Goal: Task Accomplishment & Management: Manage account settings

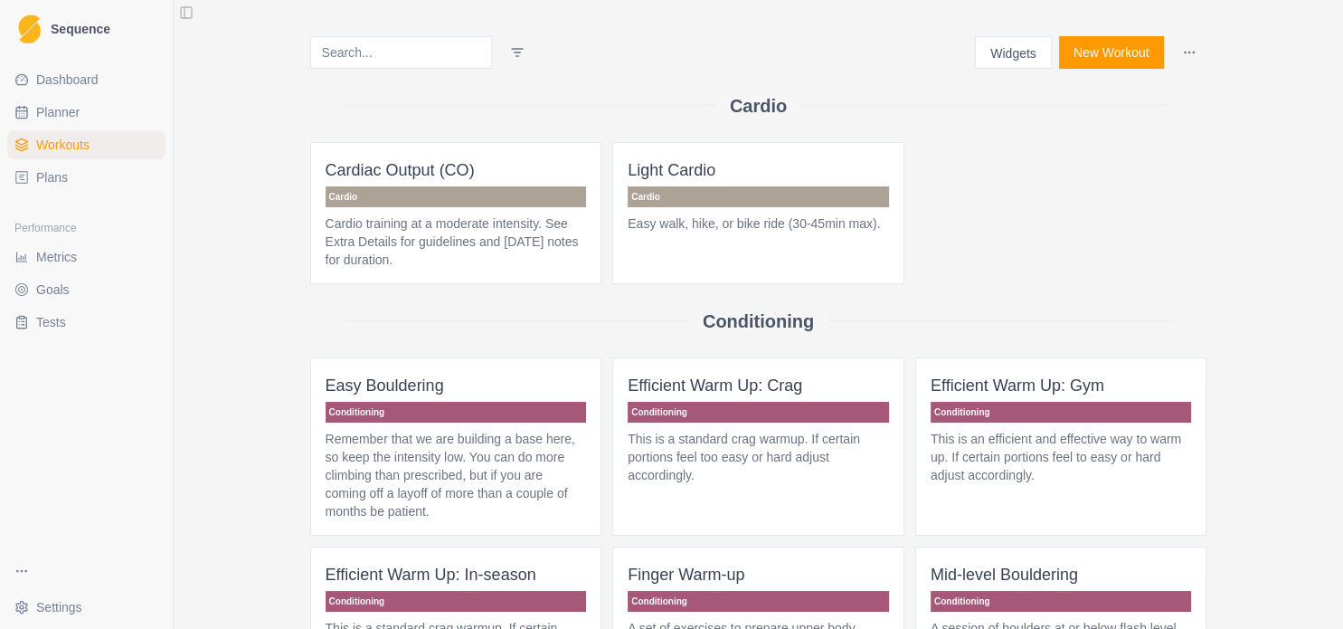
click at [38, 110] on span "Planner" at bounding box center [57, 112] width 43 height 18
select select "month"
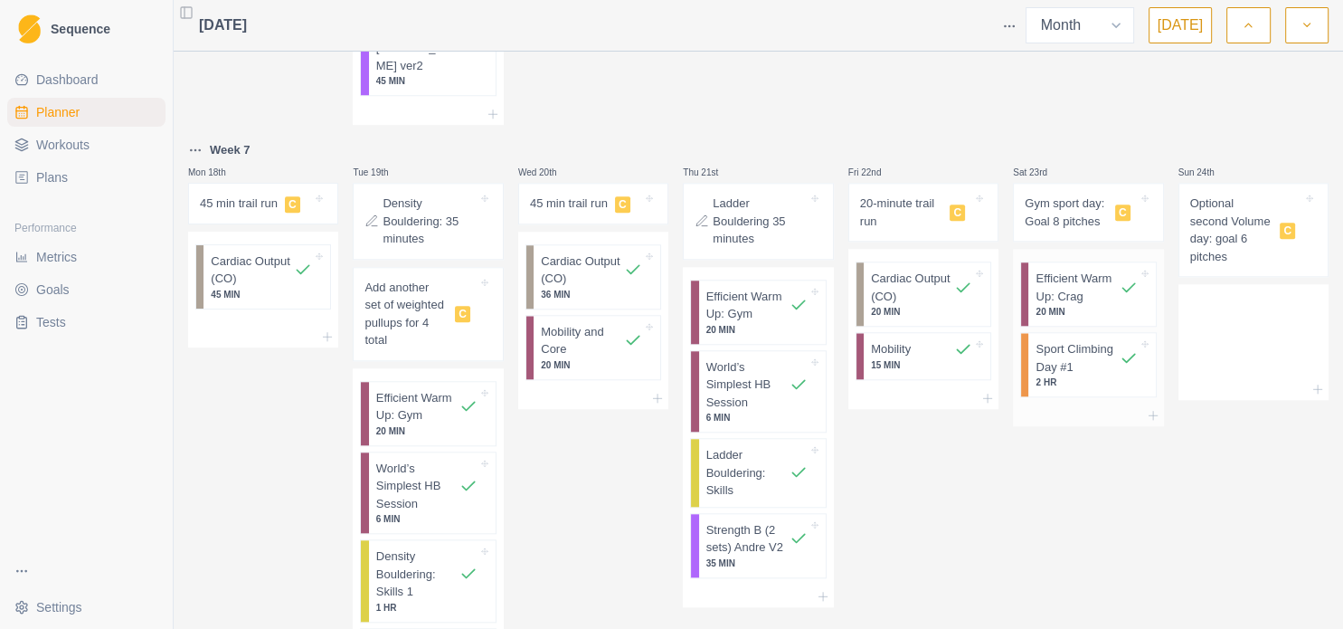
scroll to position [1589, 0]
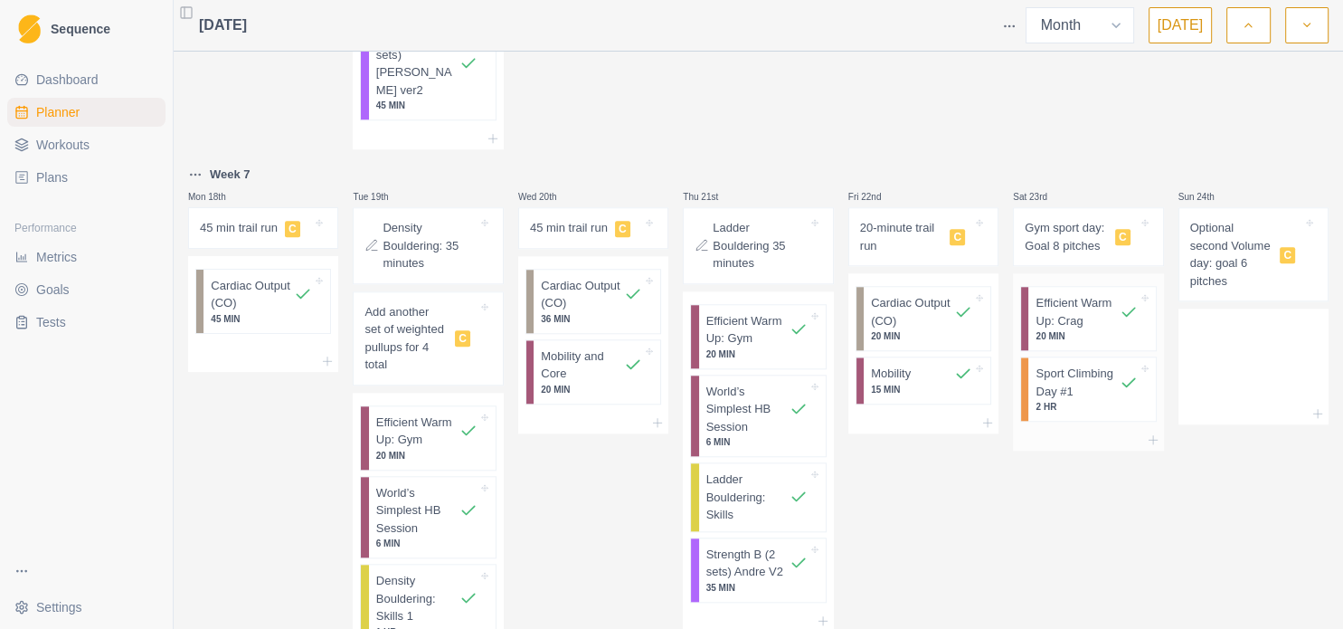
click at [1068, 367] on p "Sport Climbing Day #1" at bounding box center [1077, 382] width 83 height 35
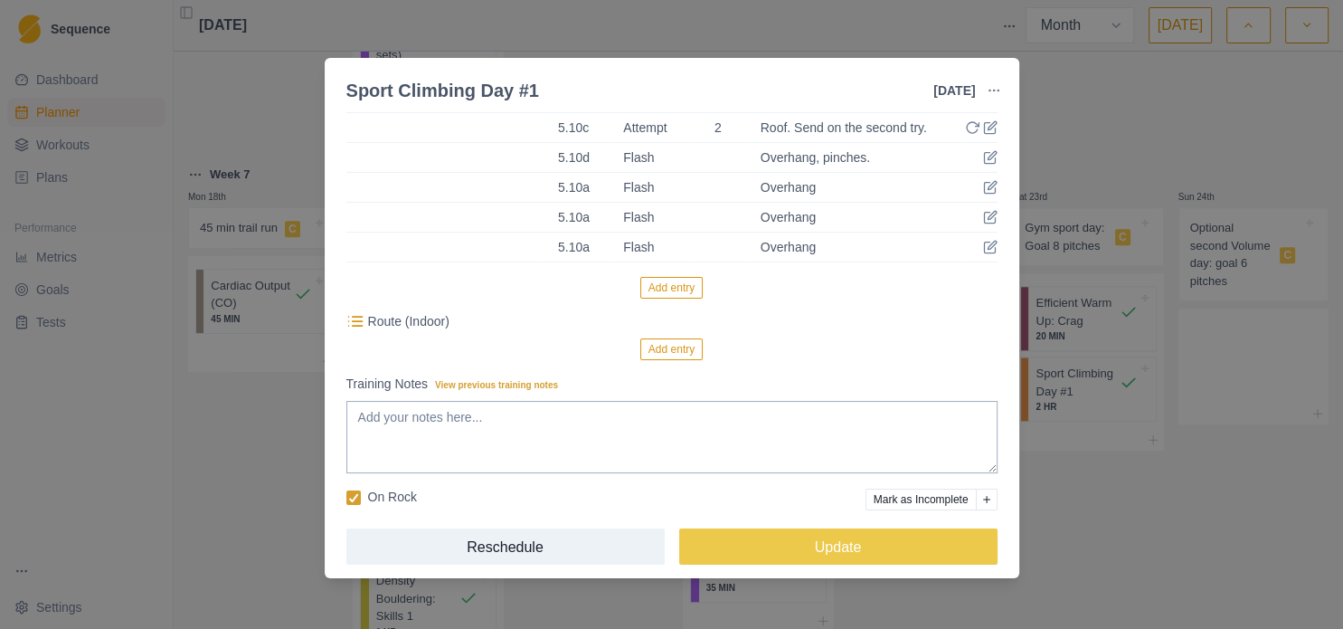
scroll to position [355, 0]
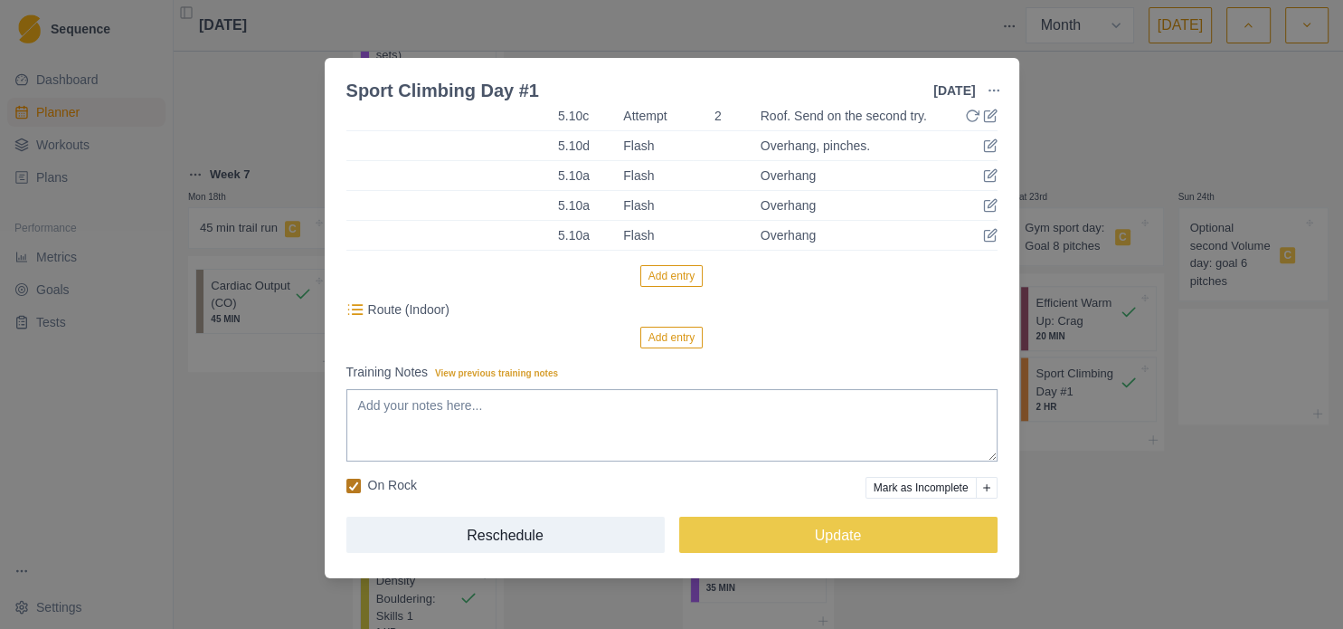
click at [350, 481] on icon at bounding box center [353, 485] width 11 height 9
click at [346, 485] on input "On Rock" at bounding box center [346, 485] width 1 height 1
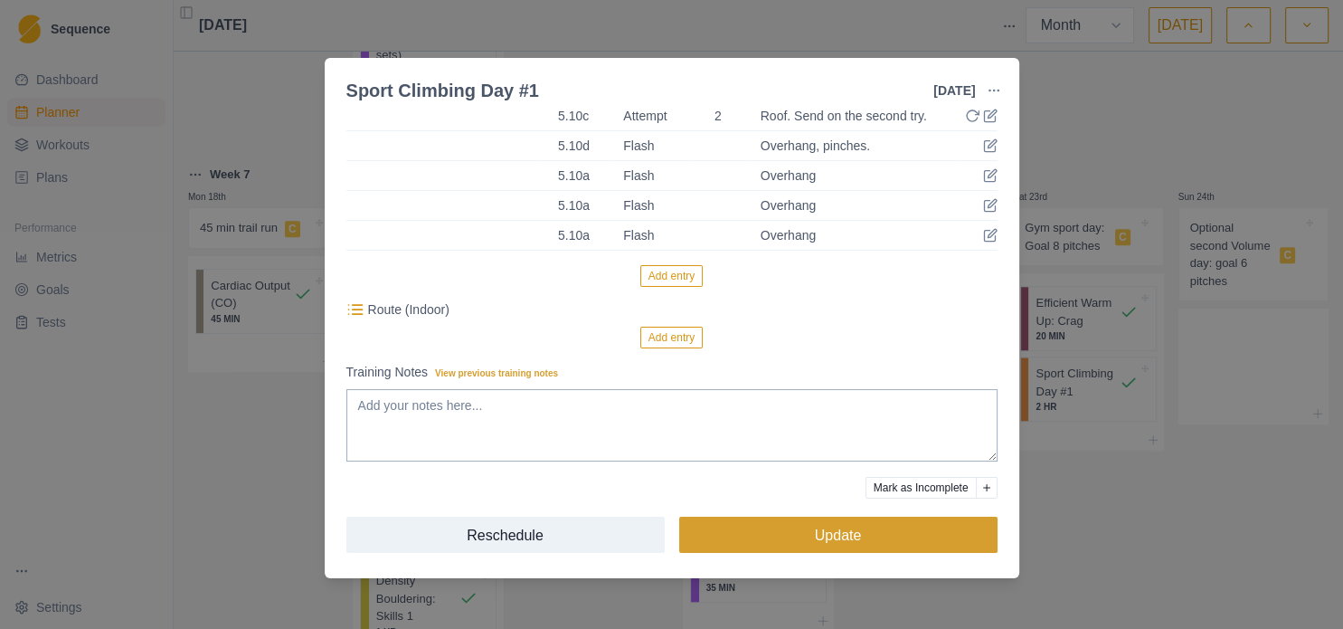
click at [963, 530] on button "Update" at bounding box center [838, 535] width 318 height 36
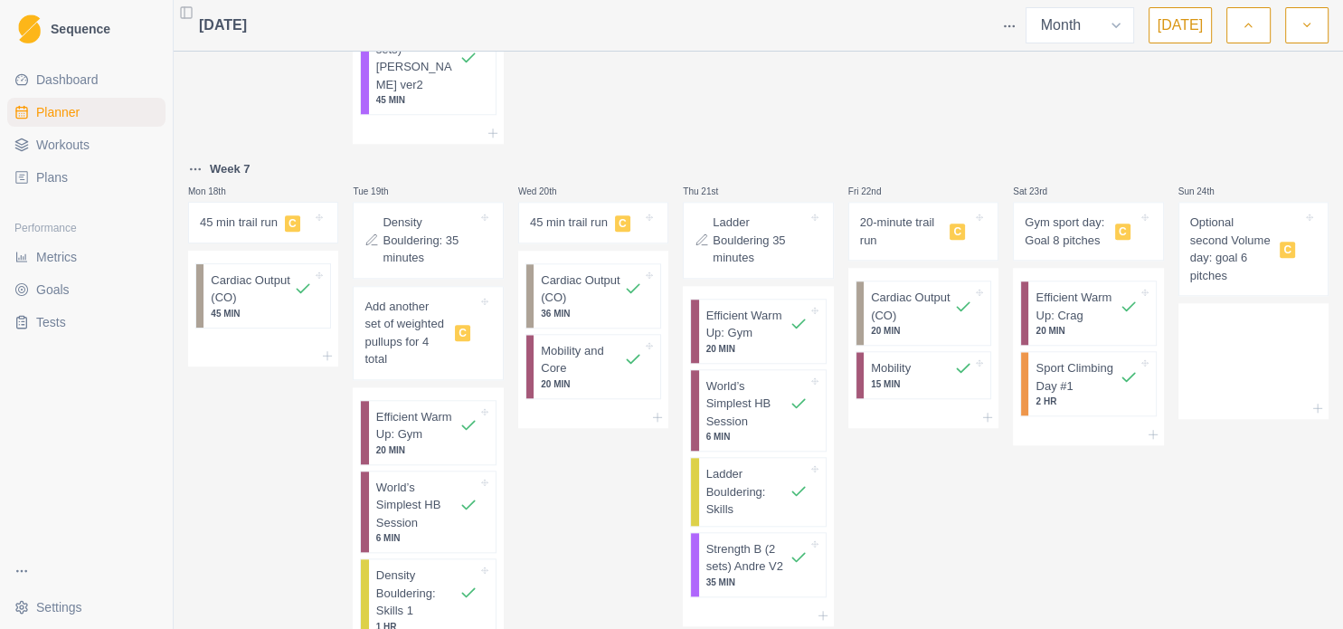
scroll to position [1589, 0]
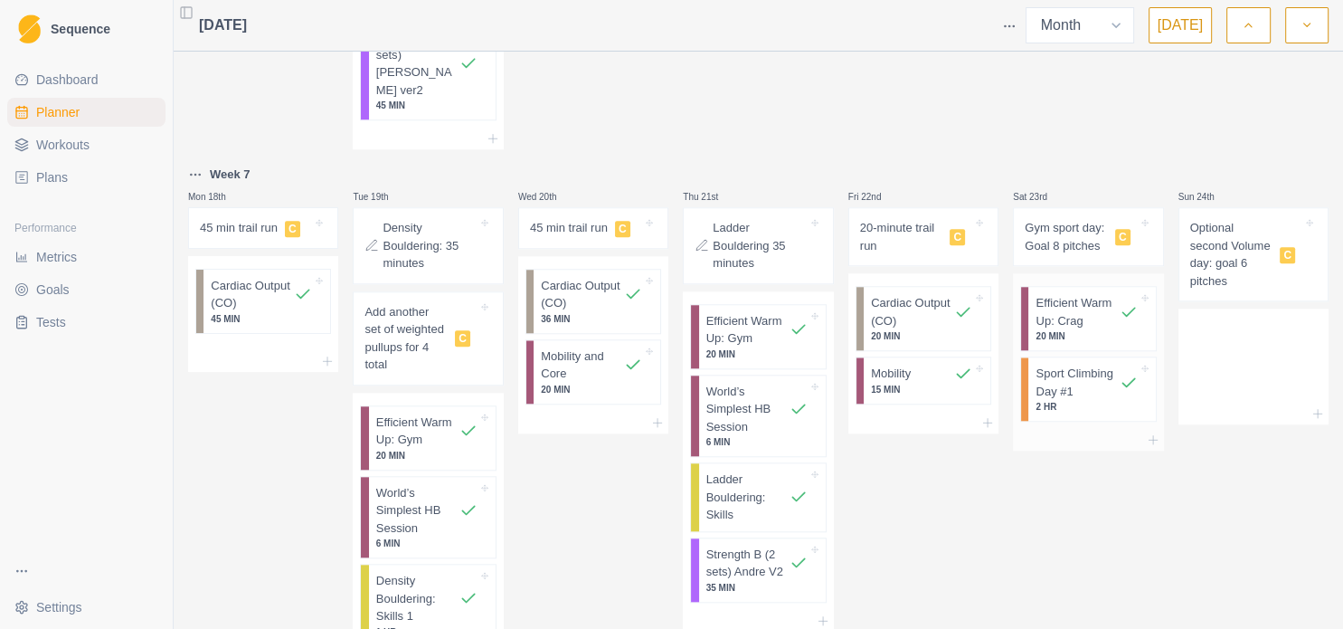
click at [1055, 391] on div "Sport Climbing Day #1 2 HR" at bounding box center [1092, 388] width 127 height 63
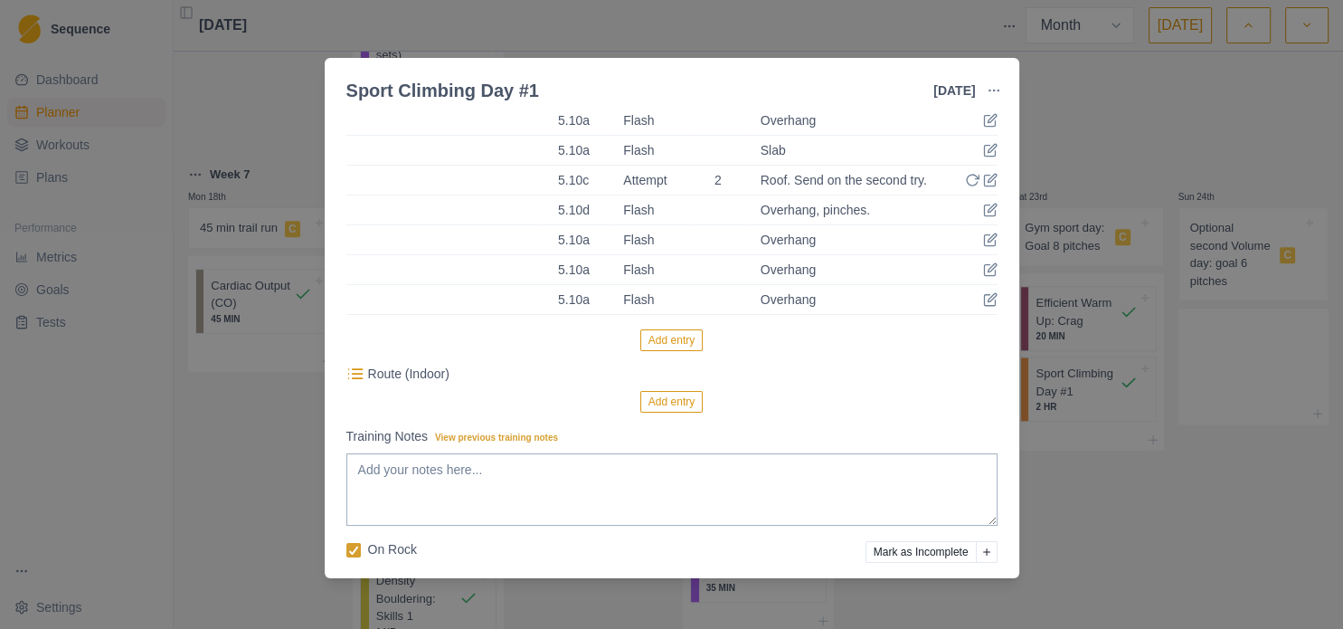
scroll to position [355, 0]
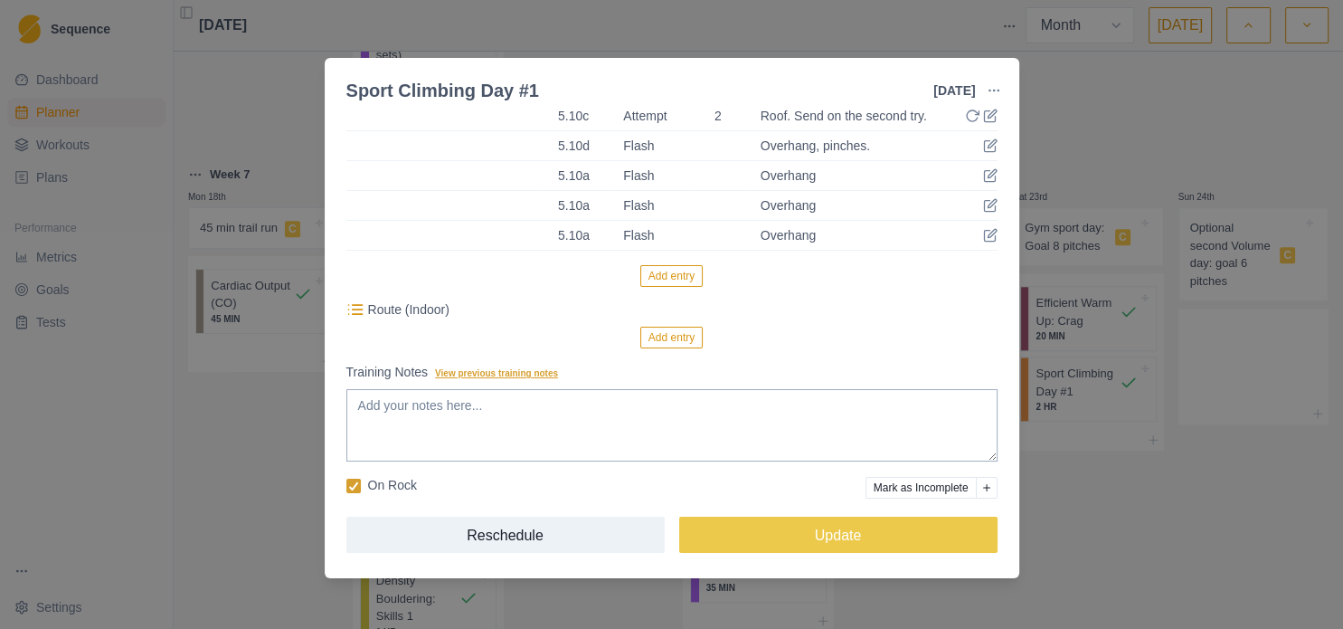
click at [505, 377] on span "View previous training notes" at bounding box center [496, 373] width 123 height 10
click at [505, 389] on textarea "Training Notes View previous training notes" at bounding box center [671, 425] width 651 height 72
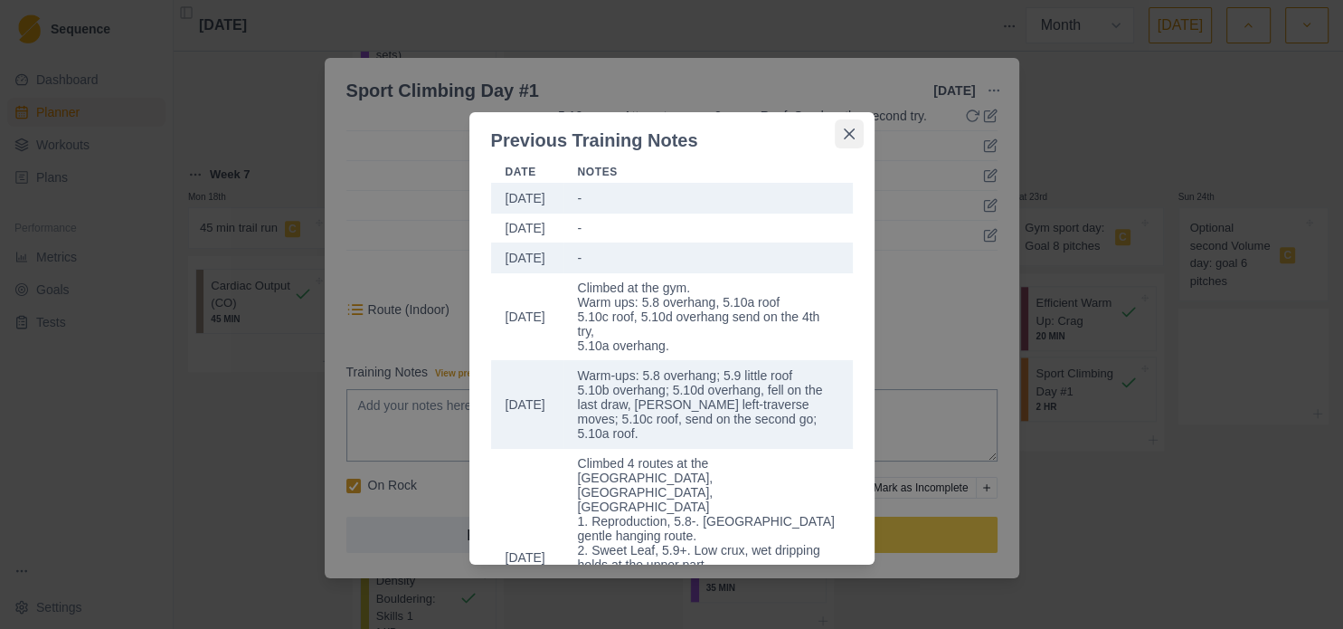
click at [853, 130] on icon "Close" at bounding box center [848, 133] width 11 height 11
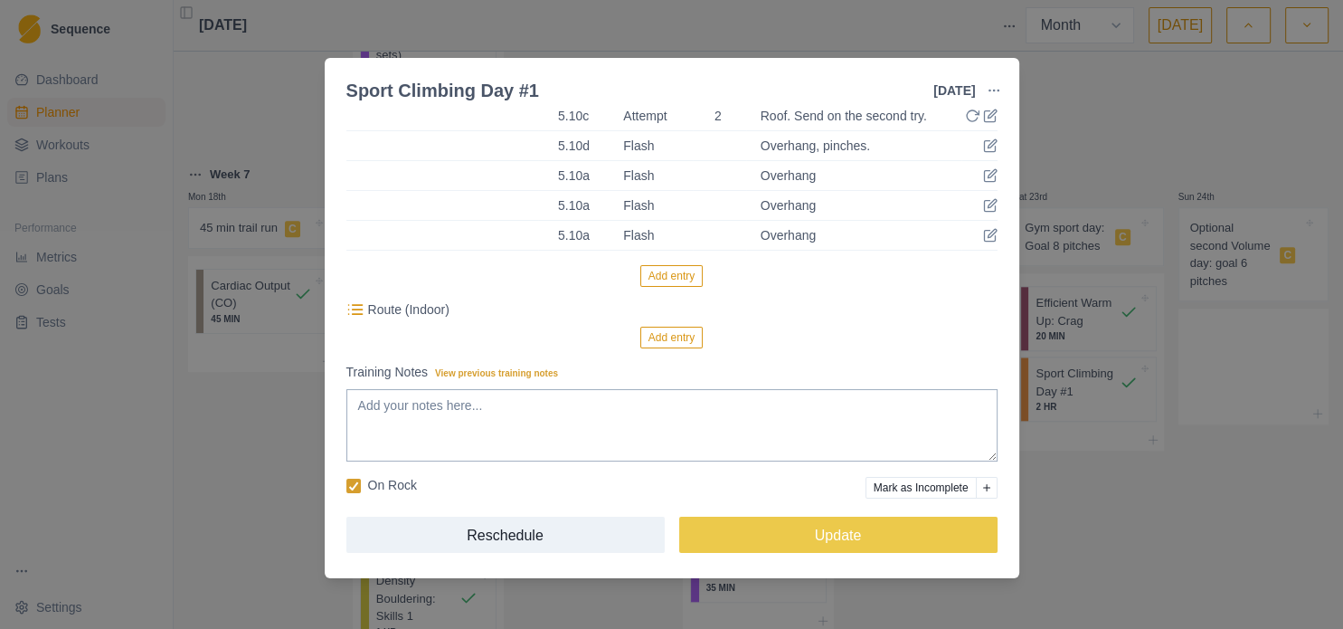
click at [669, 342] on button "Add entry" at bounding box center [672, 338] width 62 height 22
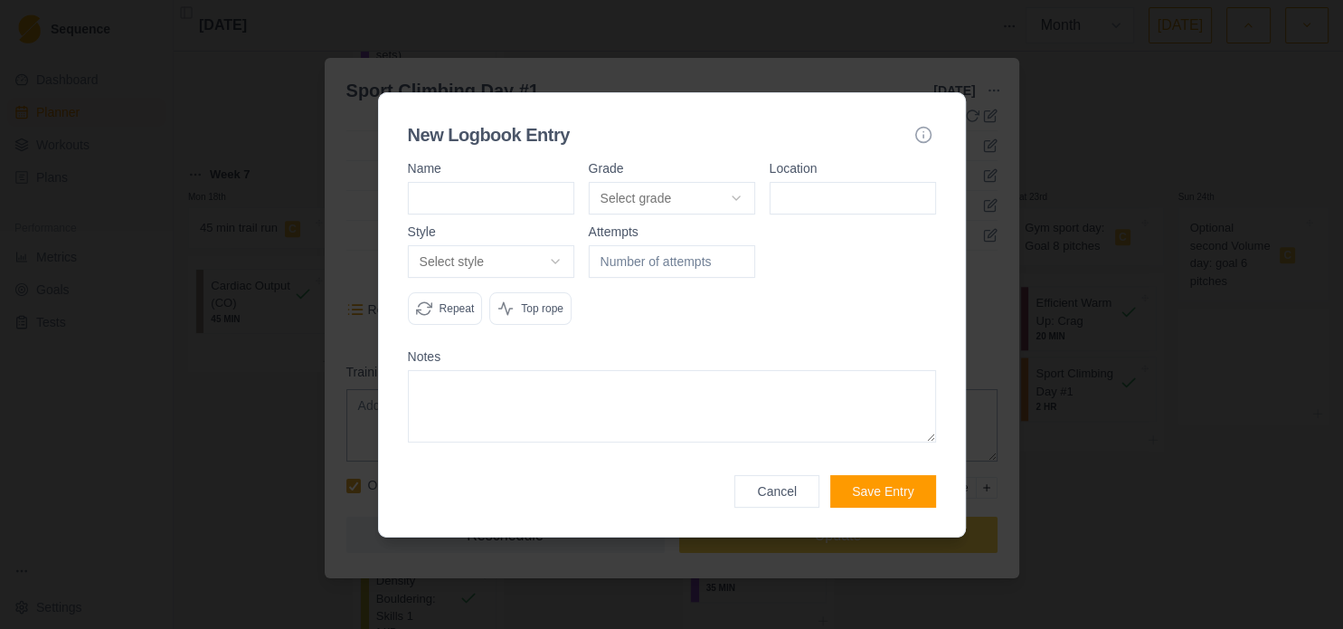
click at [687, 186] on body "Sequence Dashboard Planner Workouts Plans Performance Metrics Goals Tests Setti…" at bounding box center [671, 314] width 1343 height 629
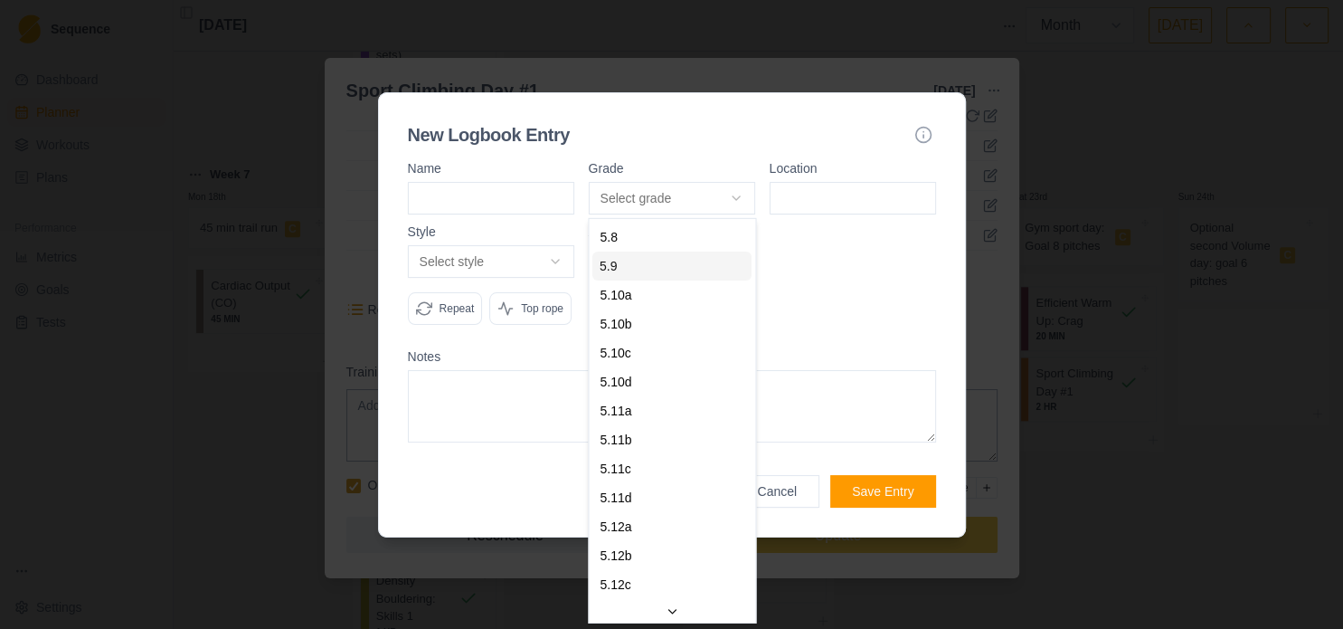
select select "a6710177-d529-4de8-9daa-fd2de67eba40"
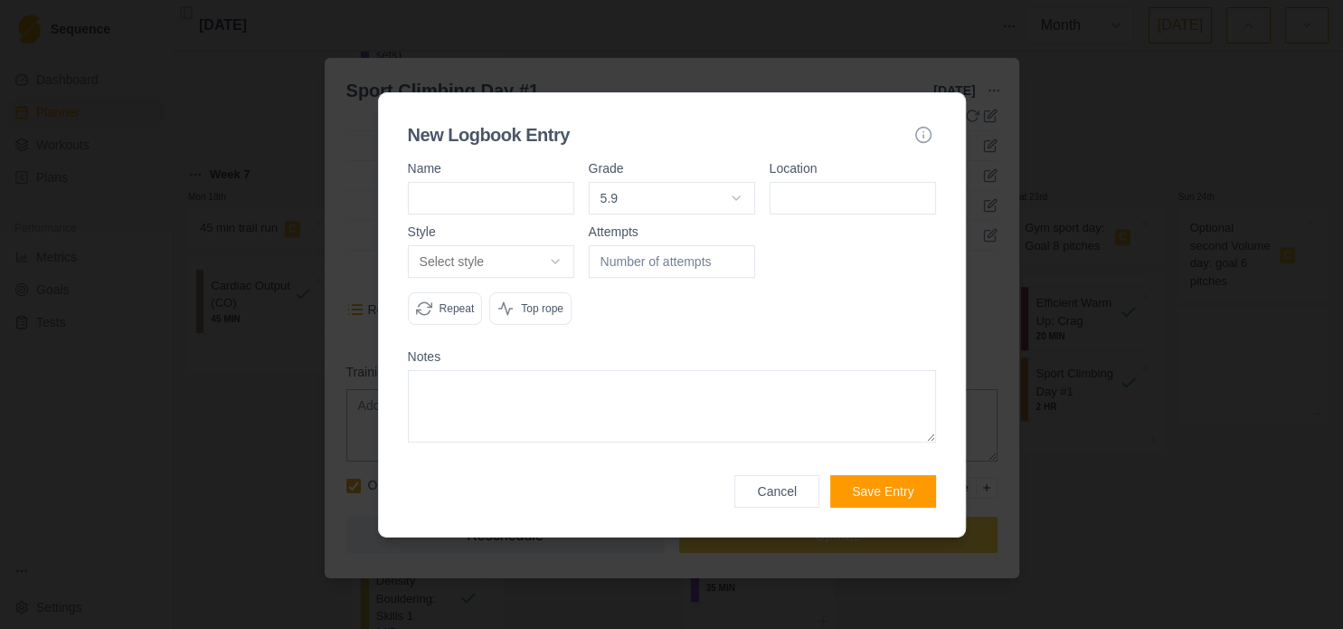
click at [831, 192] on input at bounding box center [853, 198] width 166 height 33
type input "[GEOGRAPHIC_DATA]"
click at [562, 269] on body "Sequence Dashboard Planner Workouts Plans Performance Metrics Goals Tests Setti…" at bounding box center [671, 314] width 1343 height 629
select select "flash"
click at [554, 407] on textarea at bounding box center [672, 406] width 528 height 72
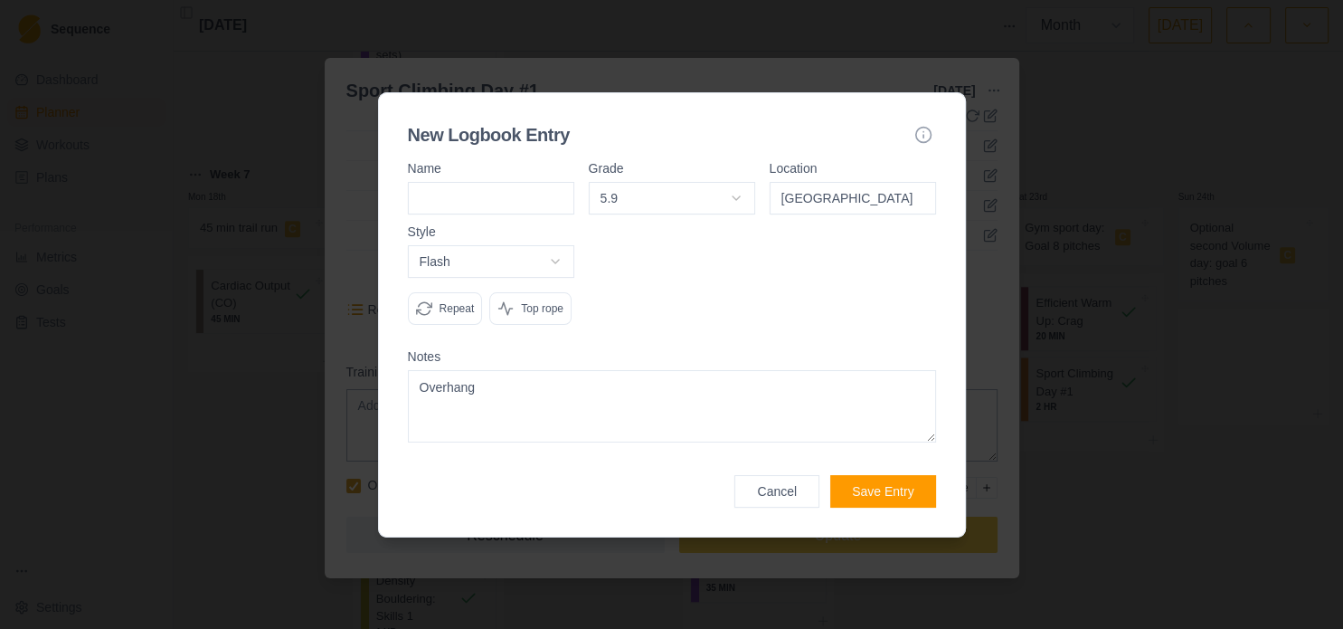
click at [443, 394] on textarea "Overhang" at bounding box center [672, 406] width 528 height 72
type textarea "Overhang"
click at [898, 499] on button "Save Entry" at bounding box center [883, 491] width 105 height 33
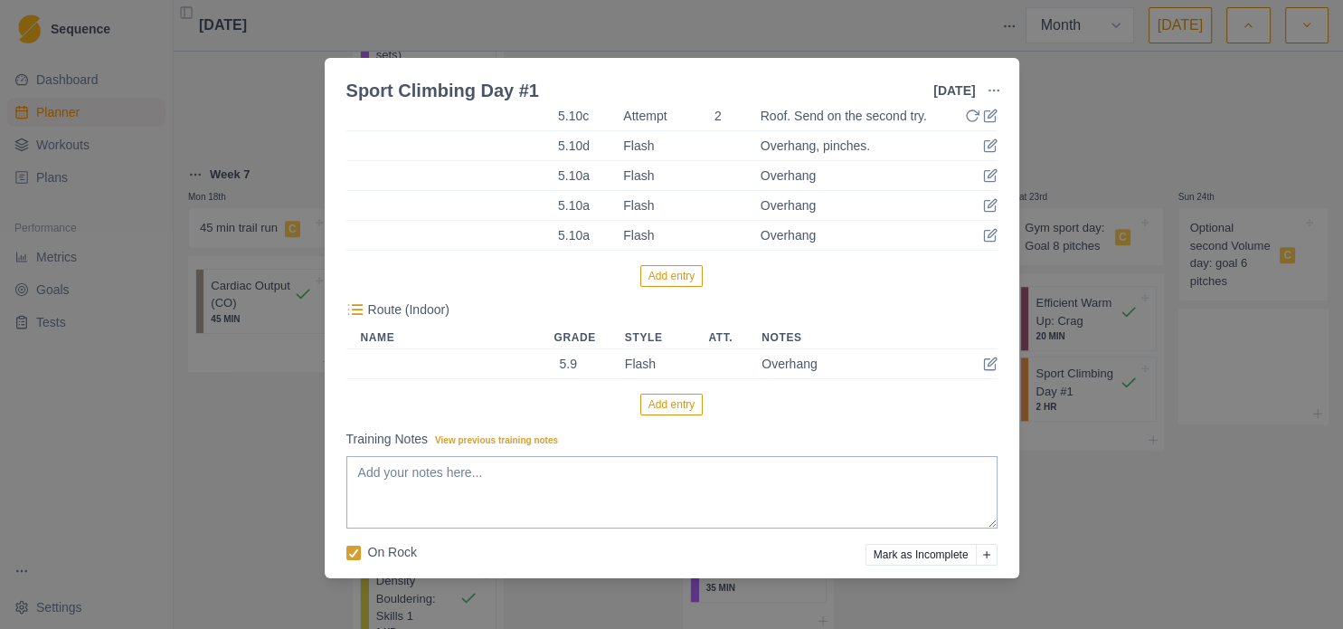
click at [669, 402] on button "Add entry" at bounding box center [672, 405] width 62 height 22
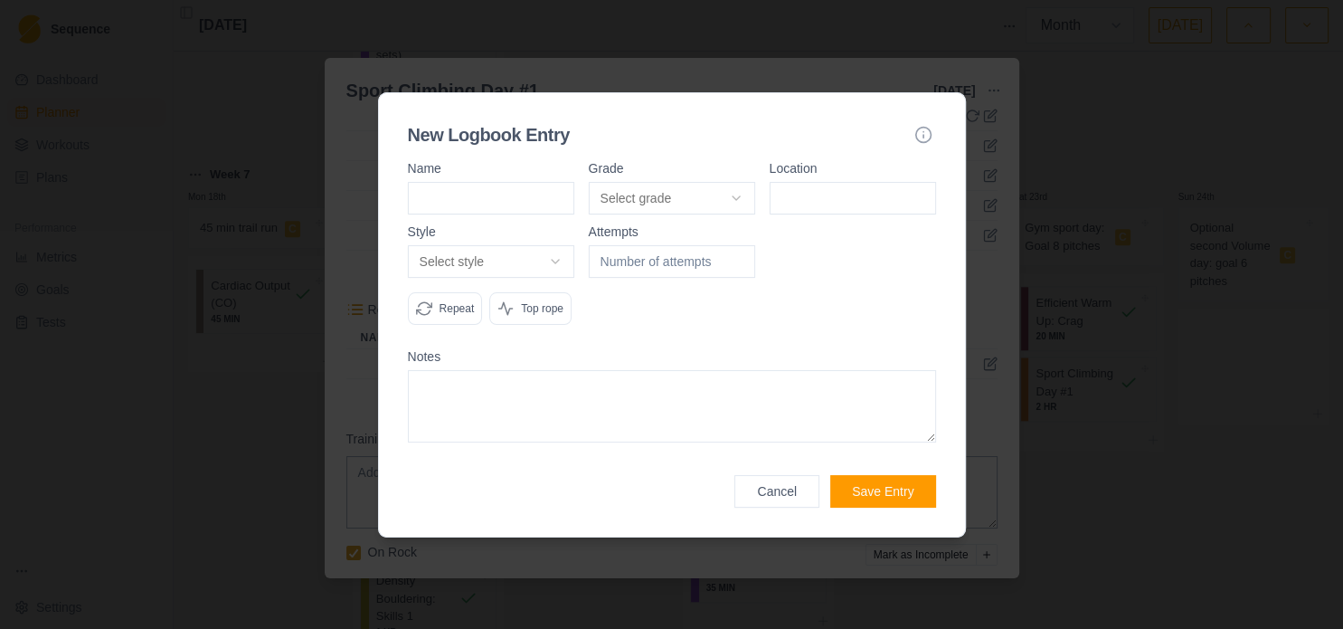
click at [687, 195] on body "Sequence Dashboard Planner Workouts Plans Performance Metrics Goals Tests Setti…" at bounding box center [671, 314] width 1343 height 629
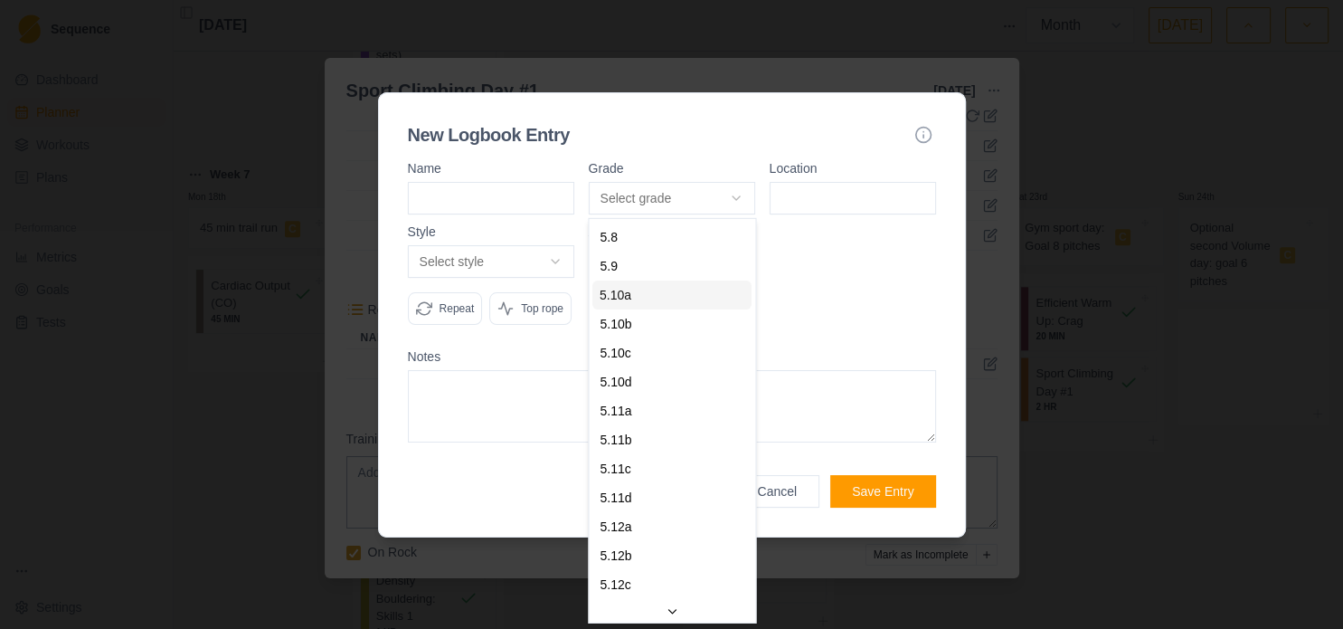
select select "841e9395-8ba2-4200-9142-a48731e75a15"
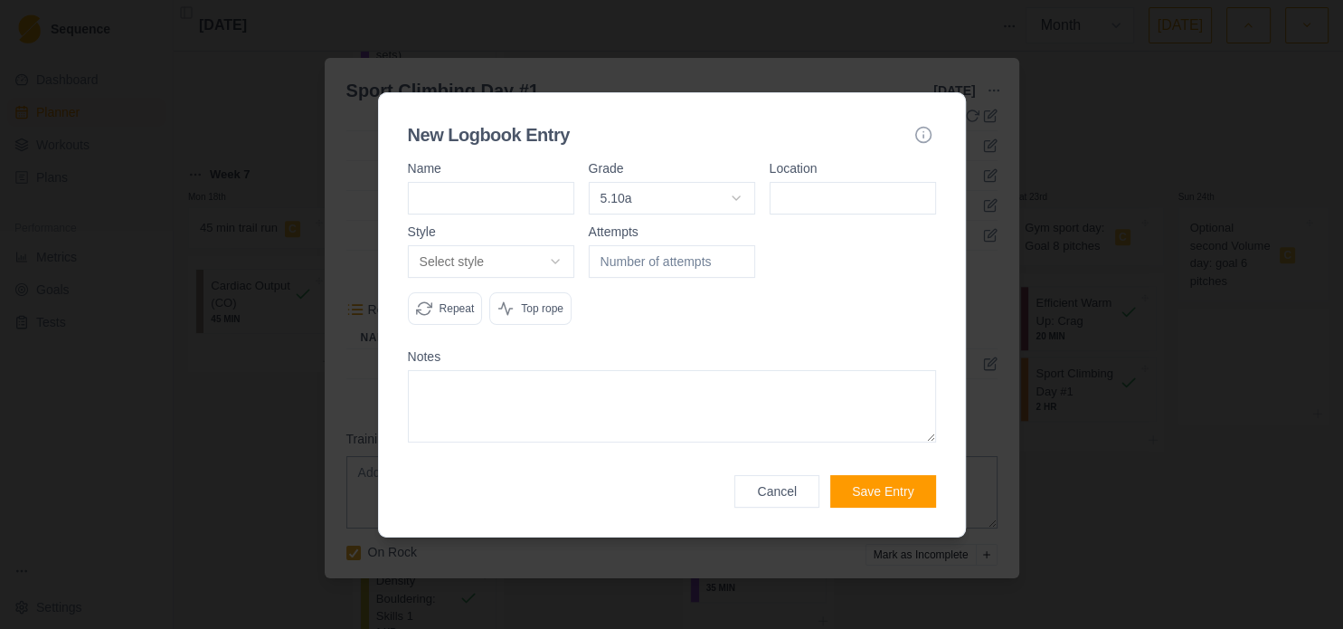
click at [899, 197] on input at bounding box center [853, 198] width 166 height 33
type input "[GEOGRAPHIC_DATA]"
click at [545, 264] on body "Sequence Dashboard Planner Workouts Plans Performance Metrics Goals Tests Setti…" at bounding box center [671, 314] width 1343 height 629
select select "flash"
click at [712, 418] on textarea at bounding box center [672, 406] width 528 height 72
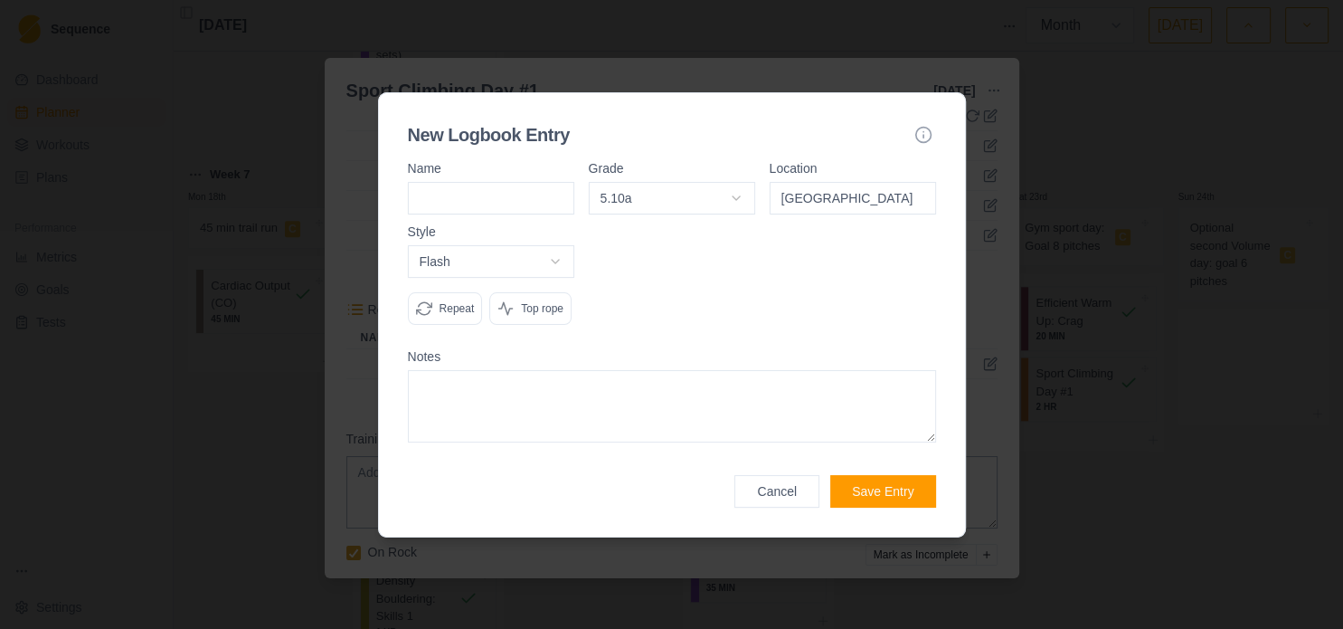
paste textarea "Overhang"
type textarea "Overhang"
click at [906, 489] on button "Save Entry" at bounding box center [883, 491] width 105 height 33
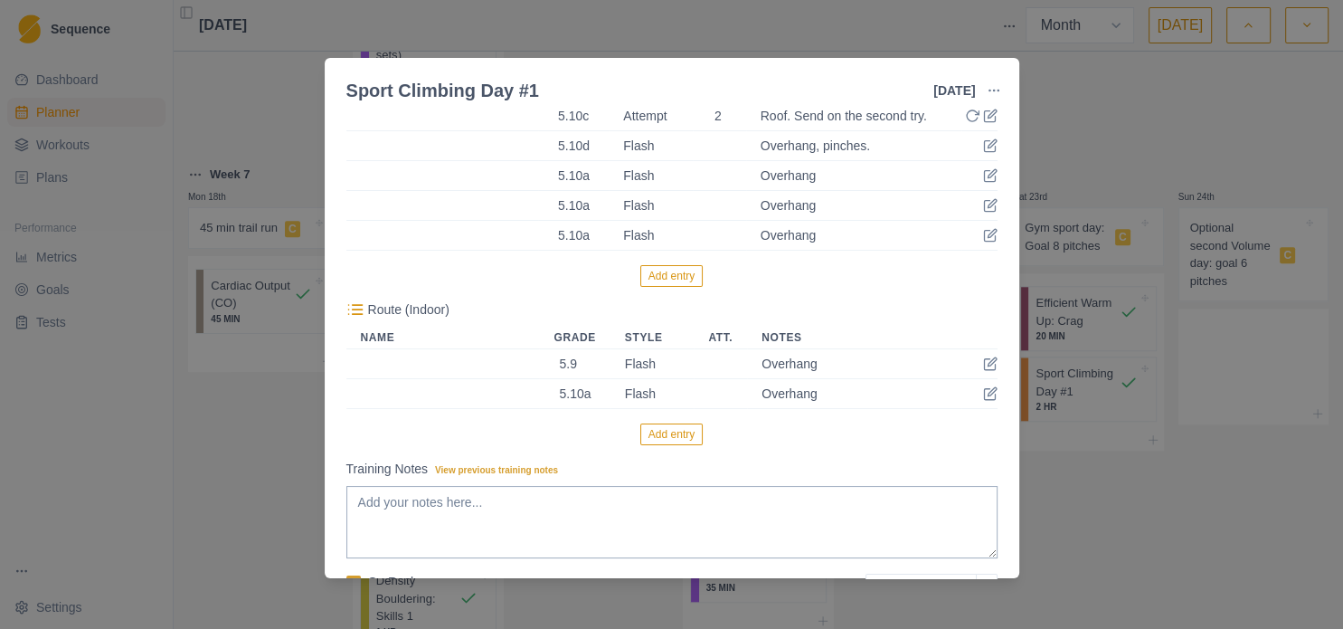
click at [675, 437] on button "Add entry" at bounding box center [672, 434] width 62 height 22
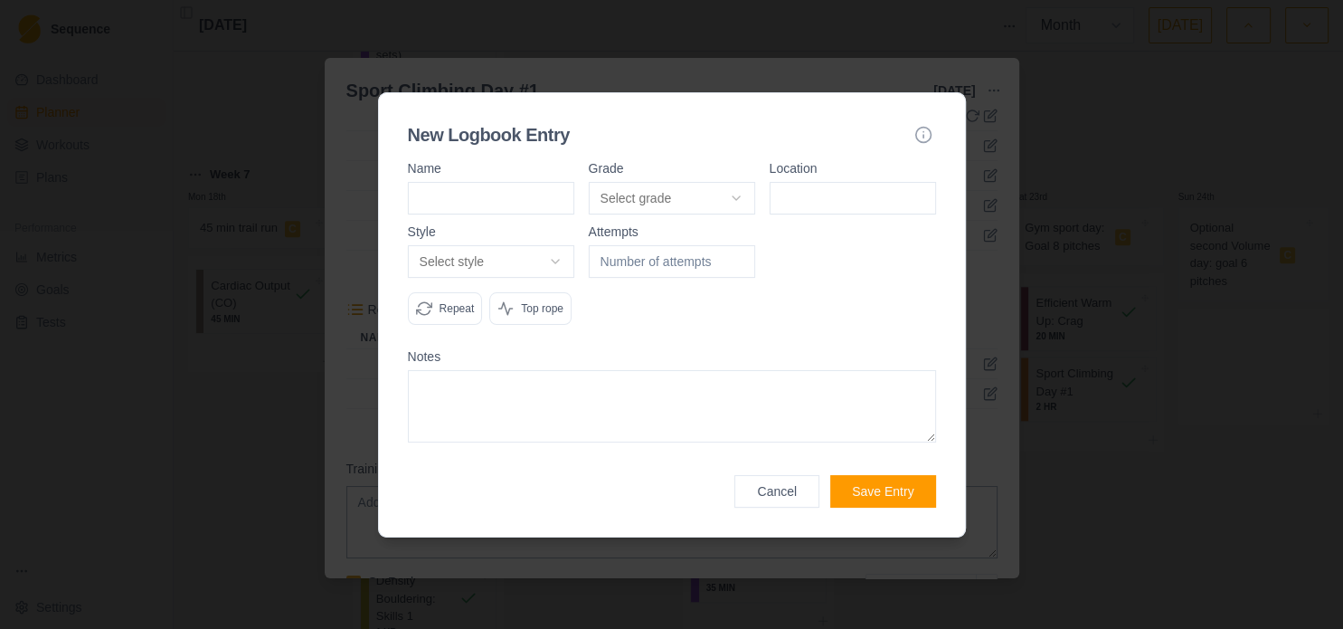
click at [631, 194] on body "Sequence Dashboard Planner Workouts Plans Performance Metrics Goals Tests Setti…" at bounding box center [671, 314] width 1343 height 629
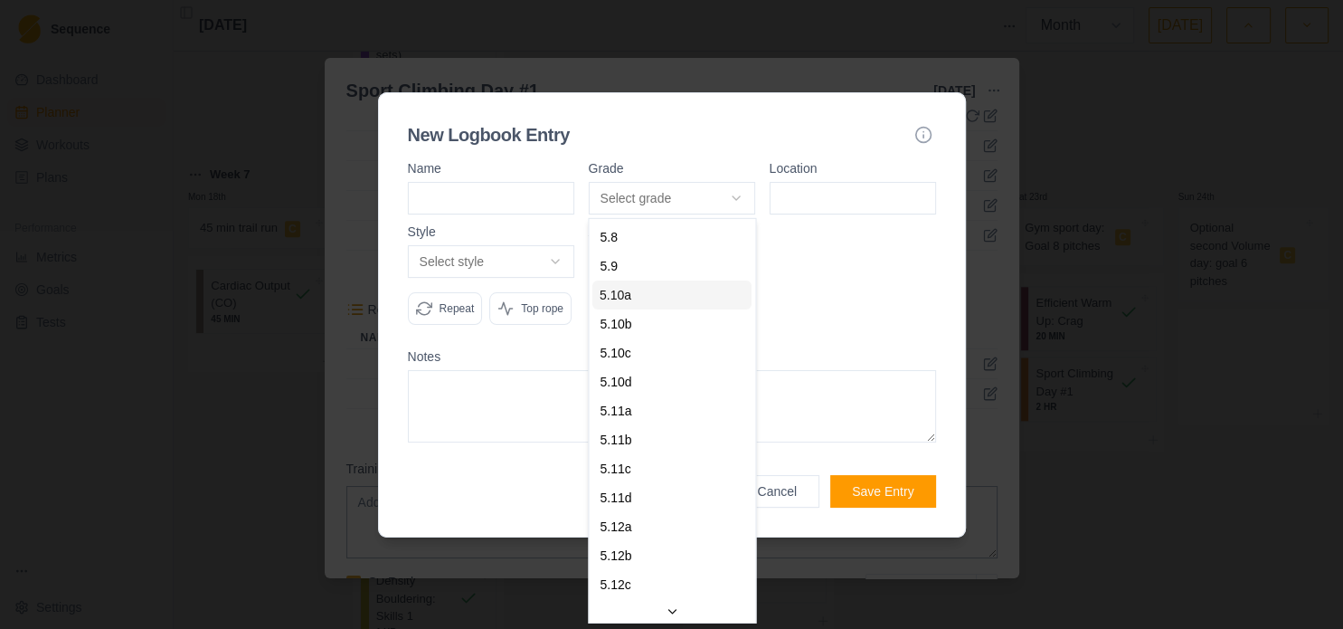
select select "841e9395-8ba2-4200-9142-a48731e75a15"
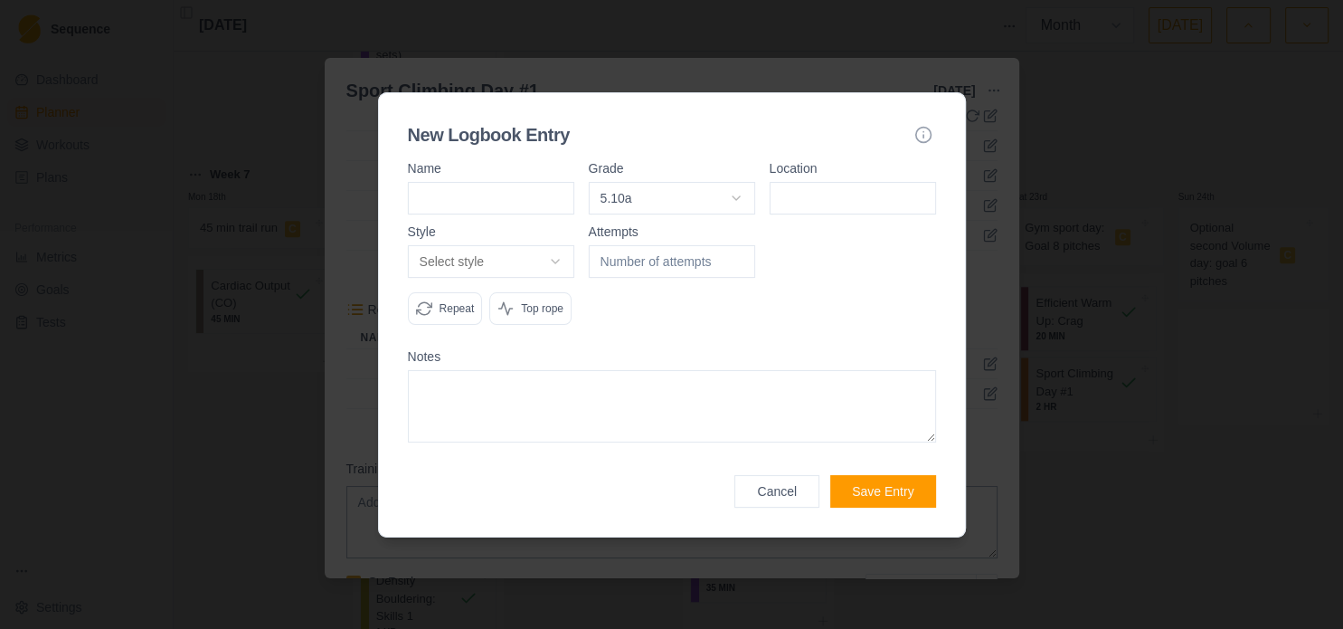
click at [850, 203] on input at bounding box center [853, 198] width 166 height 33
type input "[GEOGRAPHIC_DATA]"
click at [646, 393] on textarea at bounding box center [672, 406] width 528 height 72
type textarea "Slab"
click at [516, 248] on body "Sequence Dashboard Planner Workouts Plans Performance Metrics Goals Tests Setti…" at bounding box center [671, 314] width 1343 height 629
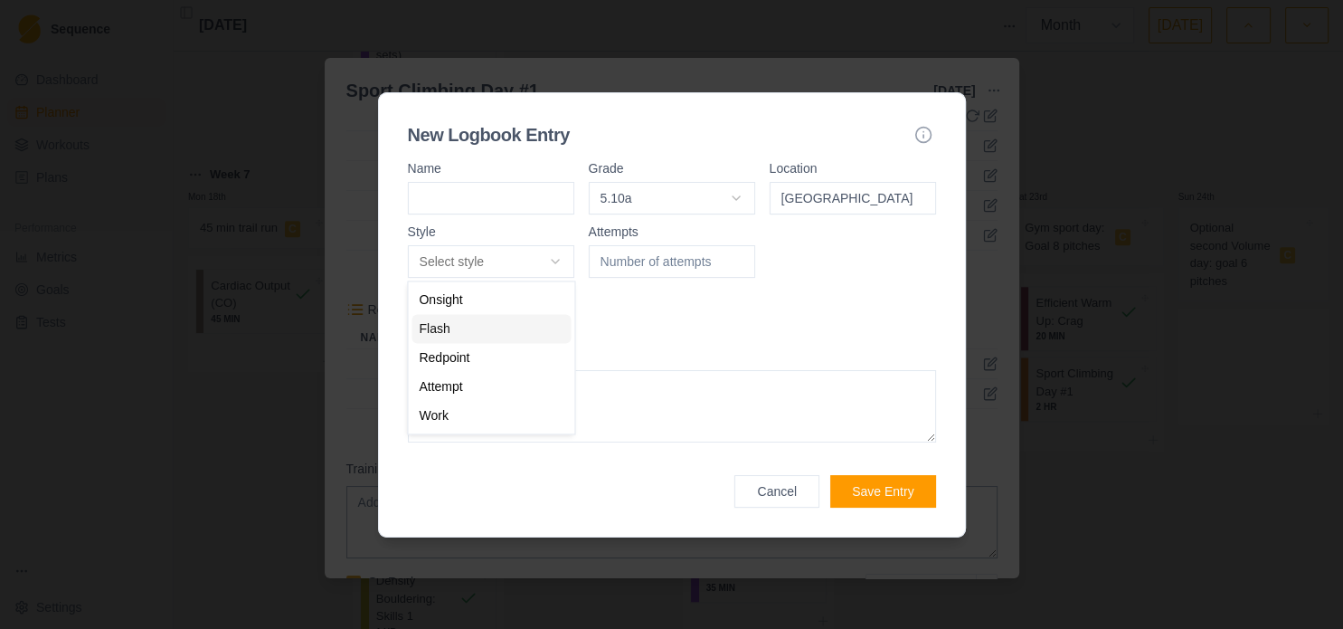
select select "flash"
click at [914, 493] on button "Save Entry" at bounding box center [883, 491] width 105 height 33
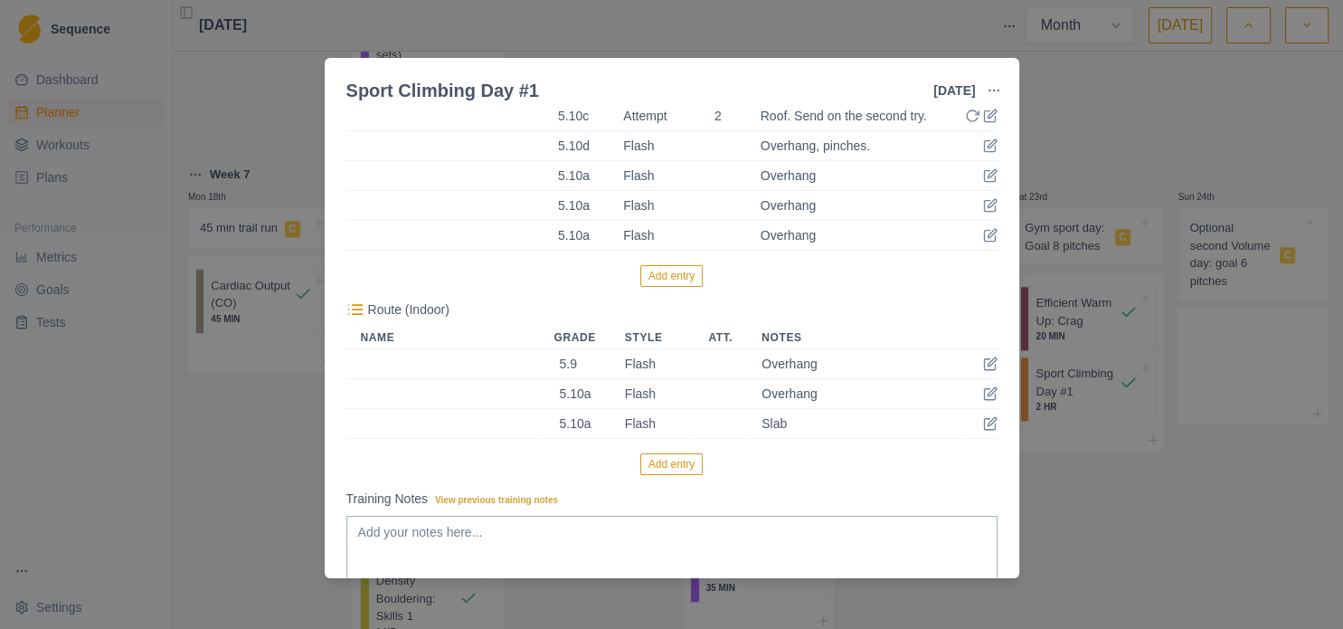
click at [664, 460] on button "Add entry" at bounding box center [672, 464] width 62 height 22
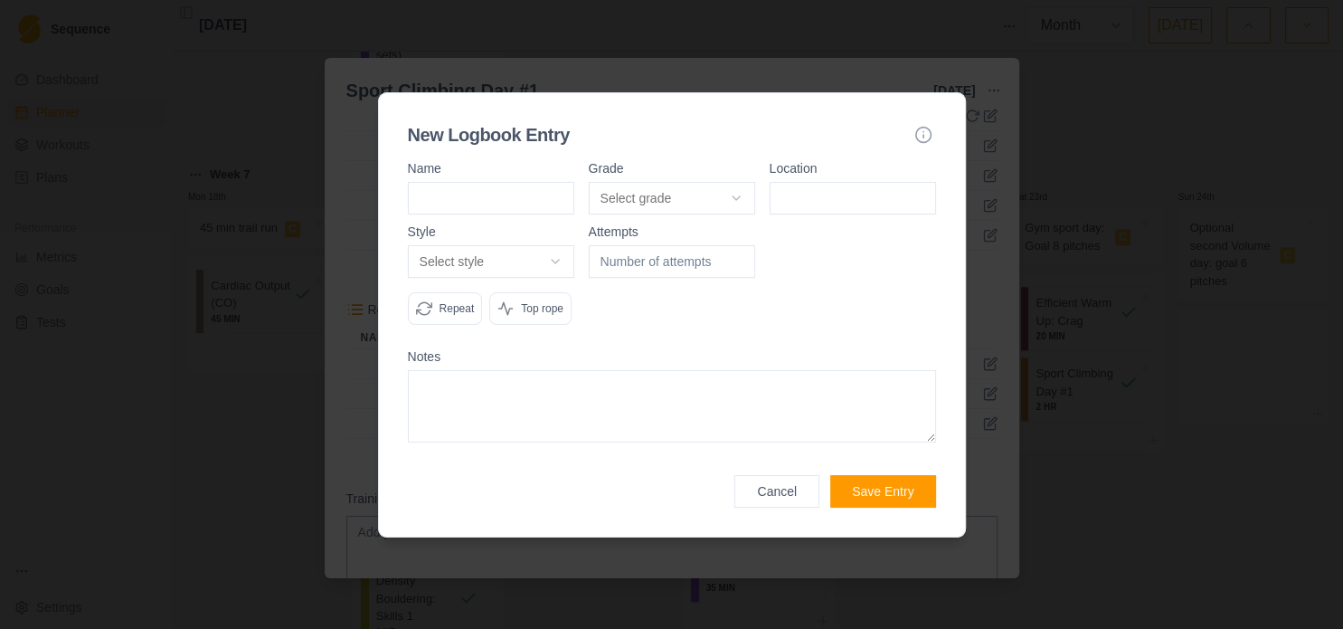
click at [679, 205] on body "Sequence Dashboard Planner Workouts Plans Performance Metrics Goals Tests Setti…" at bounding box center [671, 314] width 1343 height 629
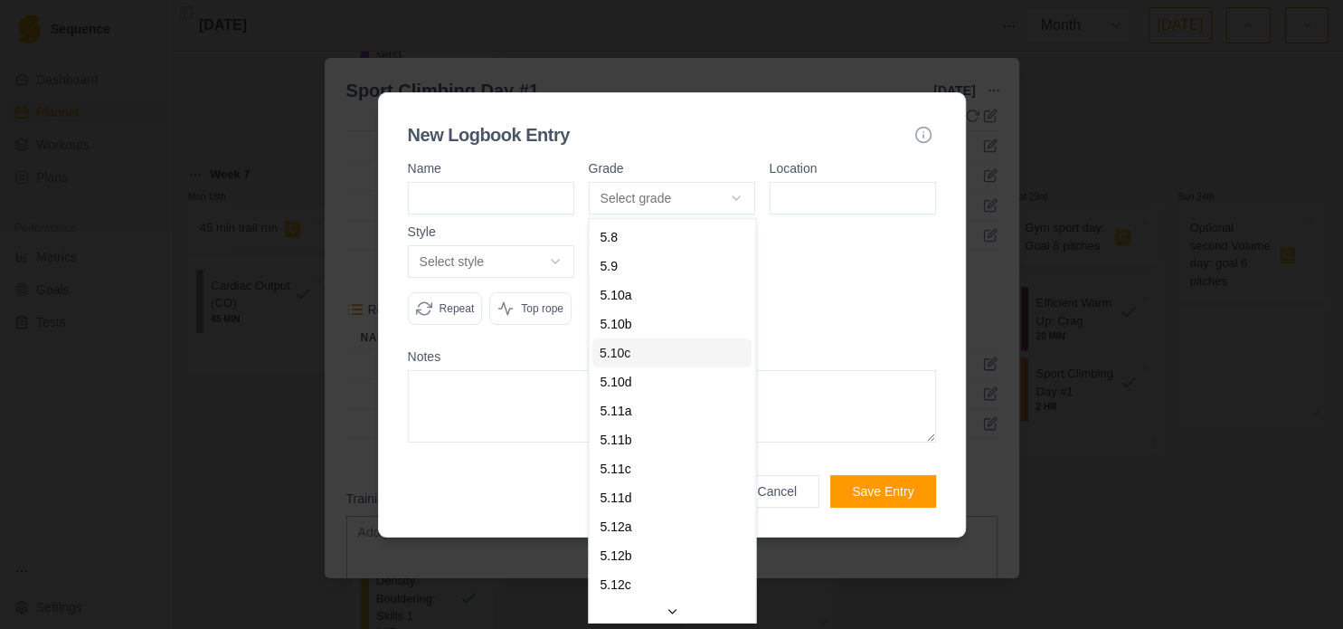
select select "9d36fb51-8d38-49c3-b5dc-7d7f42afbcfa"
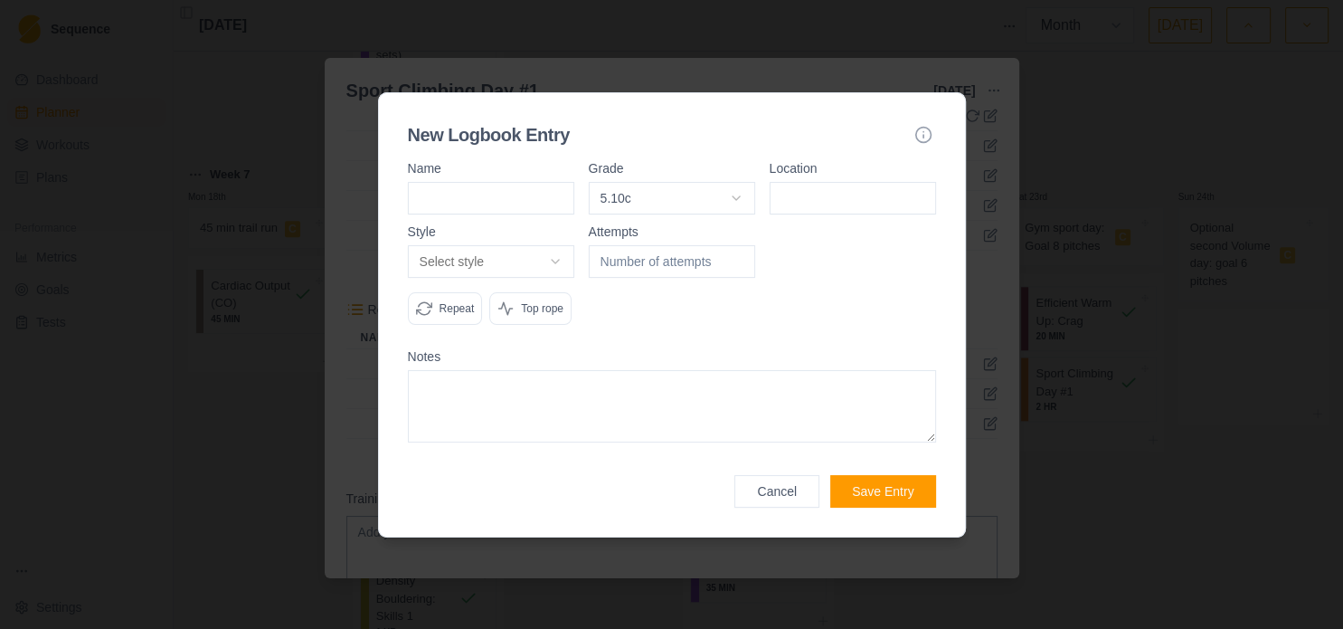
click at [873, 200] on input at bounding box center [853, 198] width 166 height 33
type input "[GEOGRAPHIC_DATA]"
click at [535, 259] on body "Sequence Dashboard Planner Workouts Plans Performance Metrics Goals Tests Setti…" at bounding box center [671, 314] width 1343 height 629
select select "attempt"
click at [736, 259] on input "1" at bounding box center [672, 261] width 166 height 33
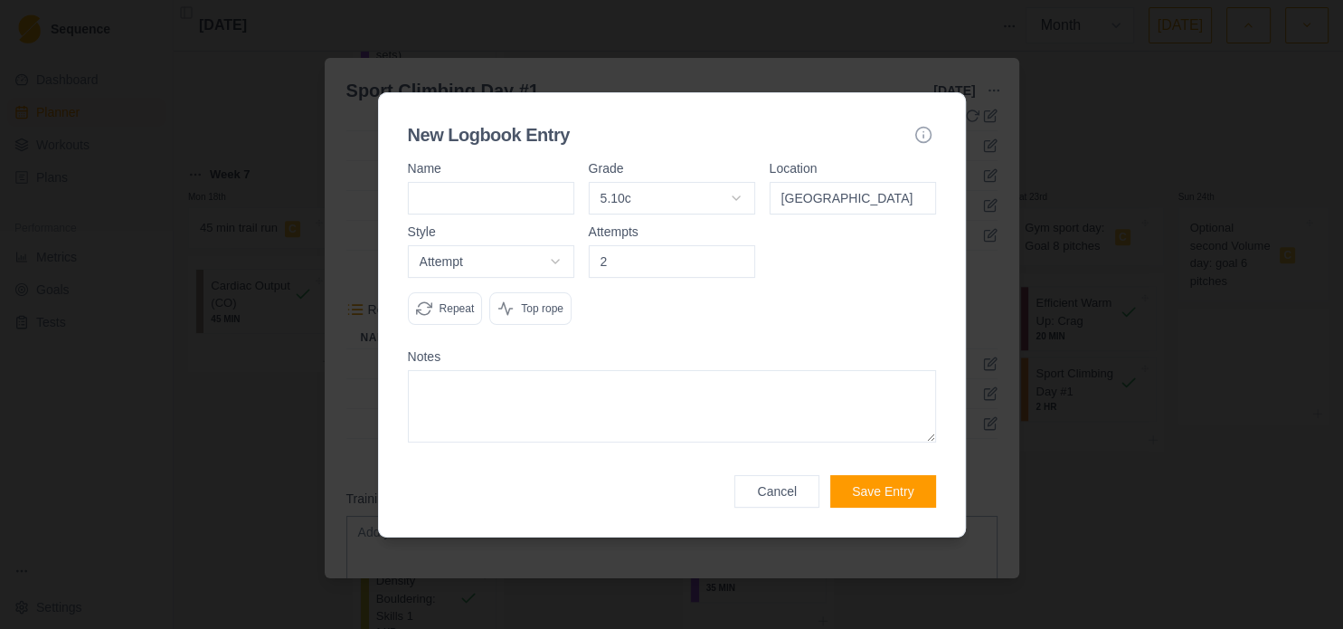
type input "2"
click at [736, 259] on input "2" at bounding box center [672, 261] width 166 height 33
click at [631, 426] on textarea at bounding box center [672, 406] width 528 height 72
type textarea "Roof, send on the second try."
click at [929, 499] on button "Save Entry" at bounding box center [883, 491] width 105 height 33
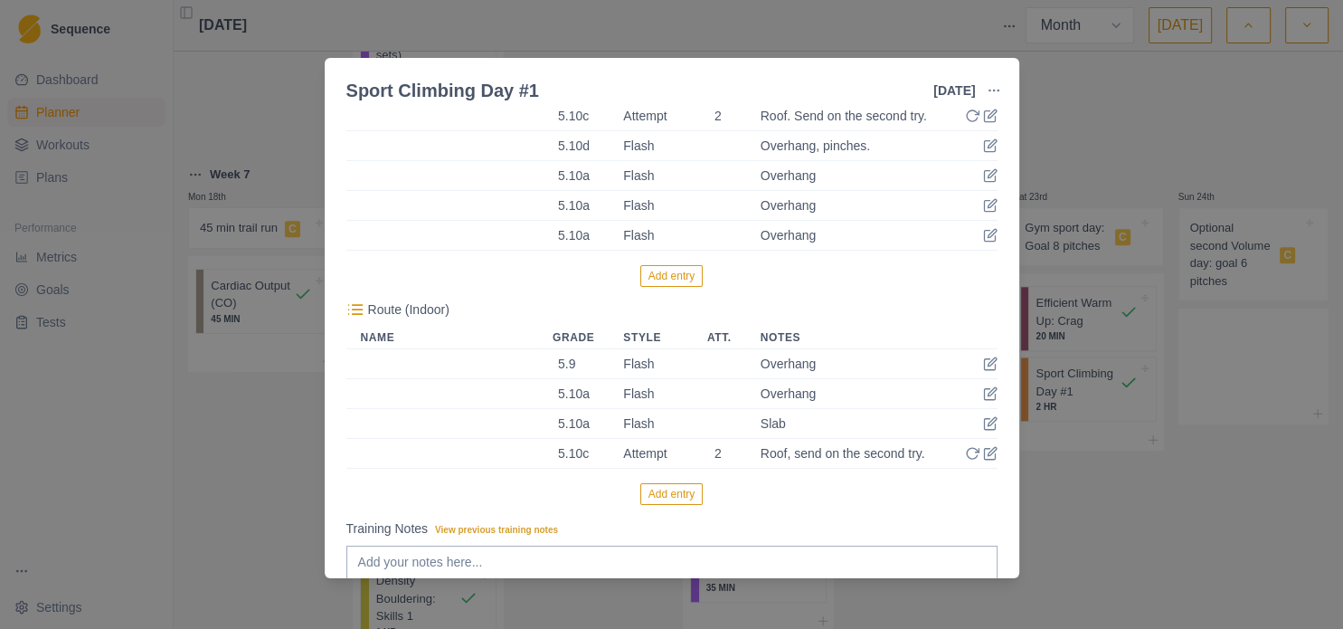
click at [679, 494] on button "Add entry" at bounding box center [672, 494] width 62 height 22
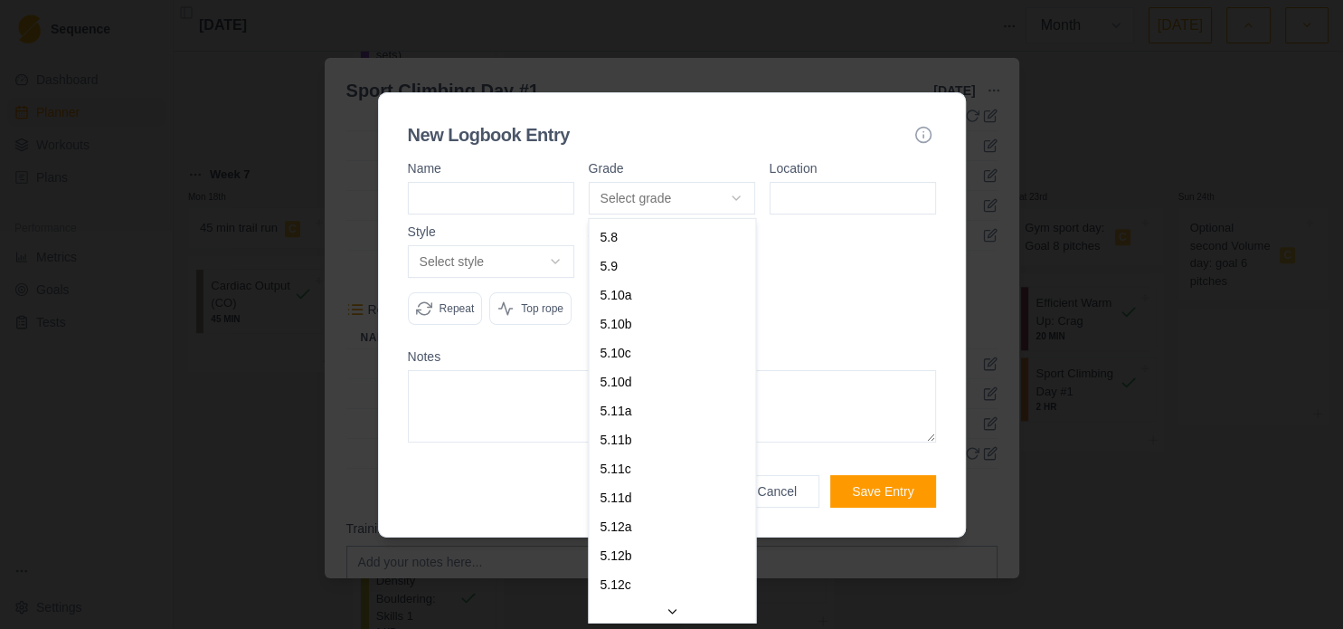
click at [607, 197] on body "Sequence Dashboard Planner Workouts Plans Performance Metrics Goals Tests Setti…" at bounding box center [671, 314] width 1343 height 629
select select "cbb6f3ff-f3d1-4a37-929f-2aa7e587513a"
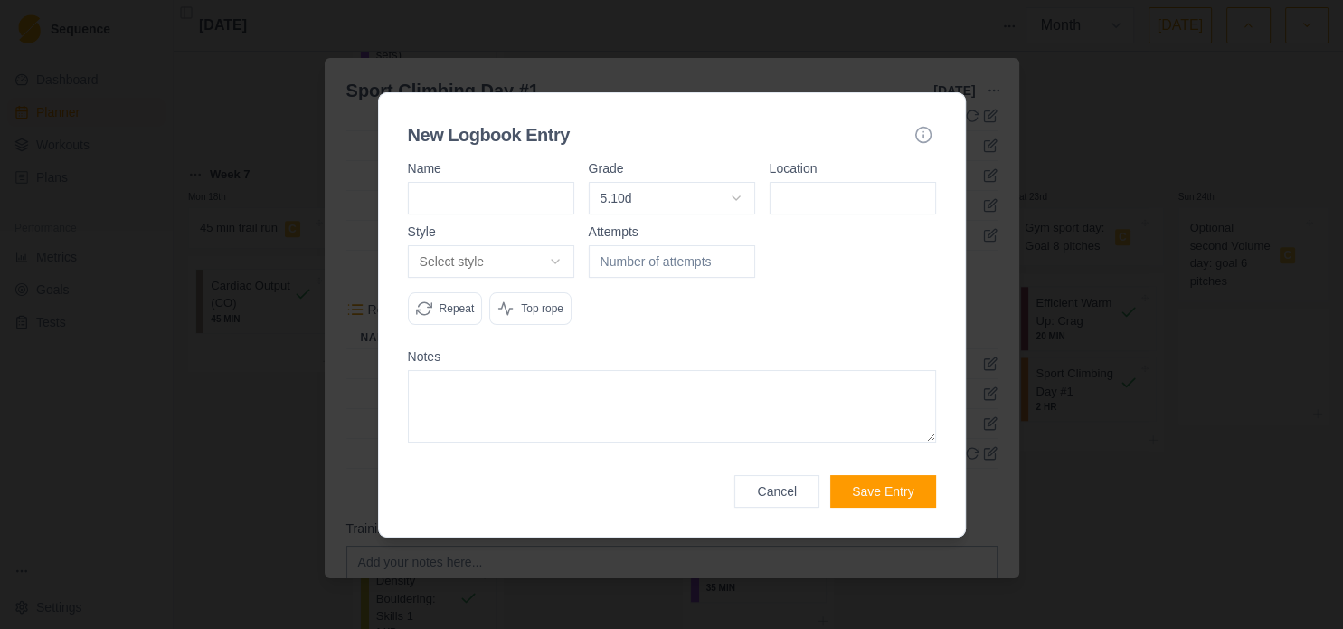
click at [812, 204] on input at bounding box center [853, 198] width 166 height 33
drag, startPoint x: 812, startPoint y: 240, endPoint x: 801, endPoint y: 252, distance: 16.6
type input "[GEOGRAPHIC_DATA]"
click at [536, 273] on body "Sequence Dashboard Planner Workouts Plans Performance Metrics Goals Tests Setti…" at bounding box center [671, 314] width 1343 height 629
select select "flash"
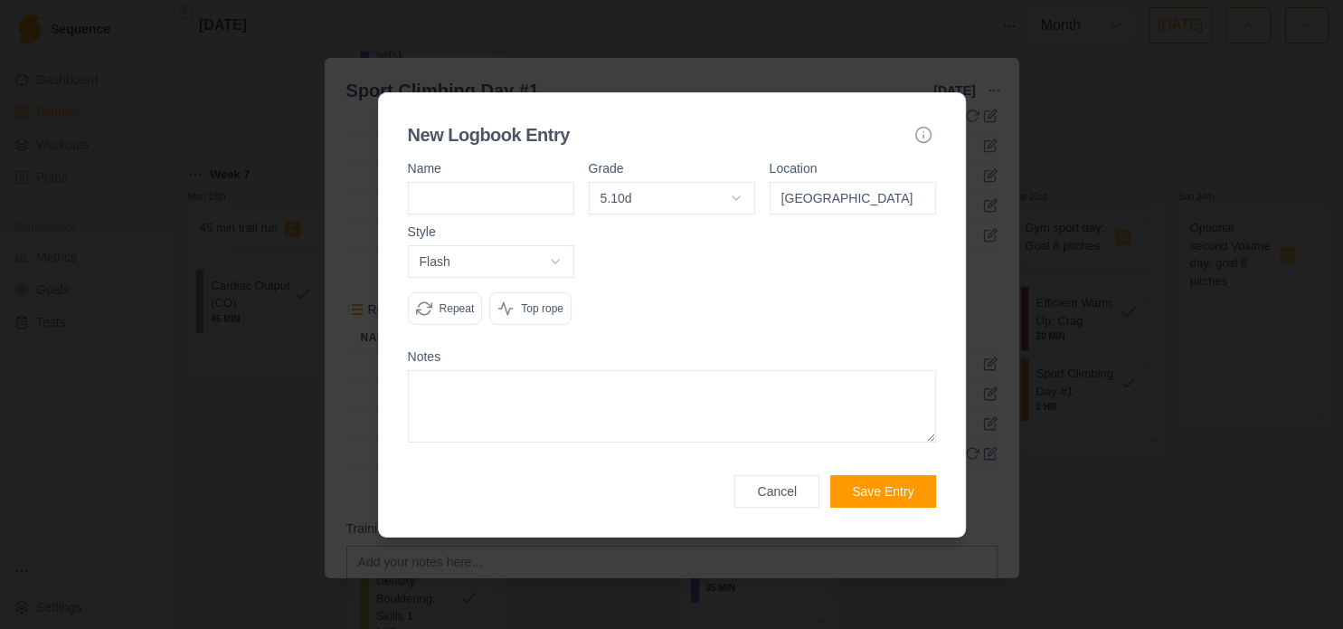
click at [526, 424] on textarea at bounding box center [672, 406] width 528 height 72
type textarea "Overhang, pinches."
click at [889, 494] on button "Save Entry" at bounding box center [883, 491] width 105 height 33
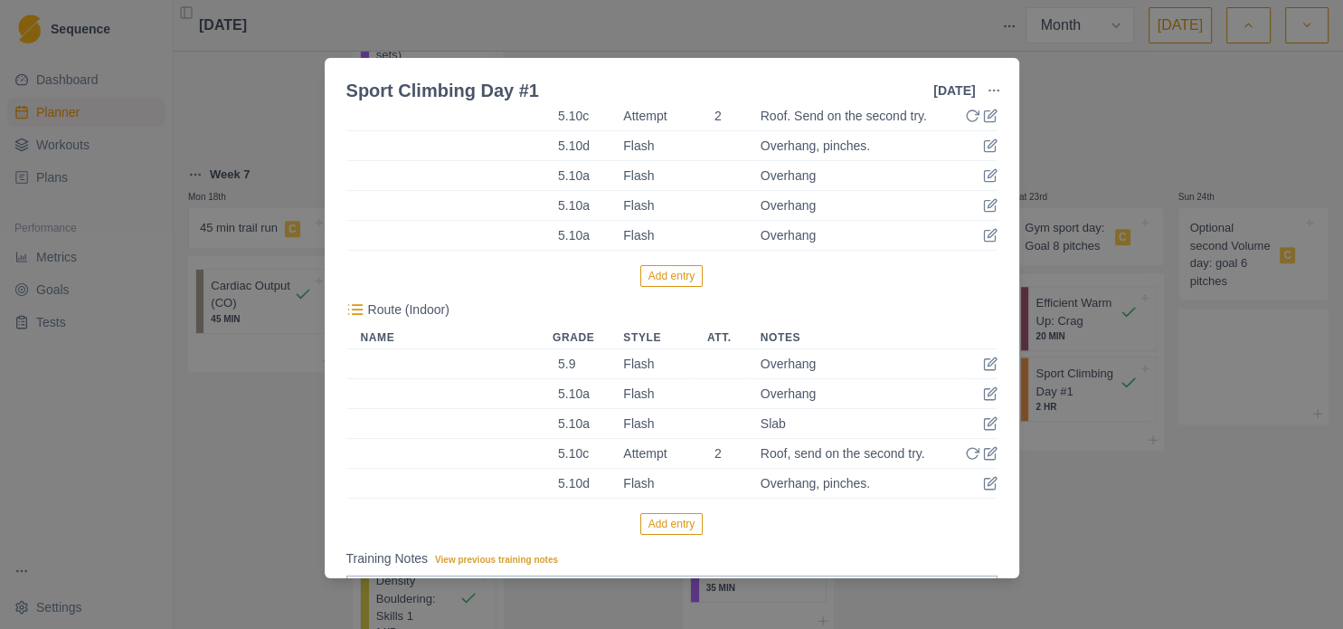
click at [665, 519] on button "Add entry" at bounding box center [672, 524] width 62 height 22
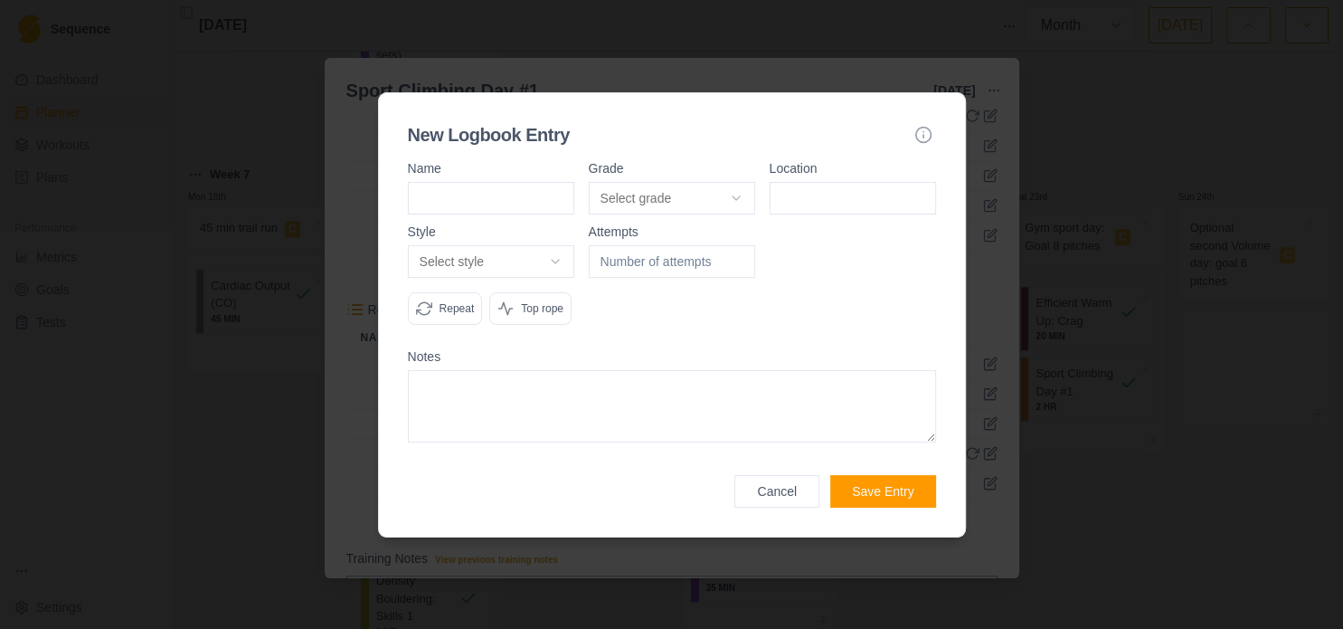
click at [677, 201] on body "Sequence Dashboard Planner Workouts Plans Performance Metrics Goals Tests Setti…" at bounding box center [671, 314] width 1343 height 629
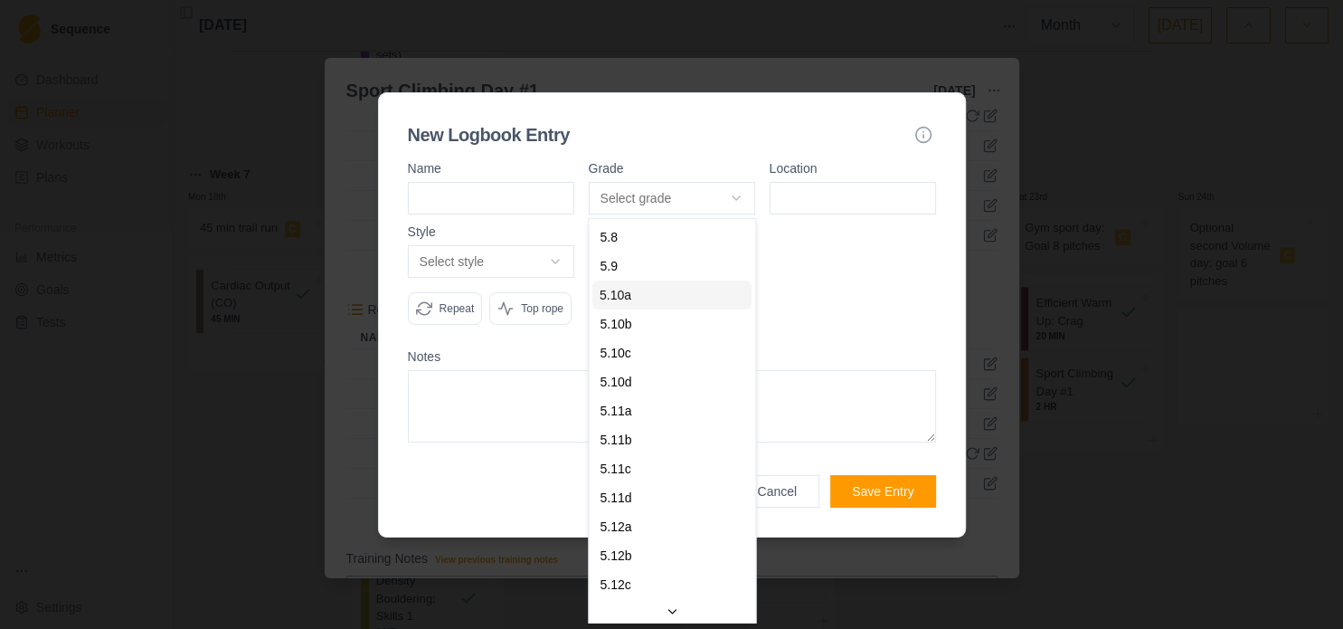
select select "841e9395-8ba2-4200-9142-a48731e75a15"
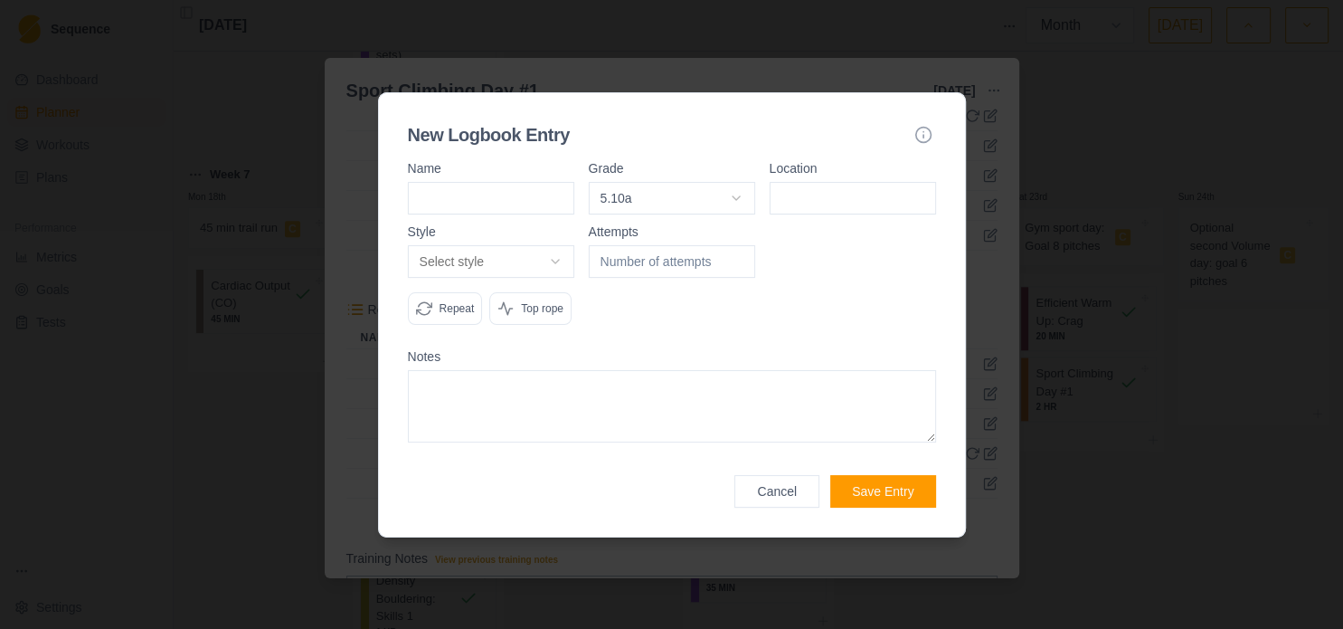
click at [810, 207] on input at bounding box center [853, 198] width 166 height 33
type input "[GEOGRAPHIC_DATA]"
click at [537, 268] on body "Sequence Dashboard Planner Workouts Plans Performance Metrics Goals Tests Setti…" at bounding box center [671, 314] width 1343 height 629
select select "flash"
click at [670, 419] on textarea at bounding box center [672, 406] width 528 height 72
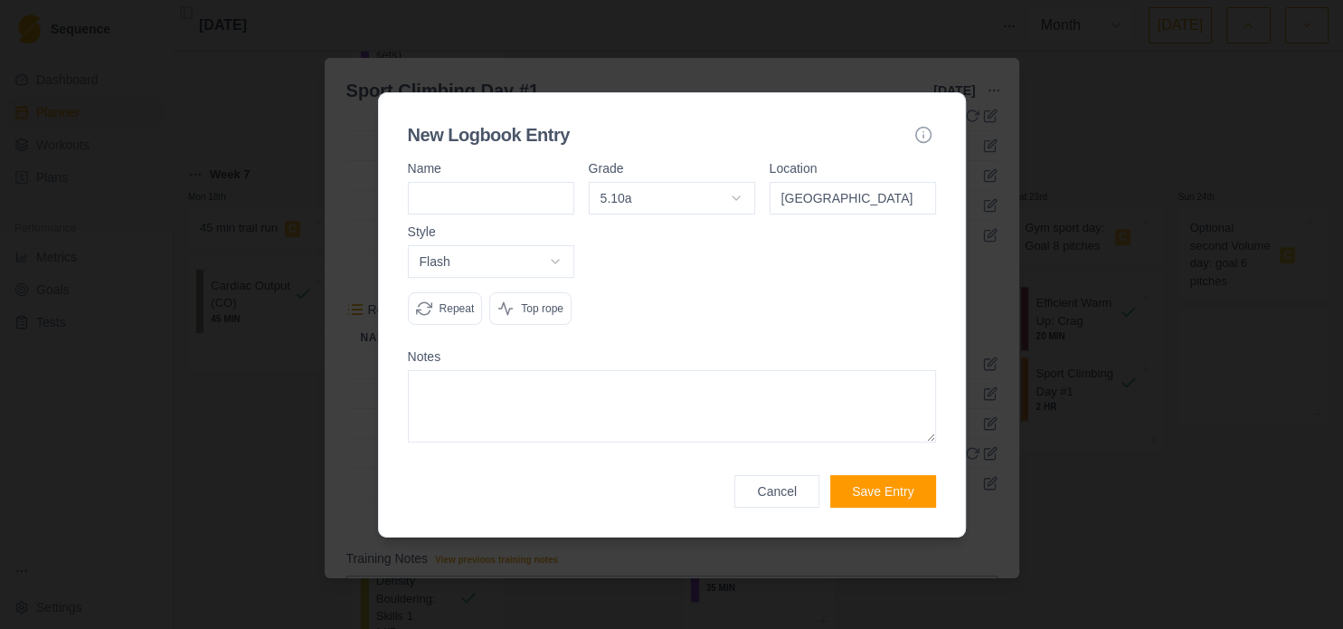
paste textarea "Overhang"
type textarea "Overhang"
click at [901, 492] on button "Save Entry" at bounding box center [883, 491] width 105 height 33
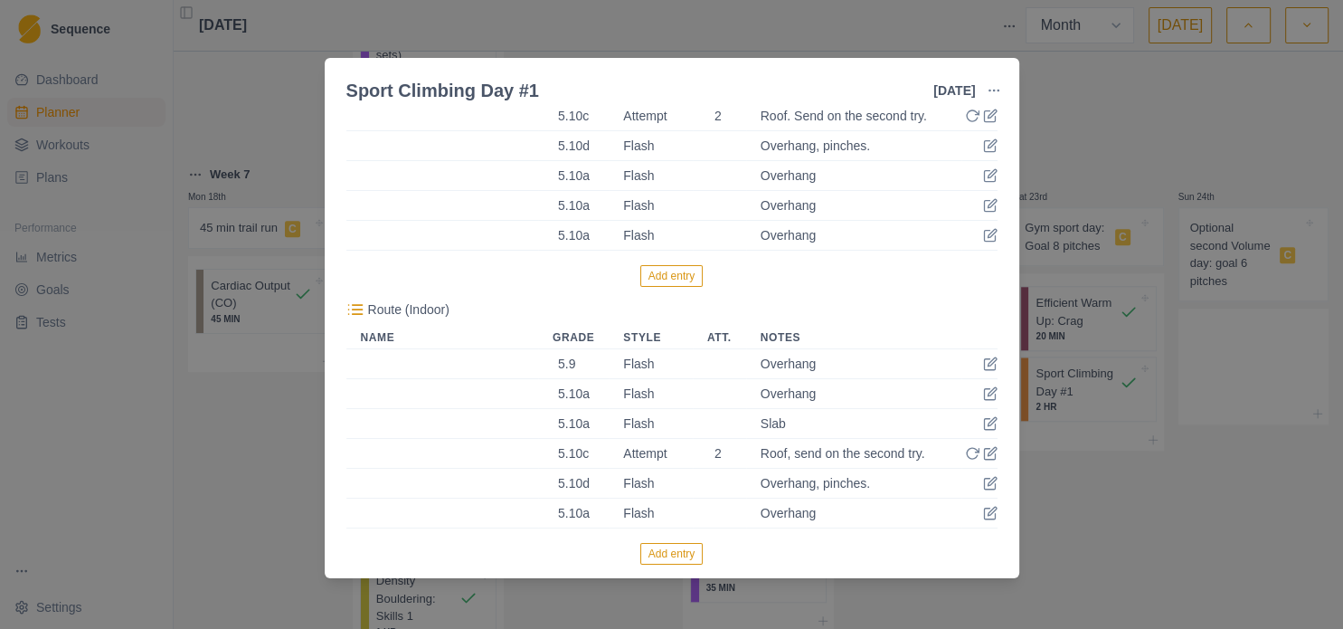
click at [664, 554] on button "Add entry" at bounding box center [672, 554] width 62 height 22
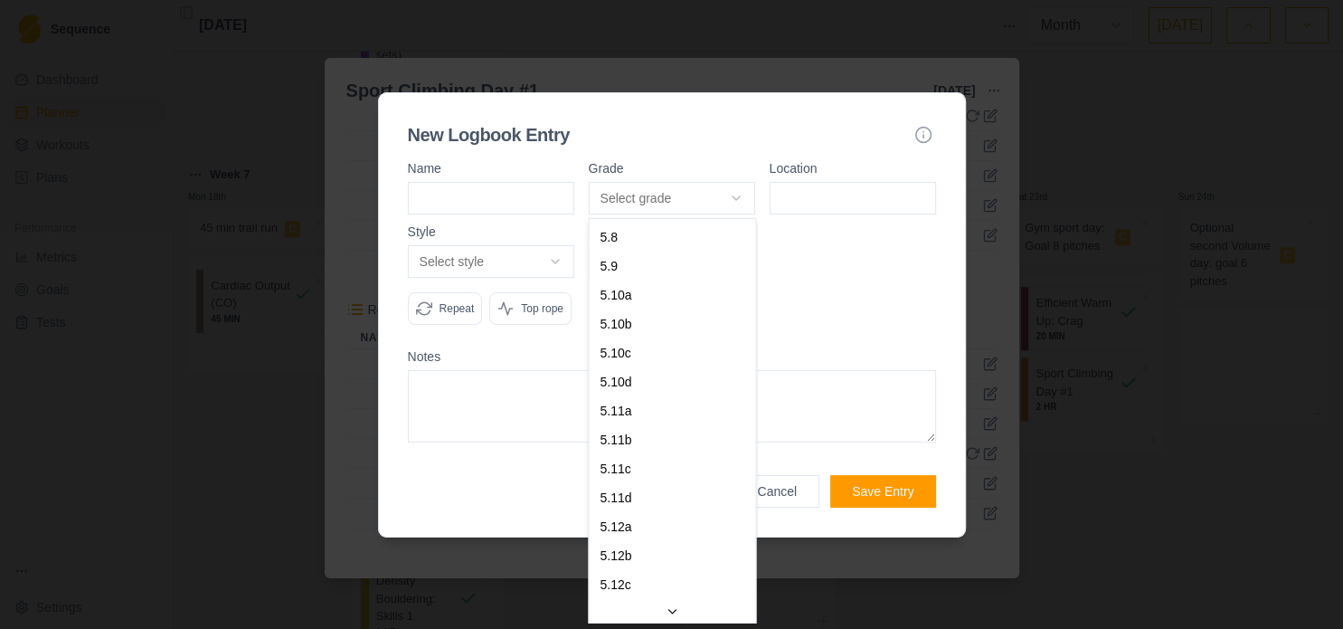
click at [610, 197] on body "Sequence Dashboard Planner Workouts Plans Performance Metrics Goals Tests Setti…" at bounding box center [671, 314] width 1343 height 629
select select "841e9395-8ba2-4200-9142-a48731e75a15"
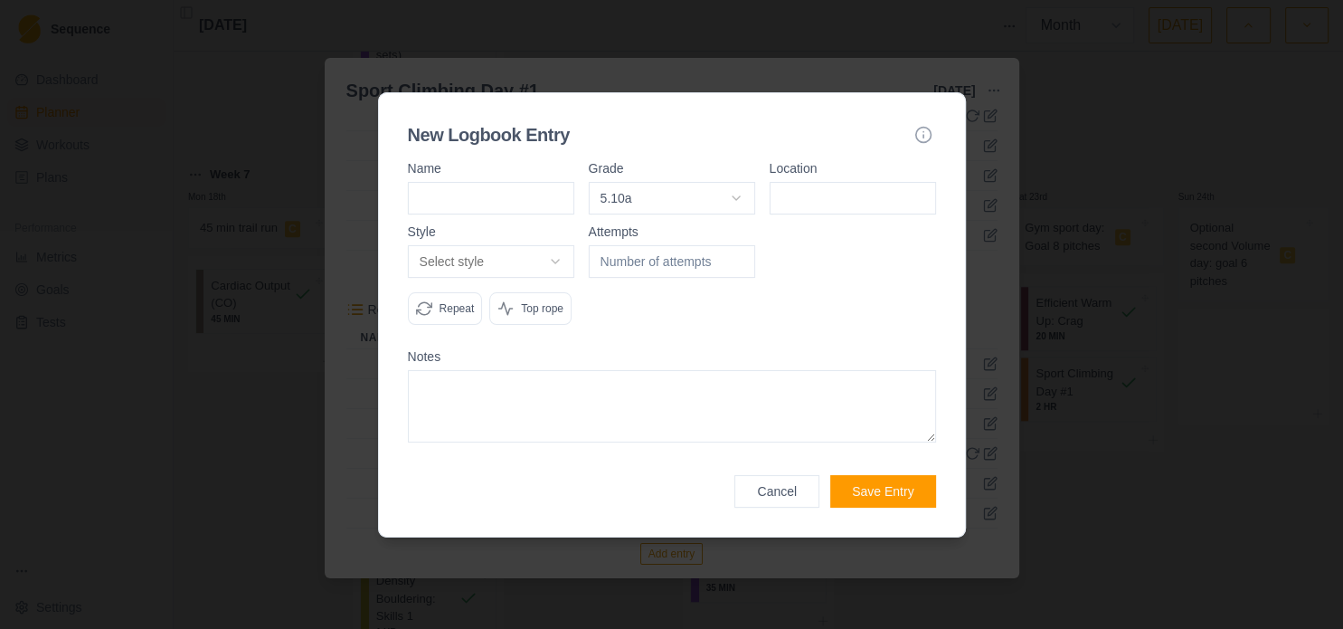
click at [873, 205] on input at bounding box center [853, 198] width 166 height 33
type input "[GEOGRAPHIC_DATA]"
click at [646, 416] on textarea at bounding box center [672, 406] width 528 height 72
paste textarea "Overhang"
type textarea "Overhang"
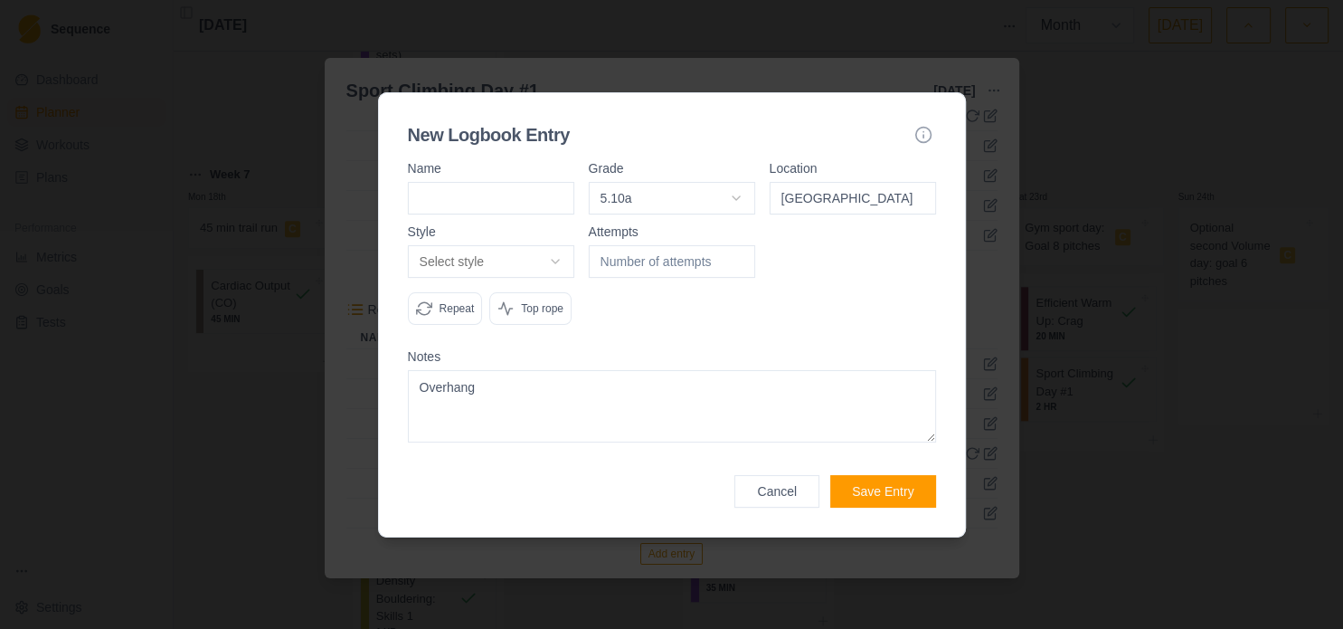
click at [878, 493] on button "Save Entry" at bounding box center [883, 491] width 105 height 33
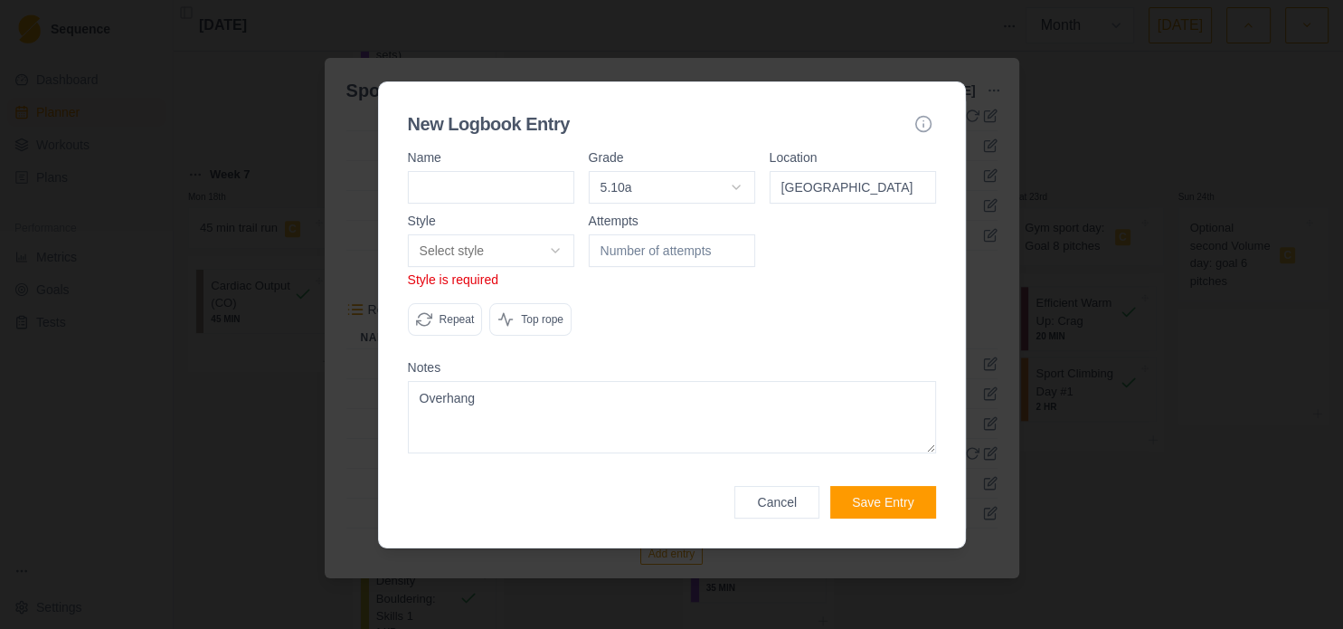
click at [479, 226] on label "Style" at bounding box center [491, 220] width 166 height 13
click at [473, 245] on body "Sequence Dashboard Planner Workouts Plans Performance Metrics Goals Tests Setti…" at bounding box center [671, 314] width 1343 height 629
select select "flash"
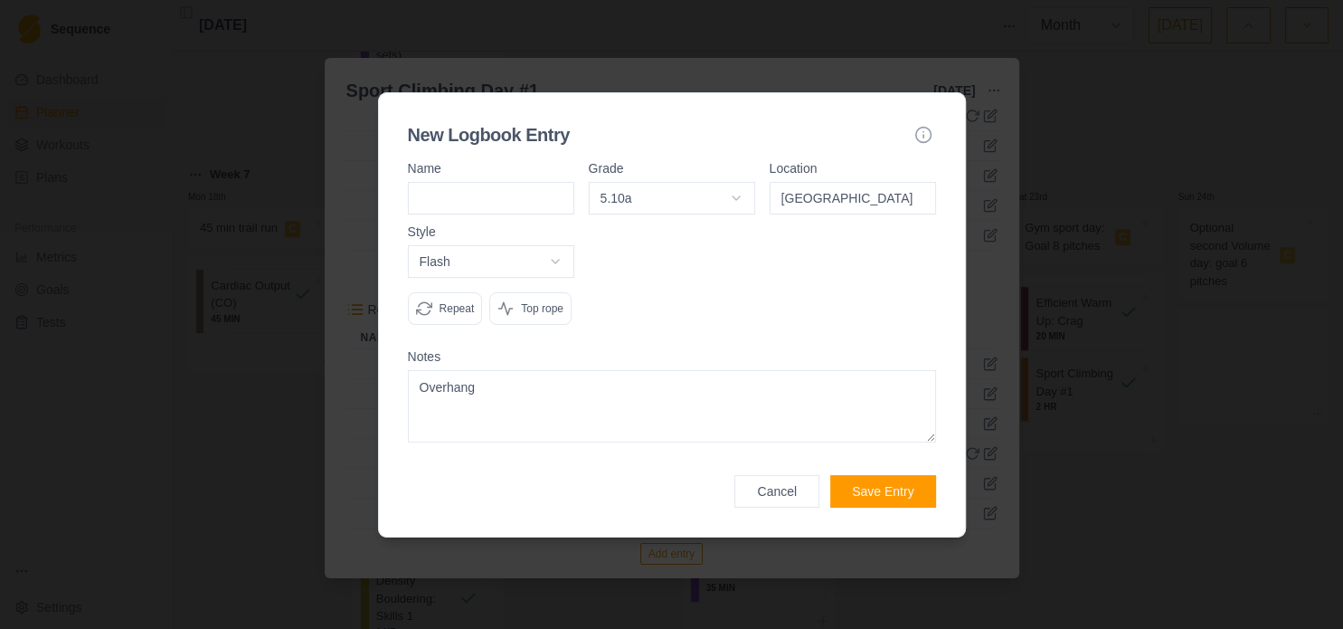
click at [876, 488] on button "Save Entry" at bounding box center [883, 491] width 105 height 33
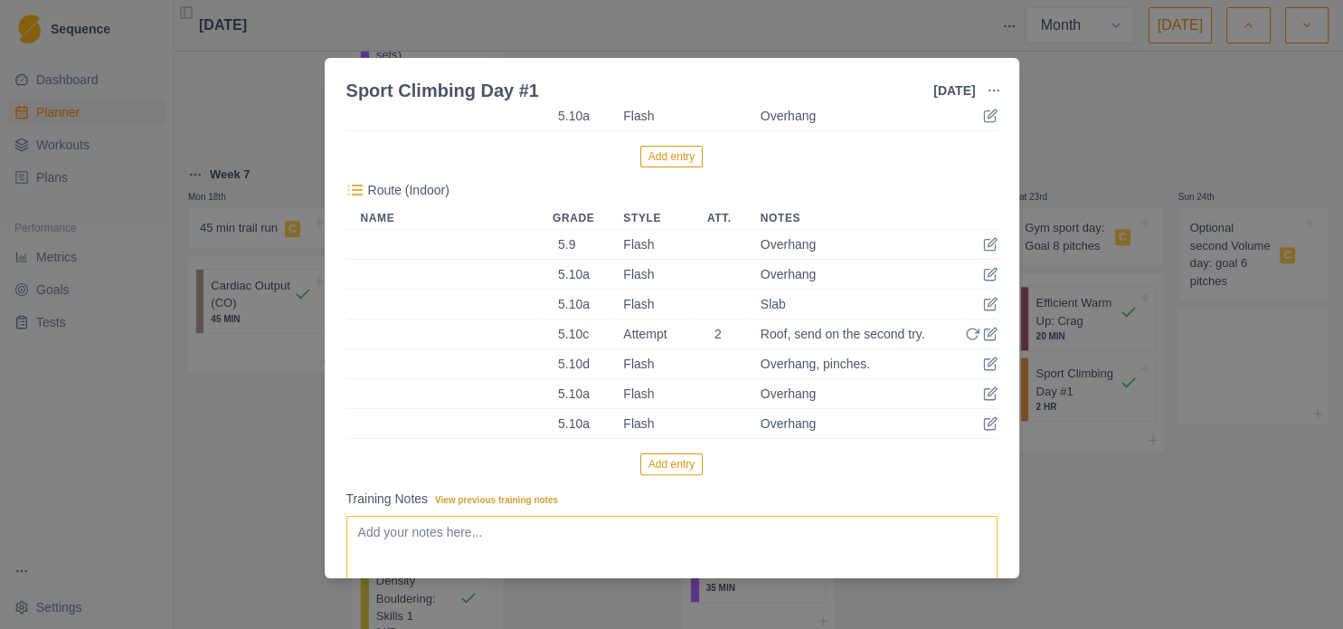
scroll to position [550, 0]
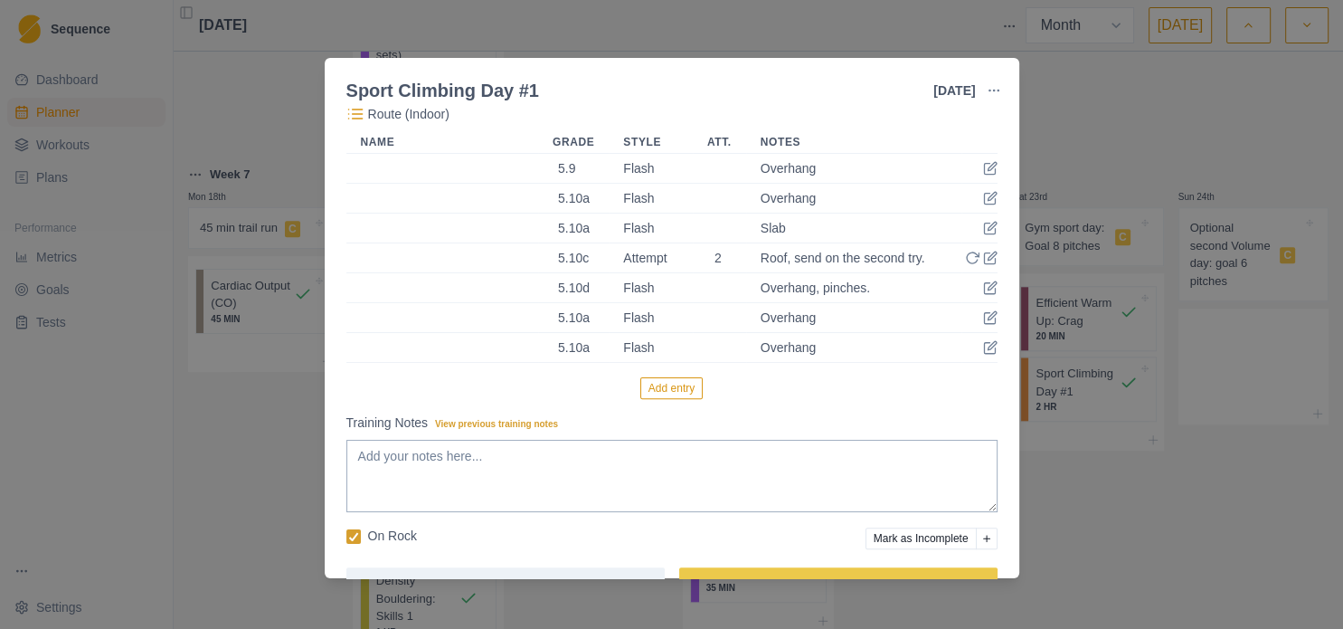
click at [689, 394] on button "Add entry" at bounding box center [672, 388] width 62 height 22
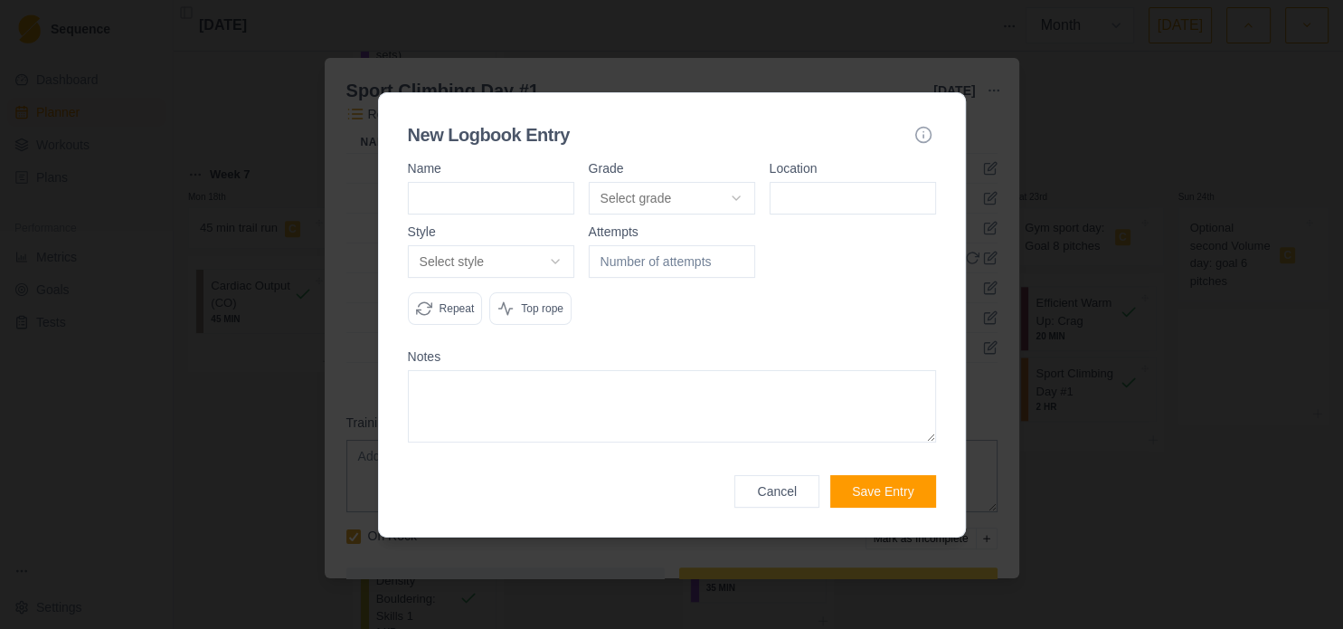
click at [626, 194] on body "Sequence Dashboard Planner Workouts Plans Performance Metrics Goals Tests Setti…" at bounding box center [671, 314] width 1343 height 629
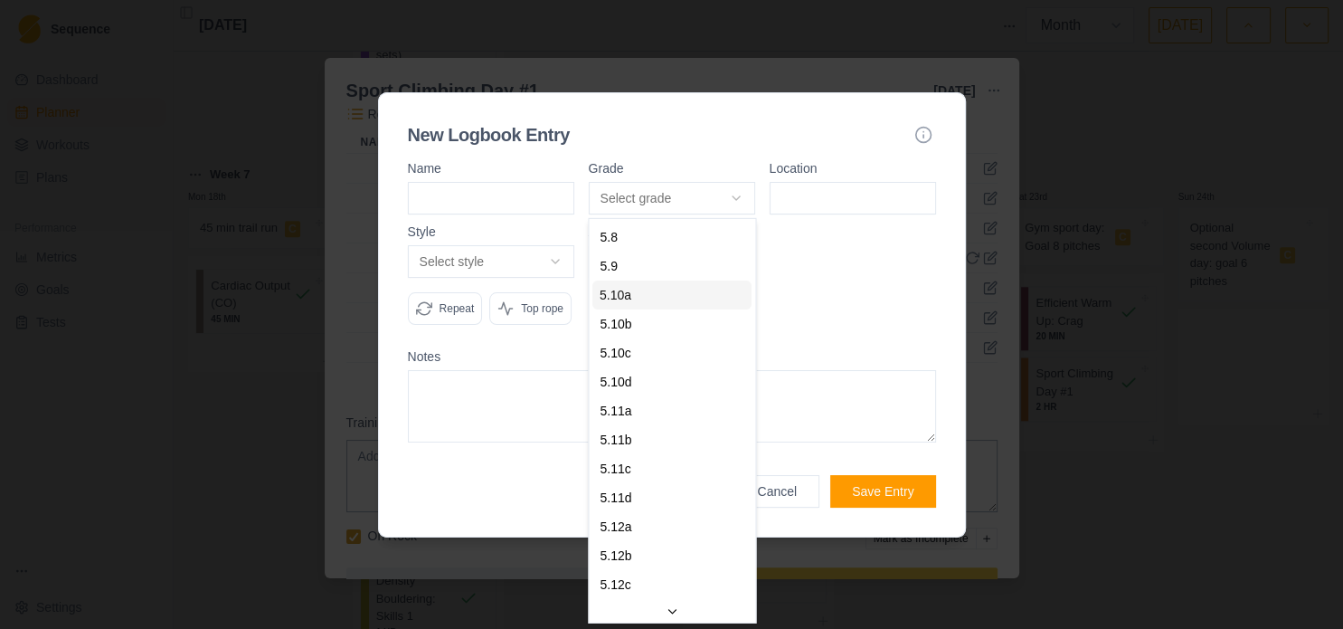
select select "841e9395-8ba2-4200-9142-a48731e75a15"
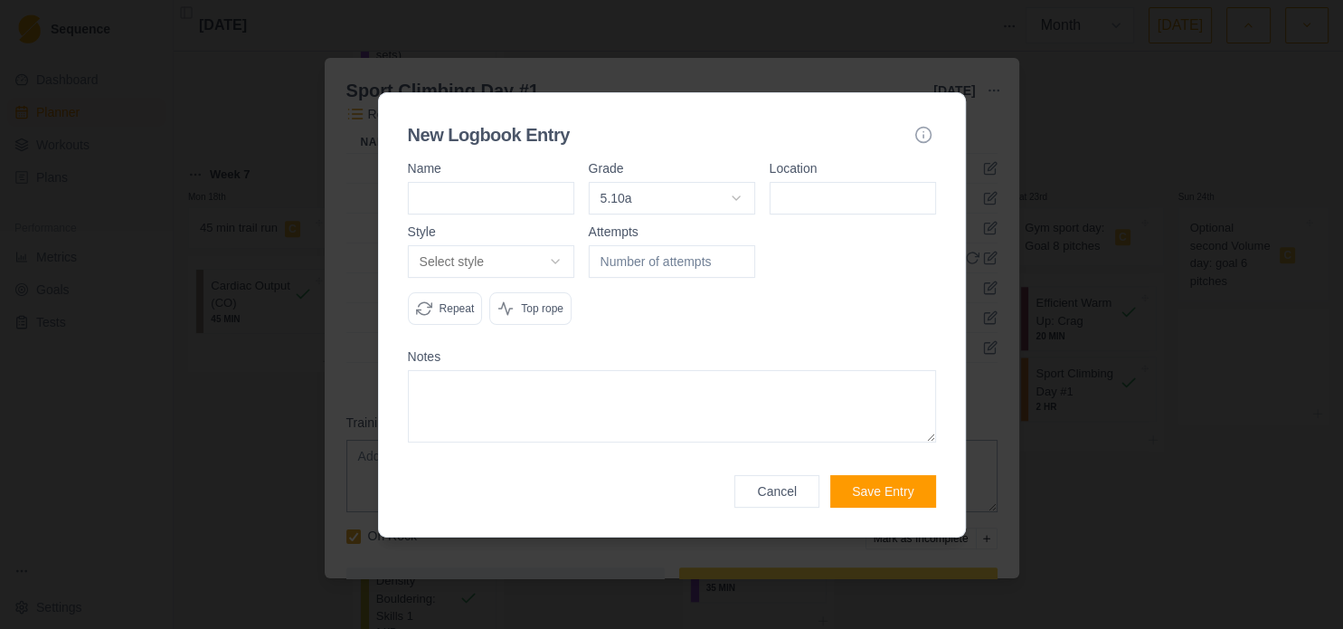
click at [817, 193] on input at bounding box center [853, 198] width 166 height 33
type input "[GEOGRAPHIC_DATA]"
click at [512, 264] on body "Sequence Dashboard Planner Workouts Plans Performance Metrics Goals Tests Setti…" at bounding box center [671, 314] width 1343 height 629
select select "flash"
click at [546, 451] on form "Name Grade 5.10a 5.8 5.9 5.10a 5.10b 5.10c 5.10d 5.11a 5.11b 5.11c 5.11d 5.12a …" at bounding box center [672, 335] width 528 height 346
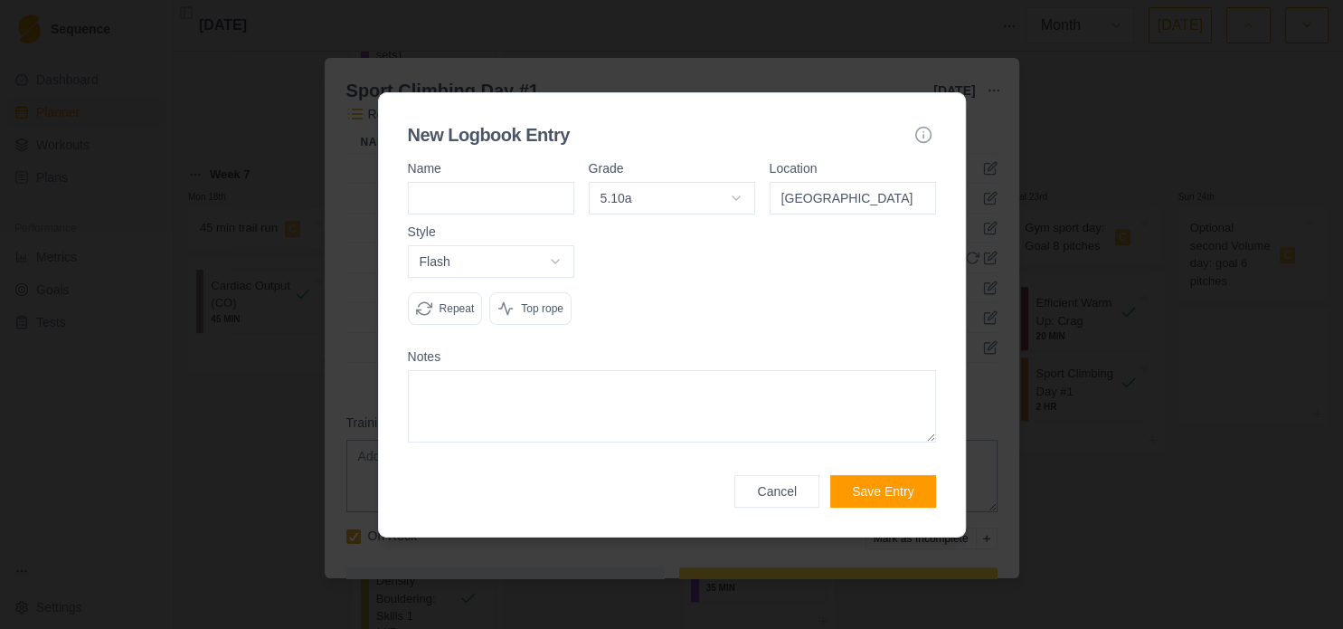
click at [584, 400] on textarea at bounding box center [672, 406] width 528 height 72
paste textarea "Overhang"
type textarea "Overhang"
click at [867, 496] on button "Save Entry" at bounding box center [883, 491] width 105 height 33
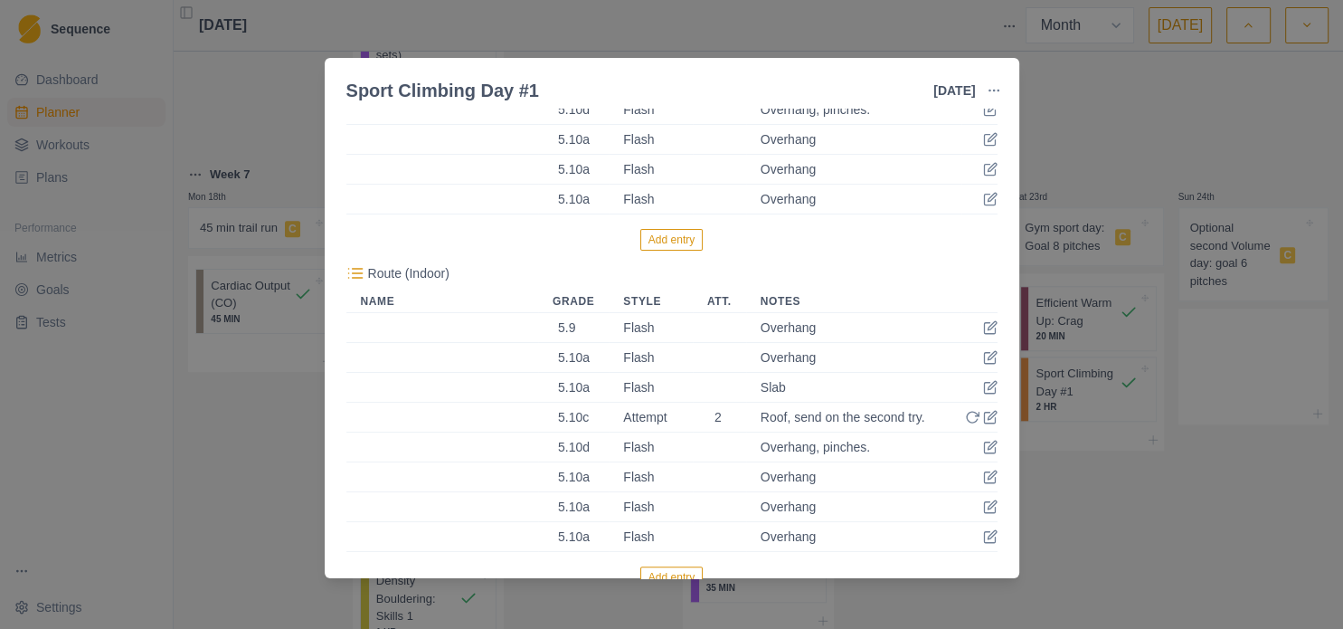
scroll to position [630, 0]
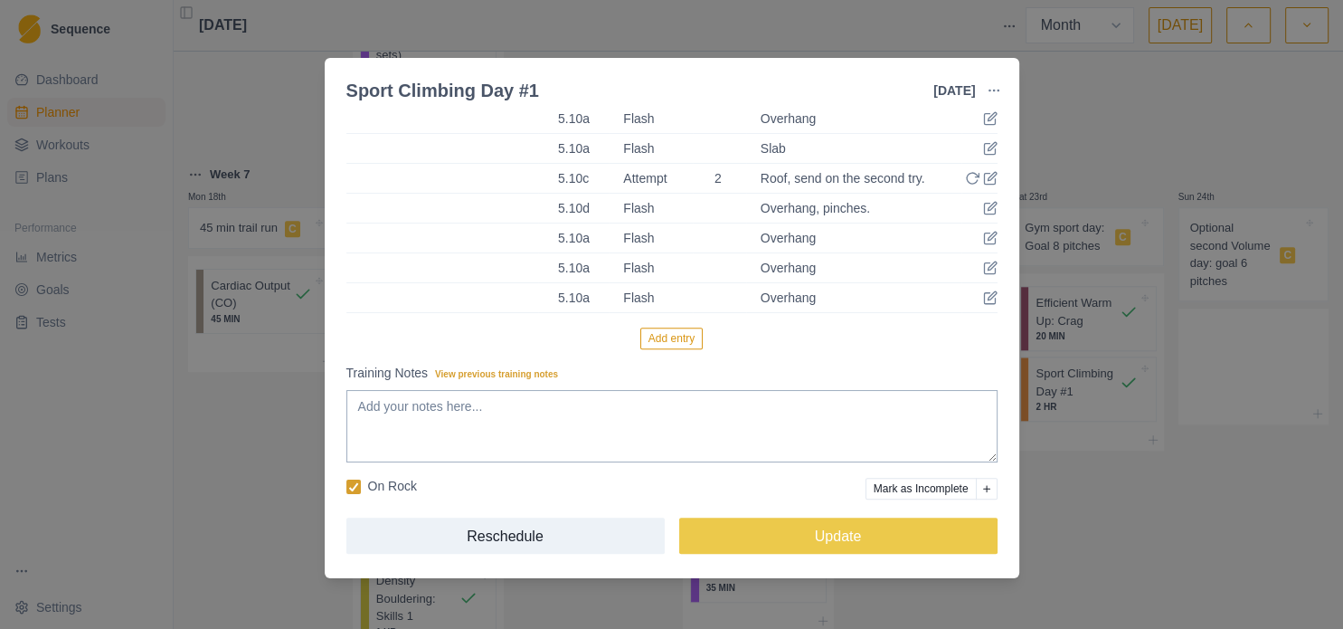
click at [371, 487] on p "On Rock" at bounding box center [392, 486] width 49 height 19
click at [346, 487] on input "On Rock" at bounding box center [346, 486] width 1 height 1
click at [810, 516] on div "Power Endurance Duration: 2 HR This is your day for hard outdoor or indoor spor…" at bounding box center [671, 29] width 651 height 1086
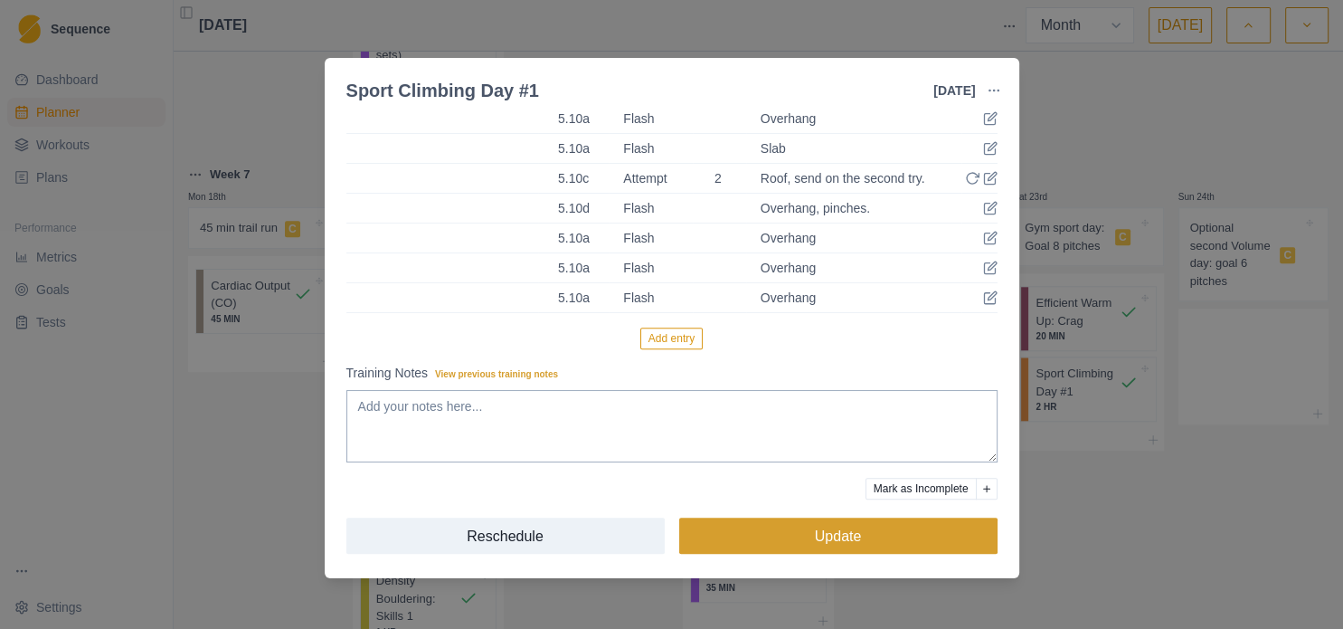
click at [804, 529] on button "Update" at bounding box center [838, 535] width 318 height 36
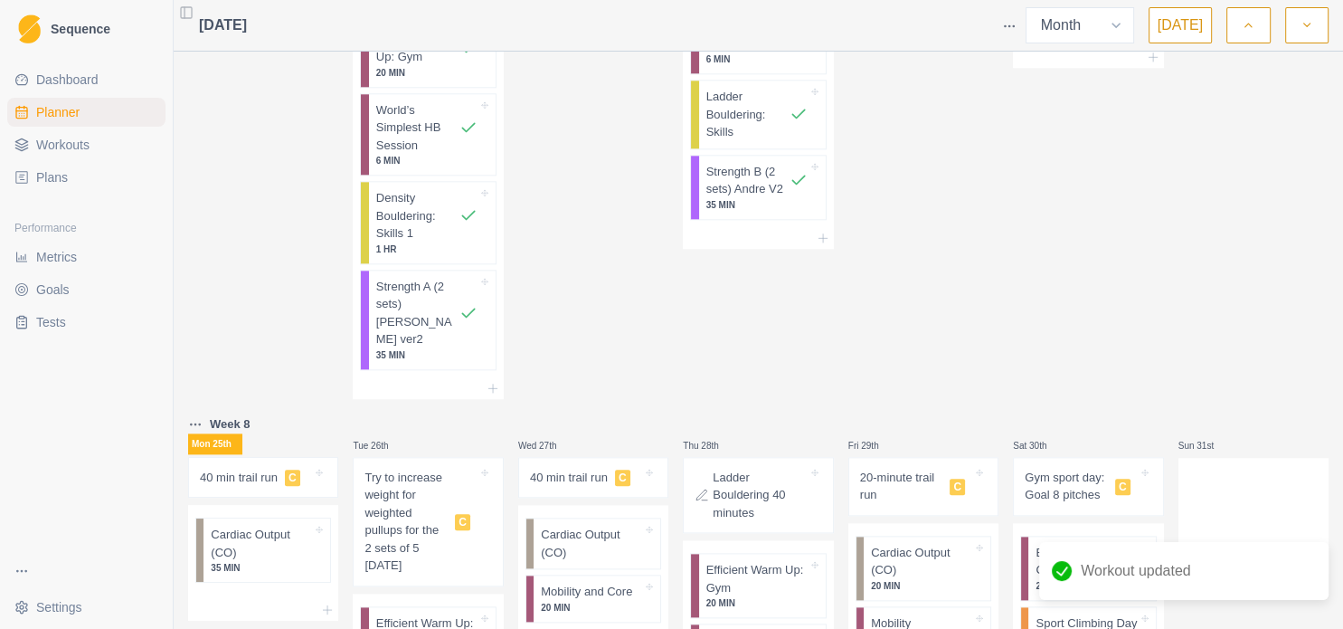
scroll to position [1784, 0]
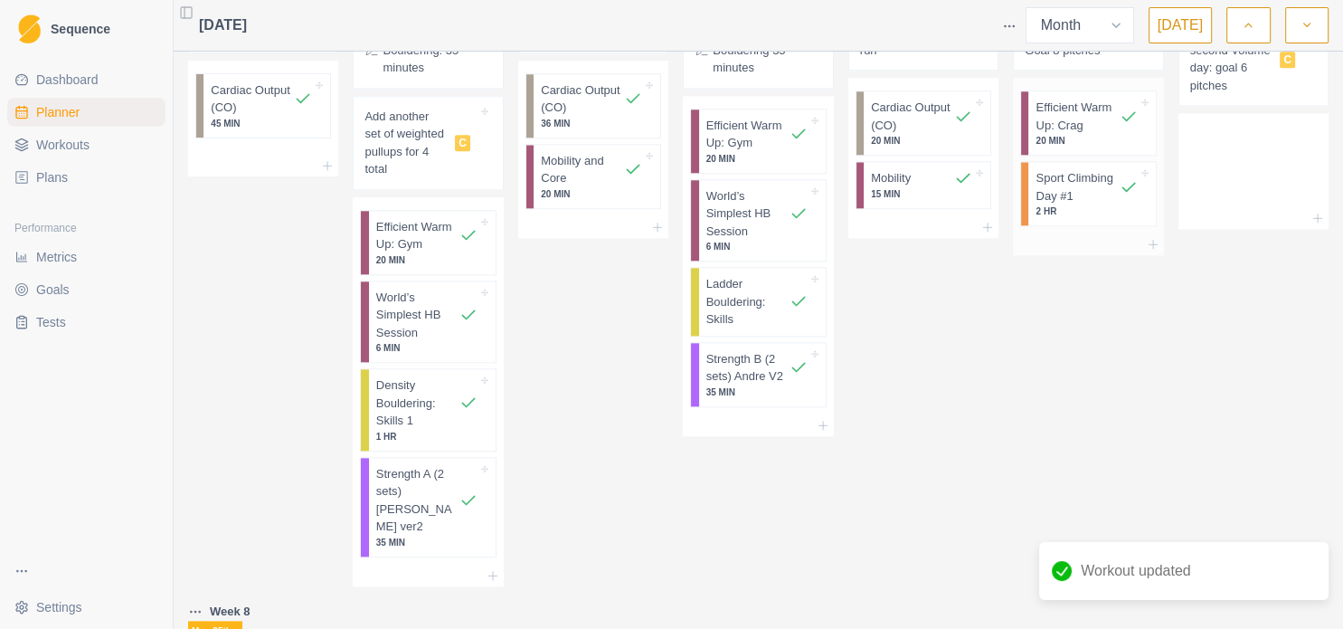
click at [1078, 169] on p "Sport Climbing Day #1" at bounding box center [1077, 186] width 83 height 35
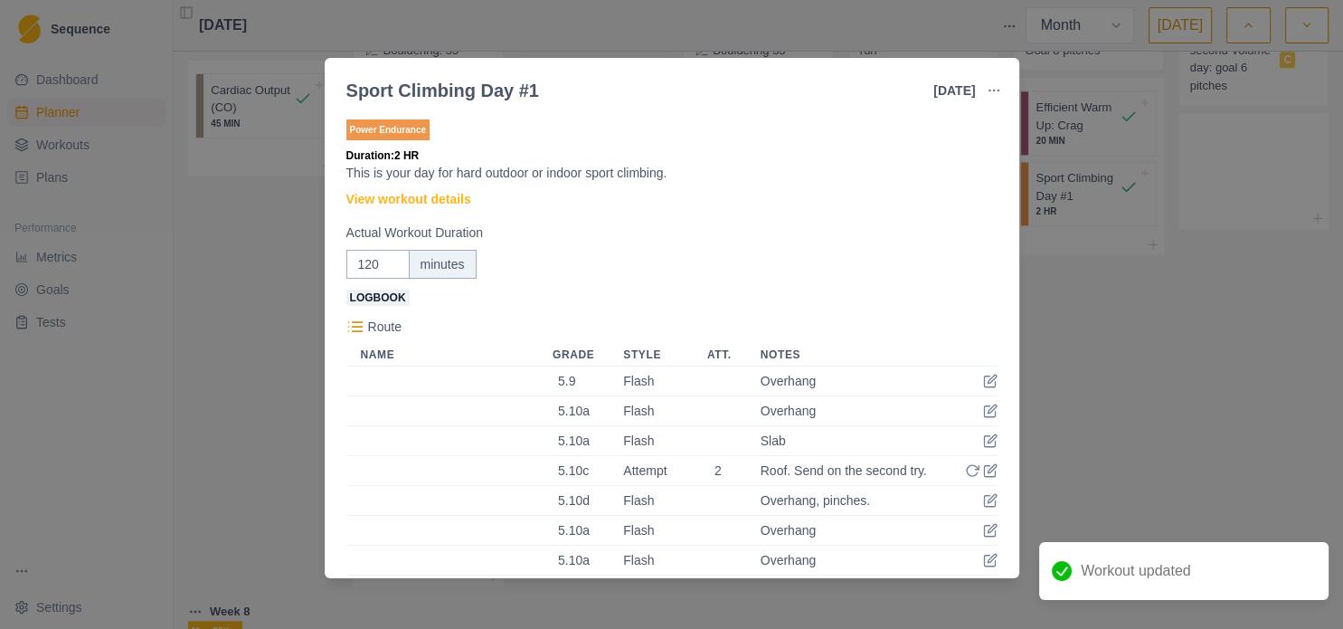
scroll to position [195, 0]
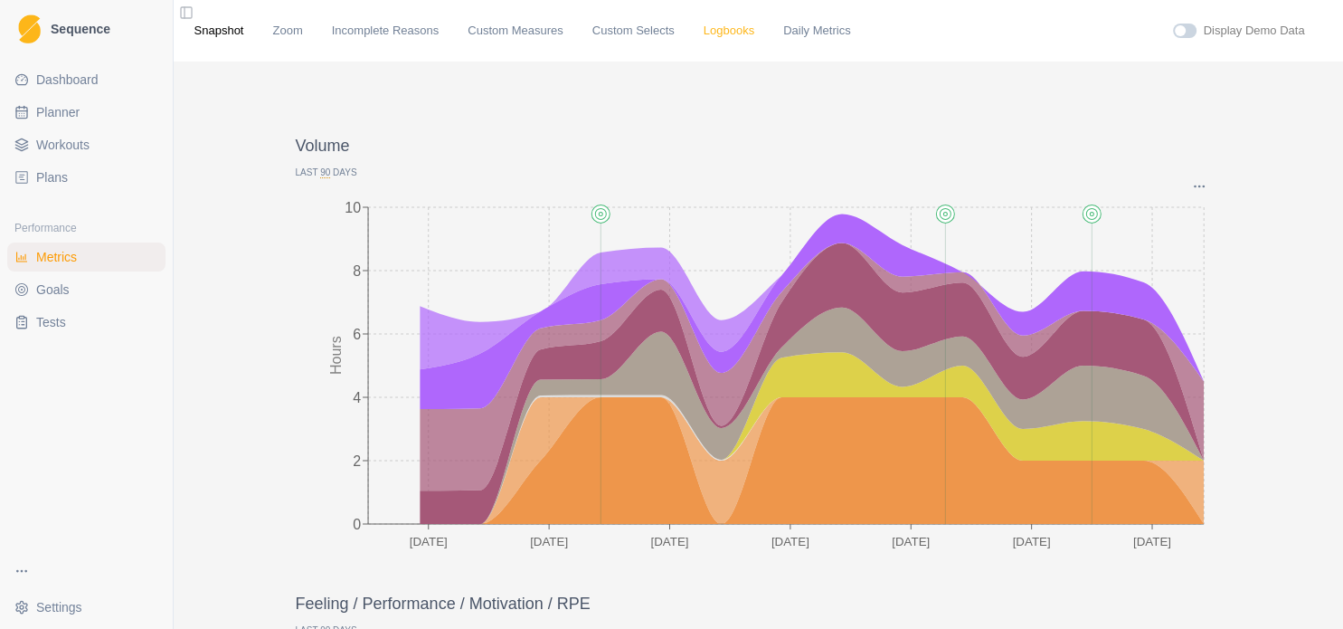
click at [706, 35] on link "Logbooks" at bounding box center [729, 31] width 51 height 18
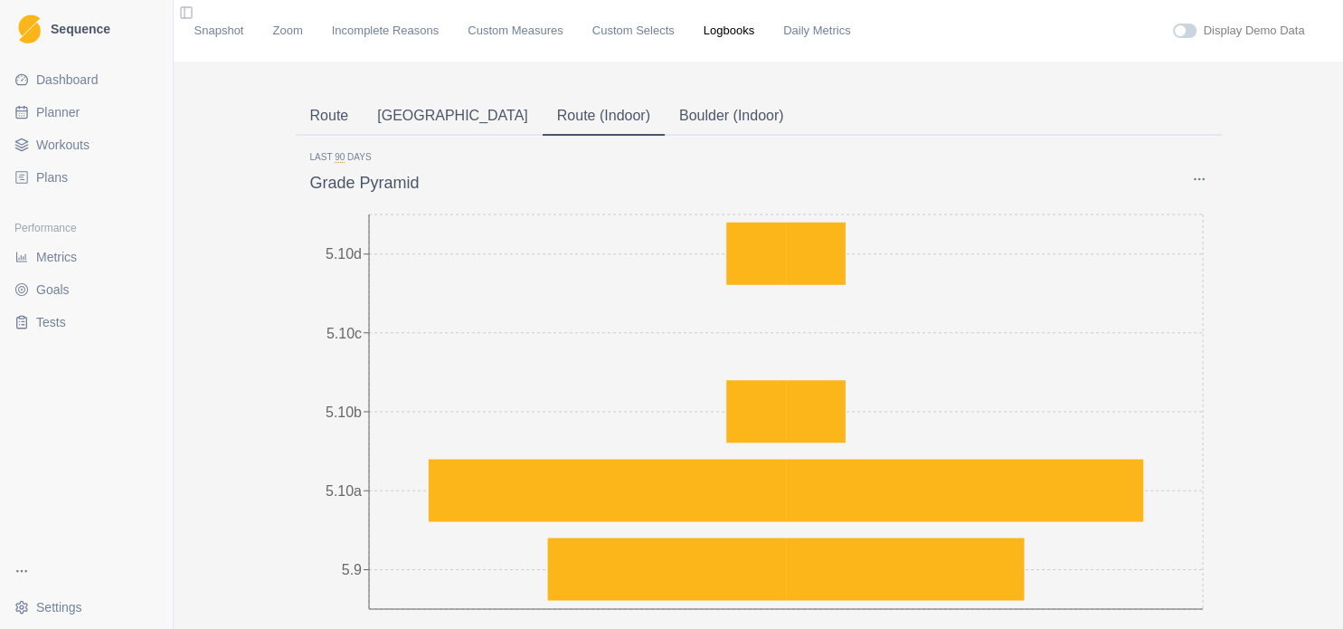
click at [543, 110] on button "Route (Indoor)" at bounding box center [604, 117] width 122 height 38
click at [328, 118] on button "Route" at bounding box center [330, 117] width 68 height 38
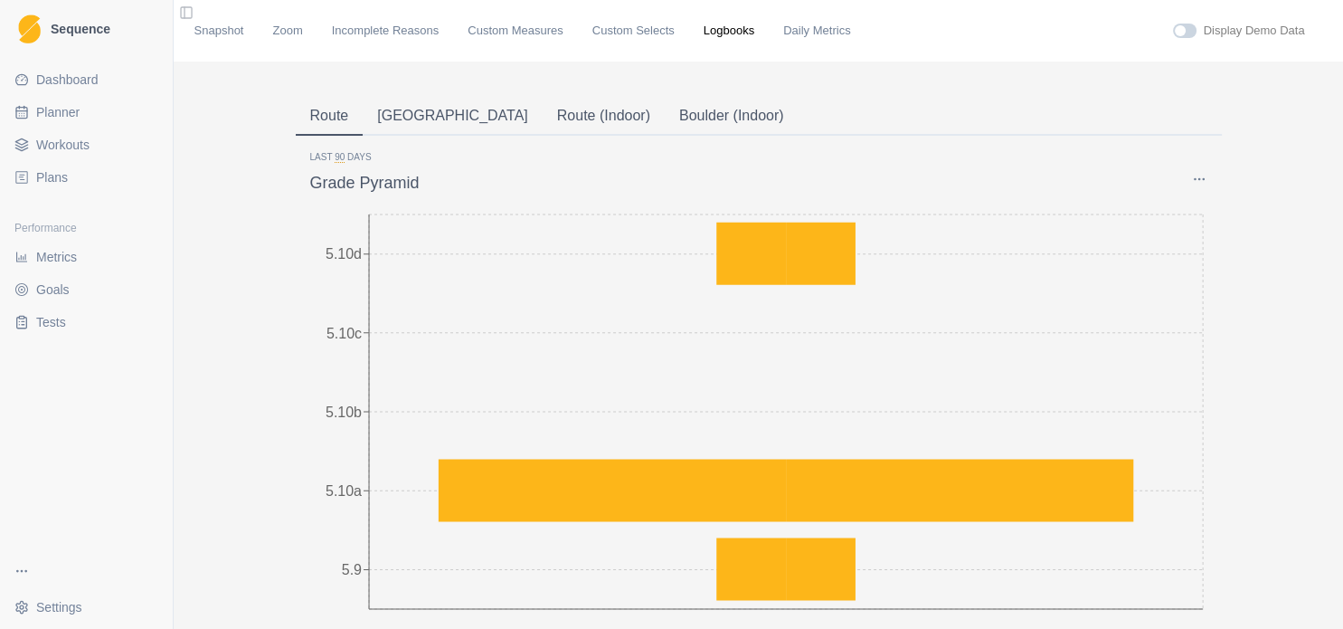
click at [543, 123] on button "Route (Indoor)" at bounding box center [604, 117] width 122 height 38
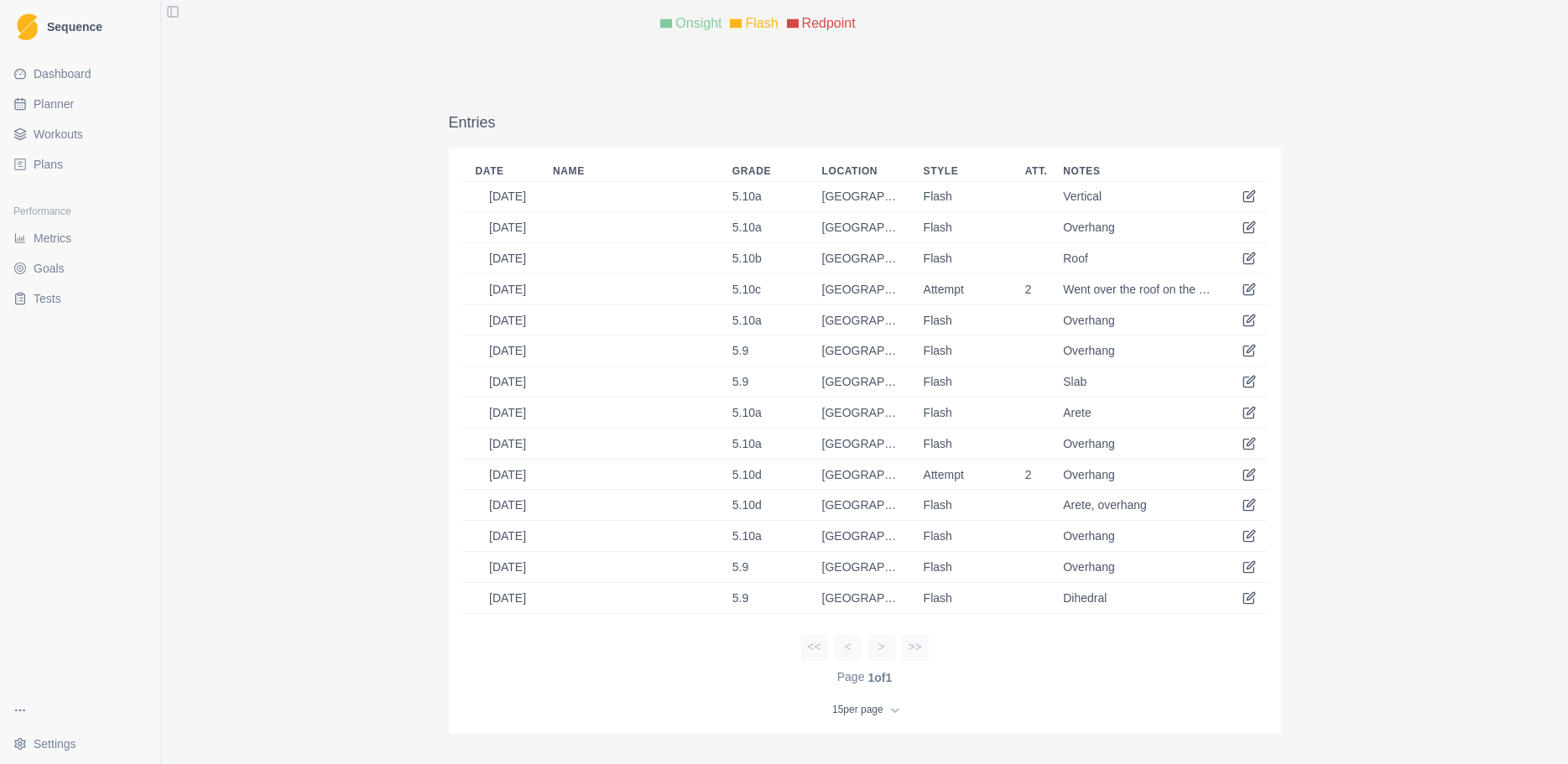
scroll to position [543, 0]
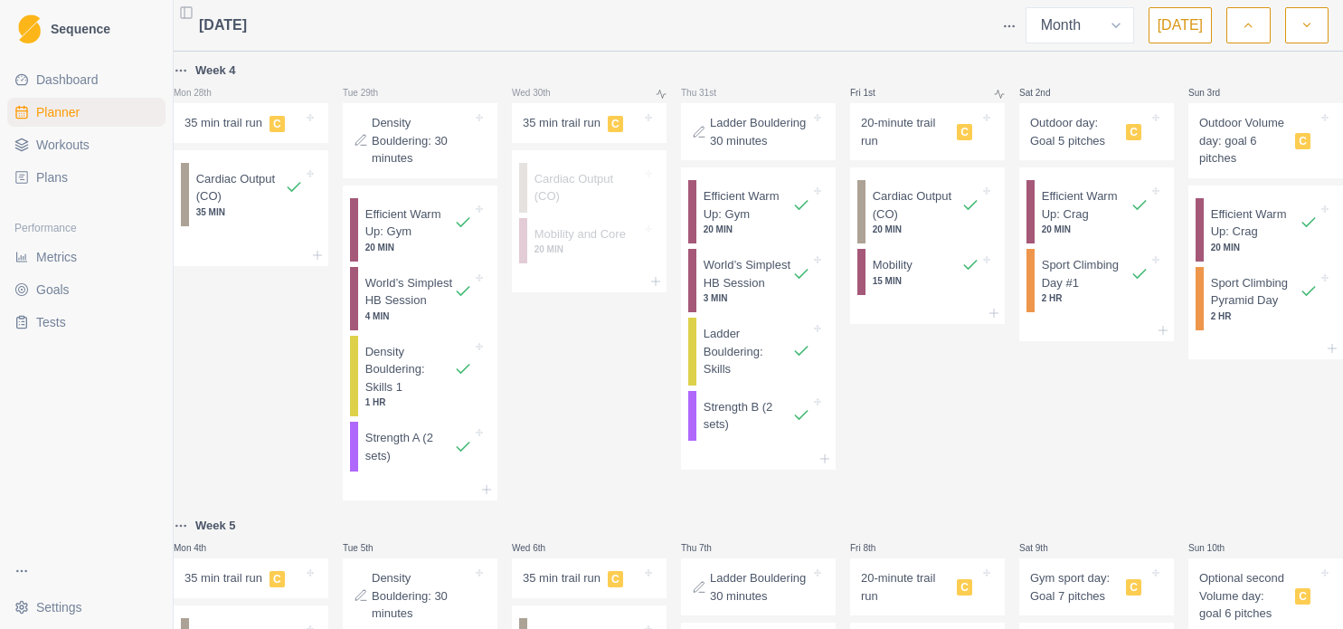
select select "month"
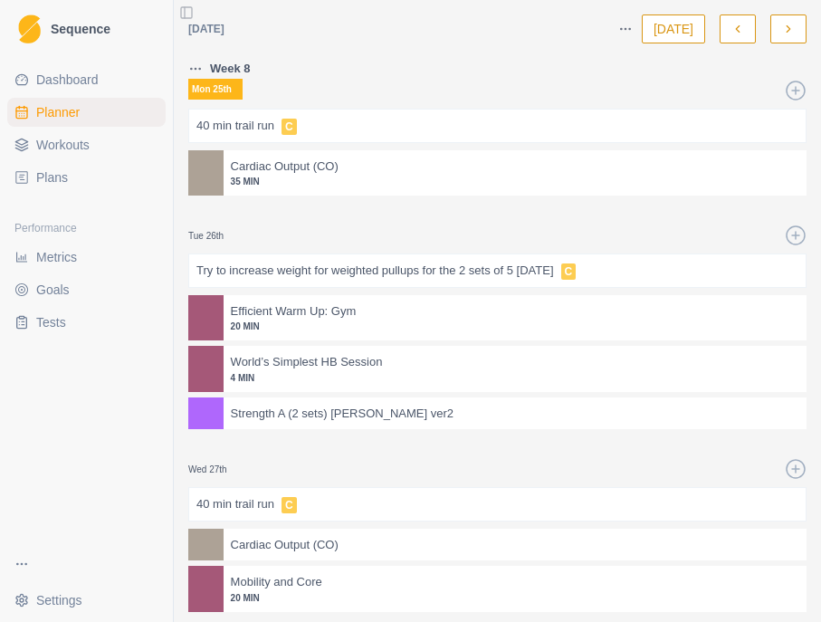
select select "month"
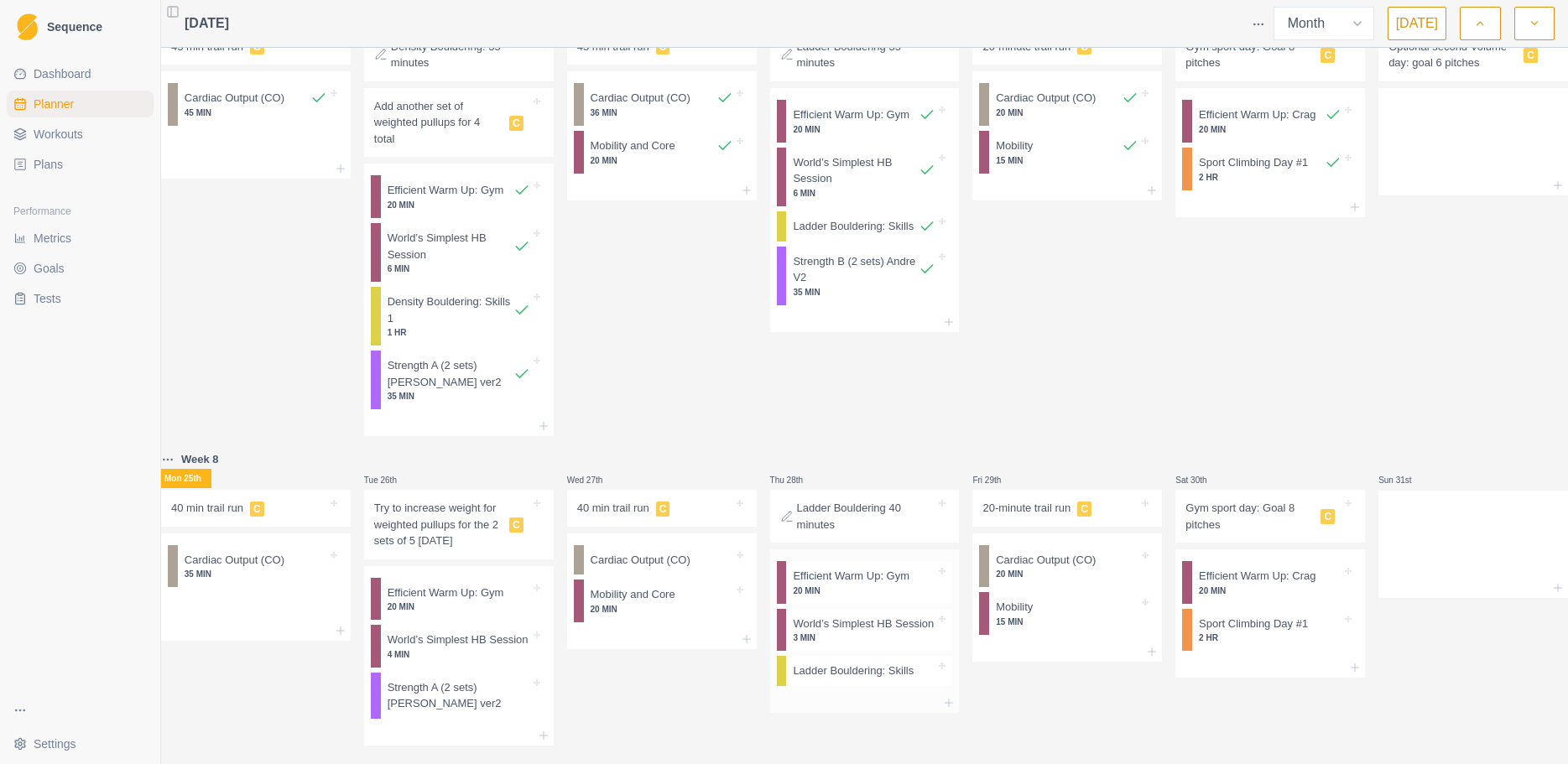
scroll to position [1229, 0]
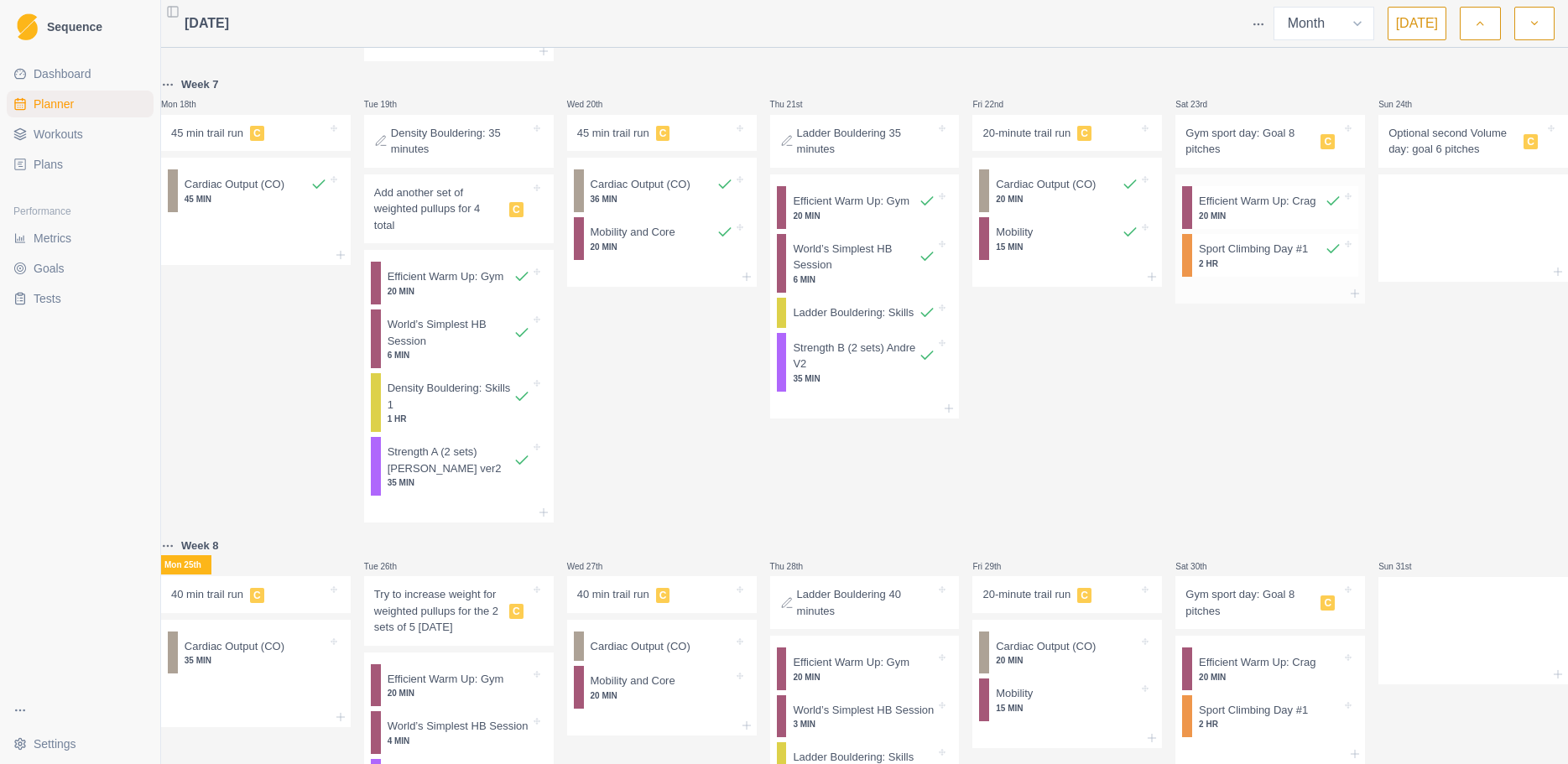
click at [1237, 258] on p "Sport Climbing Day #1" at bounding box center [1254, 249] width 109 height 17
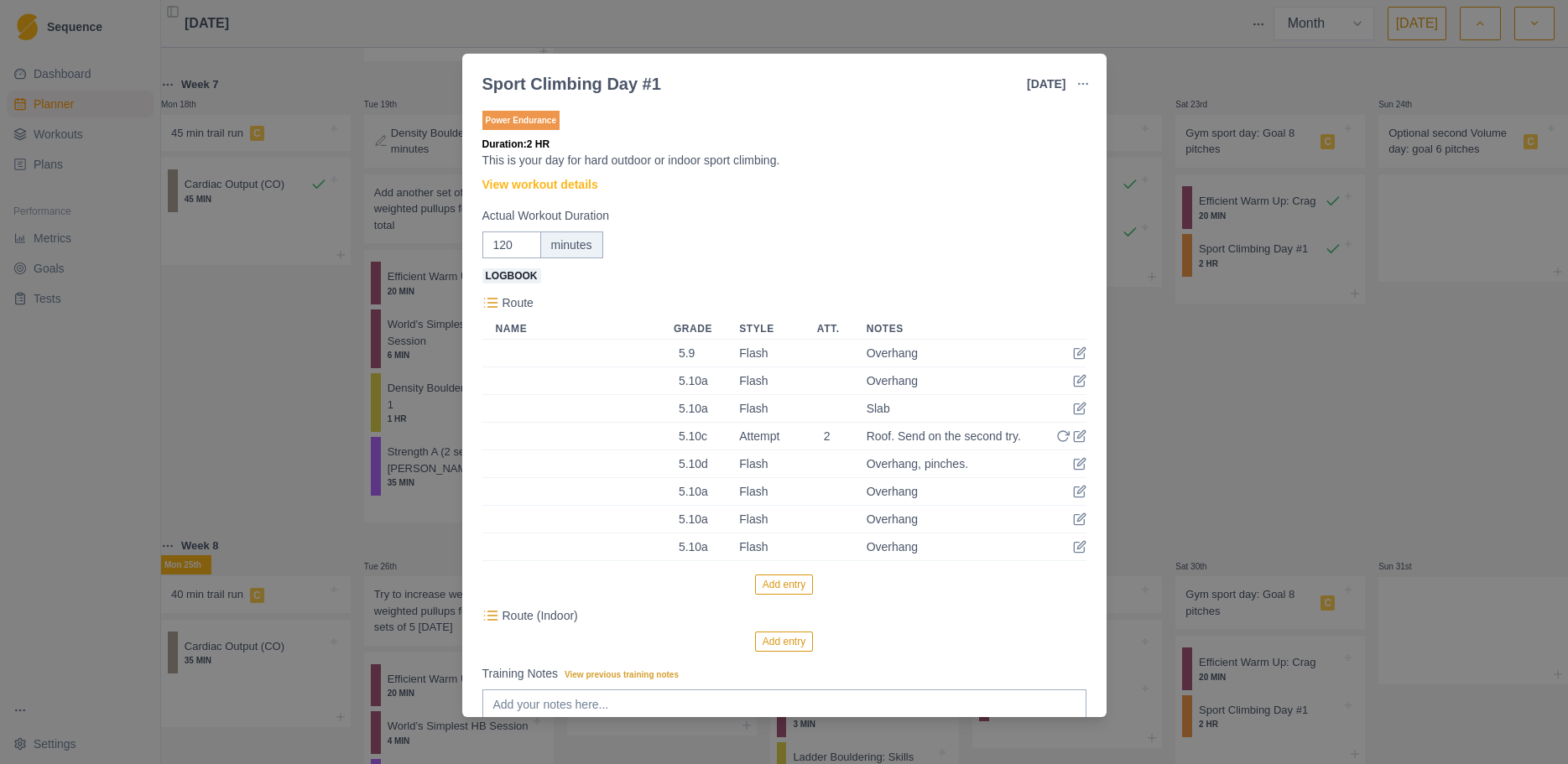
click at [1070, 361] on td at bounding box center [1069, 353] width 33 height 28
click at [1073, 356] on icon at bounding box center [1079, 353] width 13 height 13
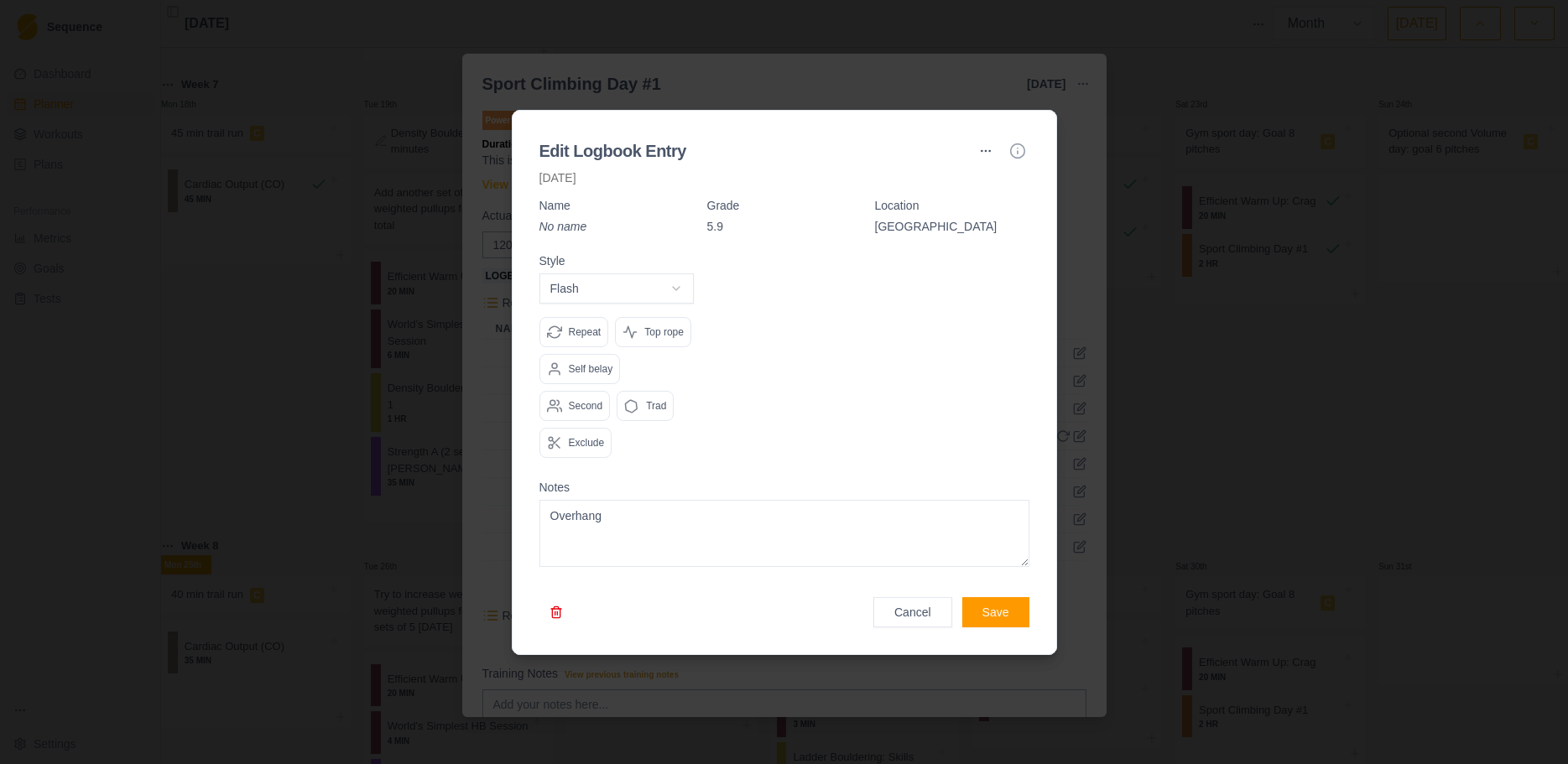
click at [563, 582] on button "button" at bounding box center [556, 612] width 33 height 31
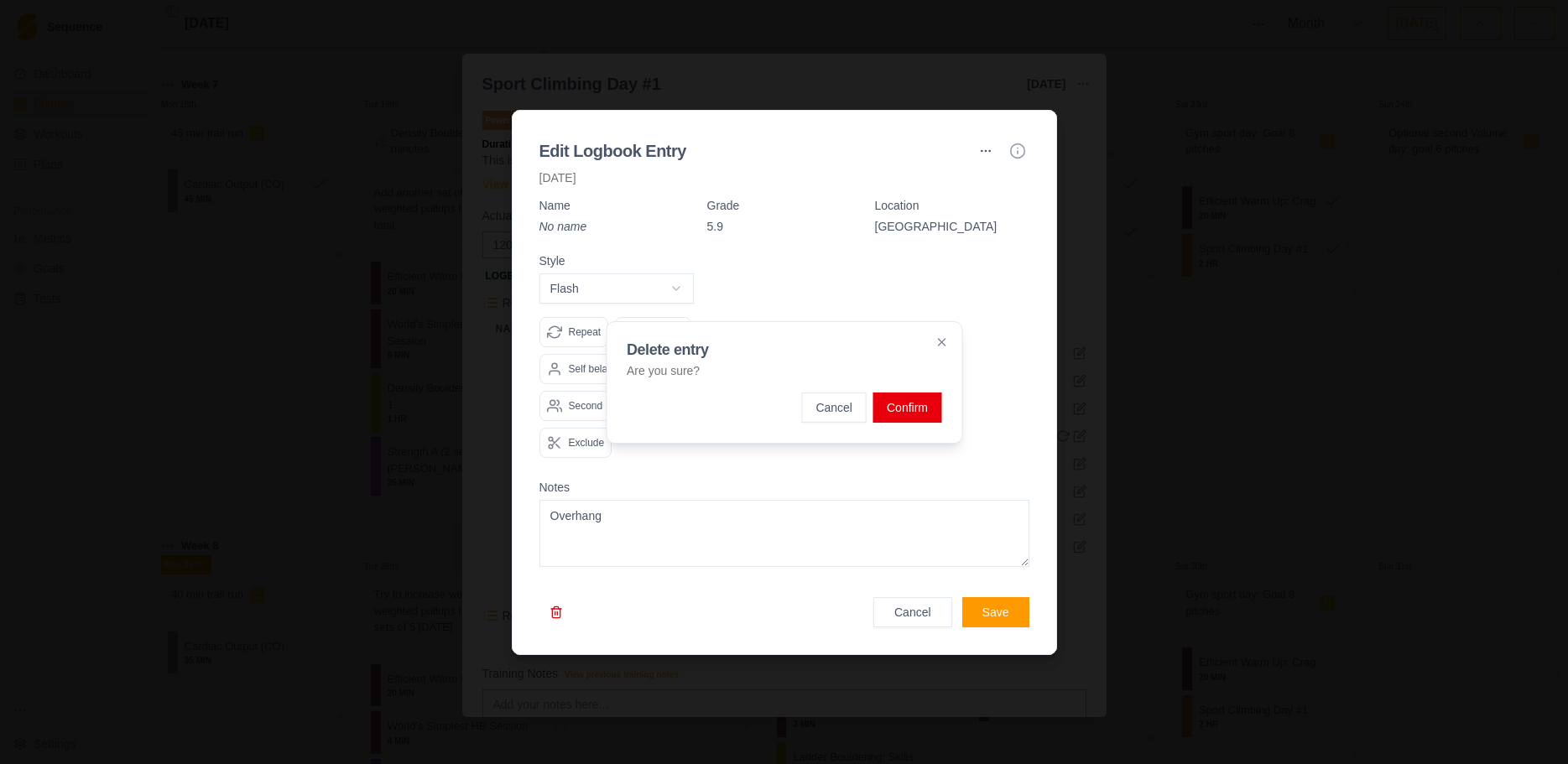
click at [929, 393] on button "Confirm" at bounding box center [907, 407] width 68 height 31
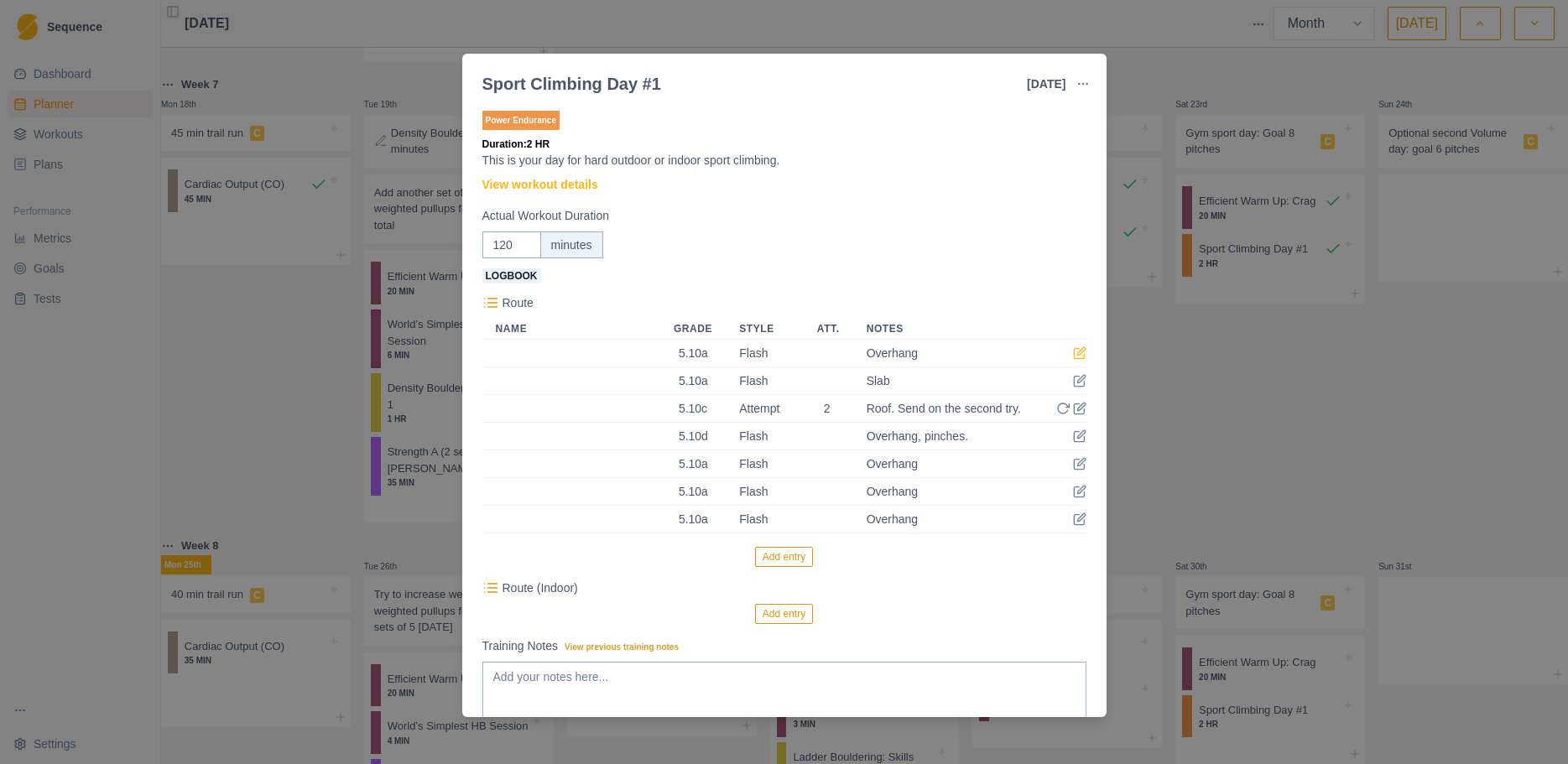
click at [1073, 353] on icon at bounding box center [1079, 353] width 13 height 13
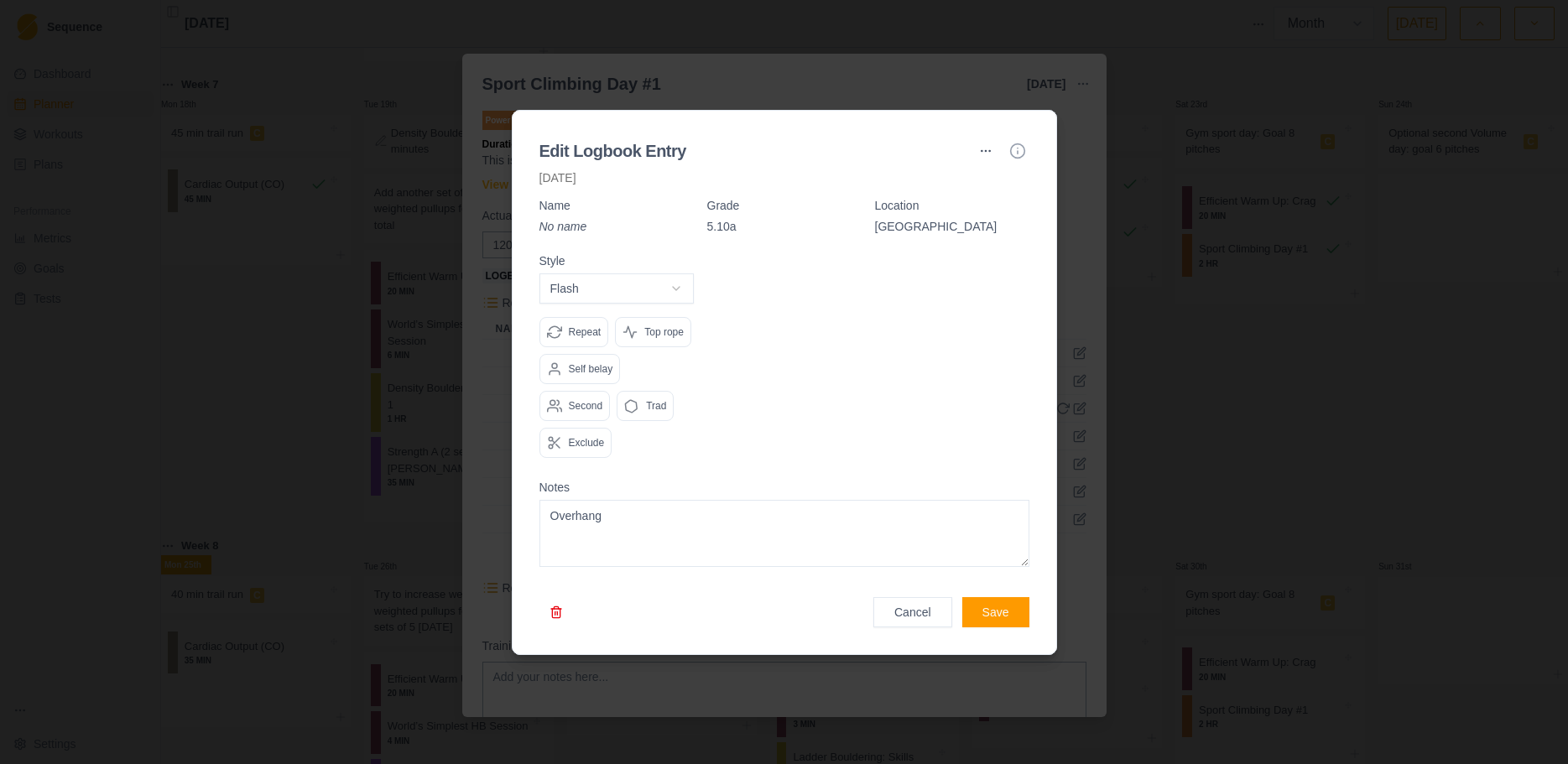
click at [553, 582] on button "button" at bounding box center [556, 612] width 33 height 31
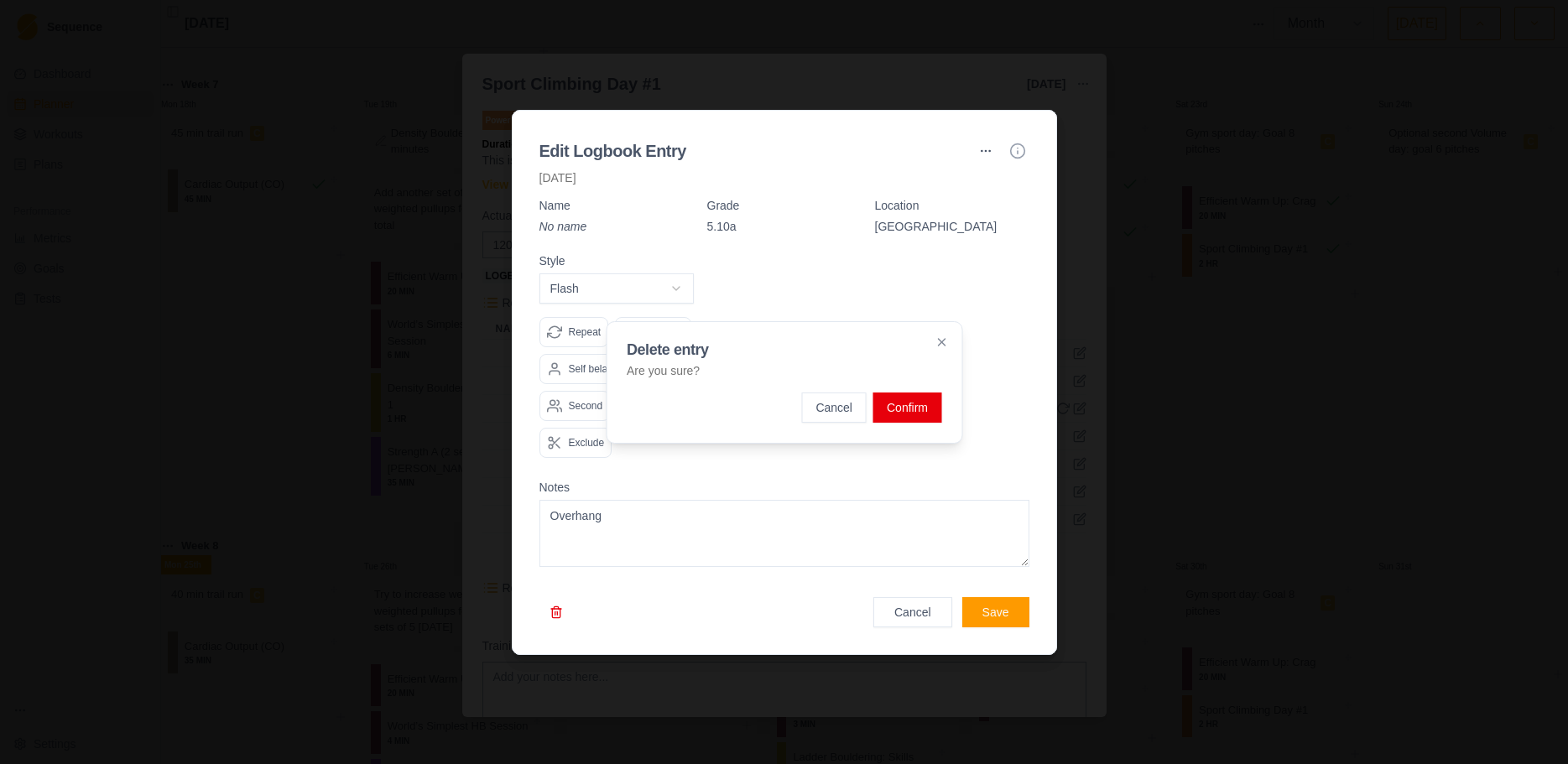
click at [935, 409] on button "Confirm" at bounding box center [907, 407] width 68 height 31
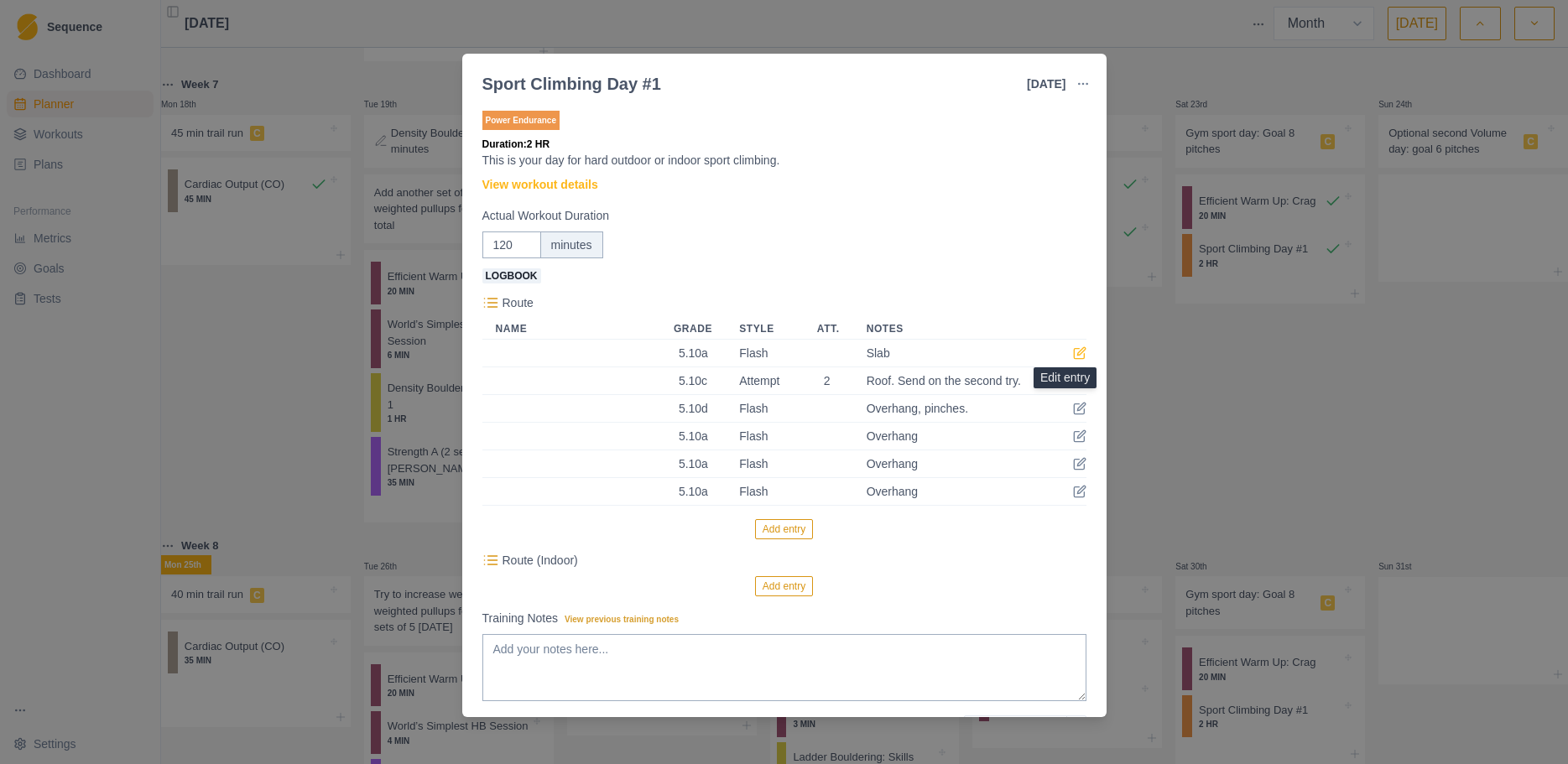
click at [1073, 355] on icon at bounding box center [1079, 353] width 13 height 13
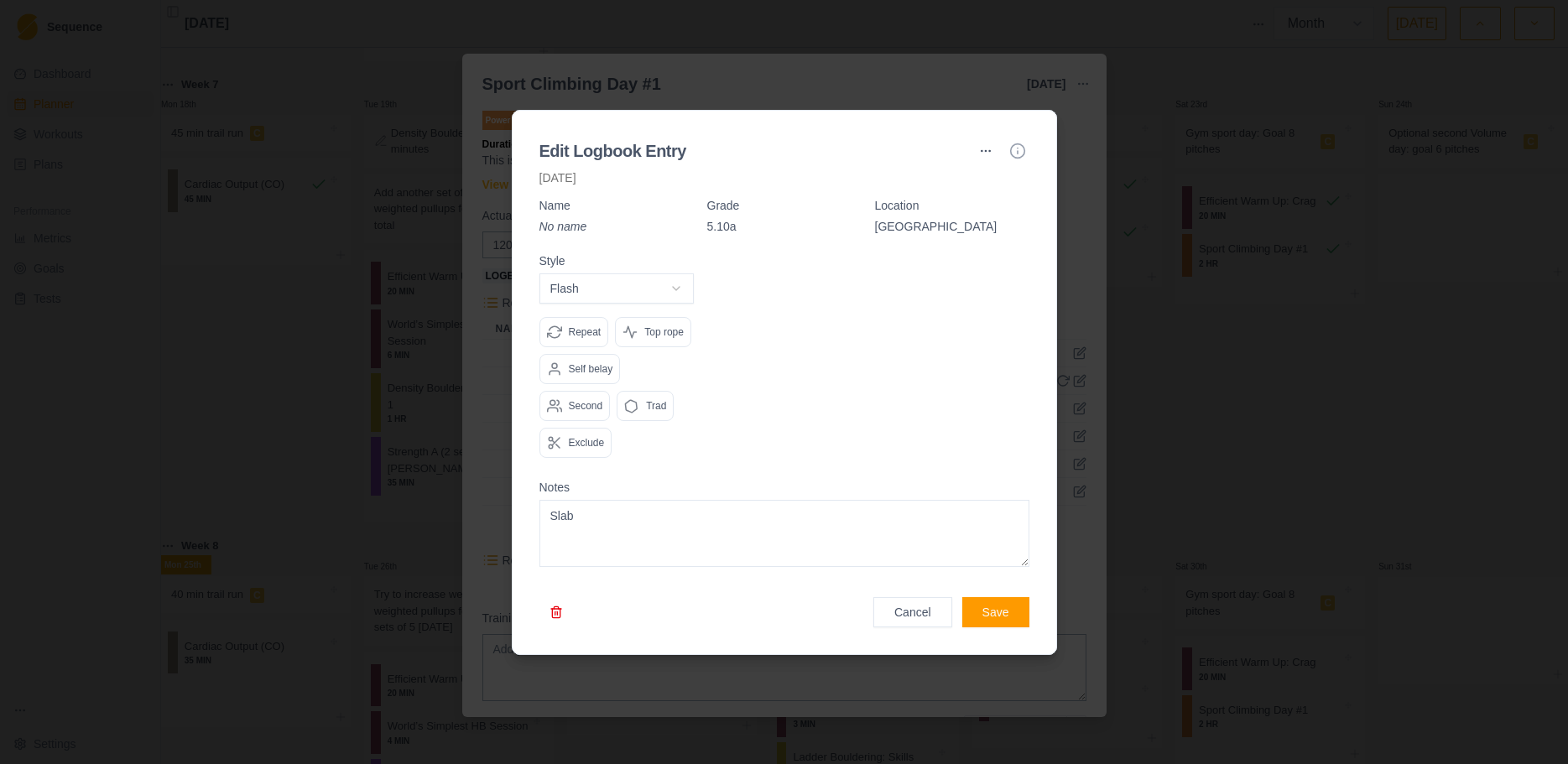
click at [560, 582] on button "button" at bounding box center [556, 612] width 33 height 31
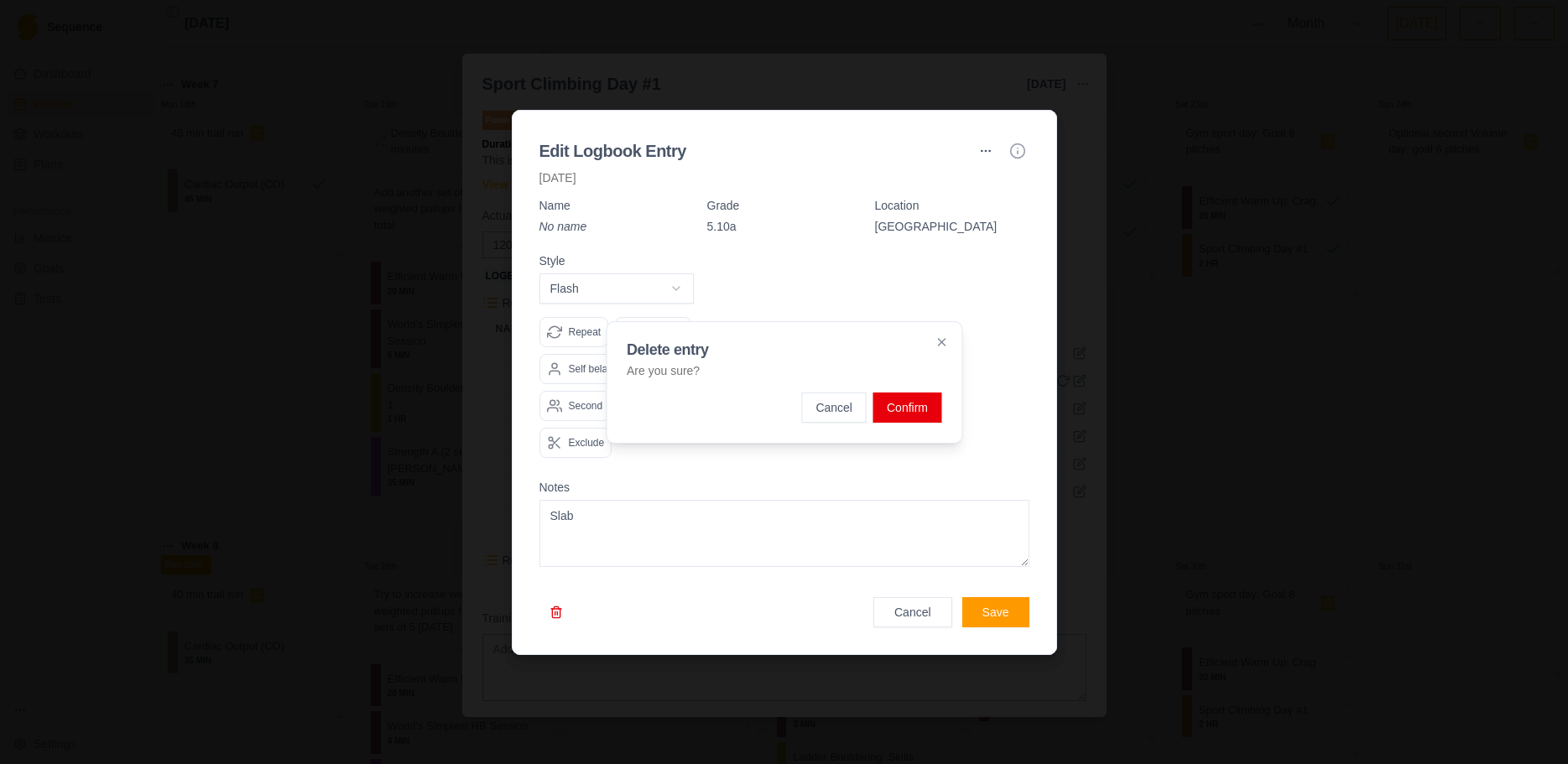
click at [937, 405] on button "Confirm" at bounding box center [907, 407] width 68 height 31
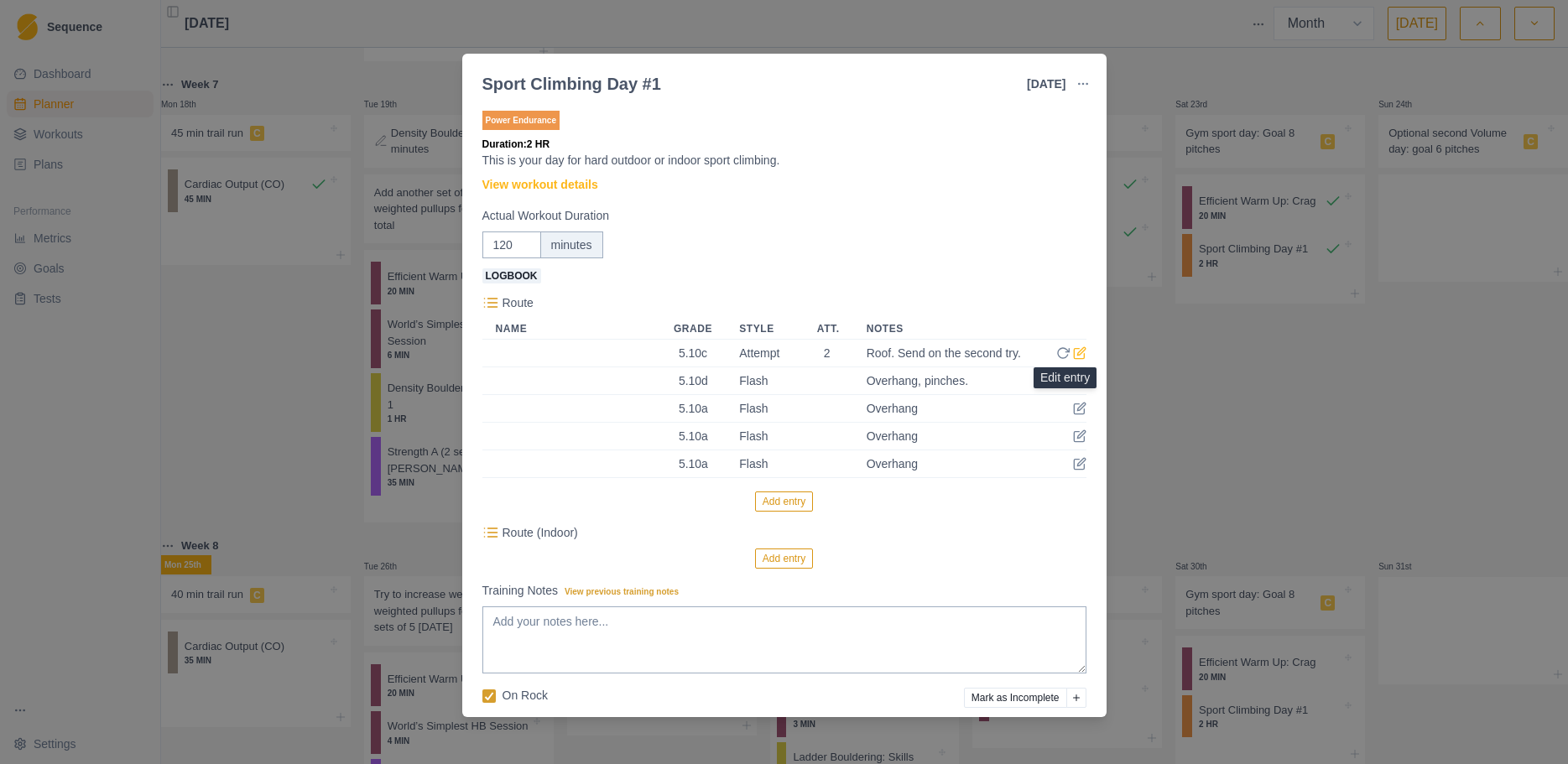
click at [1077, 355] on icon at bounding box center [1081, 351] width 7 height 7
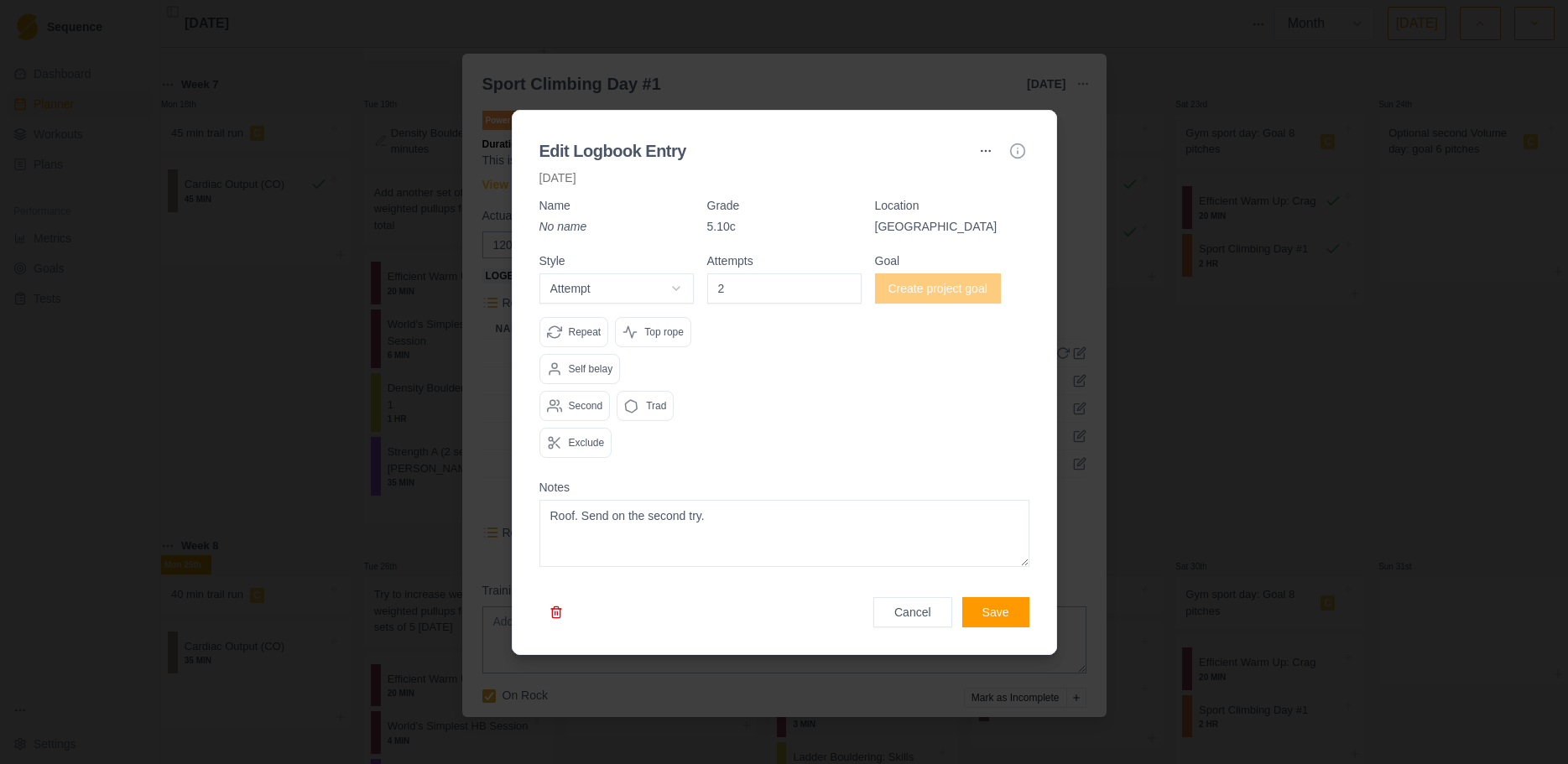
click at [561, 582] on button "button" at bounding box center [556, 612] width 33 height 31
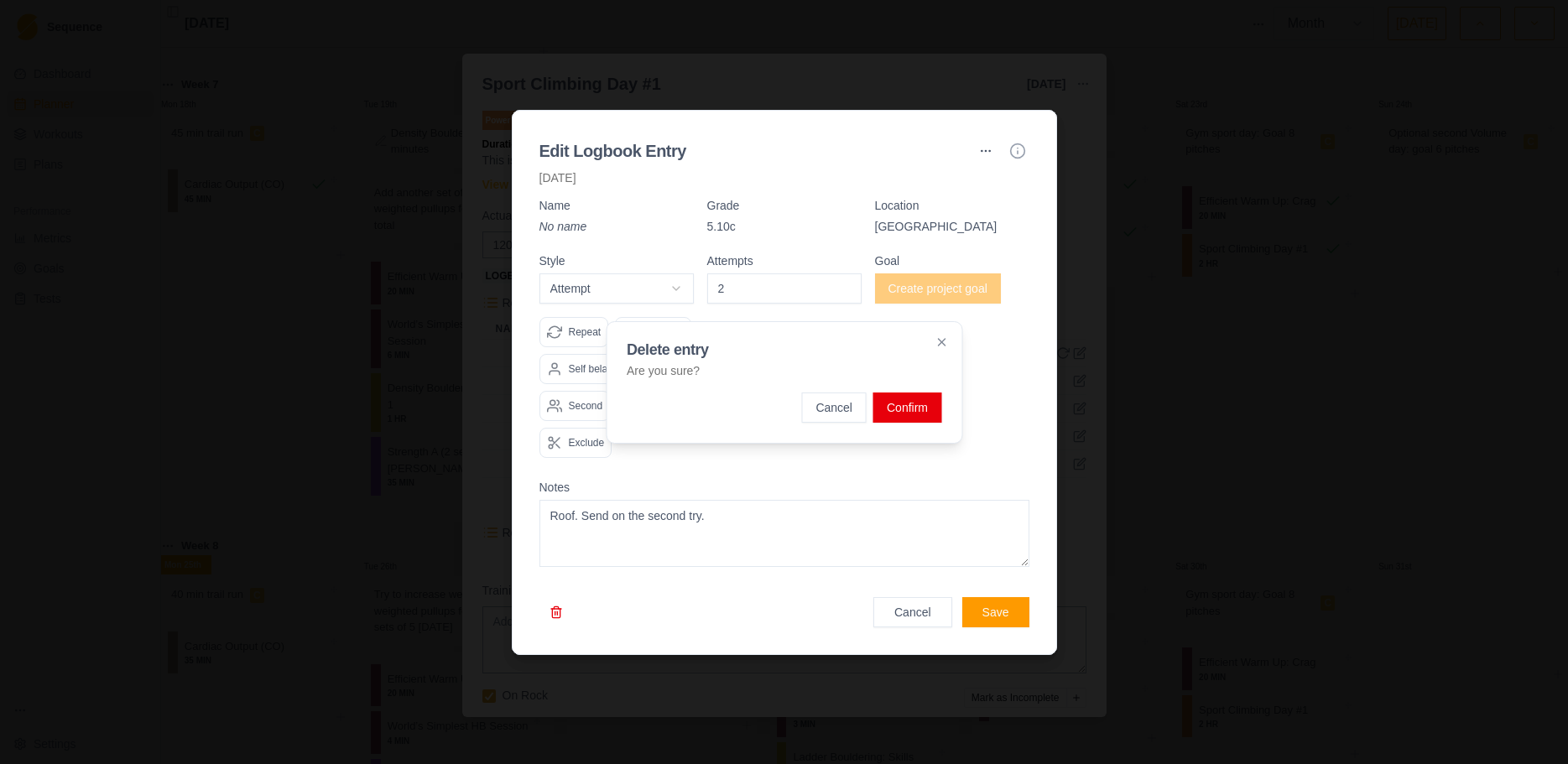
click at [940, 408] on button "Confirm" at bounding box center [907, 407] width 68 height 31
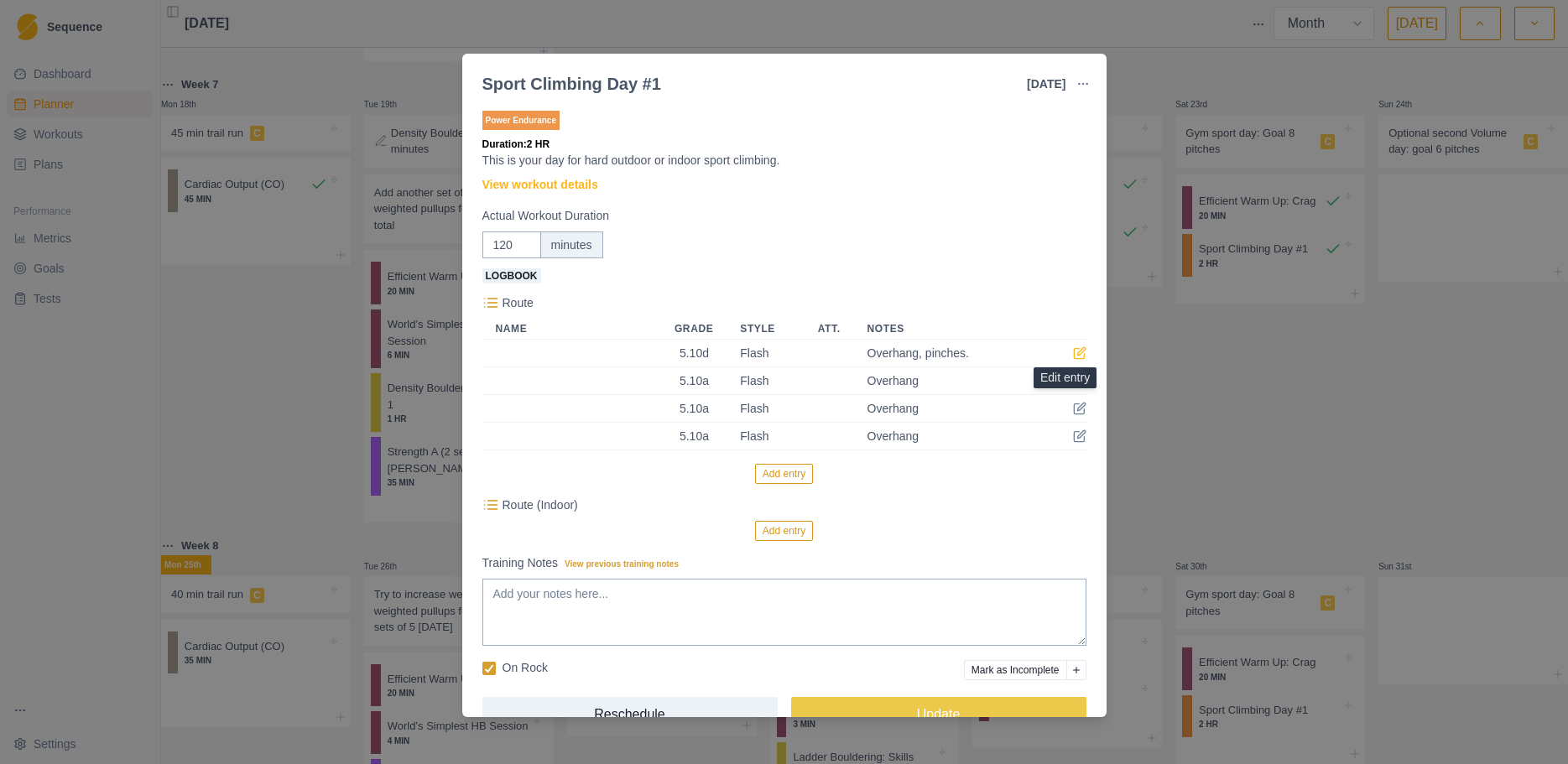
click at [1073, 356] on icon at bounding box center [1079, 353] width 13 height 13
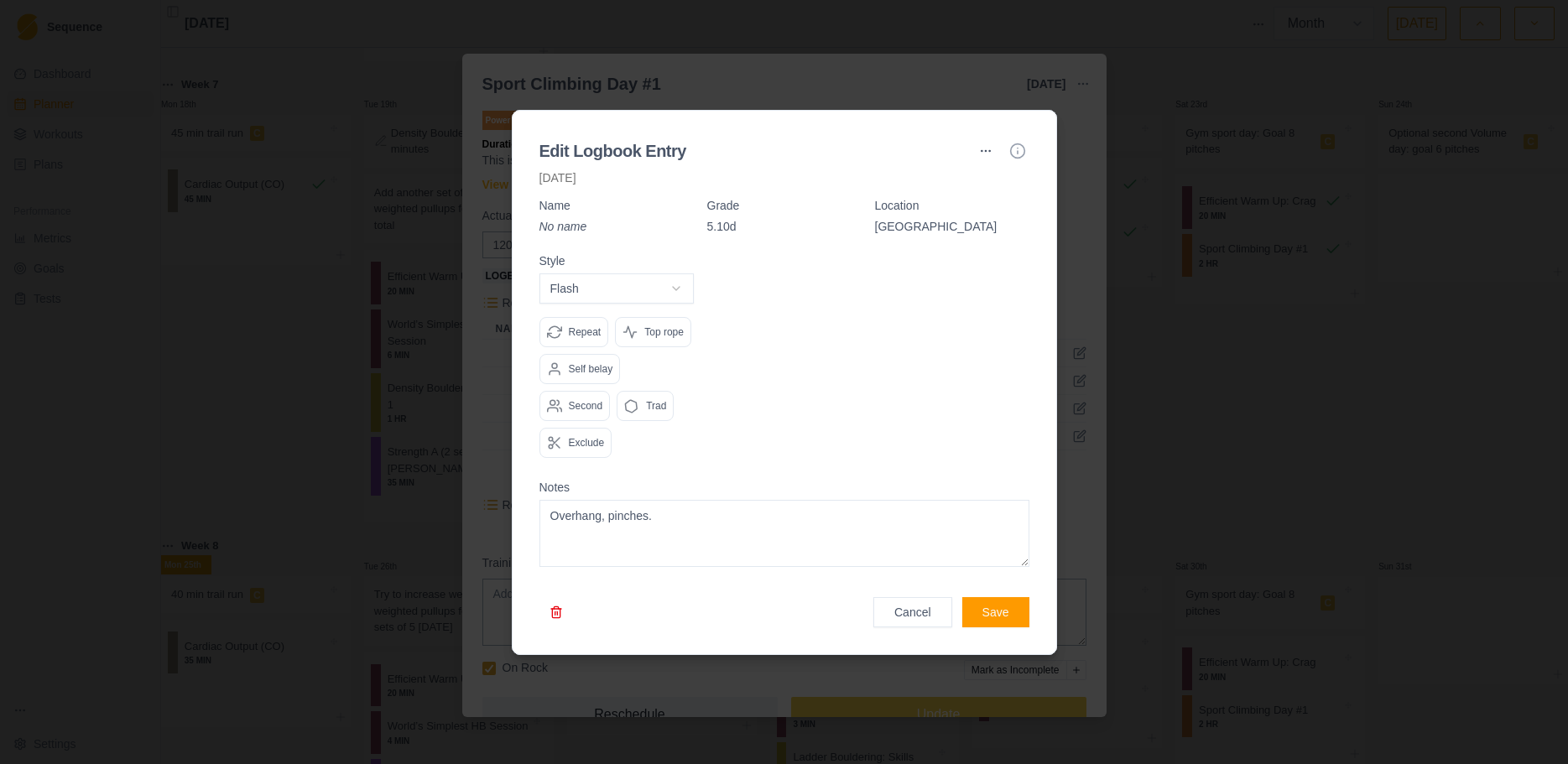
click at [552, 582] on button "button" at bounding box center [556, 612] width 33 height 31
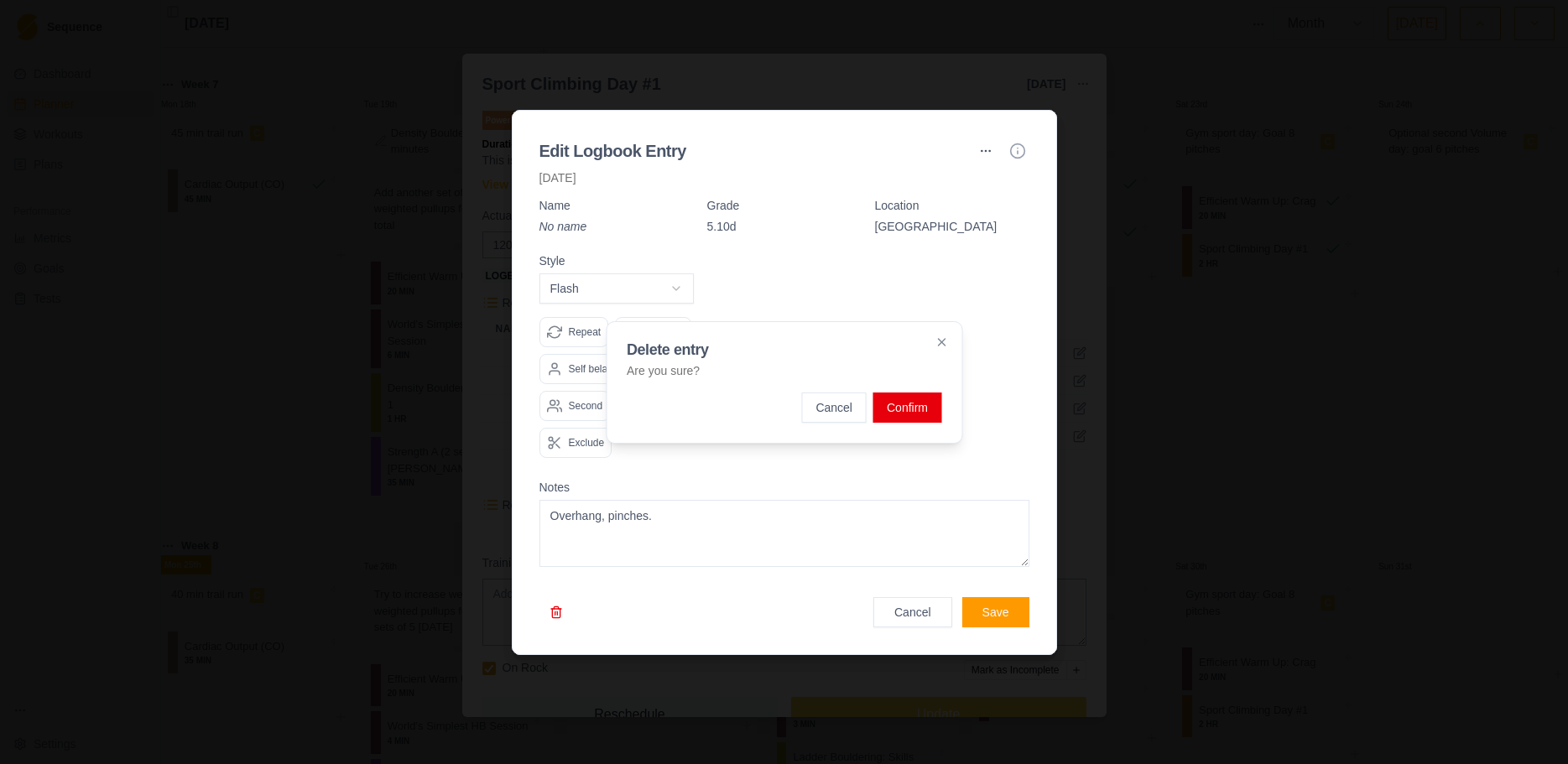
click at [905, 398] on button "Confirm" at bounding box center [907, 407] width 68 height 31
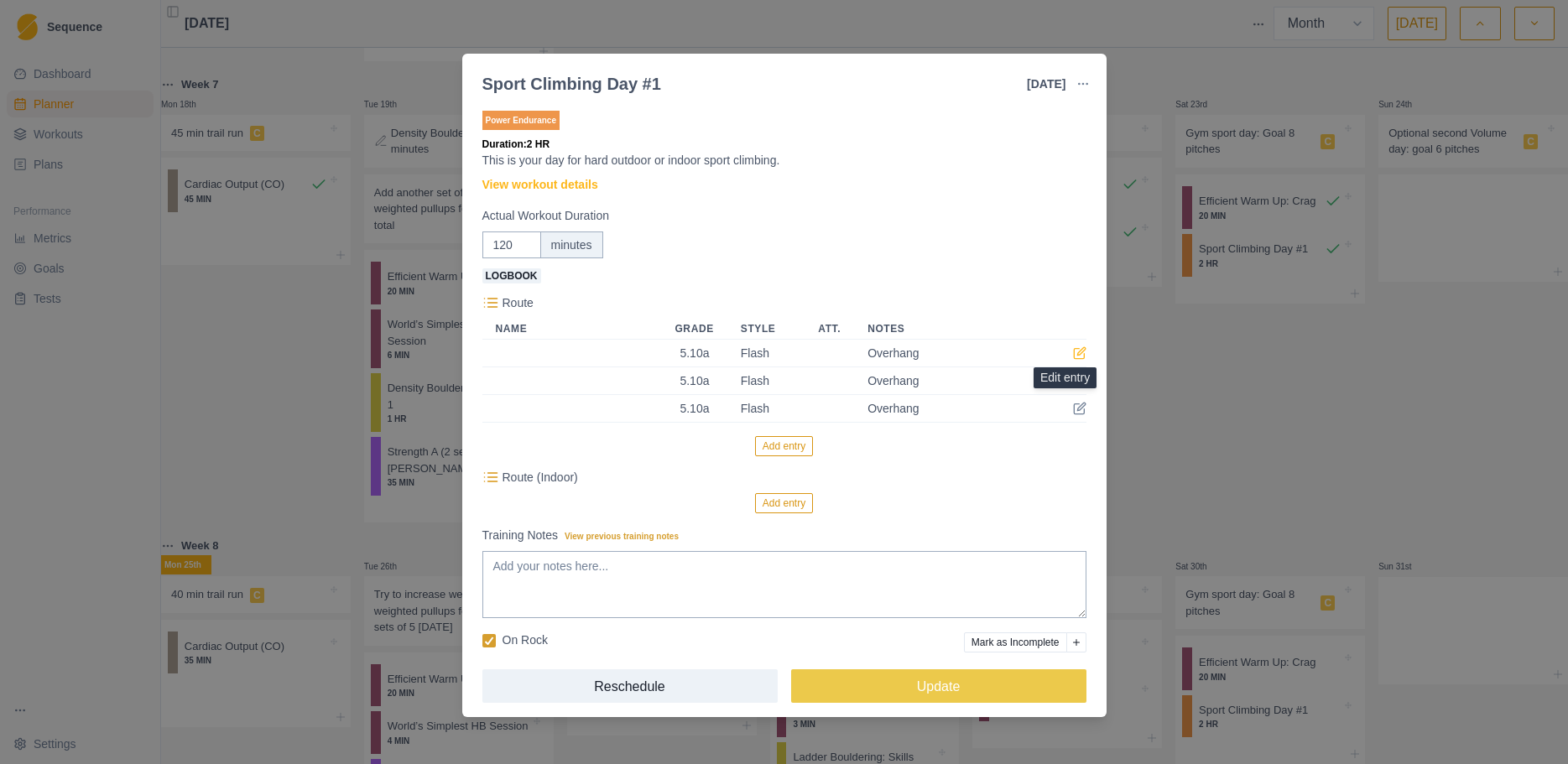
click at [1073, 357] on icon at bounding box center [1079, 353] width 13 height 13
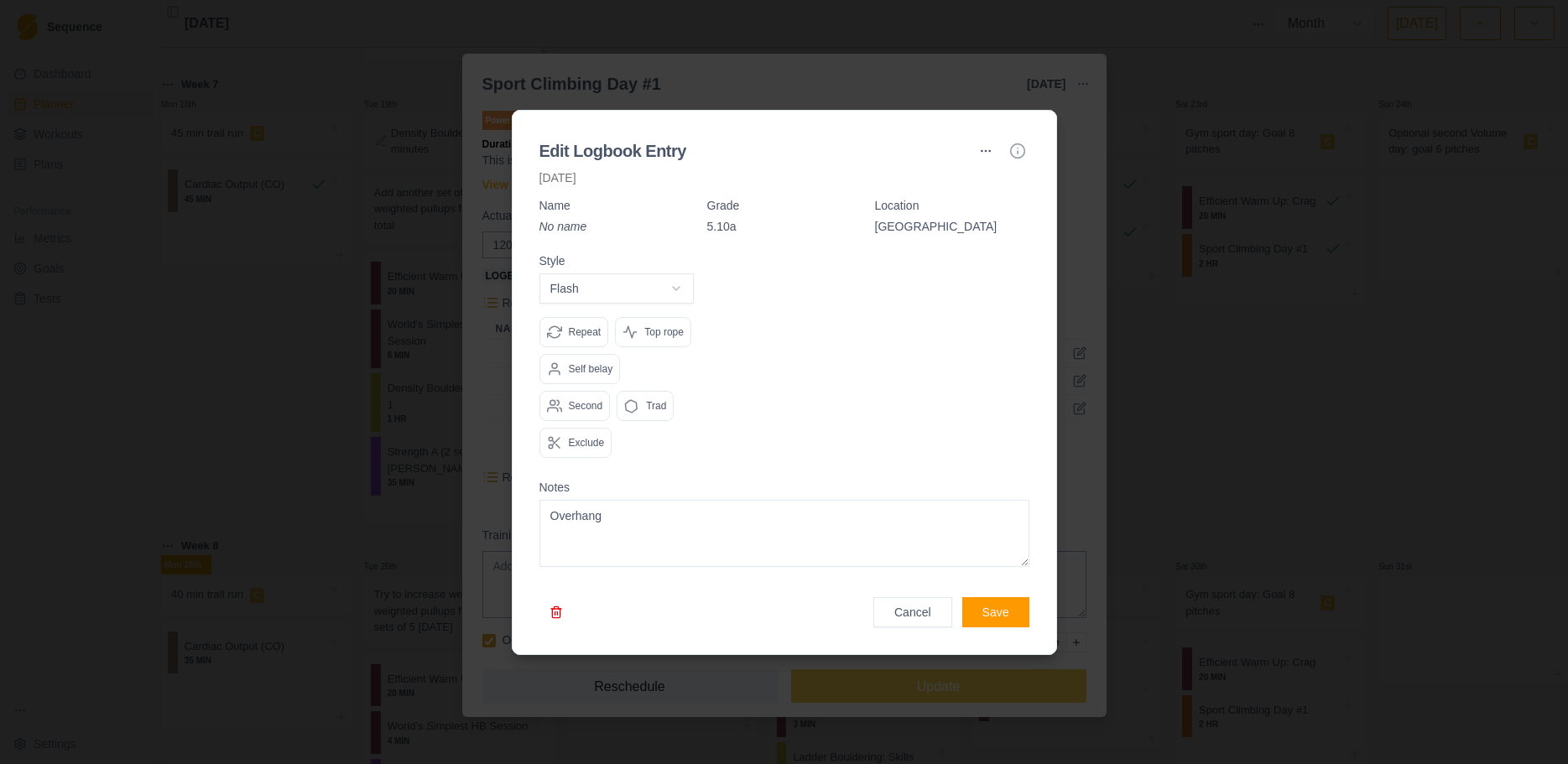
click at [554, 582] on button "button" at bounding box center [556, 612] width 33 height 31
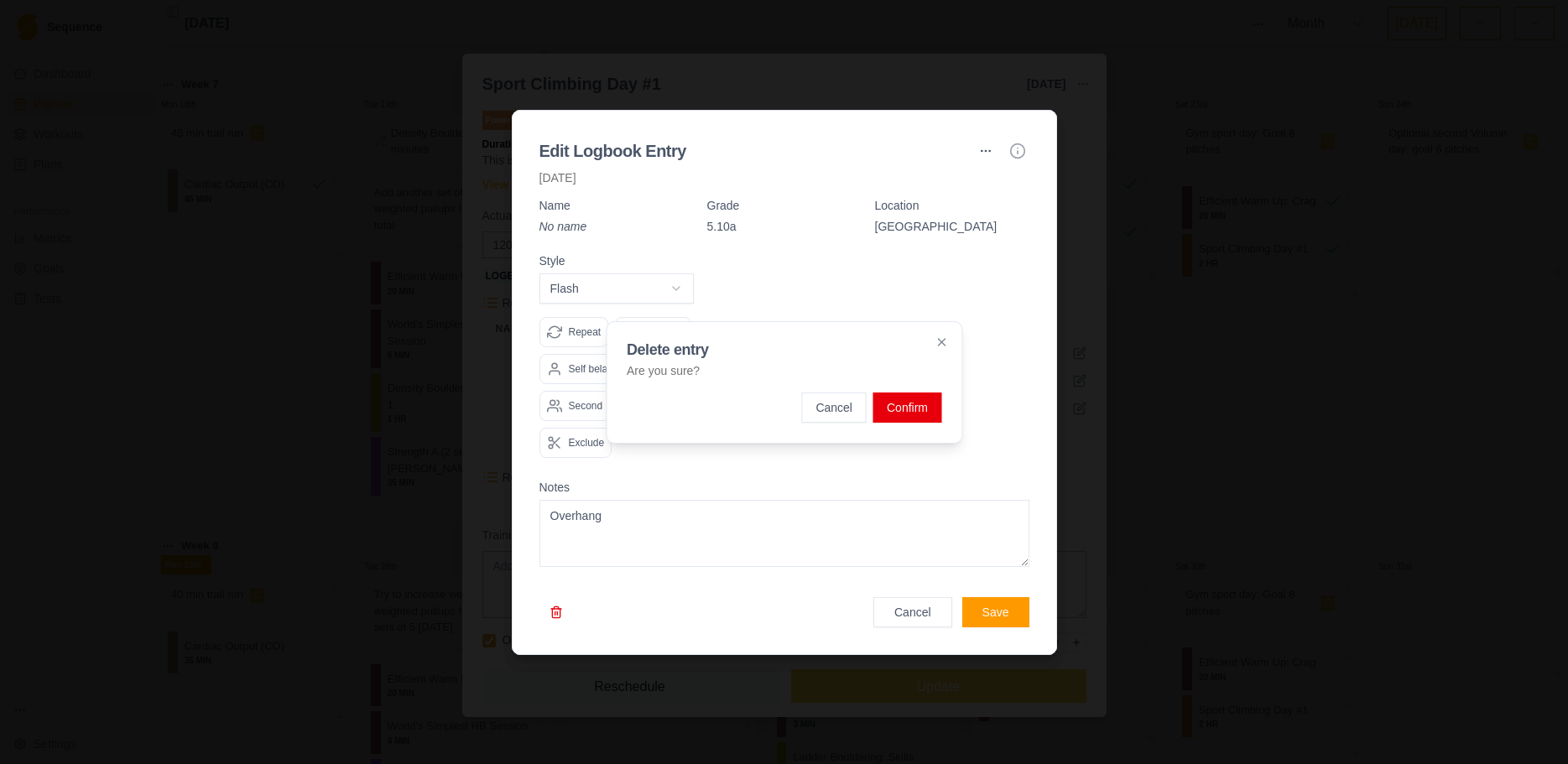
click at [908, 410] on button "Confirm" at bounding box center [907, 407] width 68 height 31
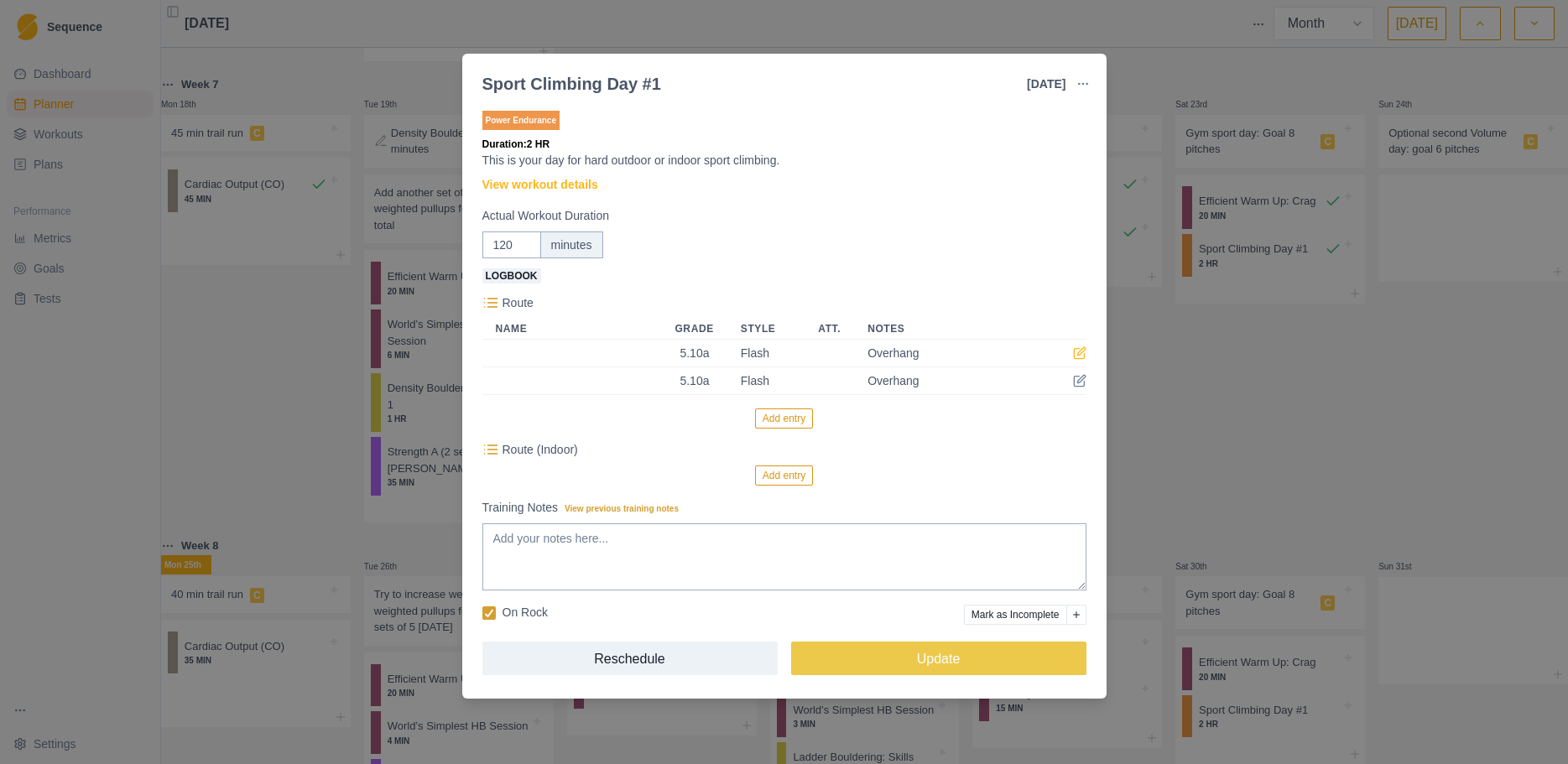
click at [1081, 353] on icon at bounding box center [1079, 353] width 13 height 13
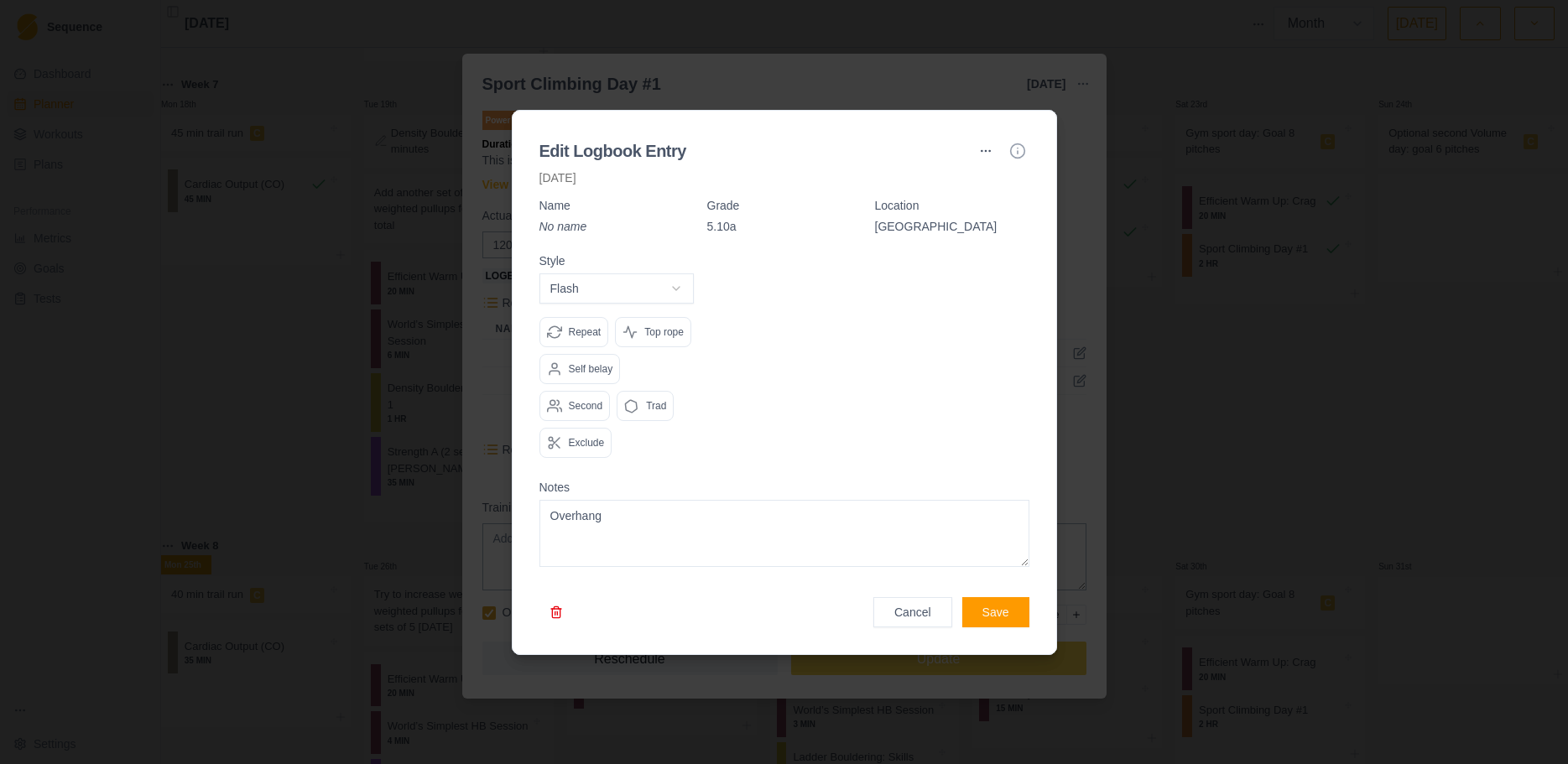
click at [550, 582] on button "button" at bounding box center [556, 612] width 33 height 31
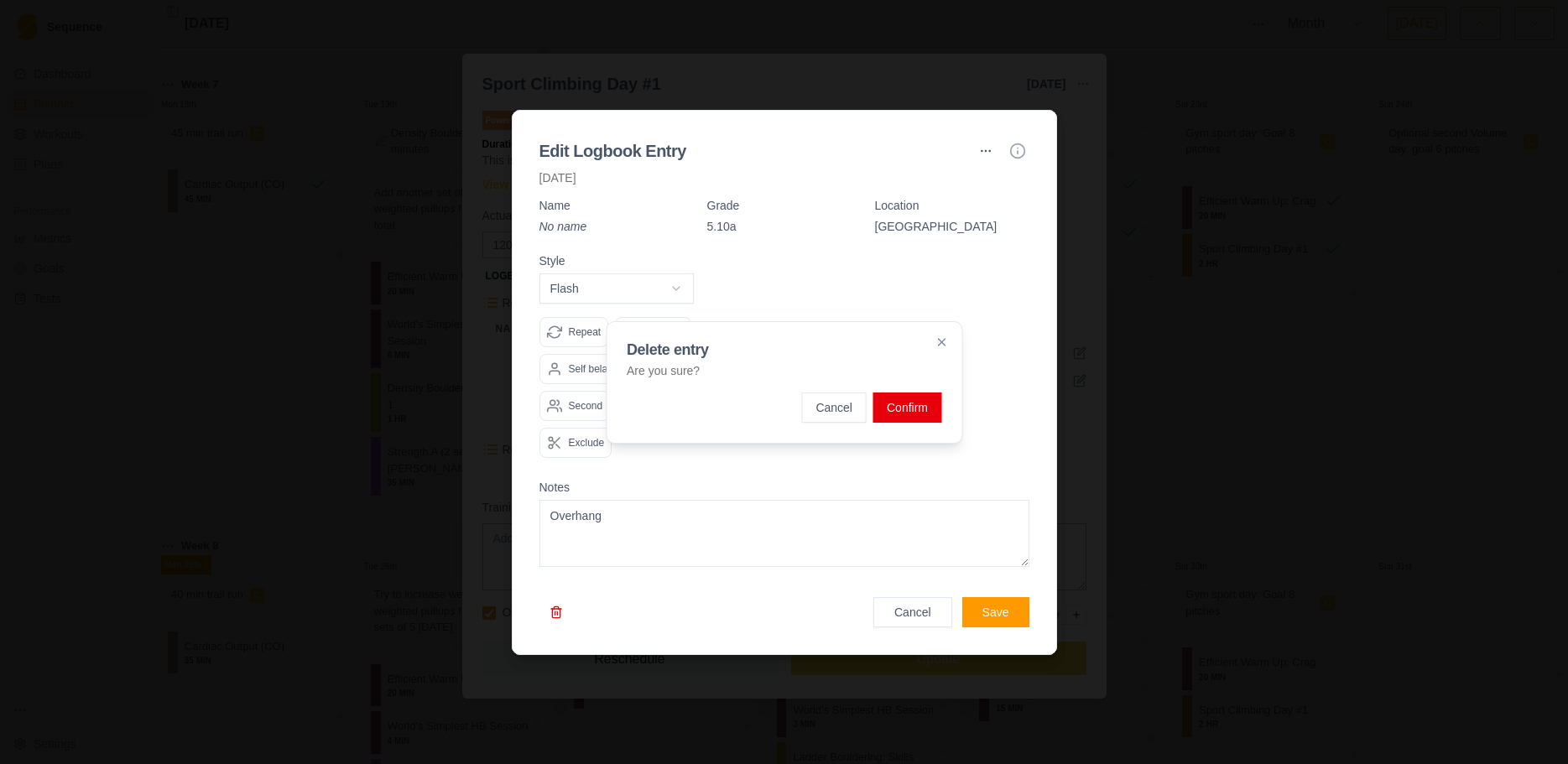
click at [934, 418] on button "Confirm" at bounding box center [907, 407] width 68 height 31
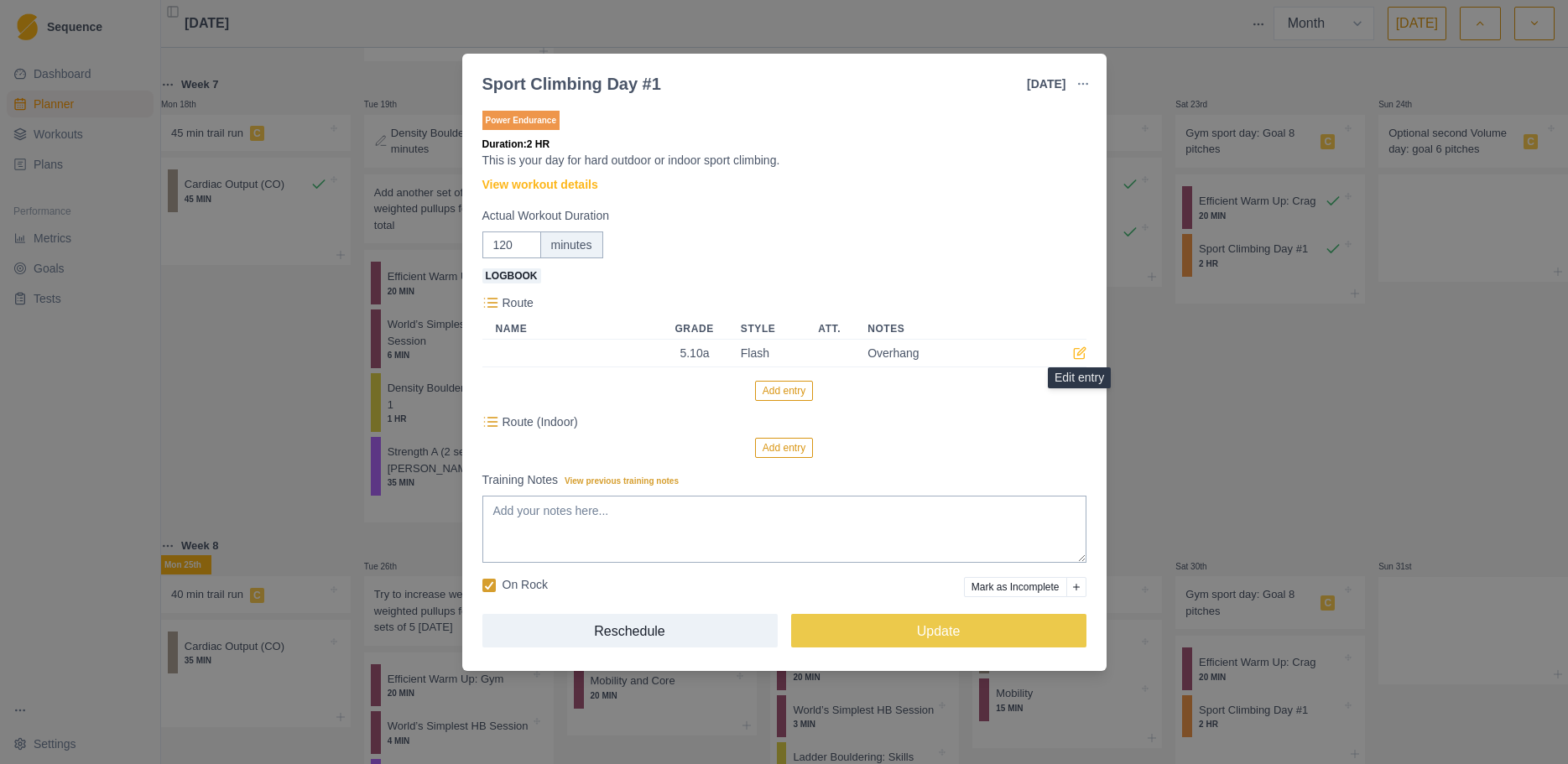
click at [1077, 356] on icon at bounding box center [1079, 353] width 13 height 13
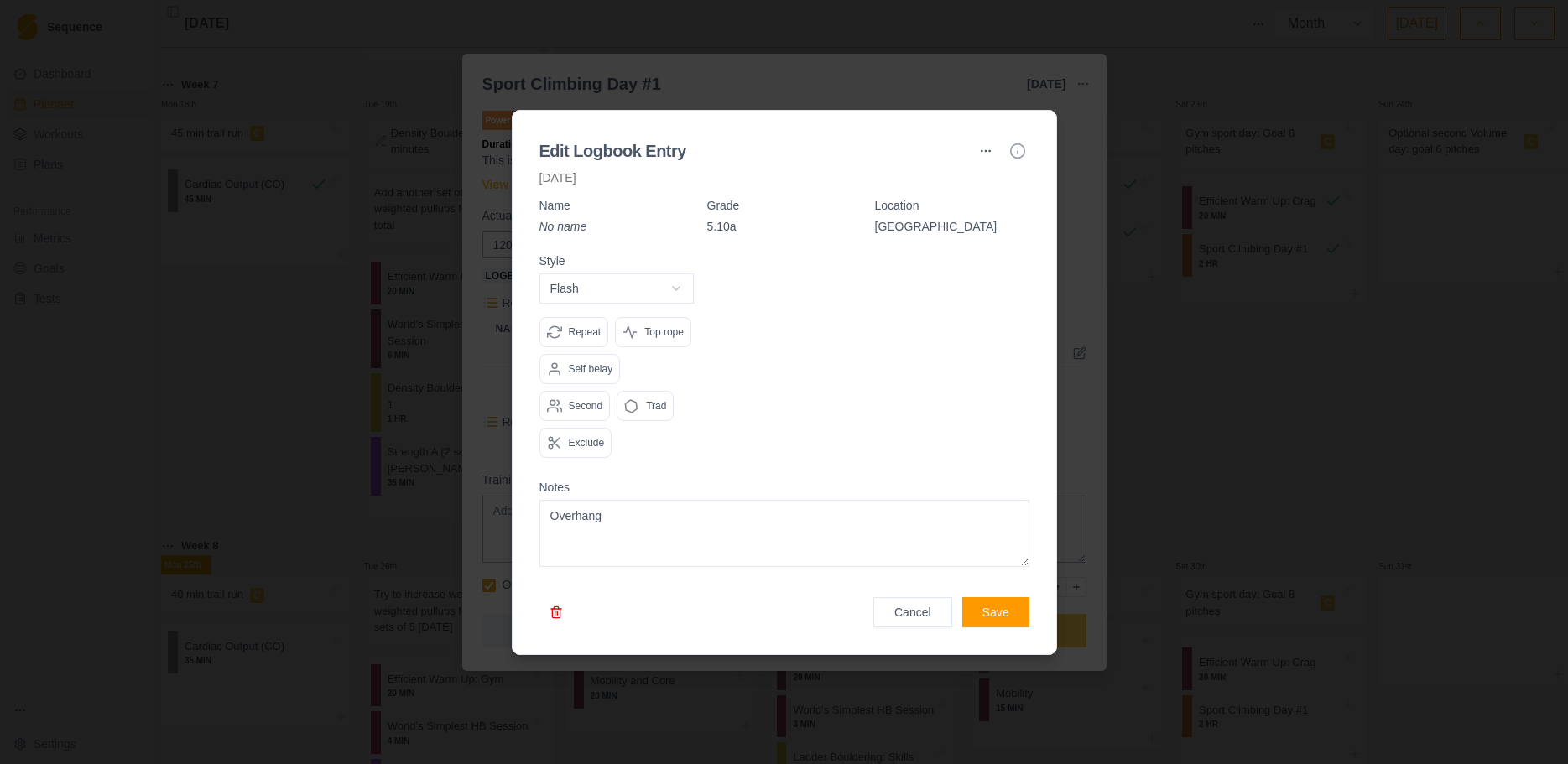
click at [565, 582] on button "button" at bounding box center [556, 612] width 33 height 31
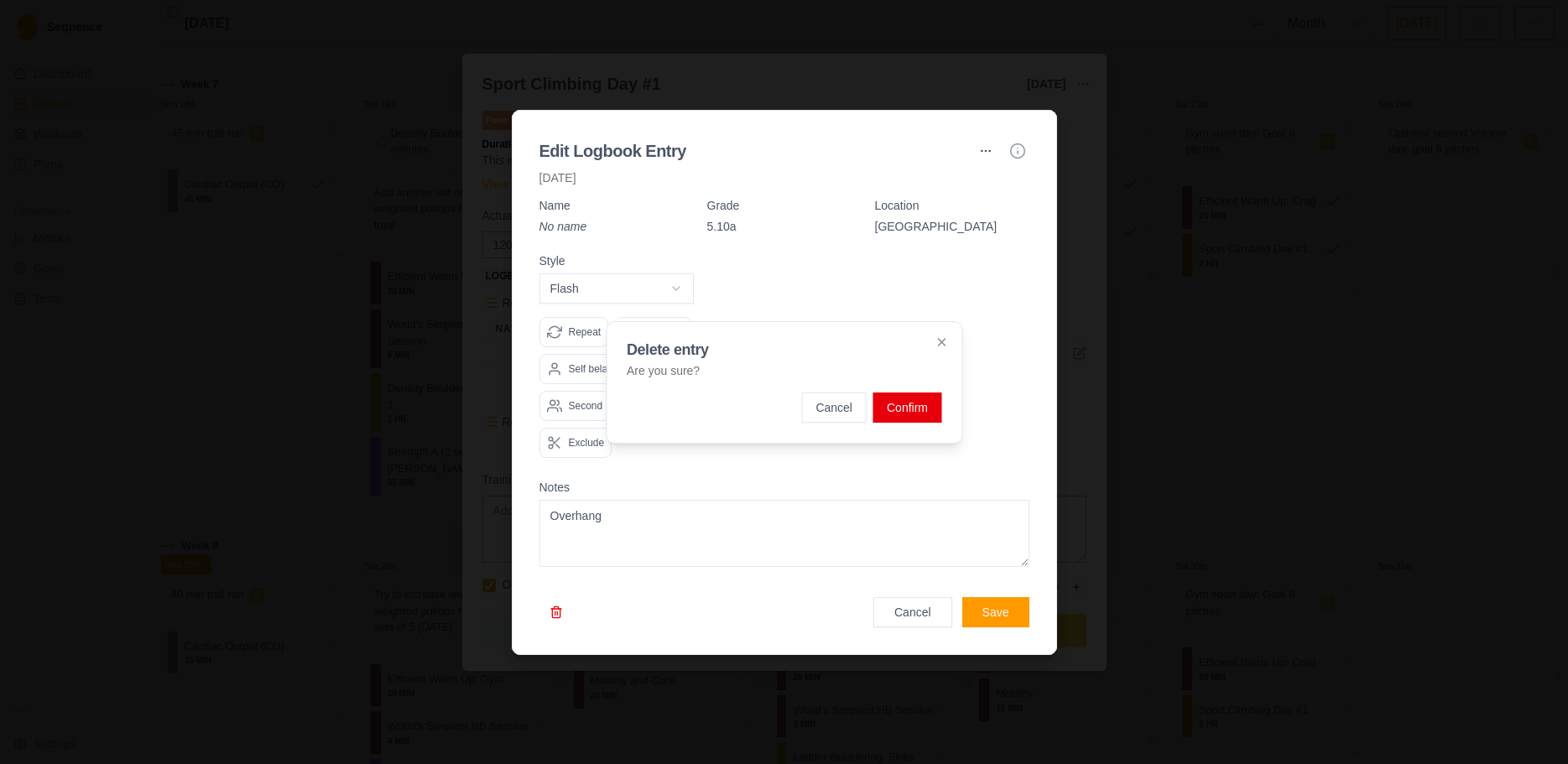
click at [911, 404] on button "Confirm" at bounding box center [907, 407] width 68 height 31
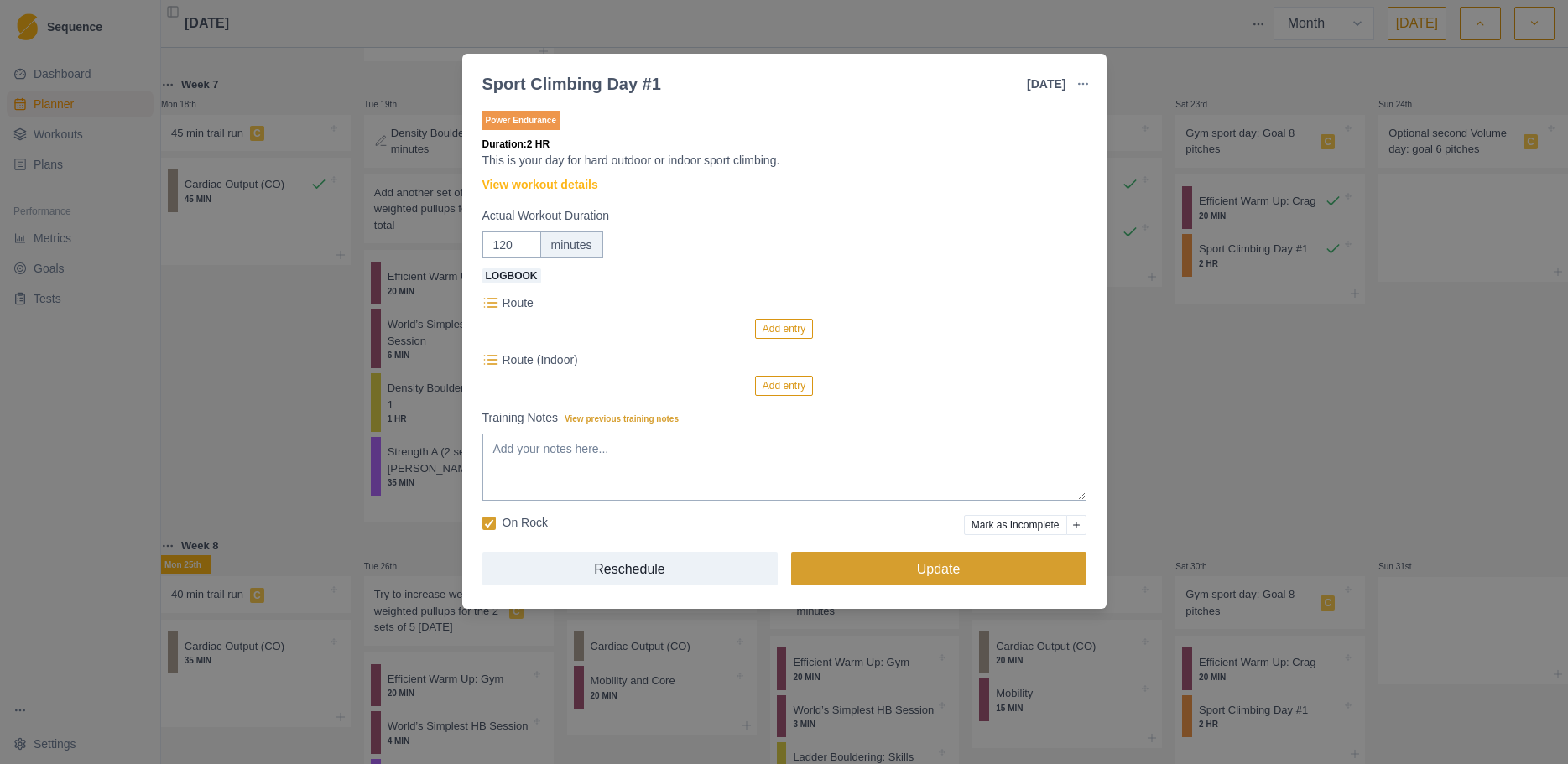
click at [1035, 577] on button "Update" at bounding box center [938, 568] width 295 height 33
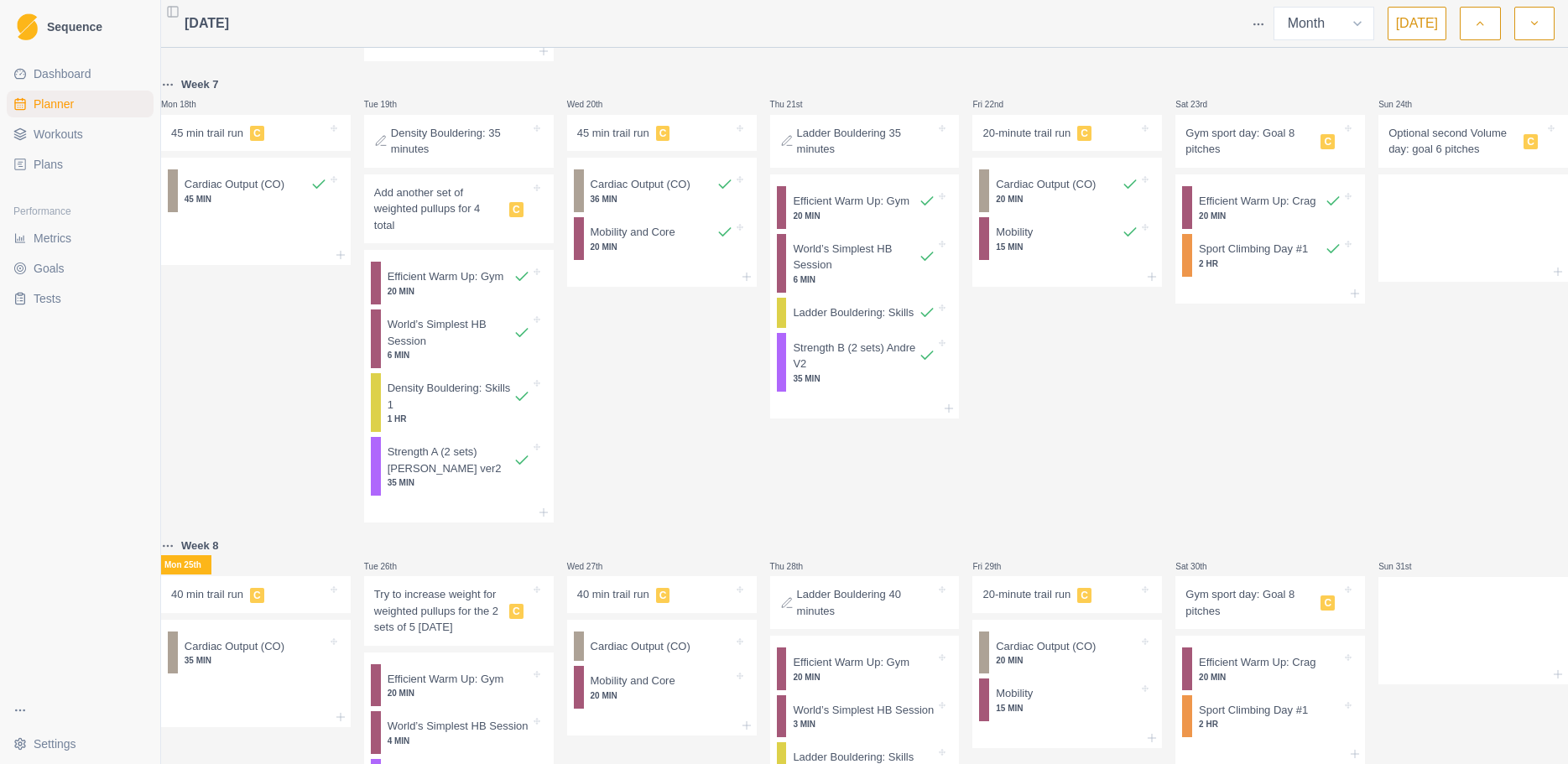
click at [88, 233] on link "Metrics" at bounding box center [80, 237] width 147 height 27
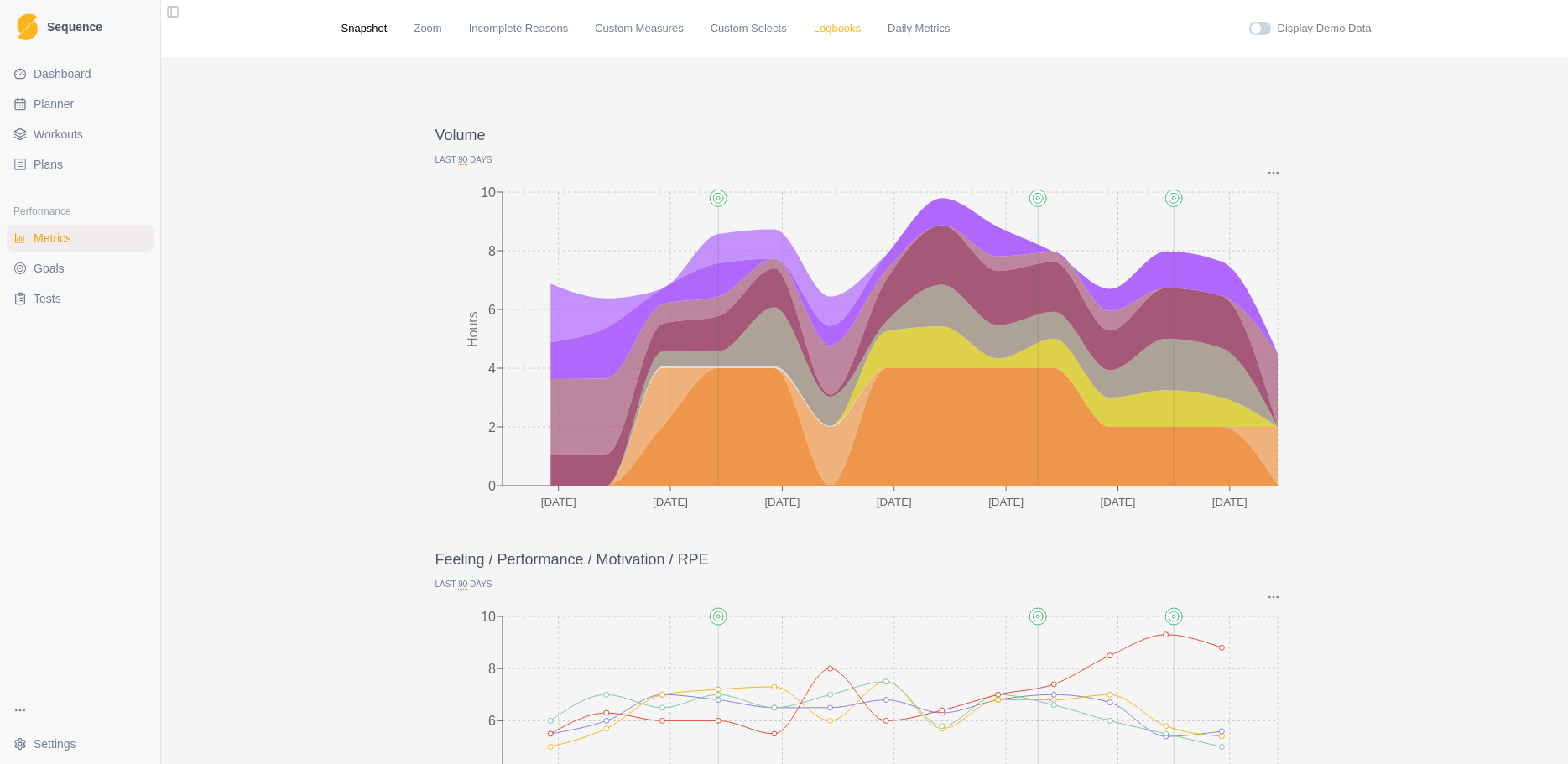
click at [814, 24] on link "Logbooks" at bounding box center [837, 29] width 47 height 17
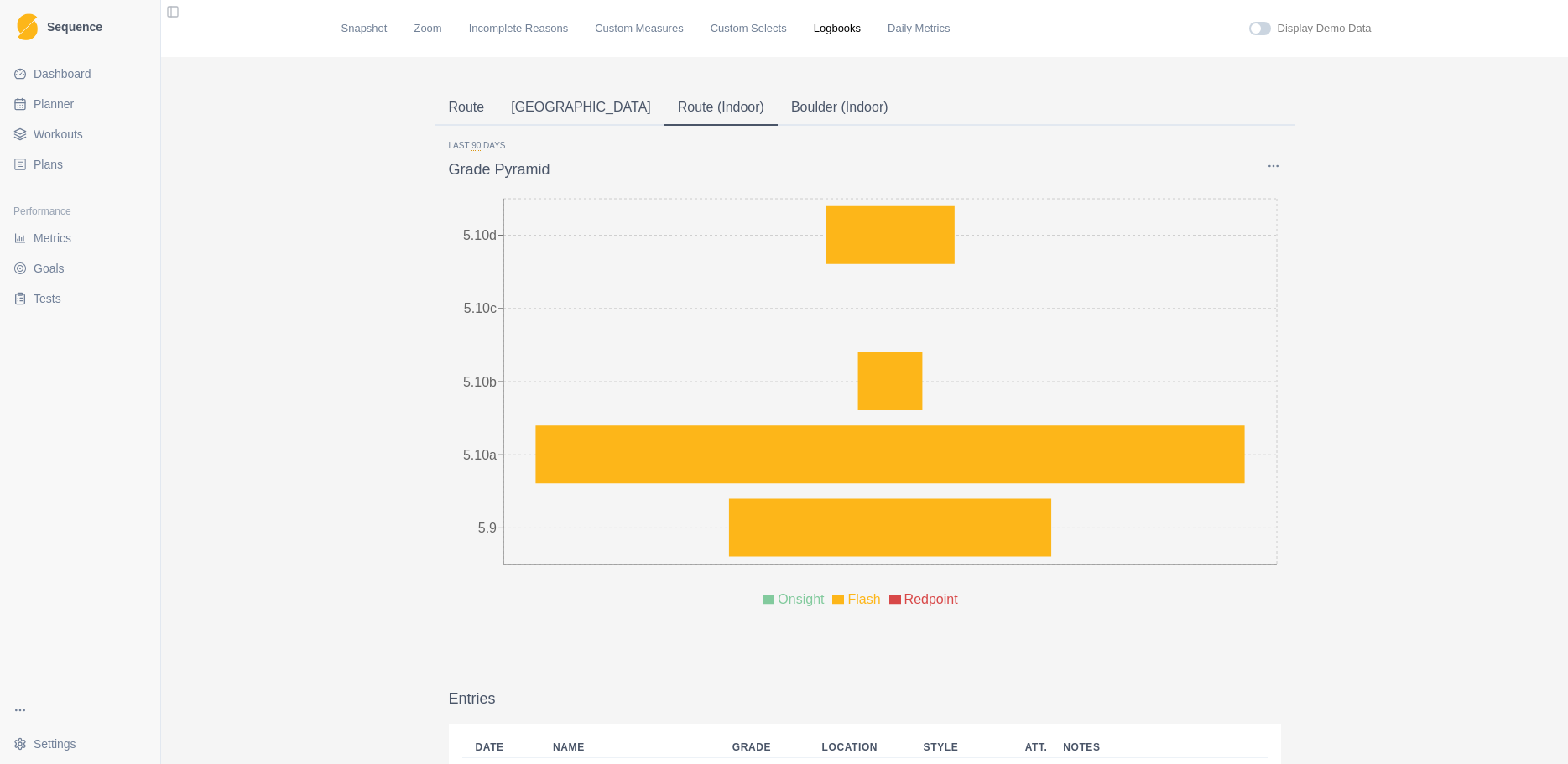
click at [1245, 167] on button "Options" at bounding box center [1273, 166] width 15 height 13
click at [1245, 230] on span "button" at bounding box center [1279, 234] width 13 height 13
click at [1245, 234] on input "Show attempts" at bounding box center [1272, 234] width 1 height 1
checkbox input "true"
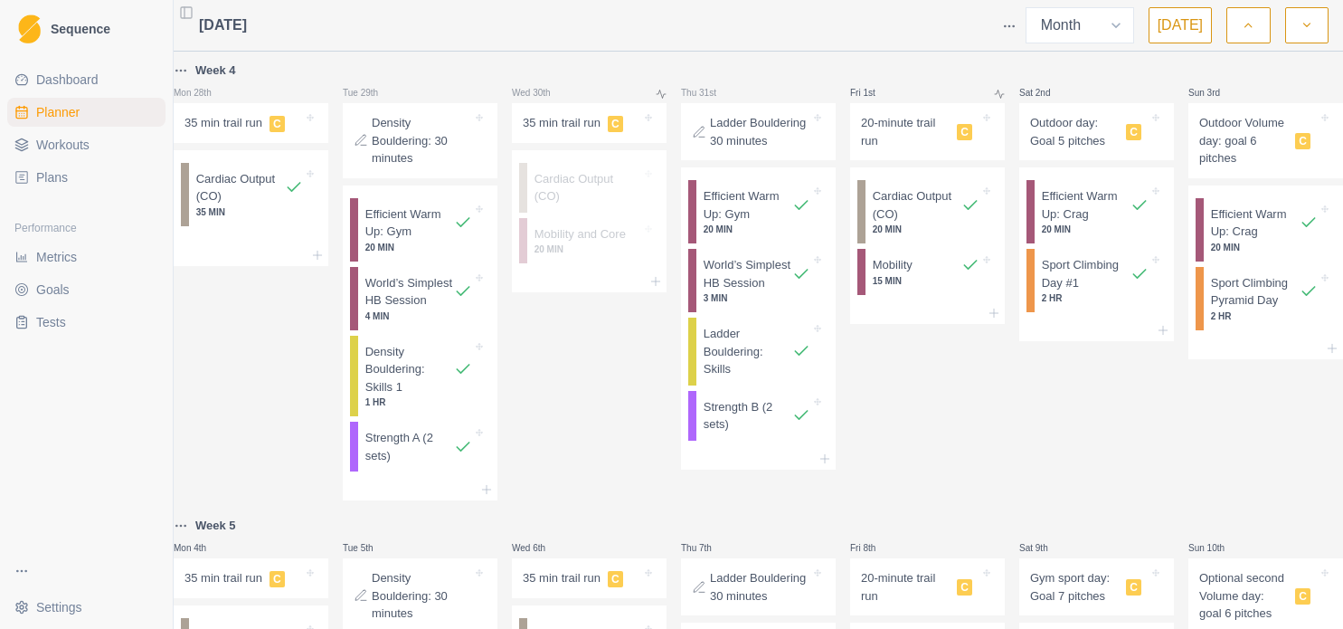
select select "month"
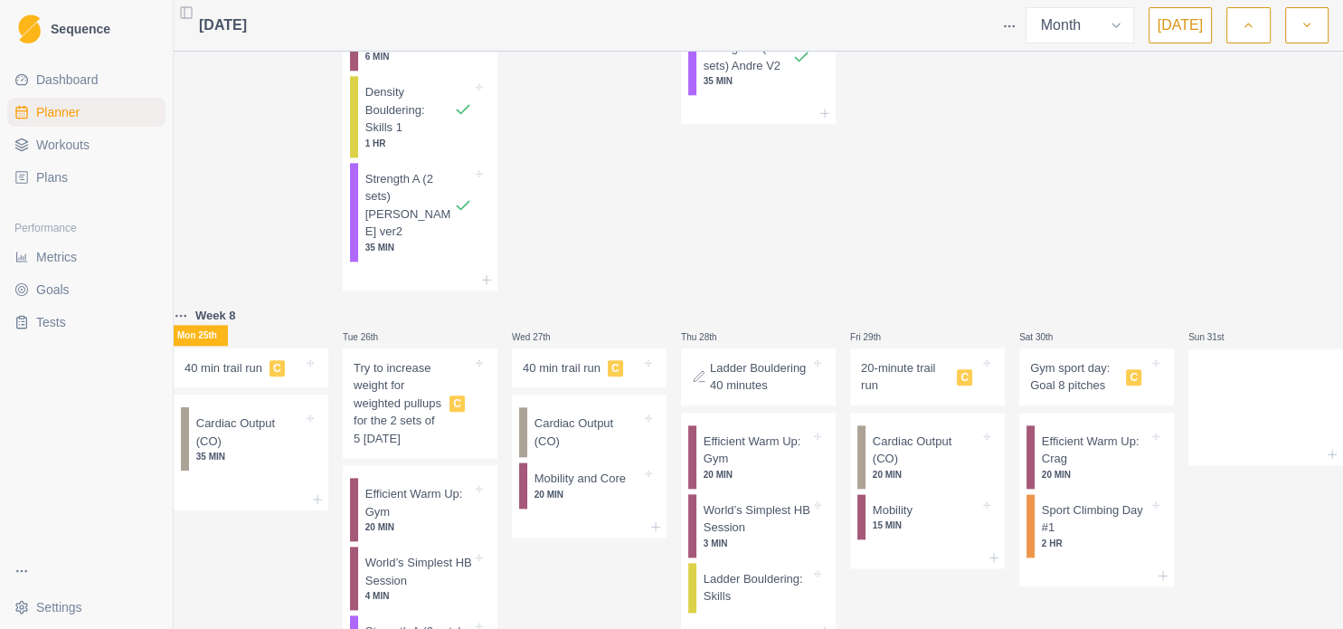
scroll to position [1759, 0]
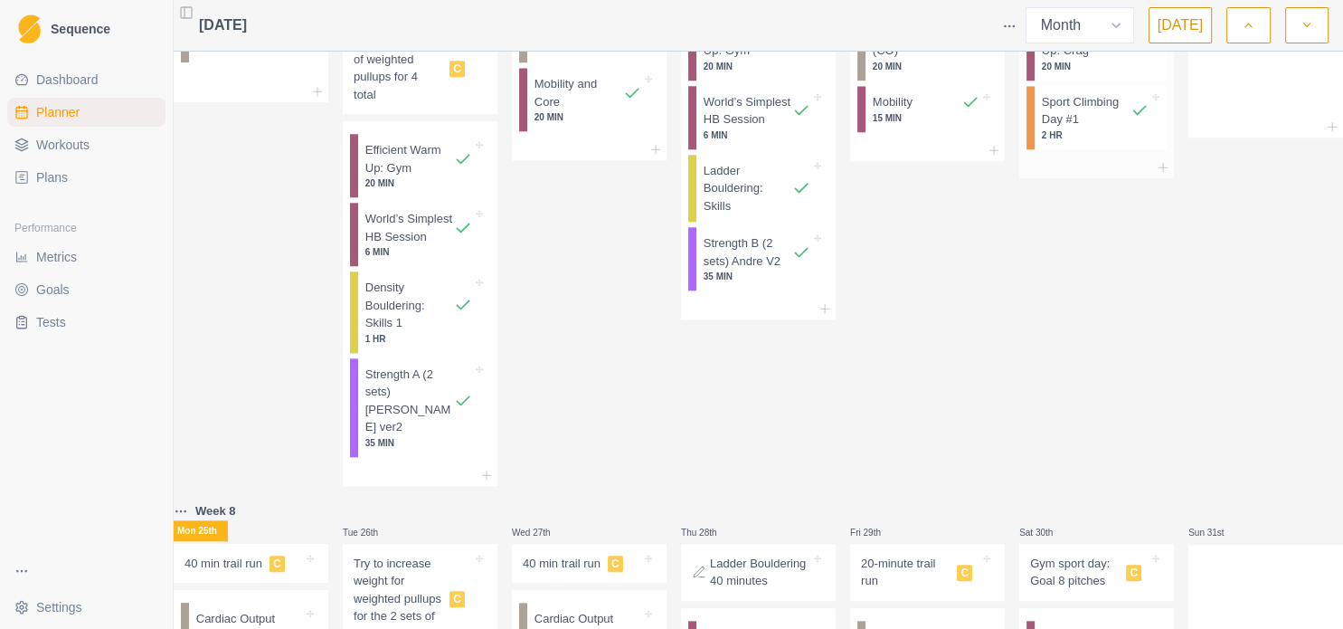
click at [1087, 128] on p "Sport Climbing Day #1" at bounding box center [1086, 110] width 89 height 35
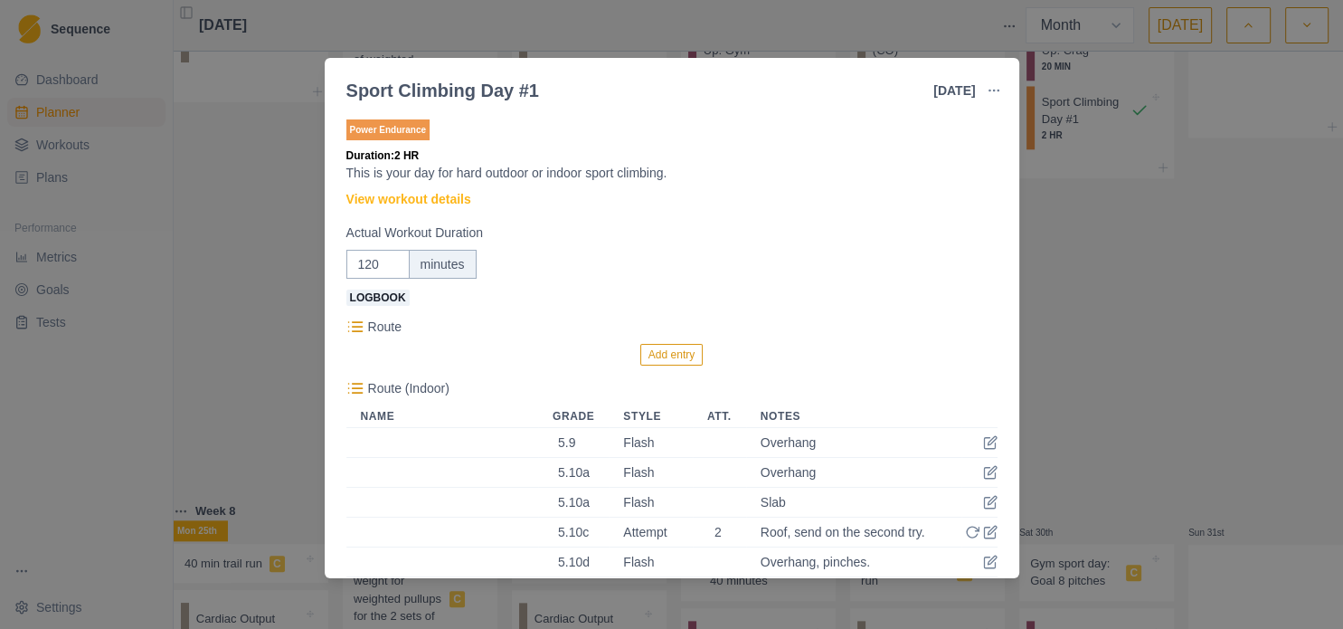
scroll to position [195, 0]
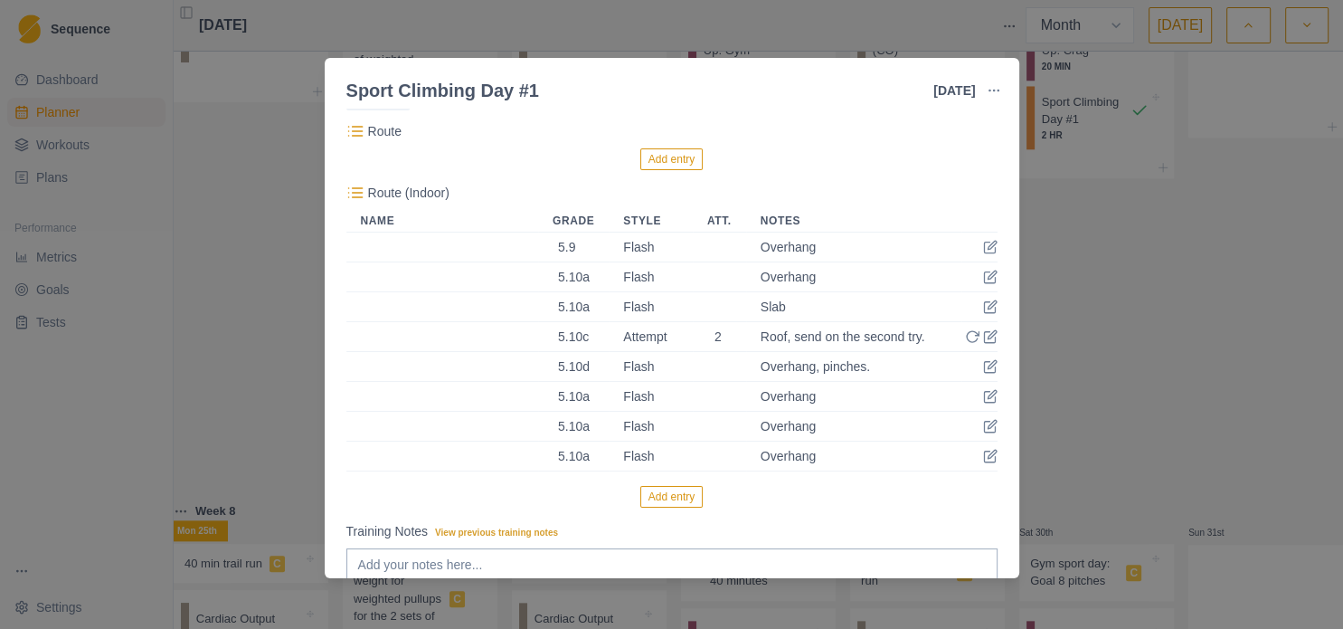
click at [60, 439] on div "Sport Climbing Day #1 23 Aug 2025 Link To Goal View Workout Metrics Edit Origin…" at bounding box center [671, 314] width 1343 height 629
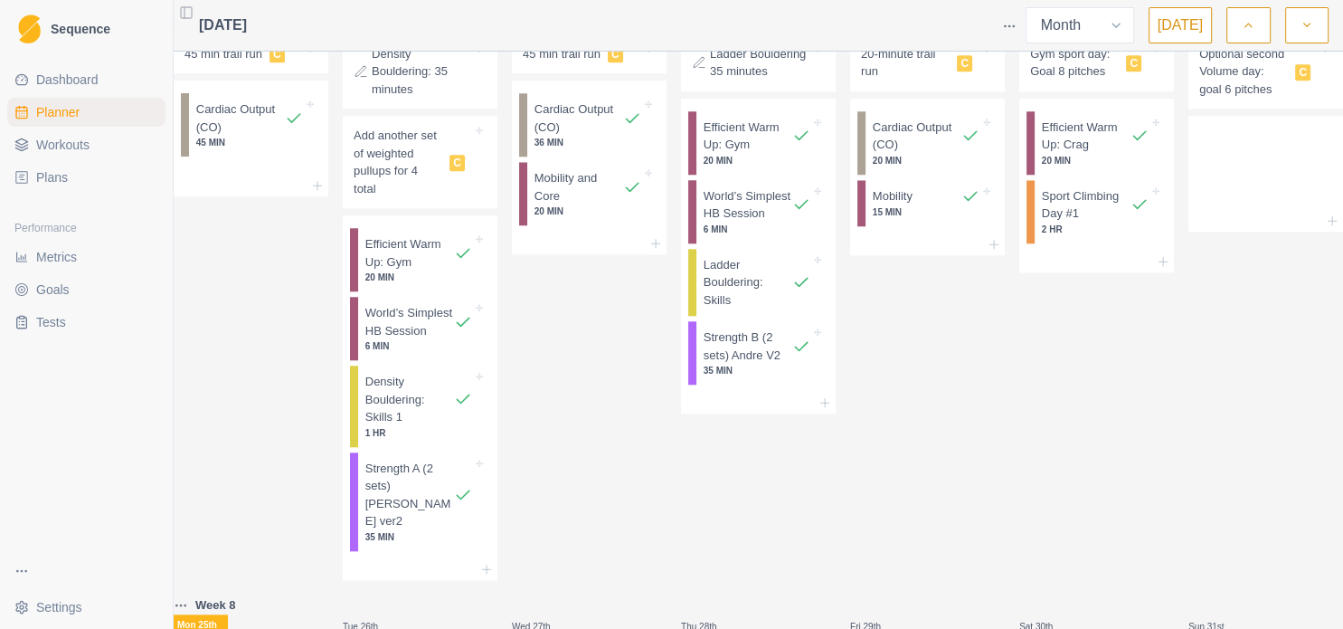
scroll to position [1589, 0]
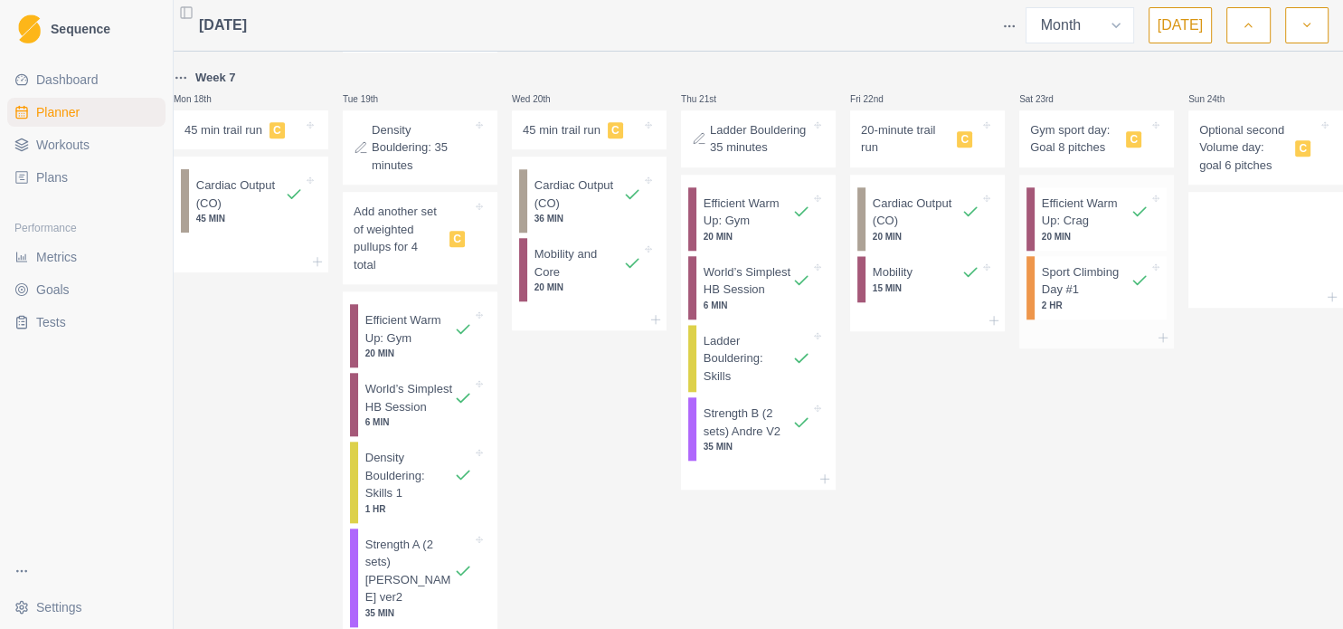
click at [1045, 299] on p "Sport Climbing Day #1" at bounding box center [1086, 280] width 89 height 35
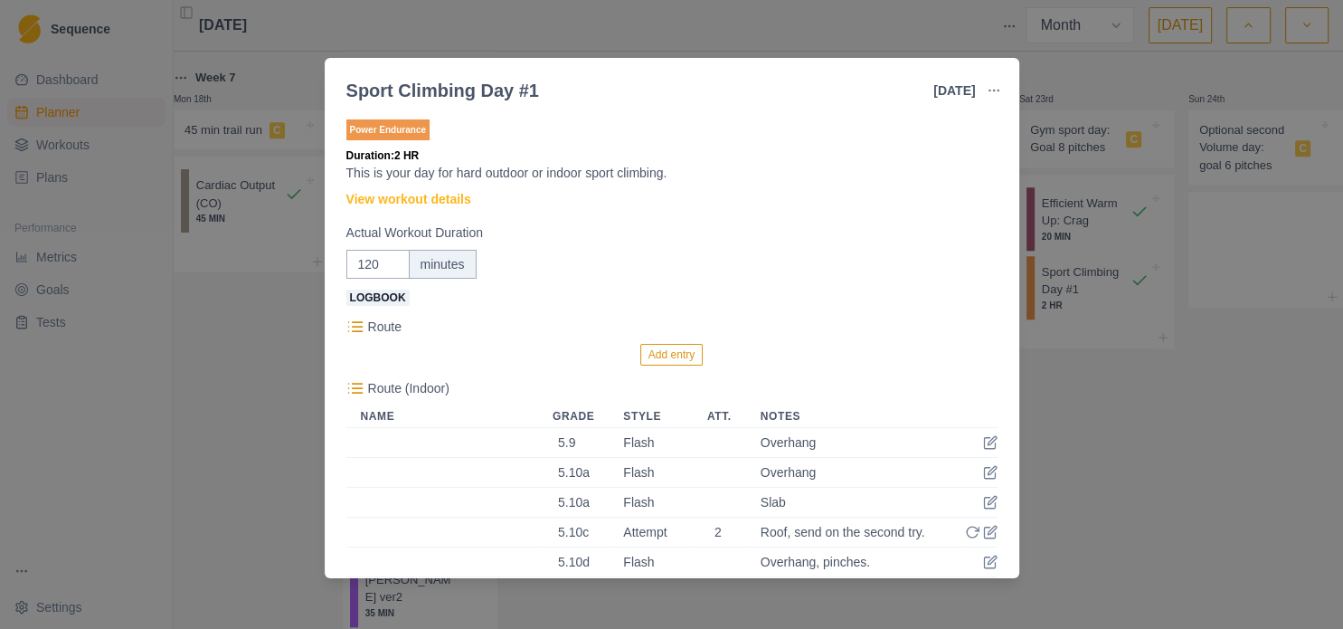
scroll to position [195, 0]
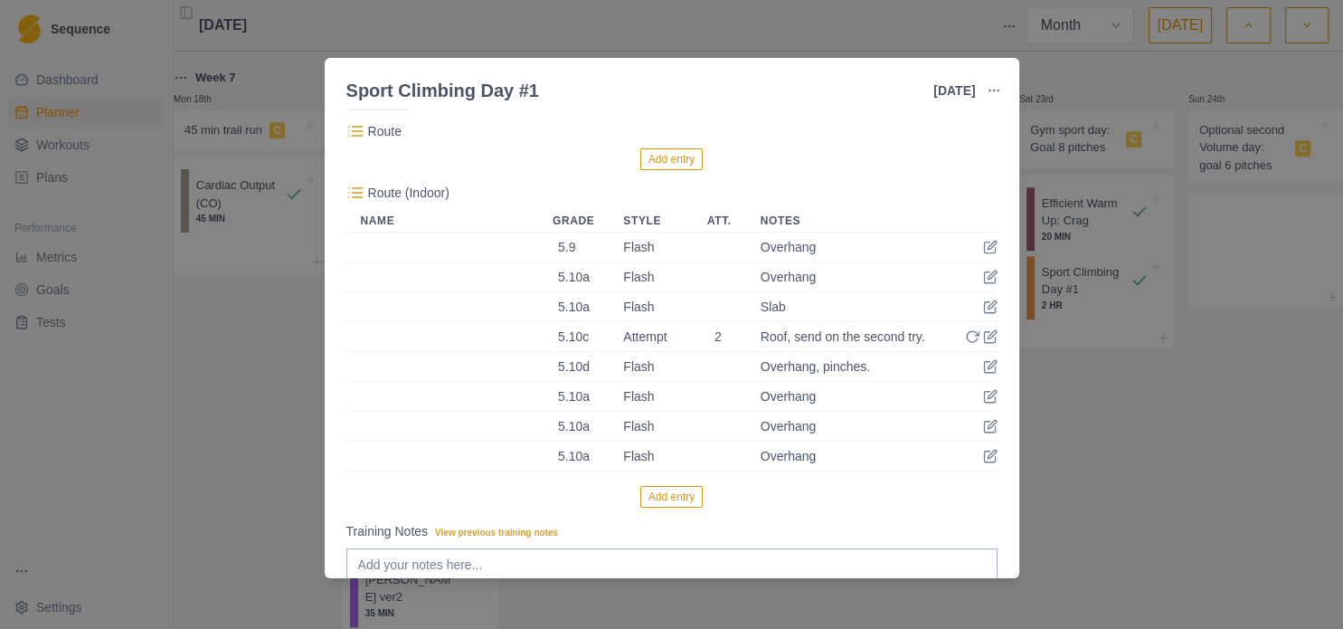
click at [837, 341] on div "Roof, send on the second try." at bounding box center [852, 336] width 183 height 14
click at [983, 337] on icon at bounding box center [990, 336] width 14 height 14
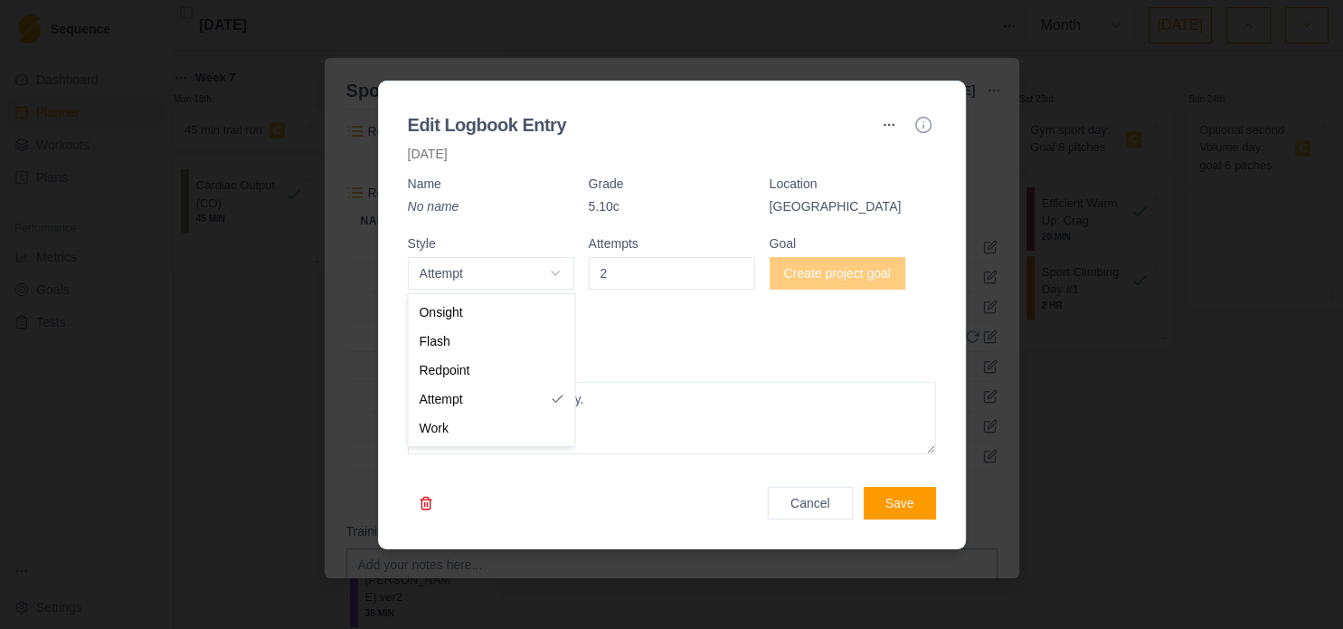
click at [460, 270] on body "Sequence Dashboard Planner Workouts Plans Performance Metrics Goals Tests Setti…" at bounding box center [671, 314] width 1343 height 629
select select "redpoint"
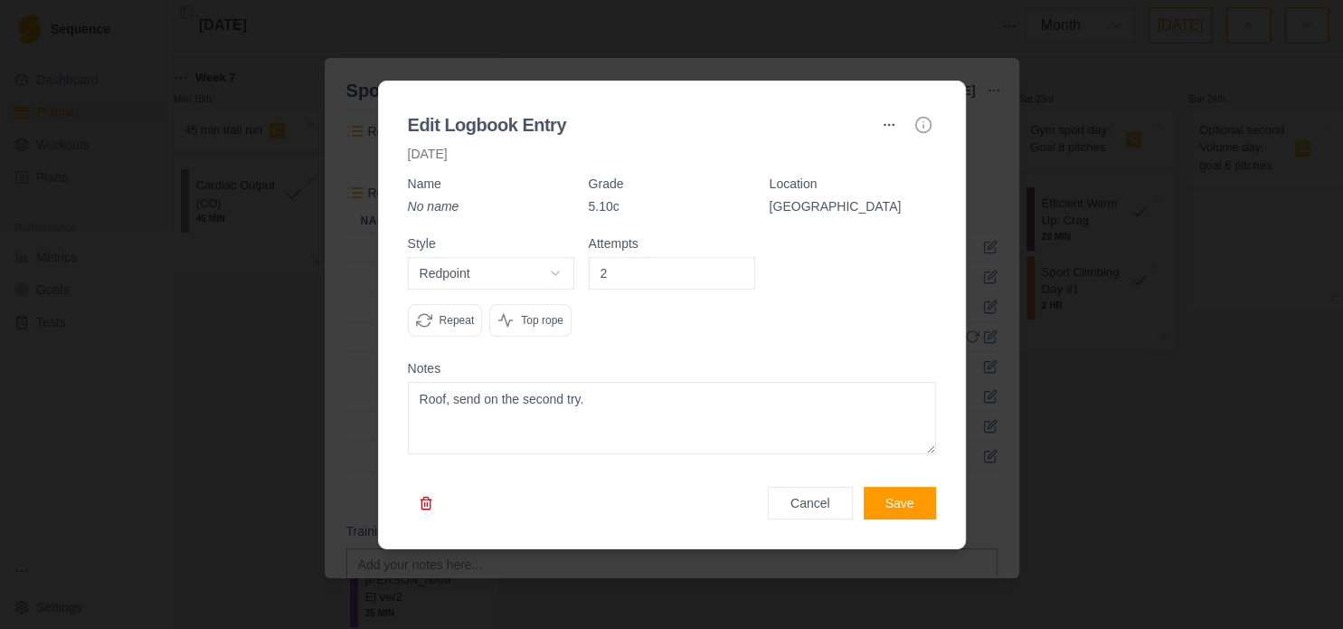
click at [761, 273] on div "Style Redpoint Onsight Flash Redpoint Attempt Work Repeat Top rope Attempts 2" at bounding box center [672, 294] width 528 height 114
click at [906, 506] on button "Save" at bounding box center [900, 503] width 72 height 33
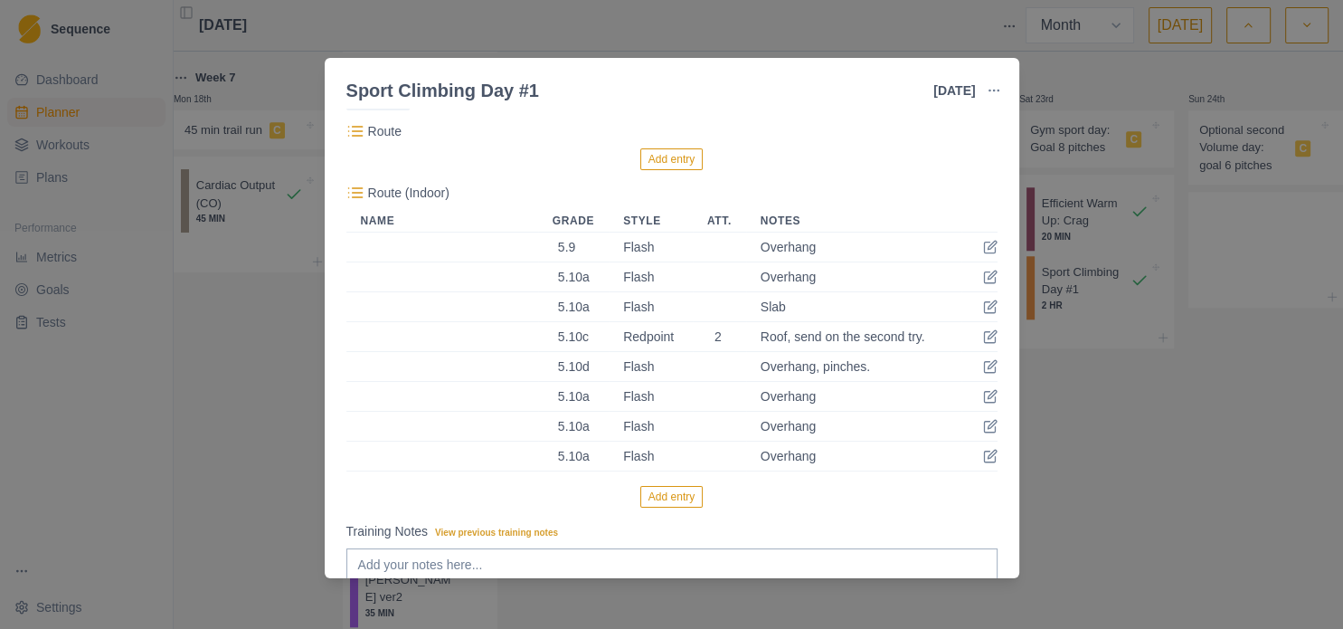
click at [1209, 110] on div "Sport Climbing Day #1 23 Aug 2025 Link To Goal View Workout Metrics Edit Origin…" at bounding box center [671, 314] width 1343 height 629
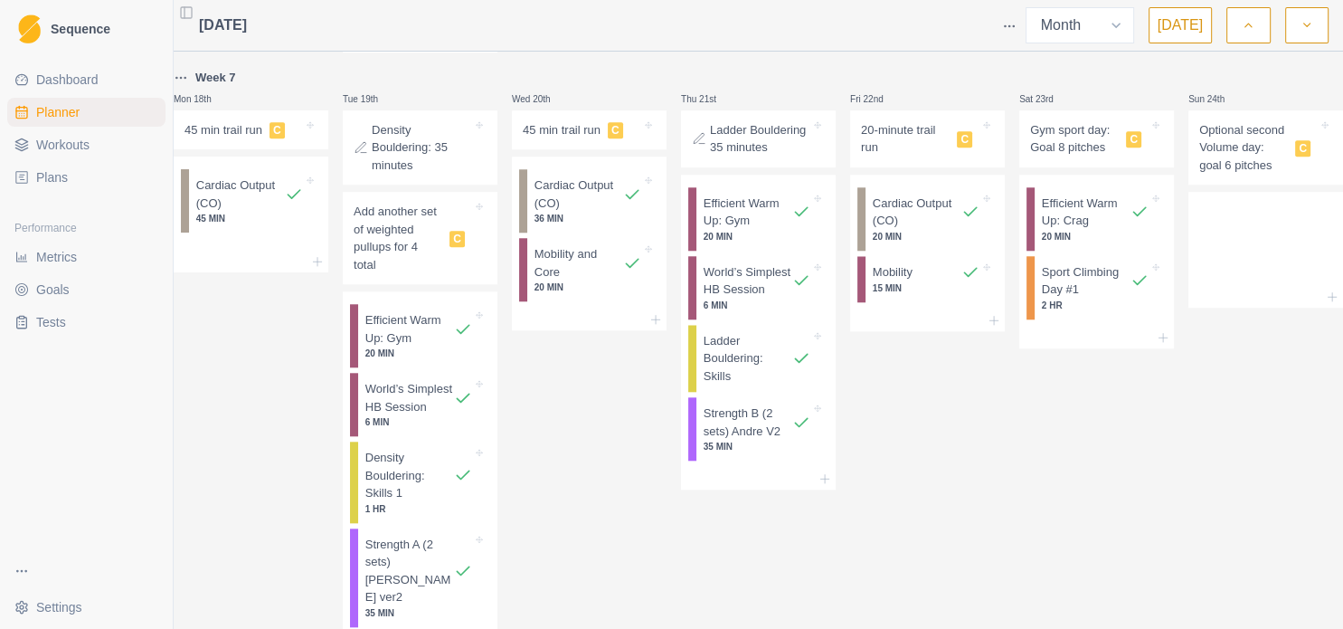
click at [1062, 157] on p "Gym sport day: Goal 8 pitches" at bounding box center [1074, 138] width 89 height 35
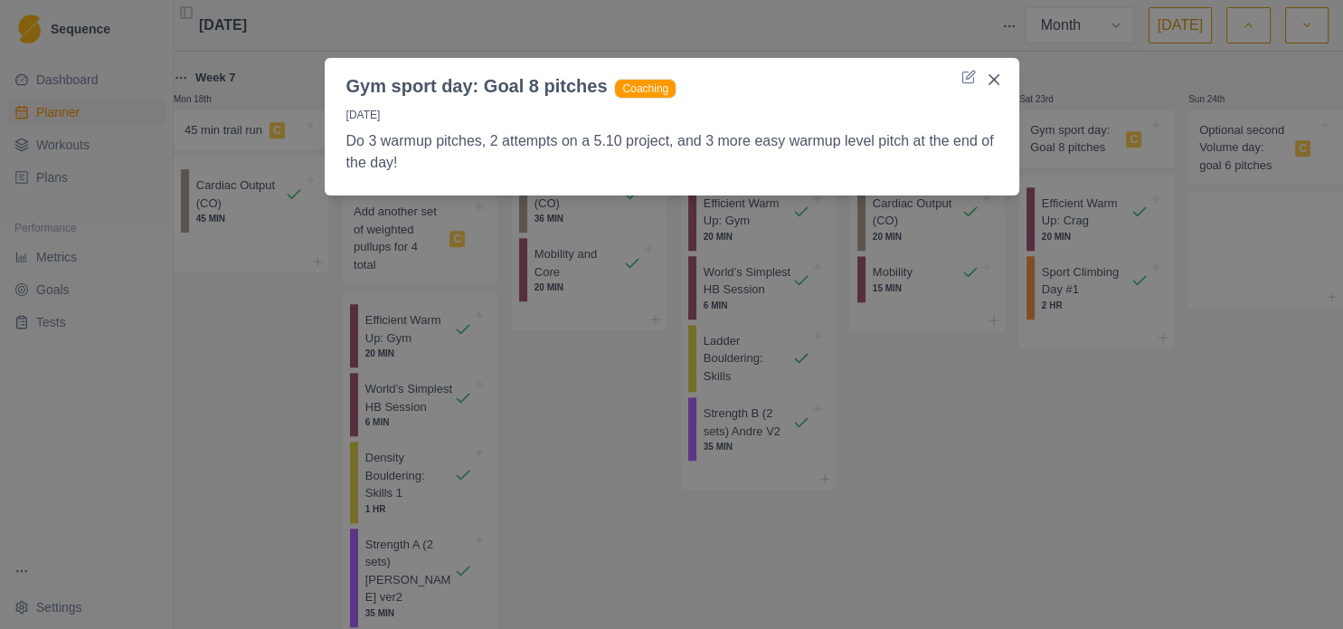
click at [1044, 469] on div "Gym sport day: Goal 8 pitches Coaching 23/8/25 Do 3 warmup pitches, 2 attempts …" at bounding box center [671, 314] width 1343 height 629
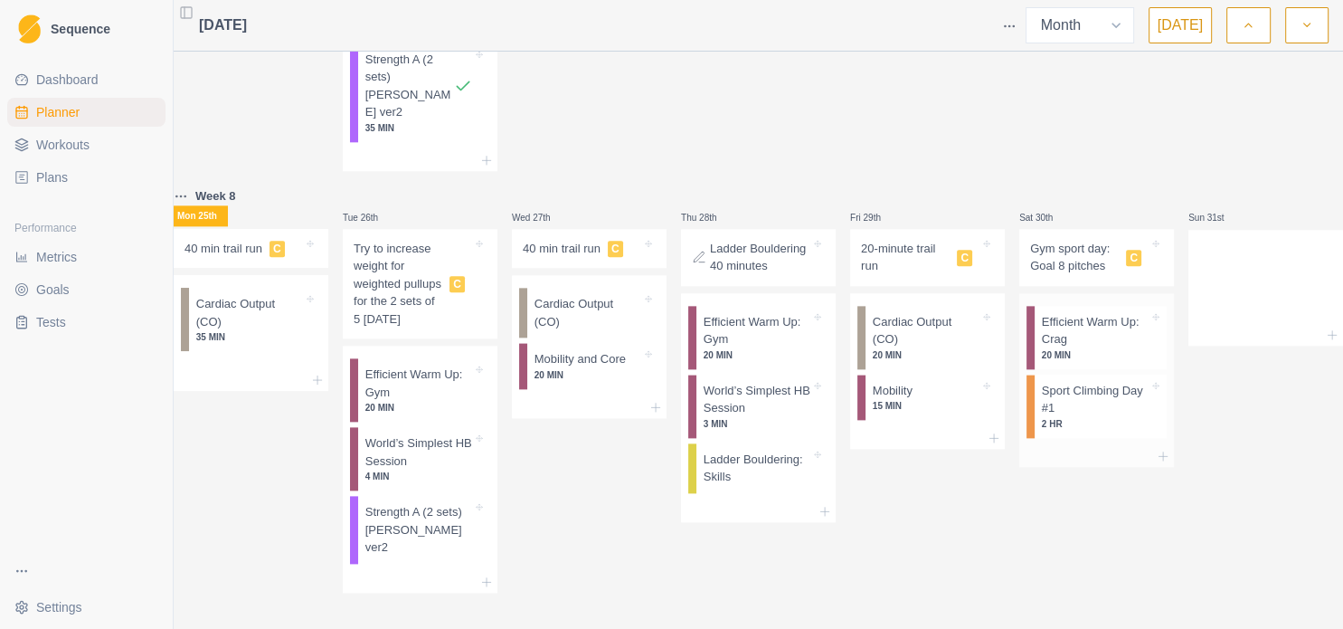
scroll to position [2175, 0]
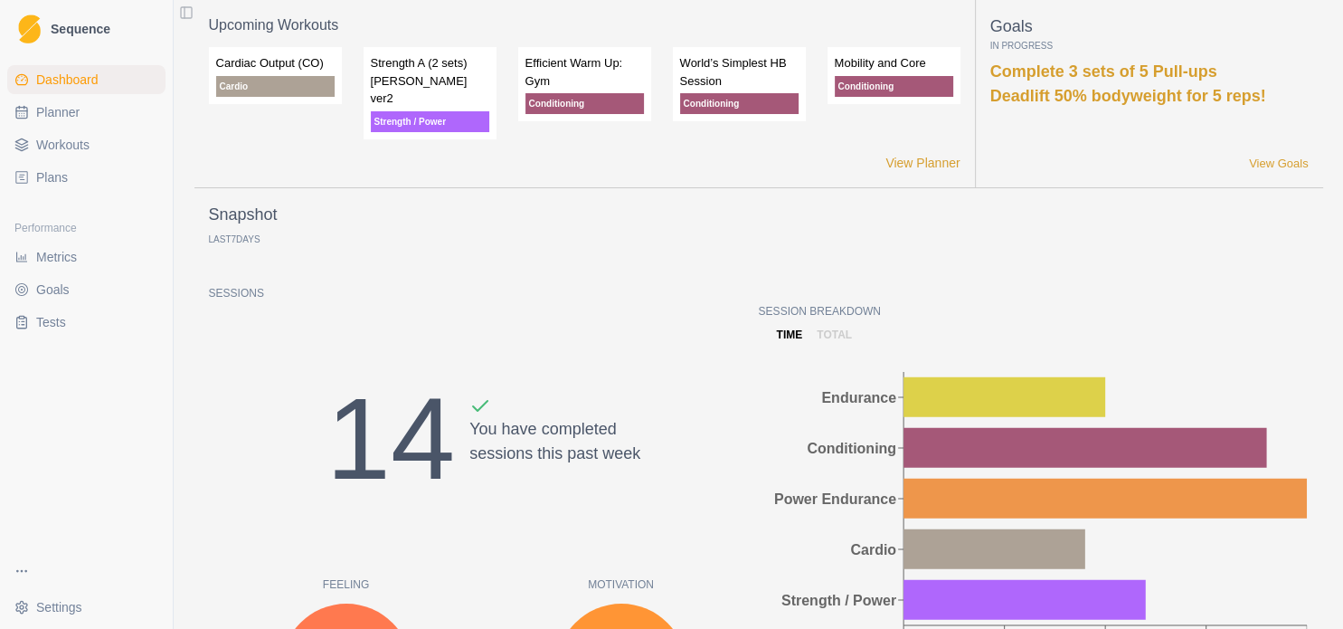
click at [66, 620] on html "Sequence Dashboard Planner Workouts Plans Performance Metrics Goals Tests Setti…" at bounding box center [671, 314] width 1343 height 629
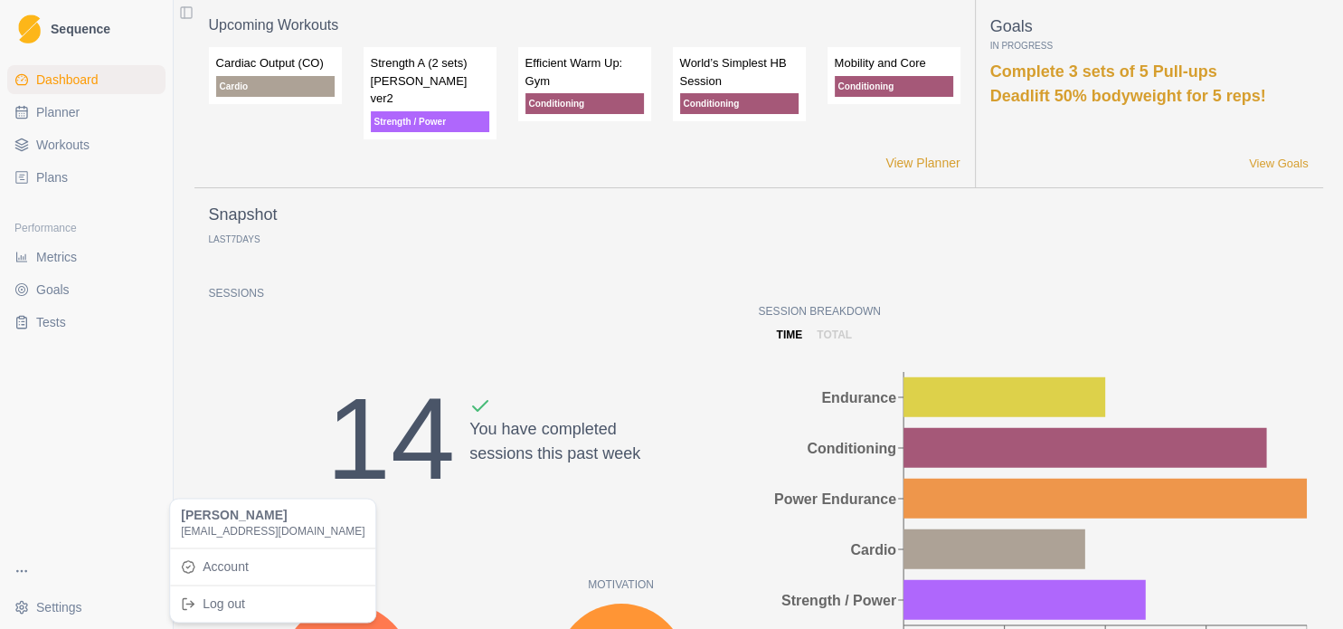
click at [24, 567] on html "Sequence Dashboard Planner Workouts Plans Performance Metrics Goals Tests Setti…" at bounding box center [671, 314] width 1343 height 629
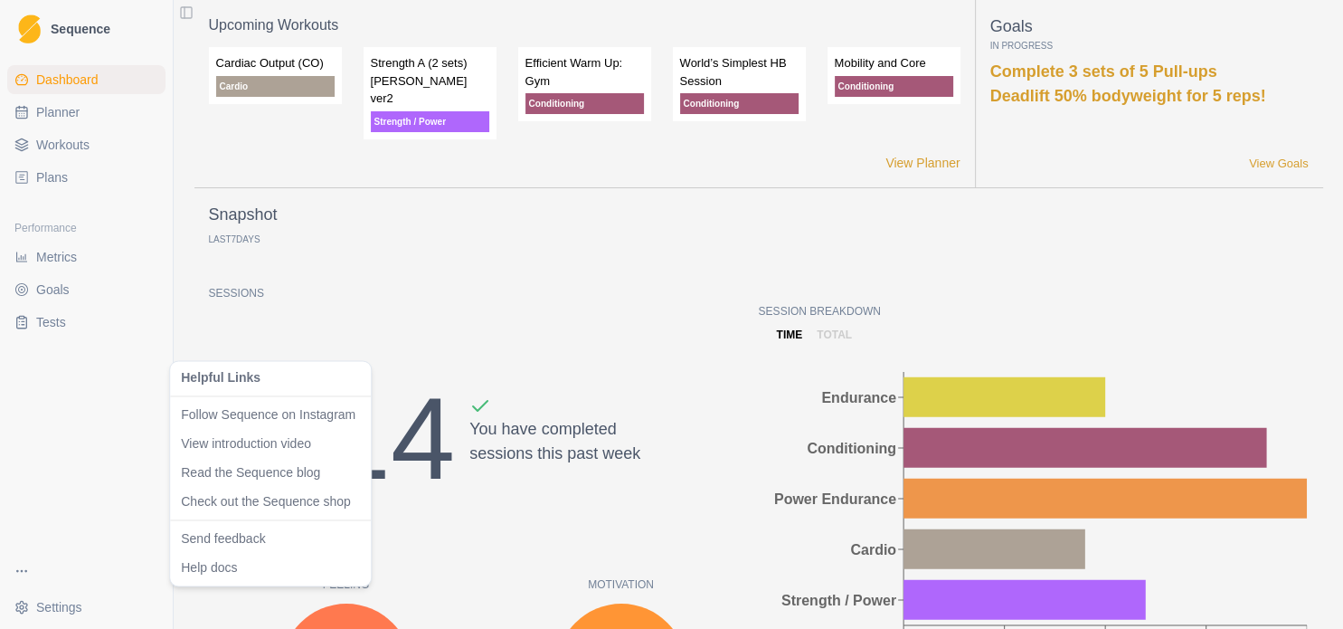
click at [22, 568] on html "Sequence Dashboard Planner Workouts Plans Performance Metrics Goals Tests Setti…" at bounding box center [671, 314] width 1343 height 629
click at [241, 479] on link "Read the Sequence blog" at bounding box center [270, 472] width 179 height 18
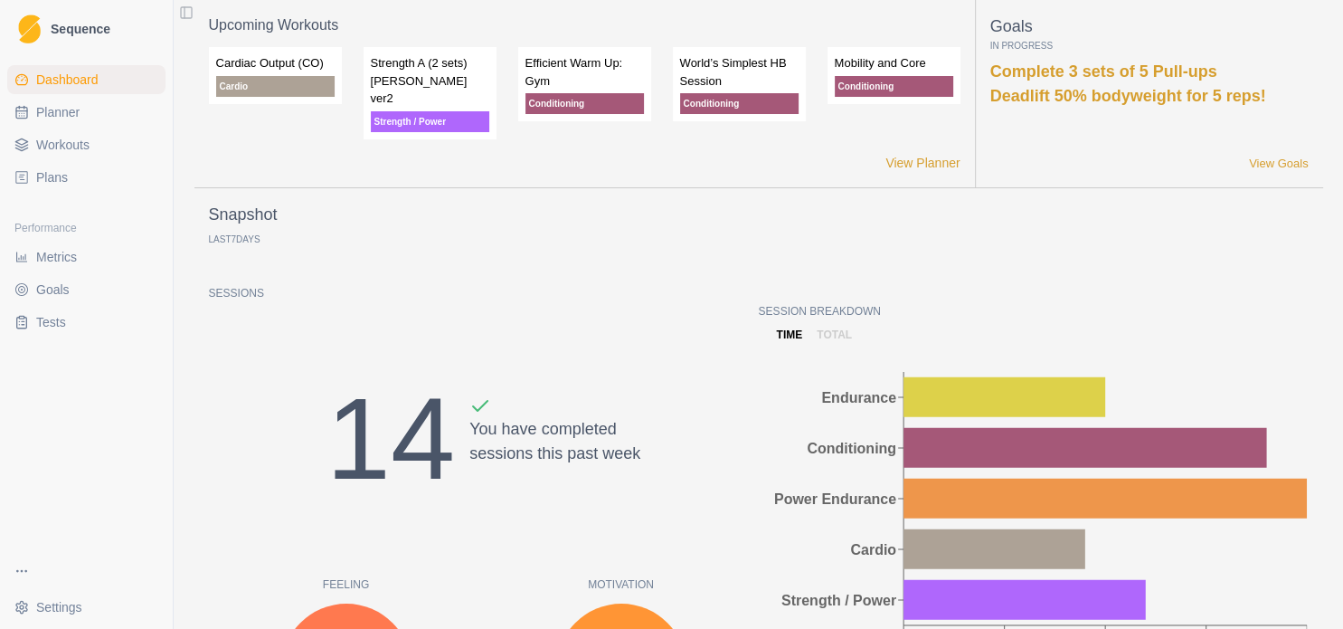
click at [31, 262] on link "Metrics" at bounding box center [86, 256] width 158 height 29
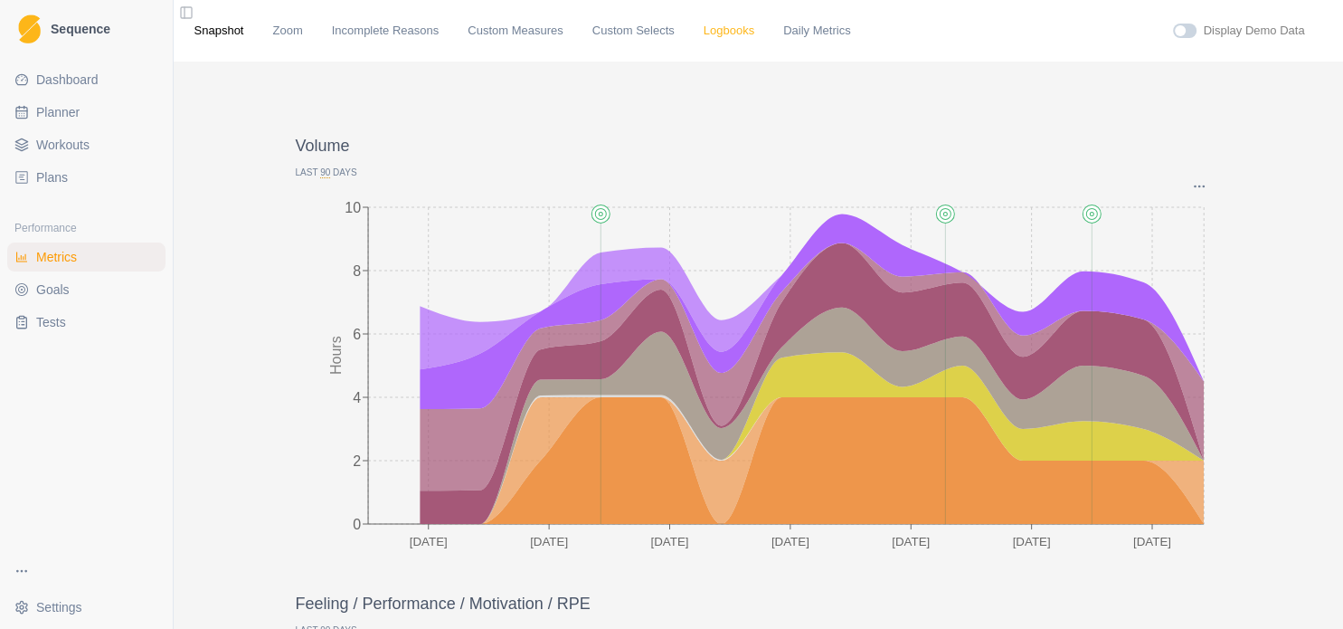
click at [704, 30] on link "Logbooks" at bounding box center [729, 31] width 51 height 18
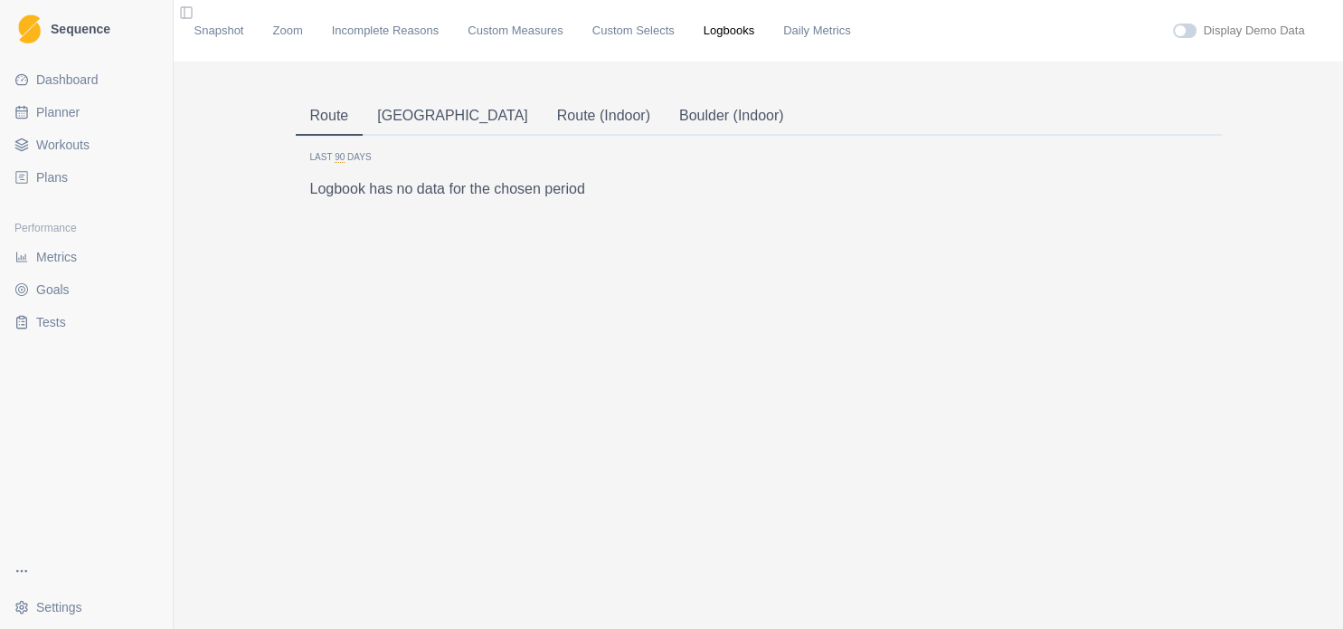
click at [307, 118] on button "Route" at bounding box center [330, 117] width 68 height 38
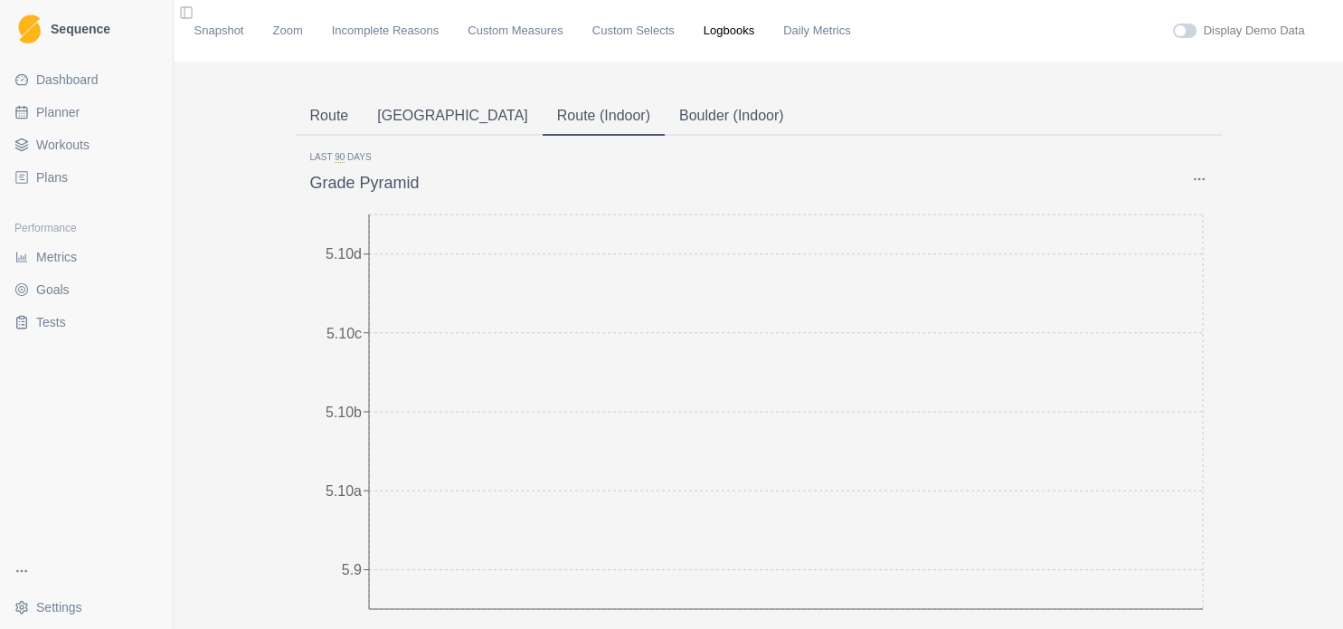
click at [543, 119] on button "Route (Indoor)" at bounding box center [604, 117] width 122 height 38
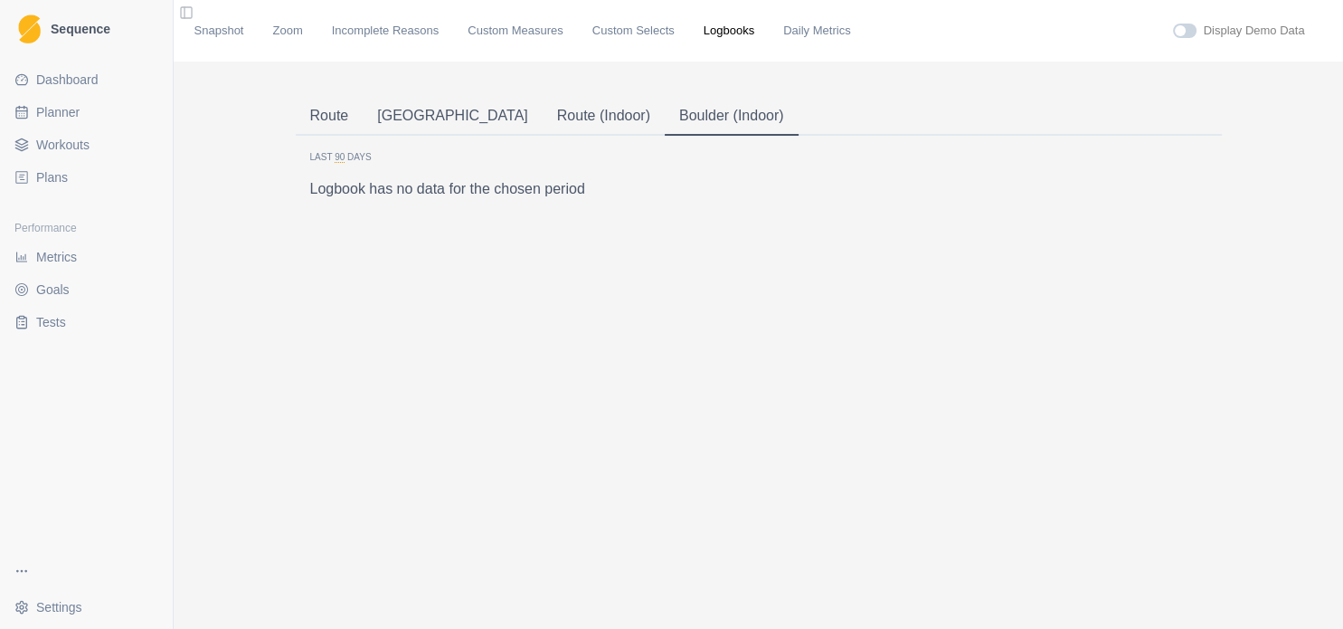
click at [665, 119] on button "Boulder (Indoor)" at bounding box center [732, 117] width 134 height 38
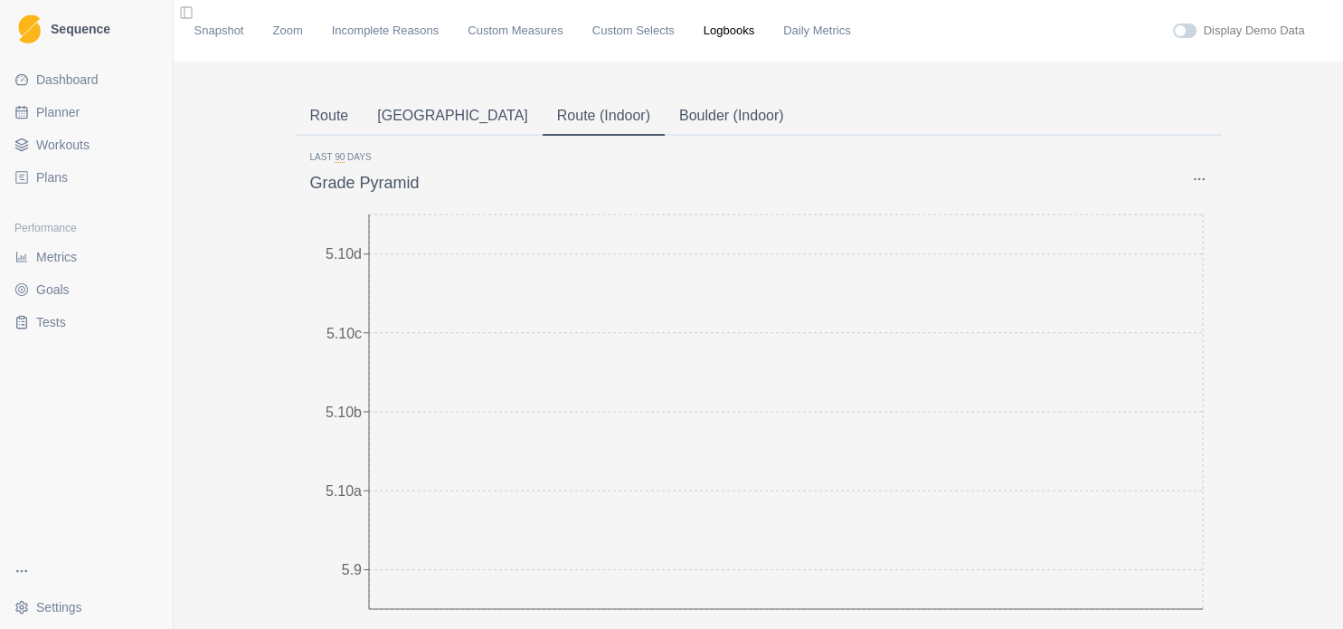
click at [543, 124] on button "Route (Indoor)" at bounding box center [604, 117] width 122 height 38
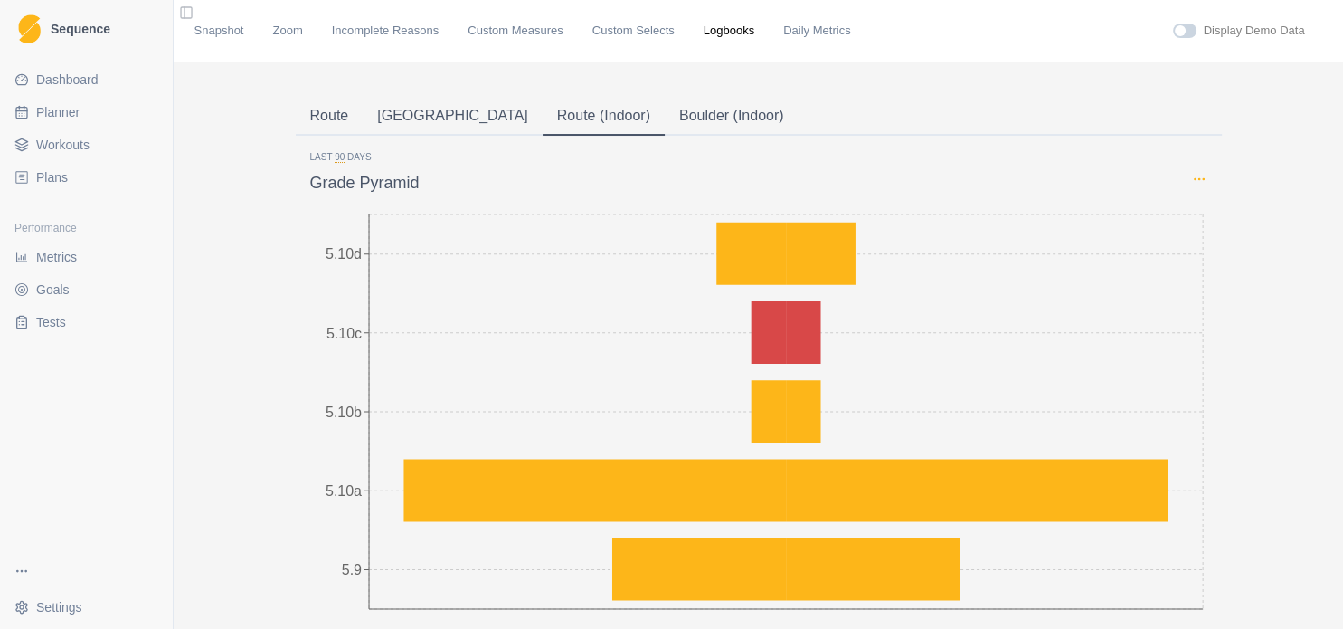
click at [1192, 177] on icon "Options" at bounding box center [1199, 179] width 14 height 14
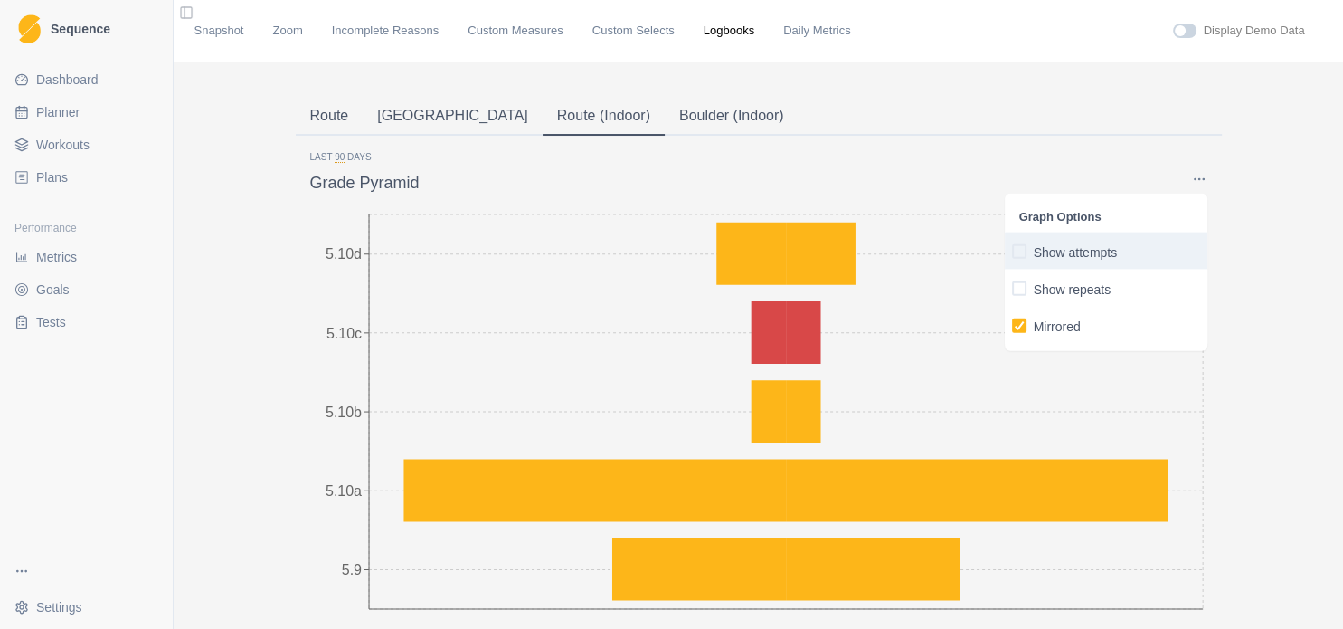
click at [1014, 254] on span "button" at bounding box center [1019, 250] width 14 height 14
click at [1012, 252] on input "Show attempts" at bounding box center [1011, 251] width 1 height 1
checkbox input "true"
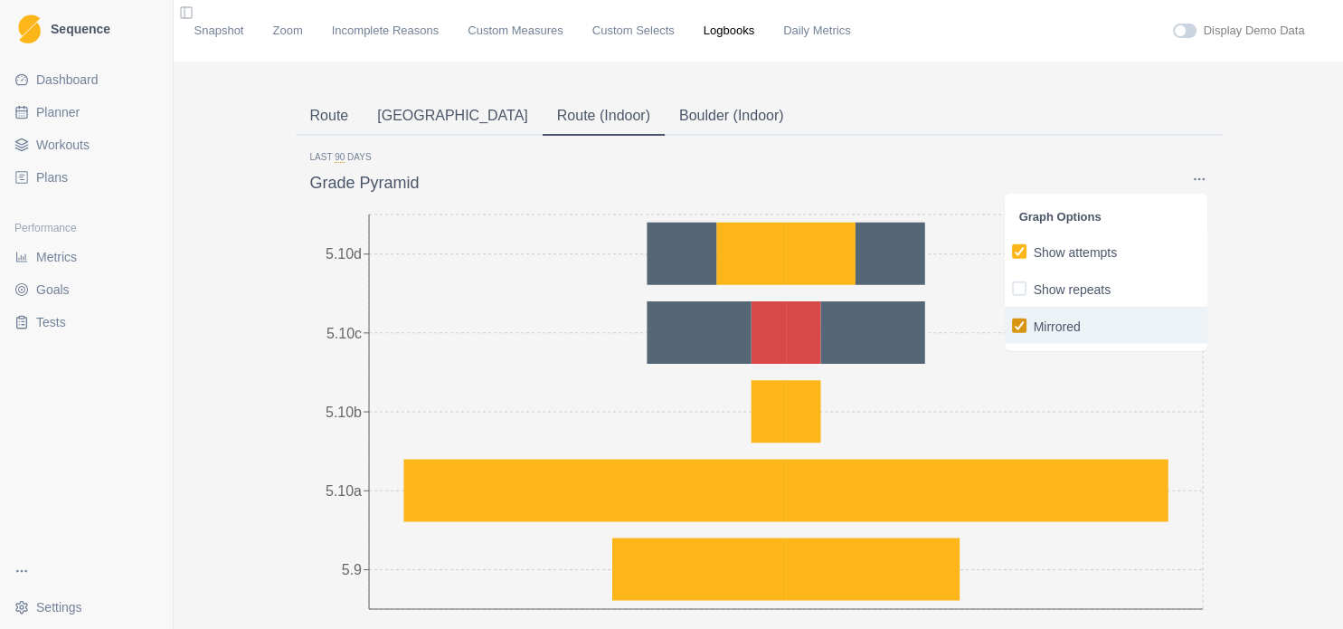
click at [1014, 326] on icon "button" at bounding box center [1019, 324] width 11 height 9
click at [1011, 326] on input "Mirrored" at bounding box center [1011, 325] width 1 height 1
checkbox input "false"
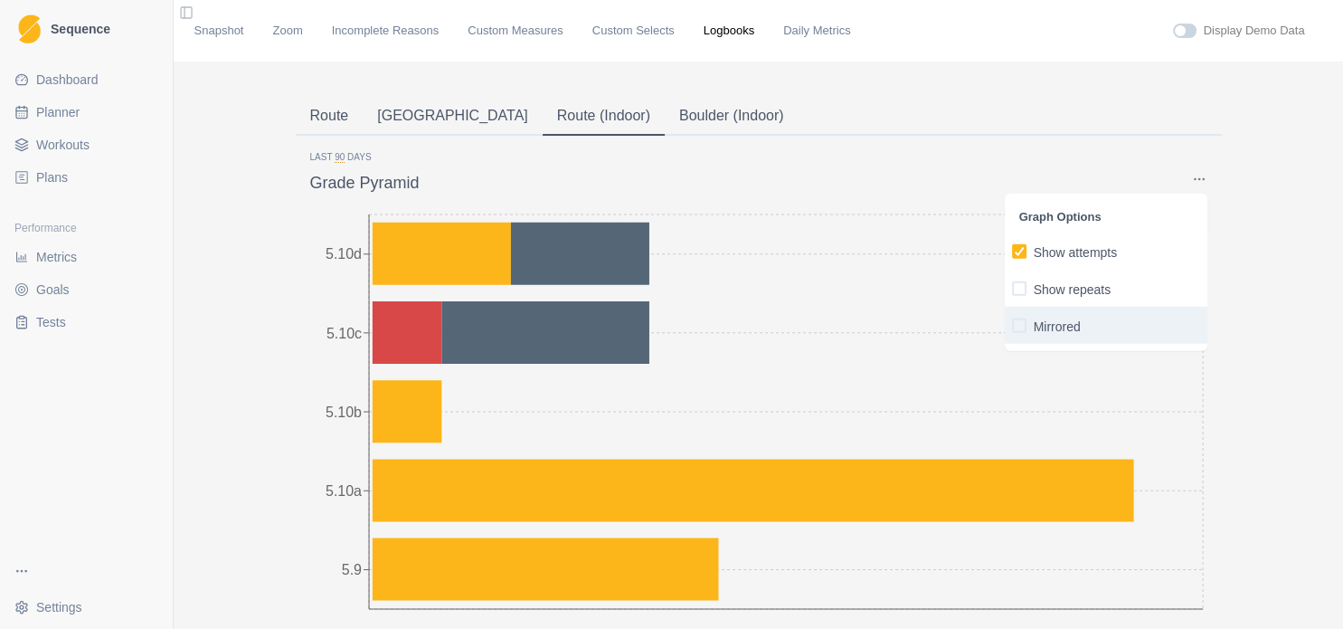
click at [111, 114] on link "Planner" at bounding box center [86, 112] width 158 height 29
select select "month"
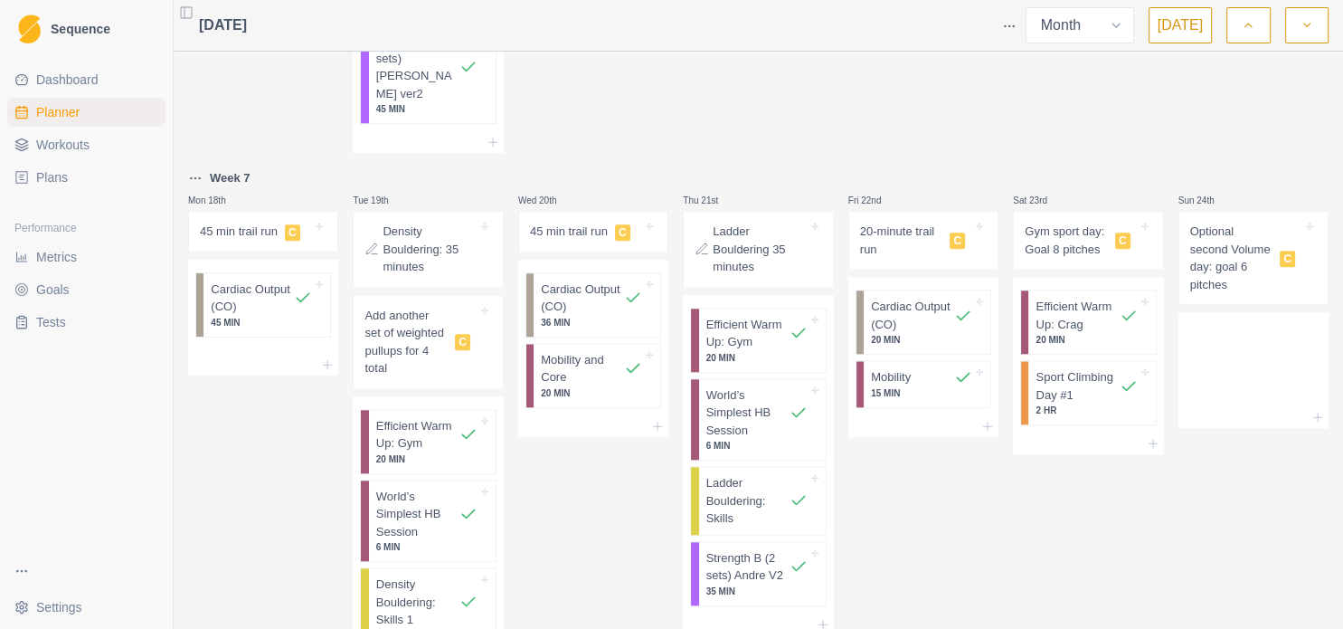
scroll to position [1589, 0]
click at [729, 553] on p "Strength B (2 sets) Andre V2" at bounding box center [748, 563] width 83 height 35
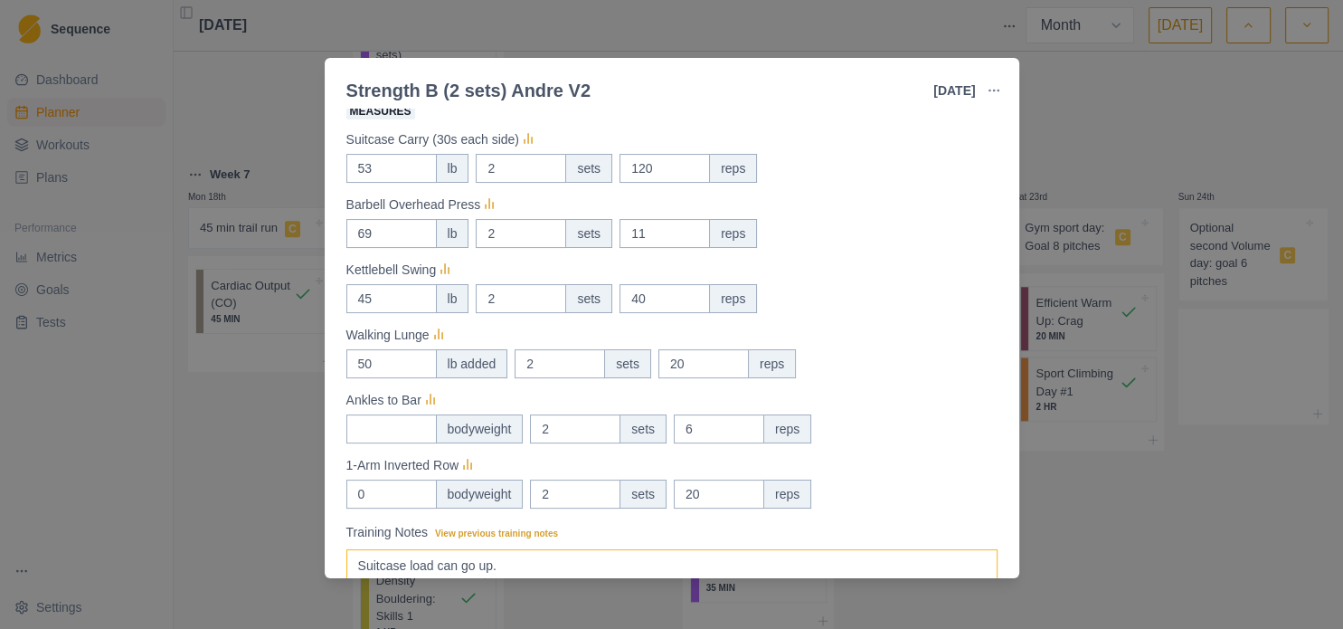
scroll to position [347, 0]
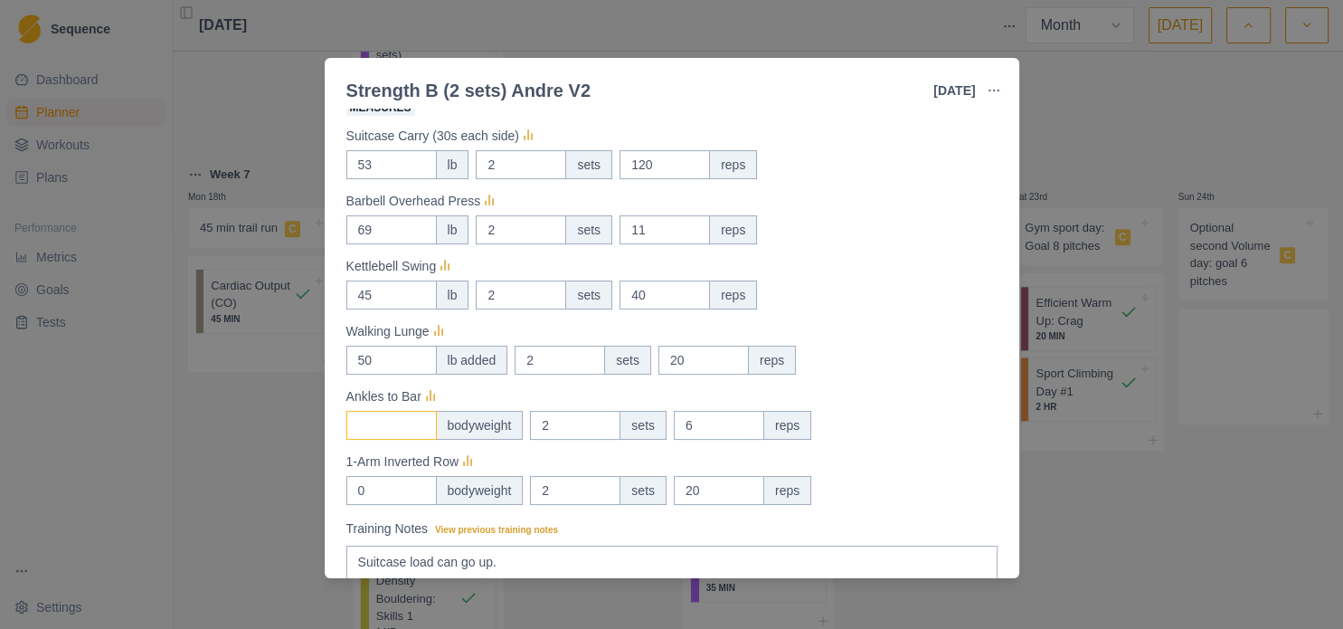
click at [407, 179] on input "Measures" at bounding box center [391, 164] width 90 height 29
type input "0"
click at [906, 414] on div "0 bodyweight 2 sets 6 reps" at bounding box center [671, 425] width 651 height 29
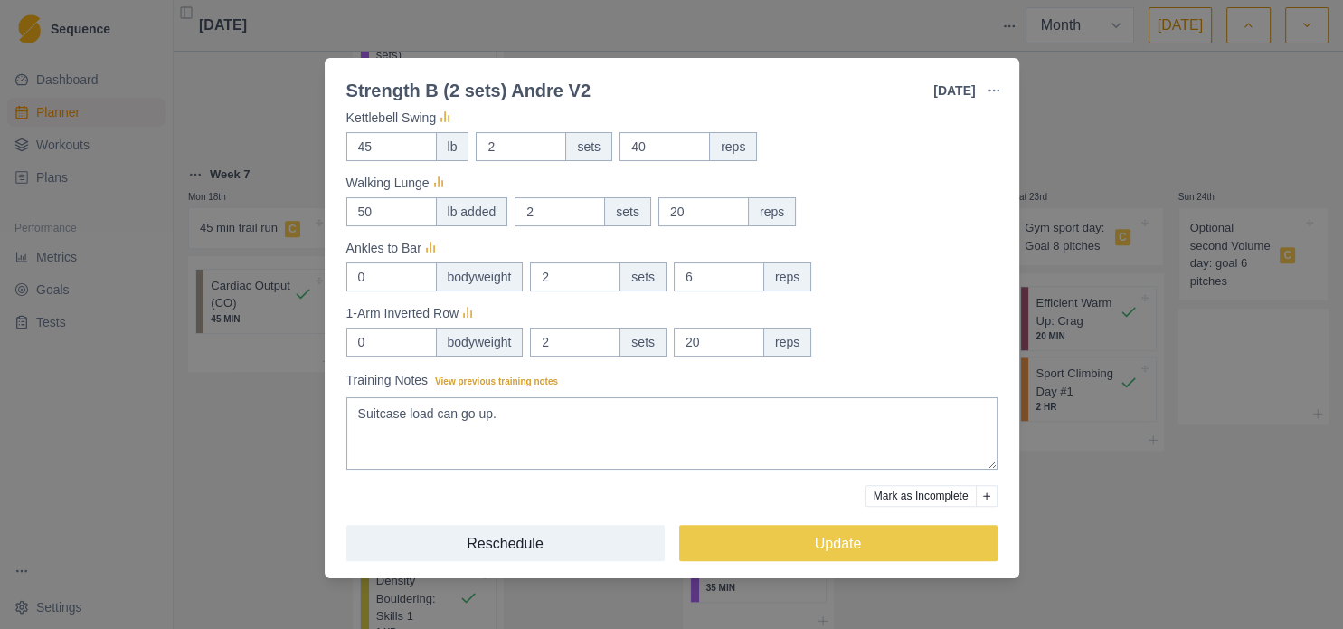
scroll to position [503, 0]
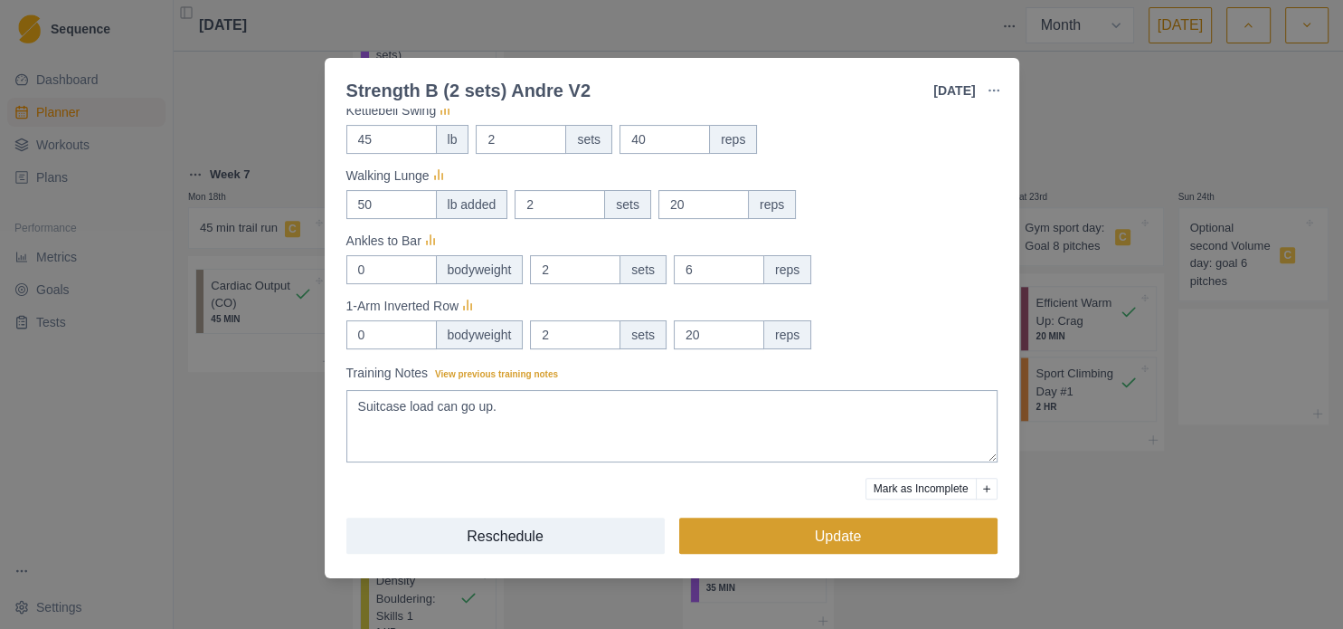
click at [894, 538] on button "Update" at bounding box center [838, 535] width 318 height 36
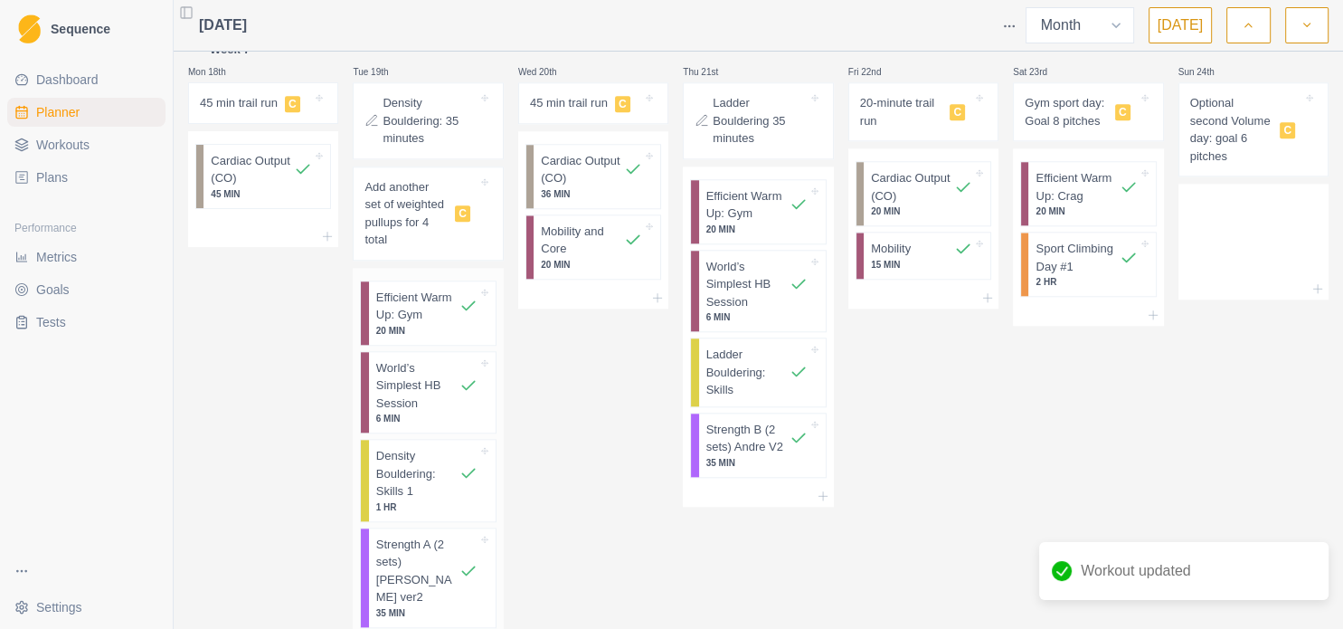
scroll to position [1784, 0]
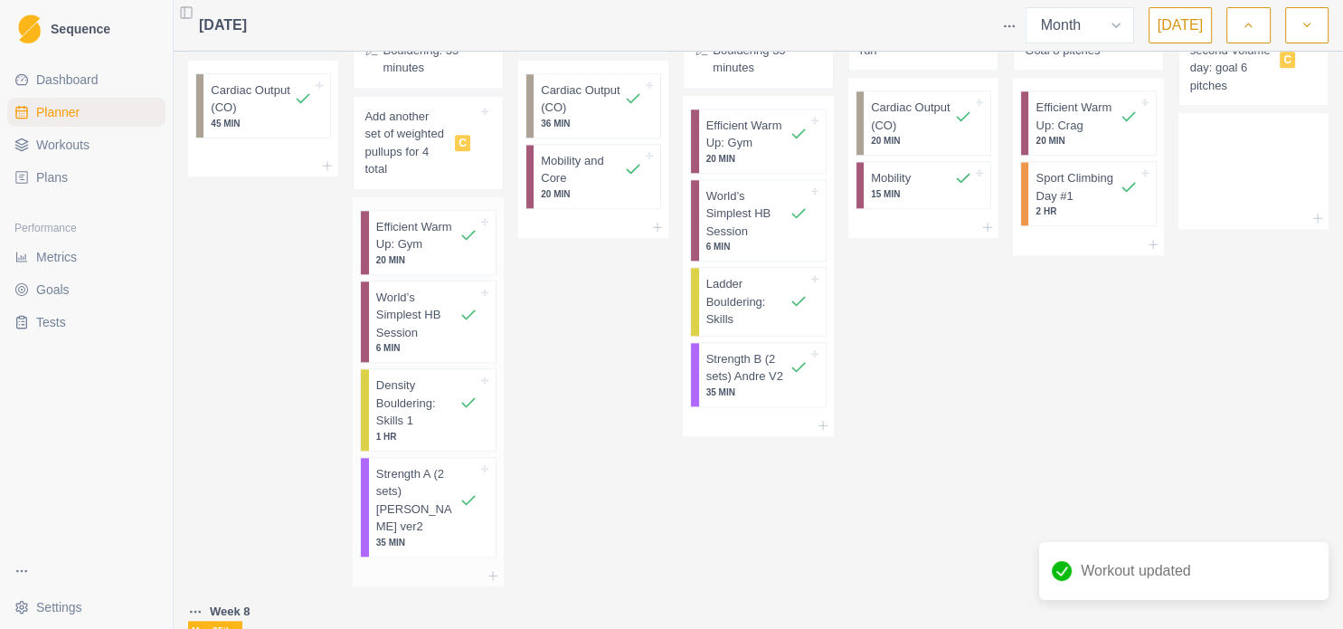
click at [403, 482] on p "Strength A (2 sets) Andre ver2" at bounding box center [417, 500] width 83 height 71
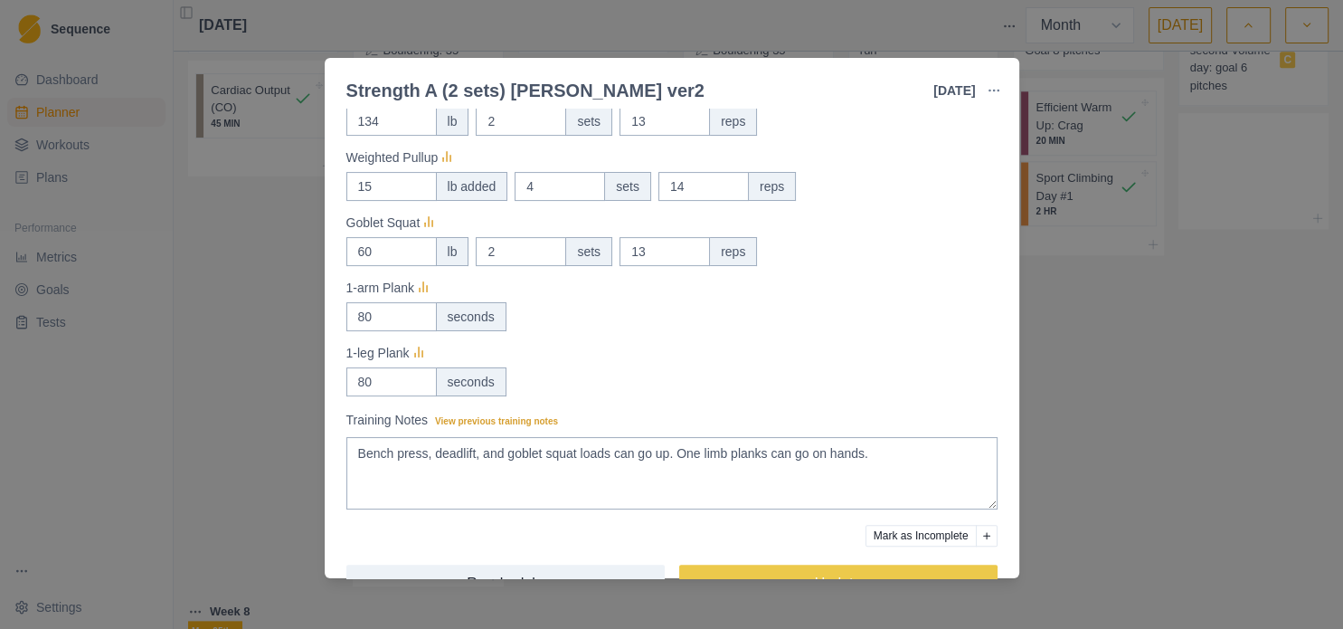
scroll to position [574, 0]
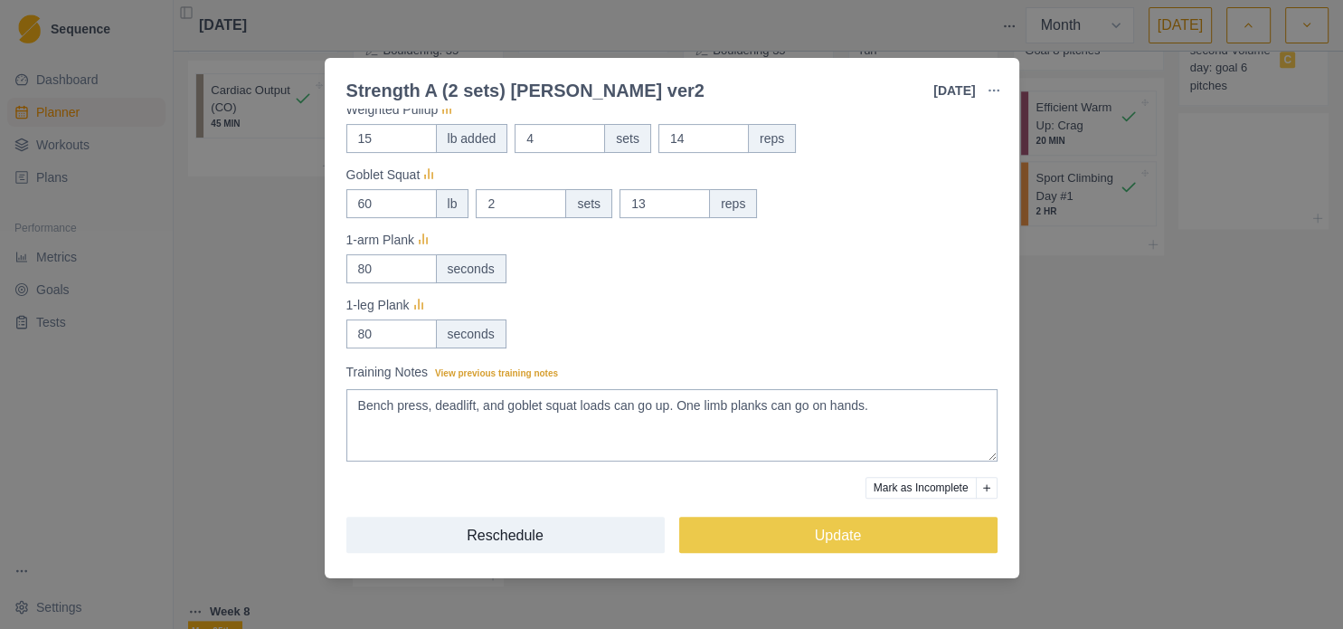
click at [1120, 440] on div "Strength A (2 sets) Andre ver2 19 Aug 2025 Link To Goal View Workout Metrics Ed…" at bounding box center [671, 314] width 1343 height 629
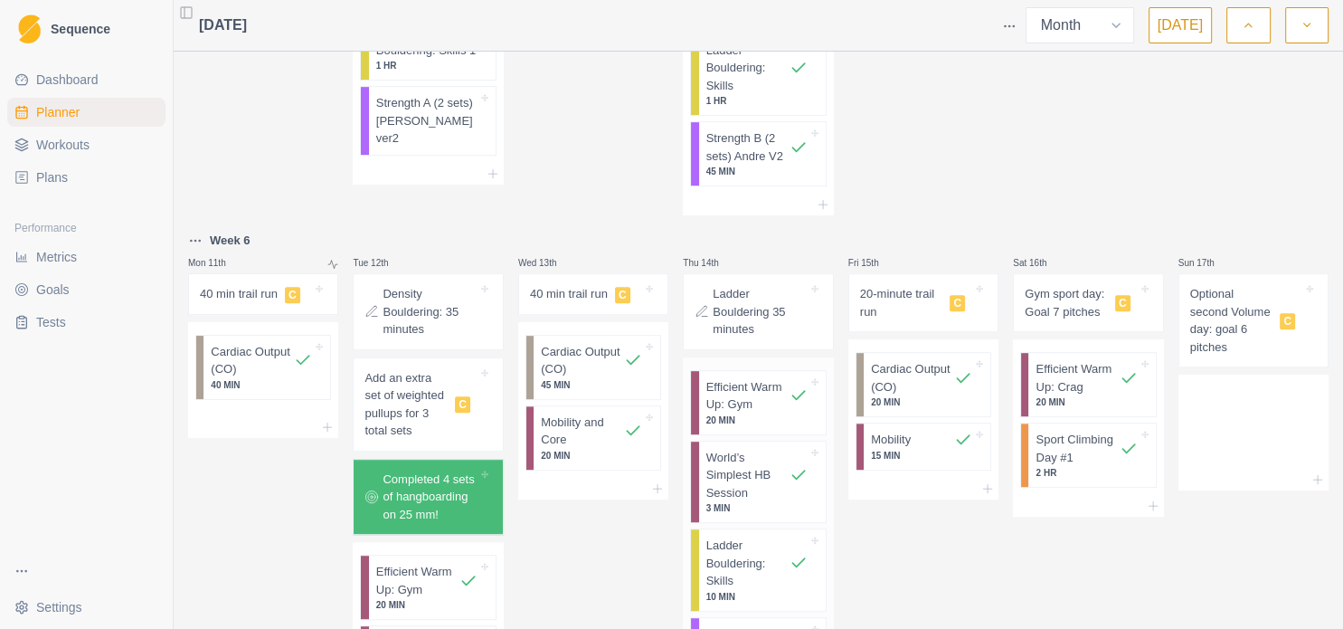
scroll to position [1002, 0]
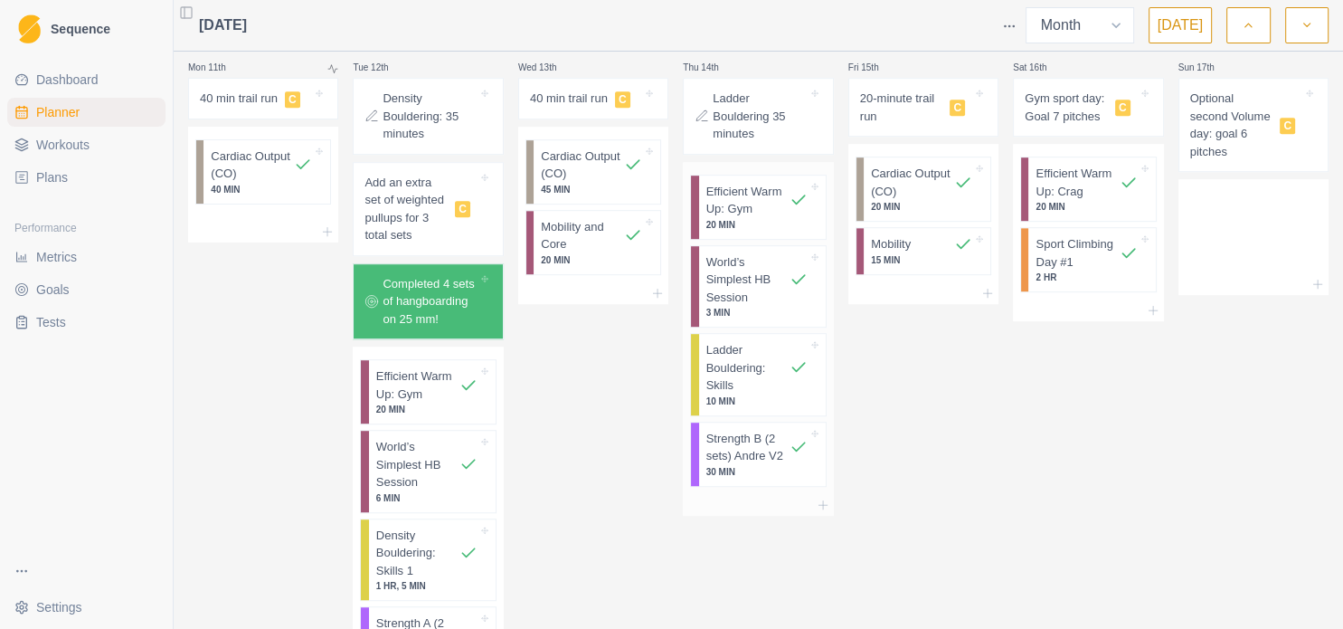
click at [743, 432] on p "Strength B (2 sets) Andre V2" at bounding box center [748, 447] width 83 height 35
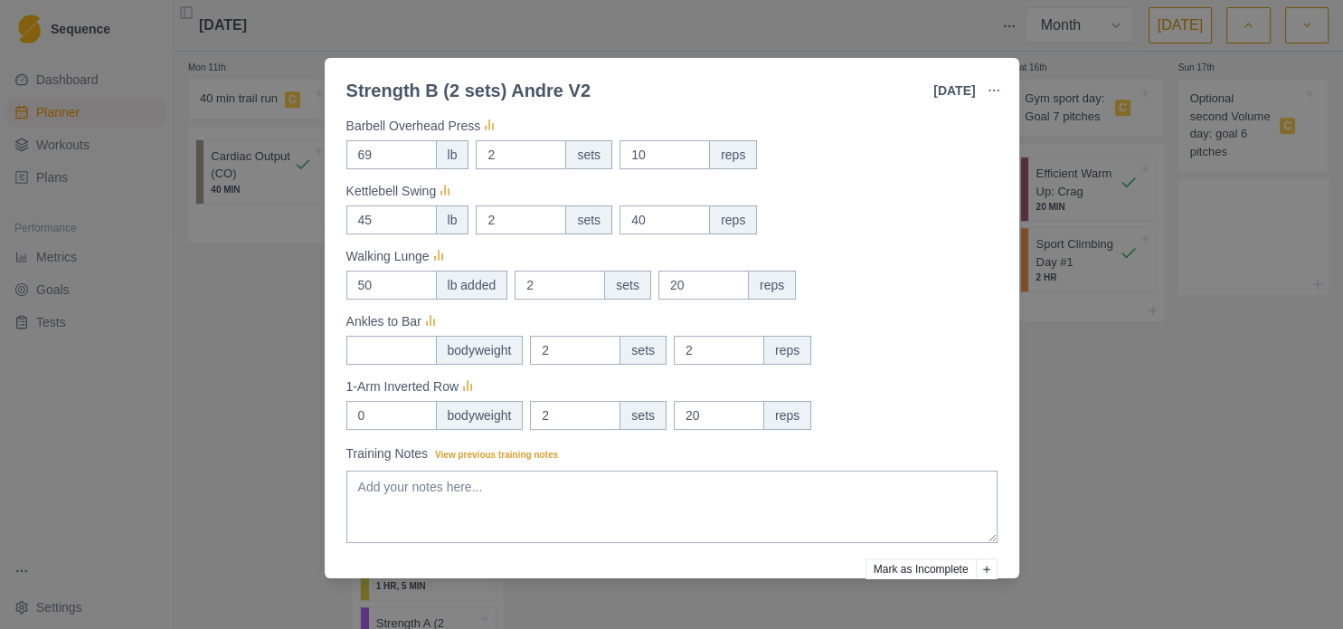
scroll to position [423, 0]
click at [370, 103] on input "Measures" at bounding box center [391, 88] width 90 height 29
type input "0"
click at [963, 386] on div "1-Arm Inverted Row" at bounding box center [671, 386] width 651 height 22
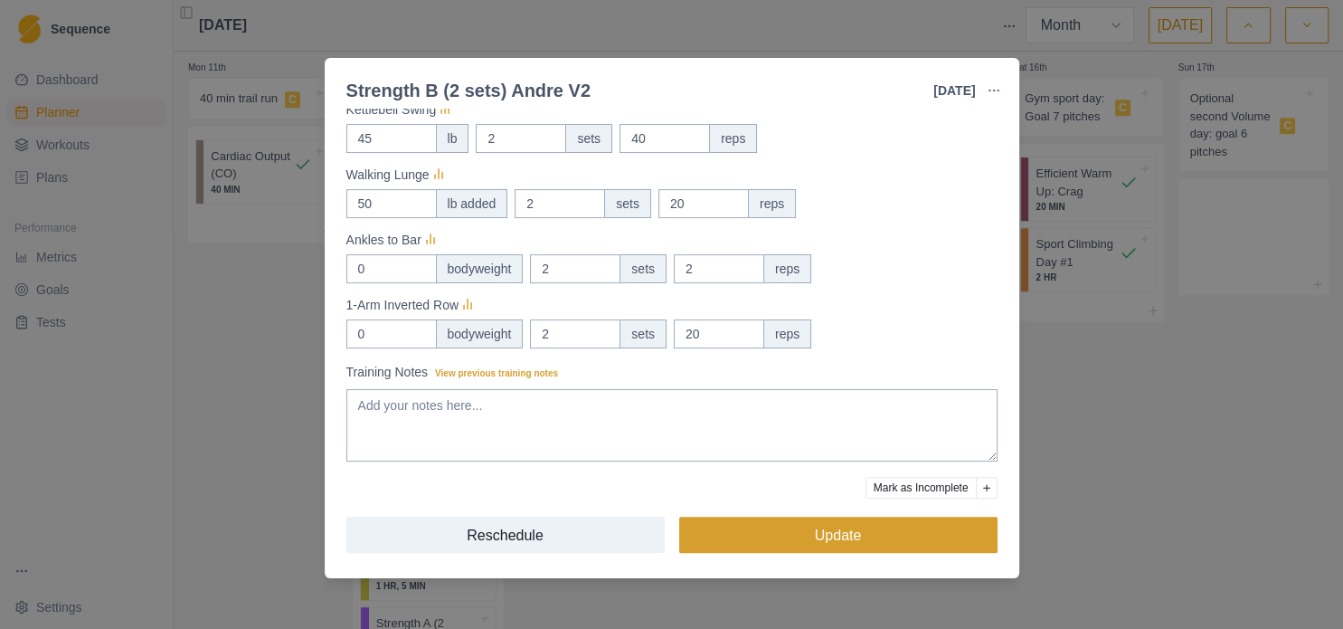
click at [909, 530] on button "Update" at bounding box center [838, 535] width 318 height 36
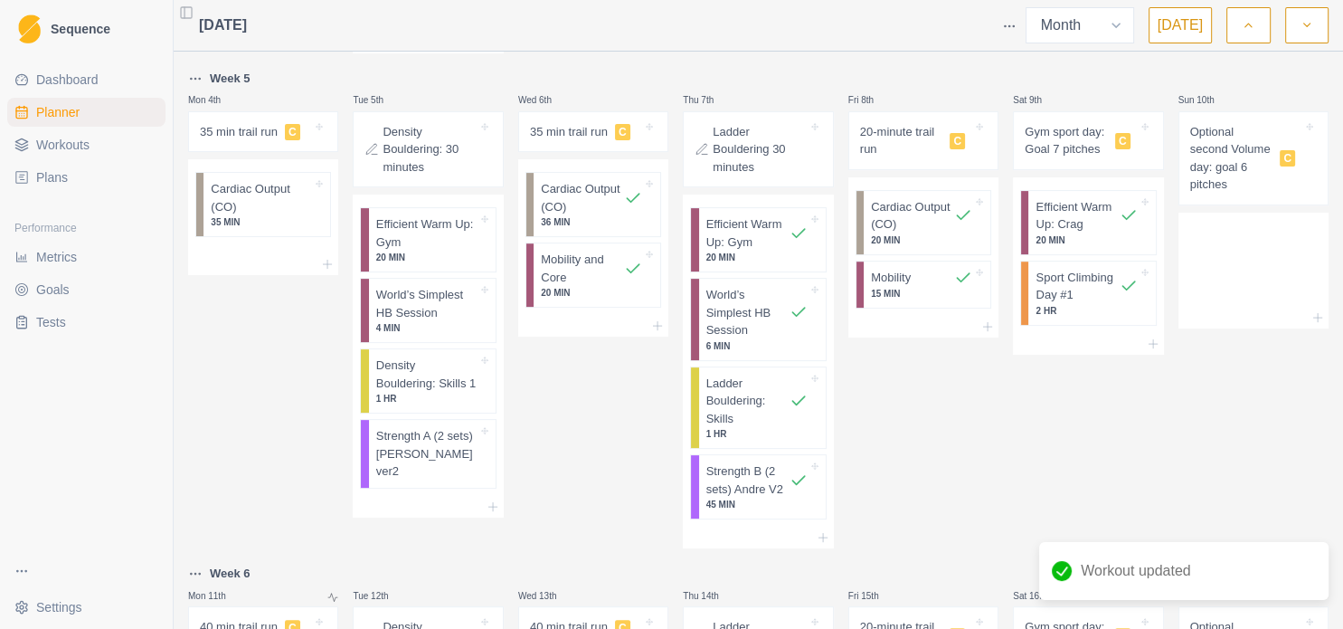
scroll to position [416, 0]
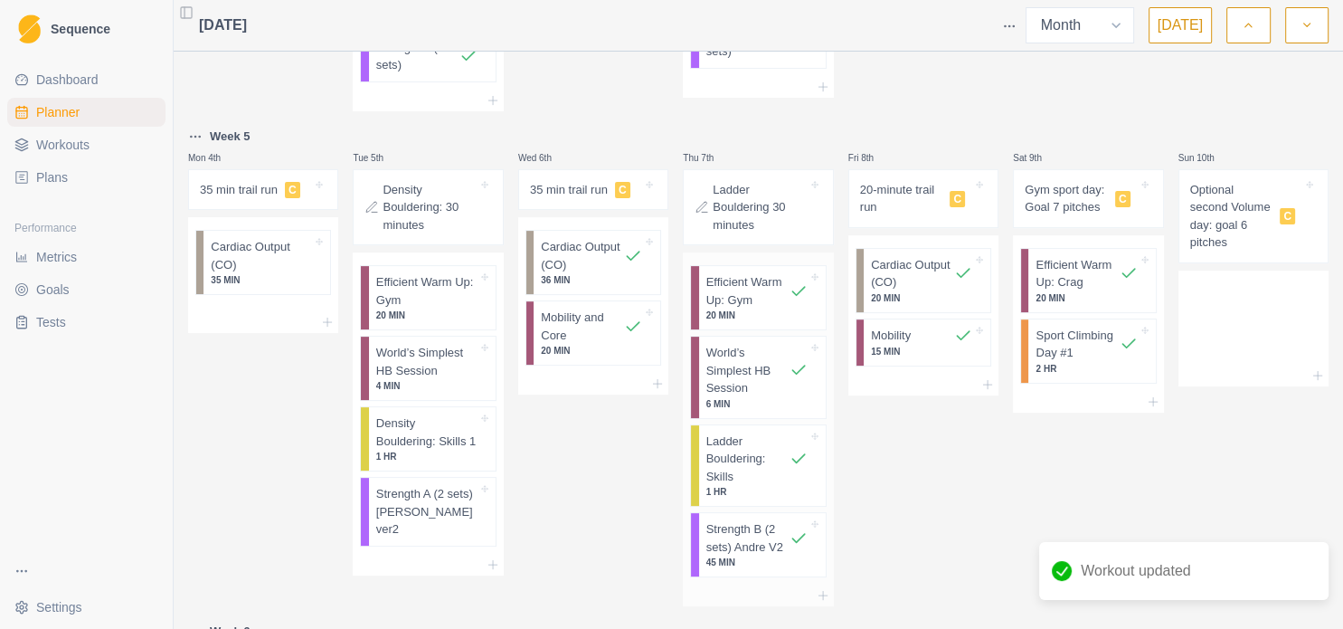
click at [752, 546] on p "Strength B (2 sets) Andre V2" at bounding box center [748, 537] width 83 height 35
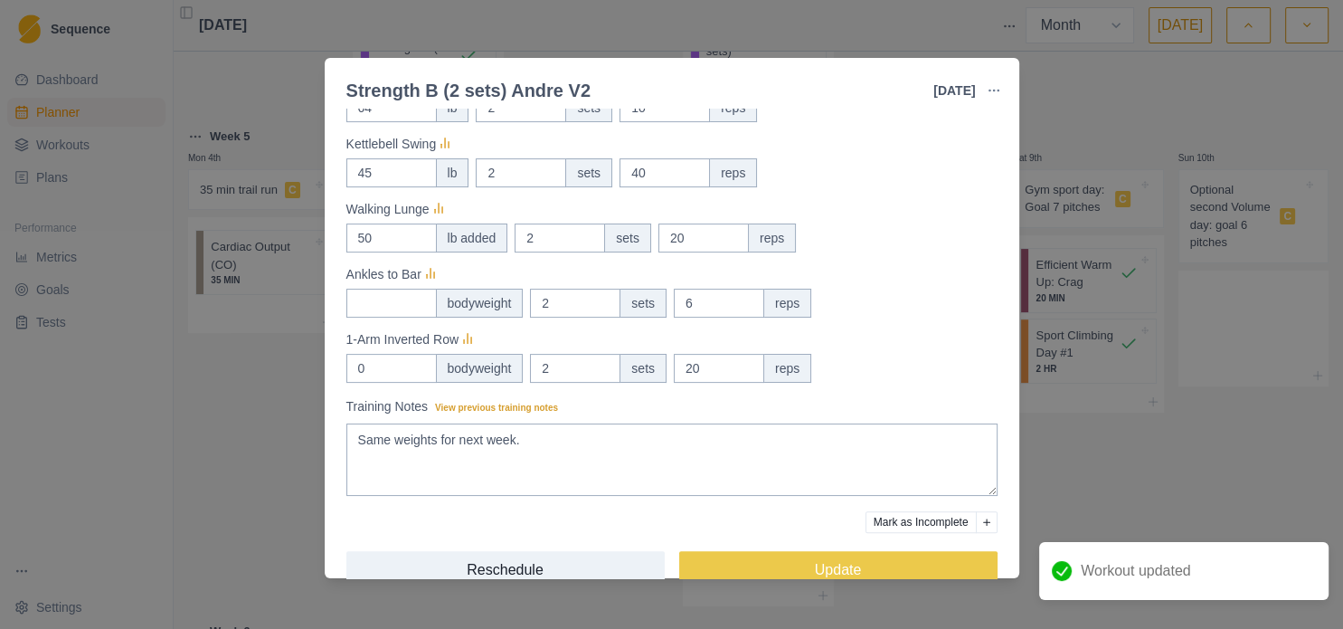
scroll to position [508, 0]
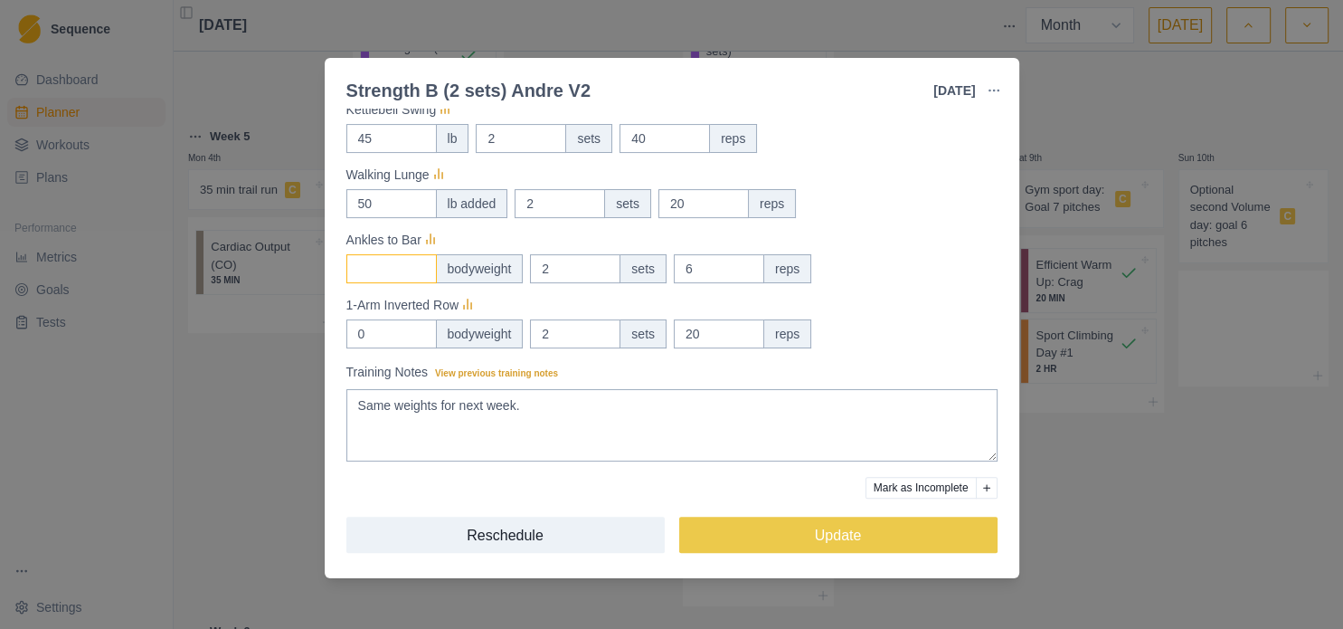
click at [373, 23] on input "Measures" at bounding box center [391, 8] width 90 height 29
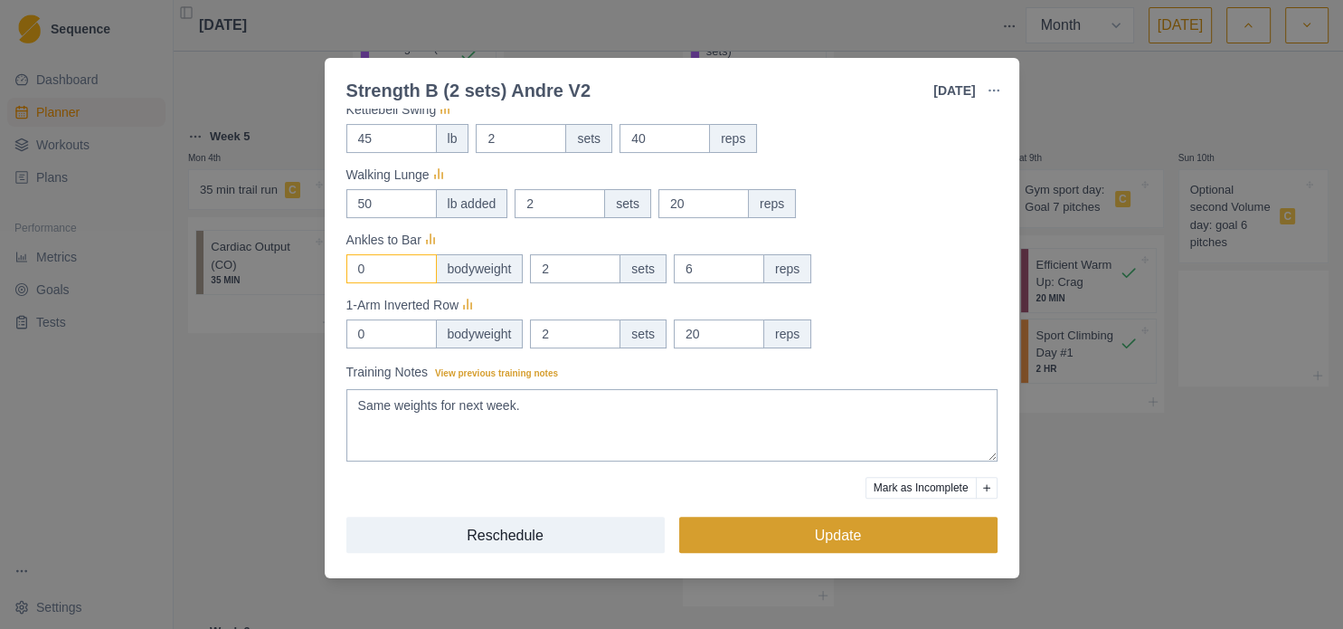
type input "0"
click at [736, 533] on button "Update" at bounding box center [838, 535] width 318 height 36
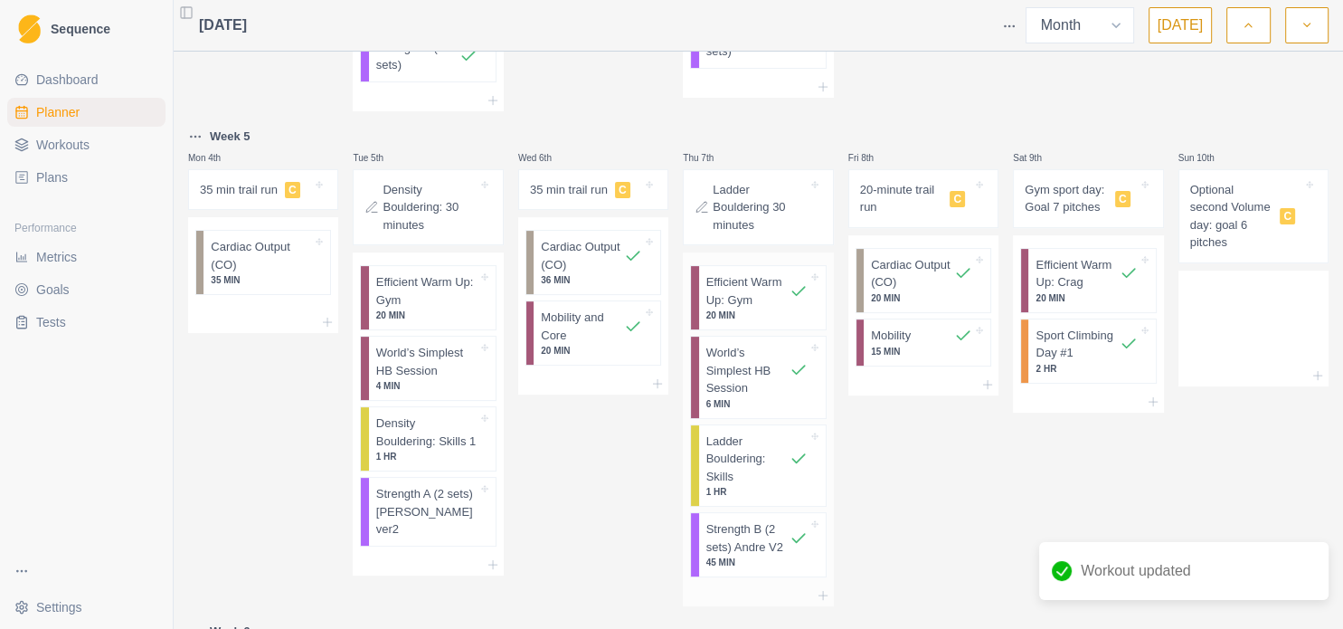
click at [744, 532] on p "Strength B (2 sets) Andre V2" at bounding box center [748, 537] width 83 height 35
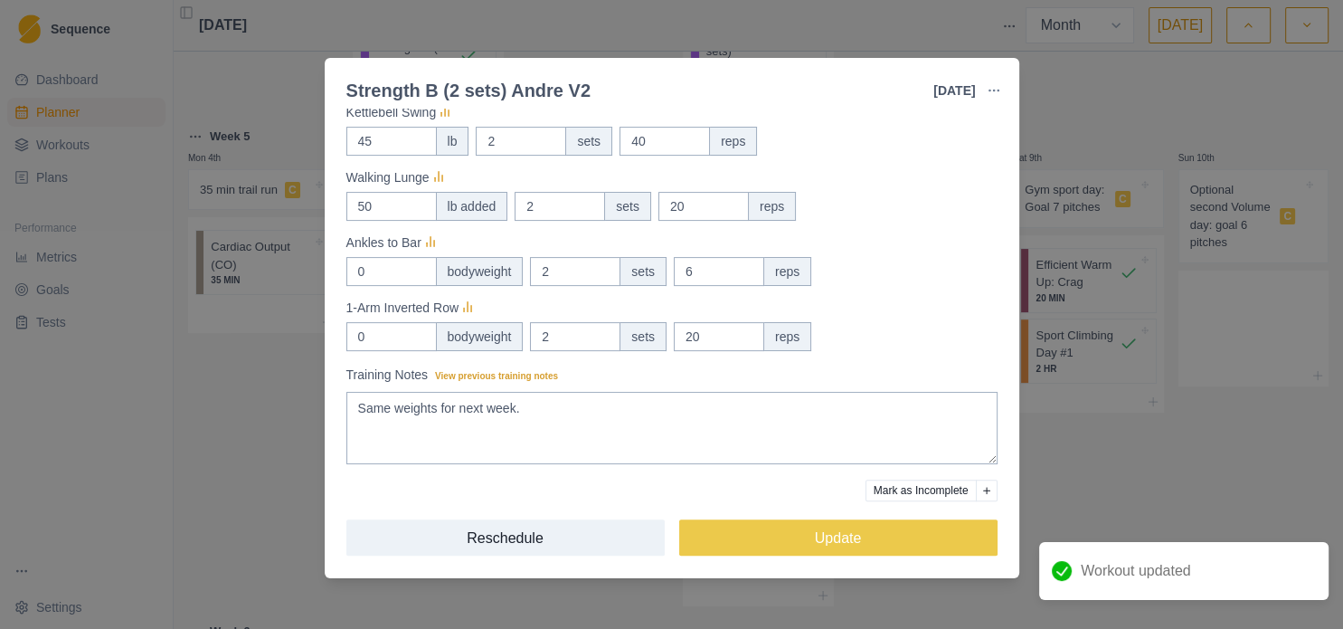
scroll to position [503, 0]
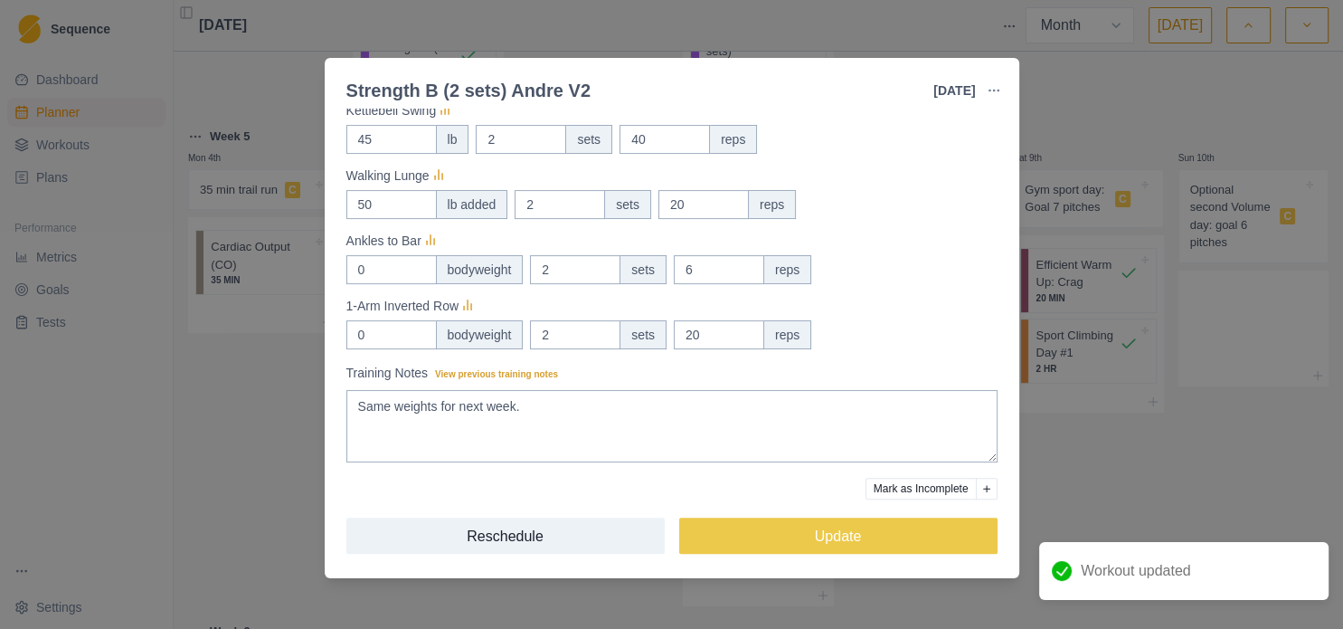
click at [1084, 476] on div "Strength B (2 sets) Andre V2 7 Aug 2025 Link To Goal View Workout Metrics Edit …" at bounding box center [671, 314] width 1343 height 629
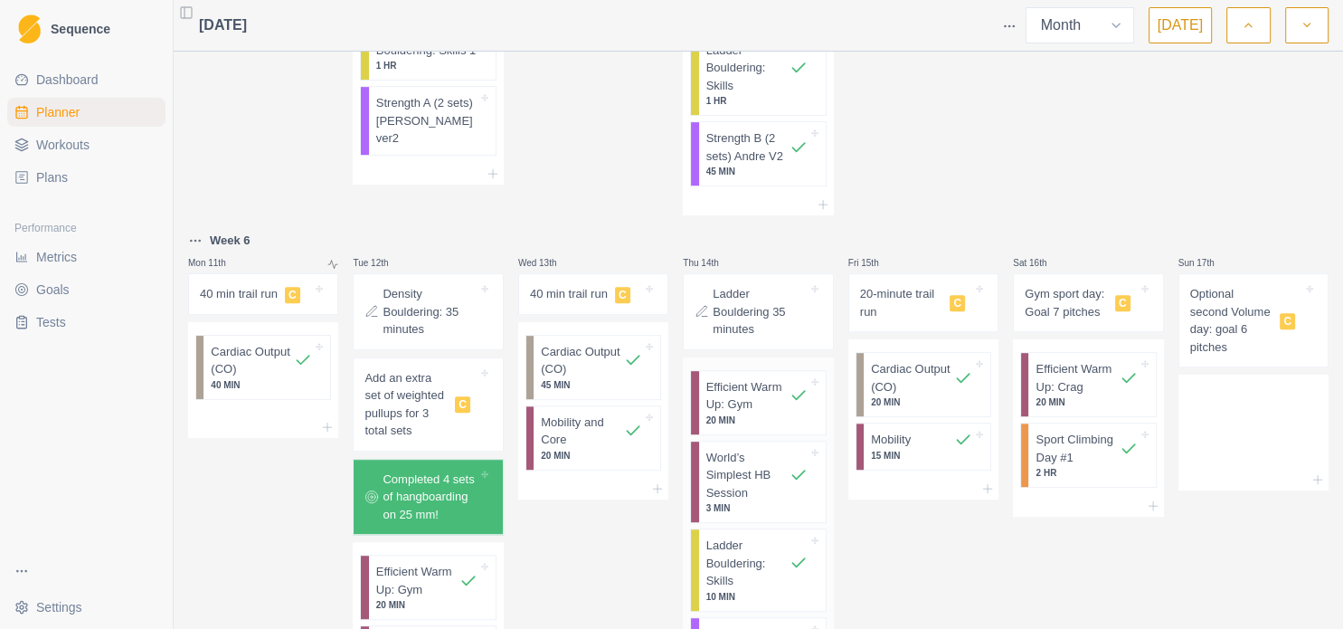
scroll to position [1002, 0]
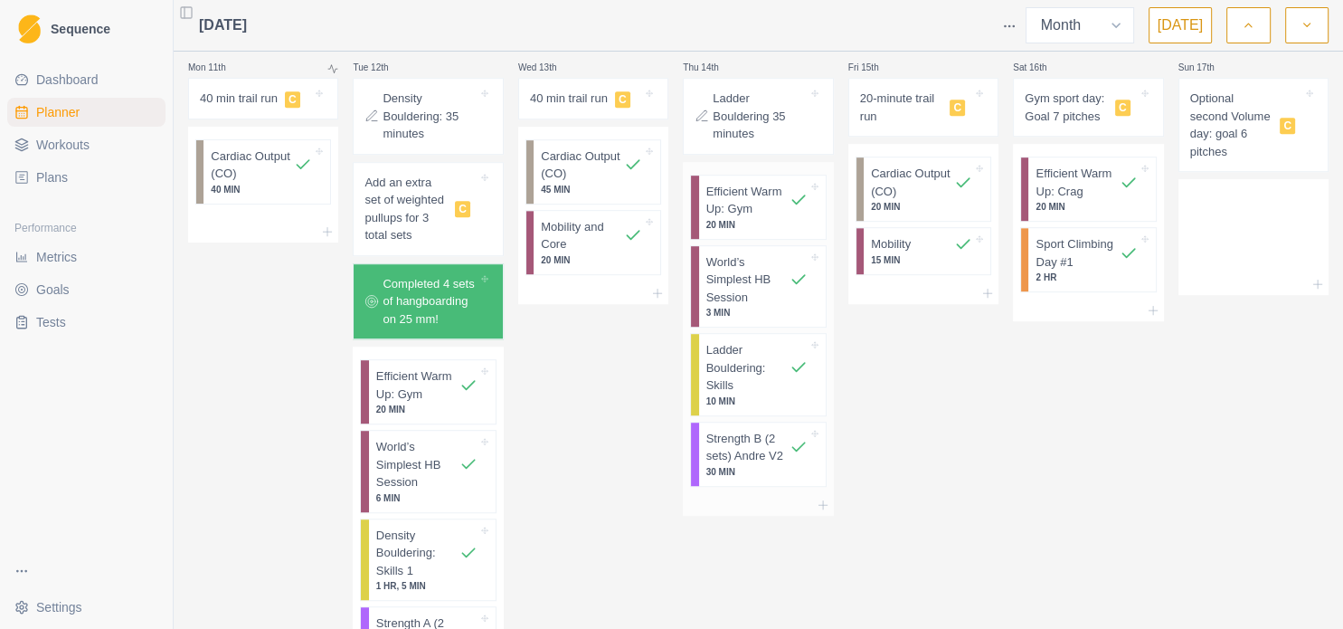
click at [759, 451] on p "Strength B (2 sets) Andre V2" at bounding box center [748, 447] width 83 height 35
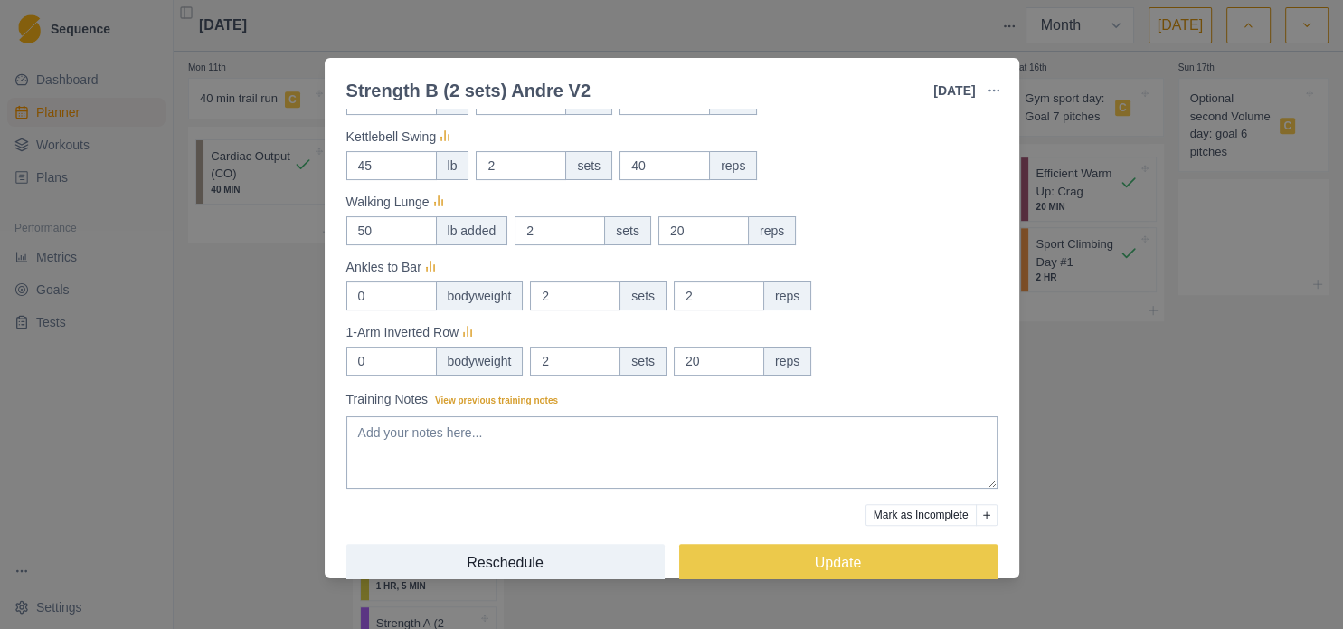
scroll to position [486, 0]
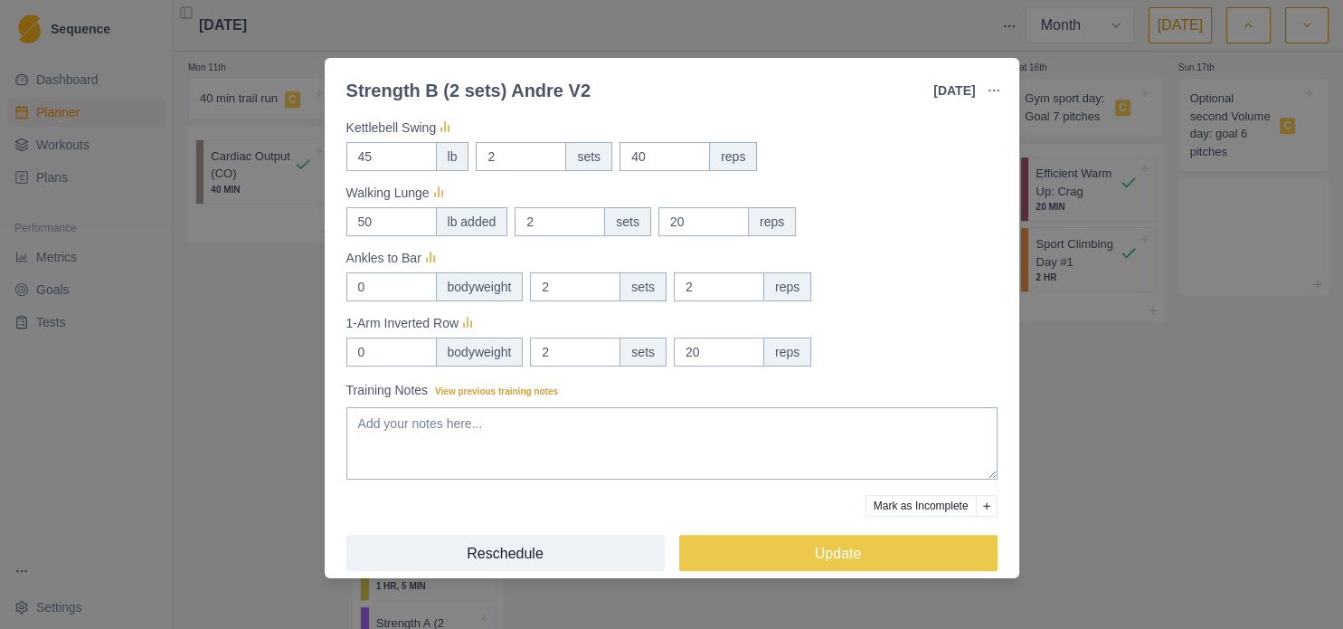
click at [1109, 516] on div "Strength B (2 sets) Andre V2 14 Aug 2025 Link To Goal View Workout Metrics Edit…" at bounding box center [671, 314] width 1343 height 629
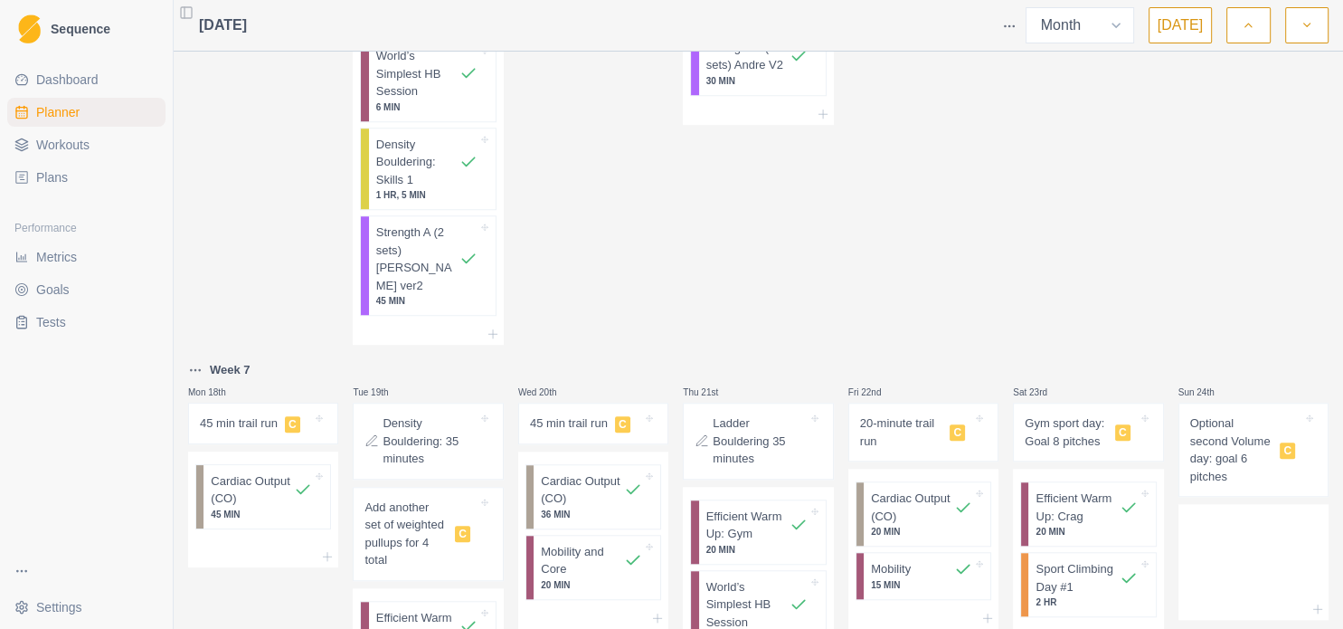
scroll to position [1589, 0]
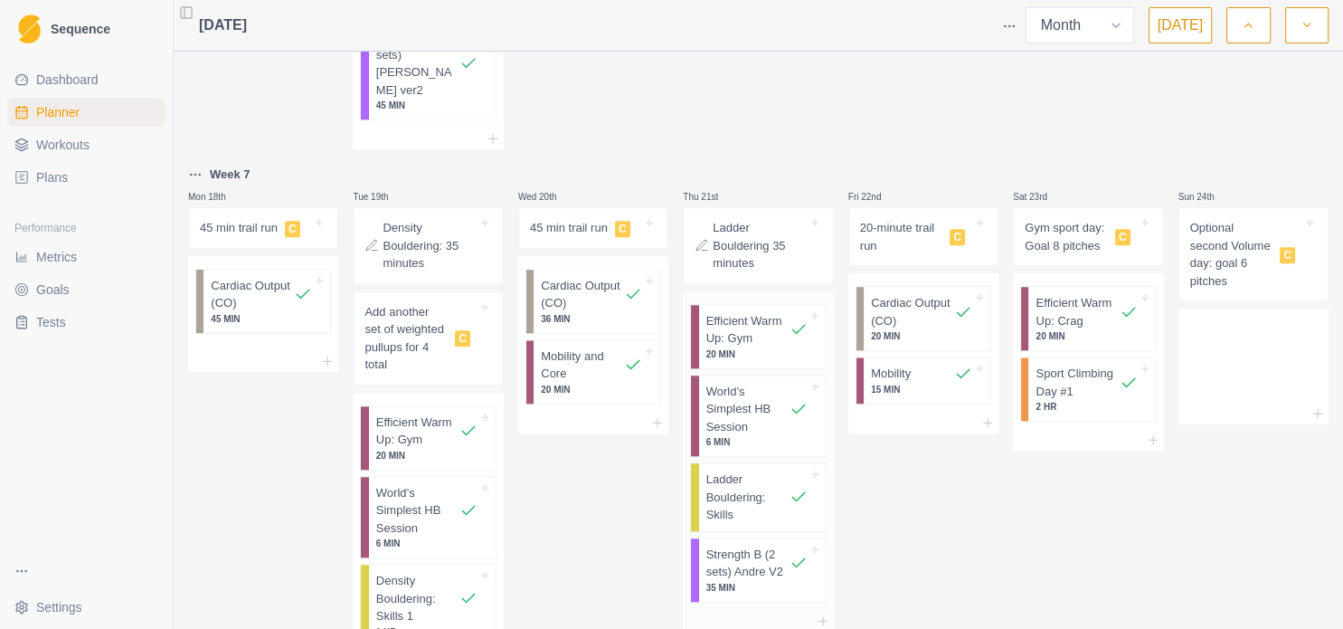
click at [774, 546] on p "Strength B (2 sets) Andre V2" at bounding box center [748, 563] width 83 height 35
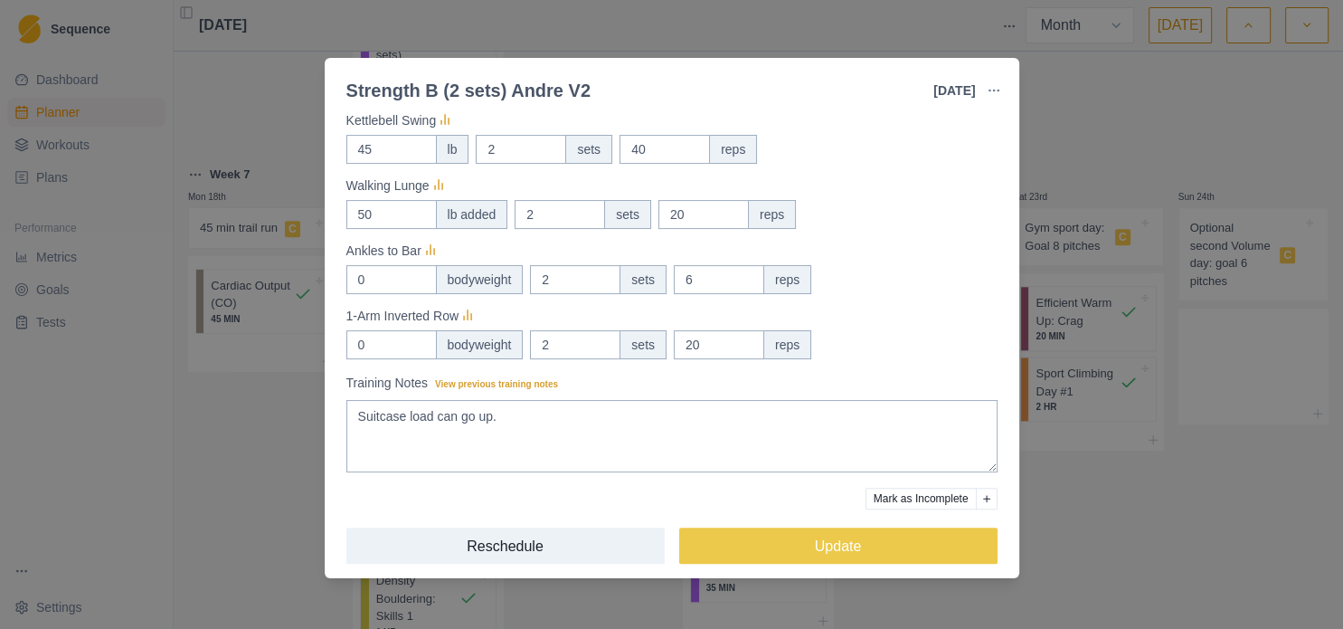
scroll to position [508, 0]
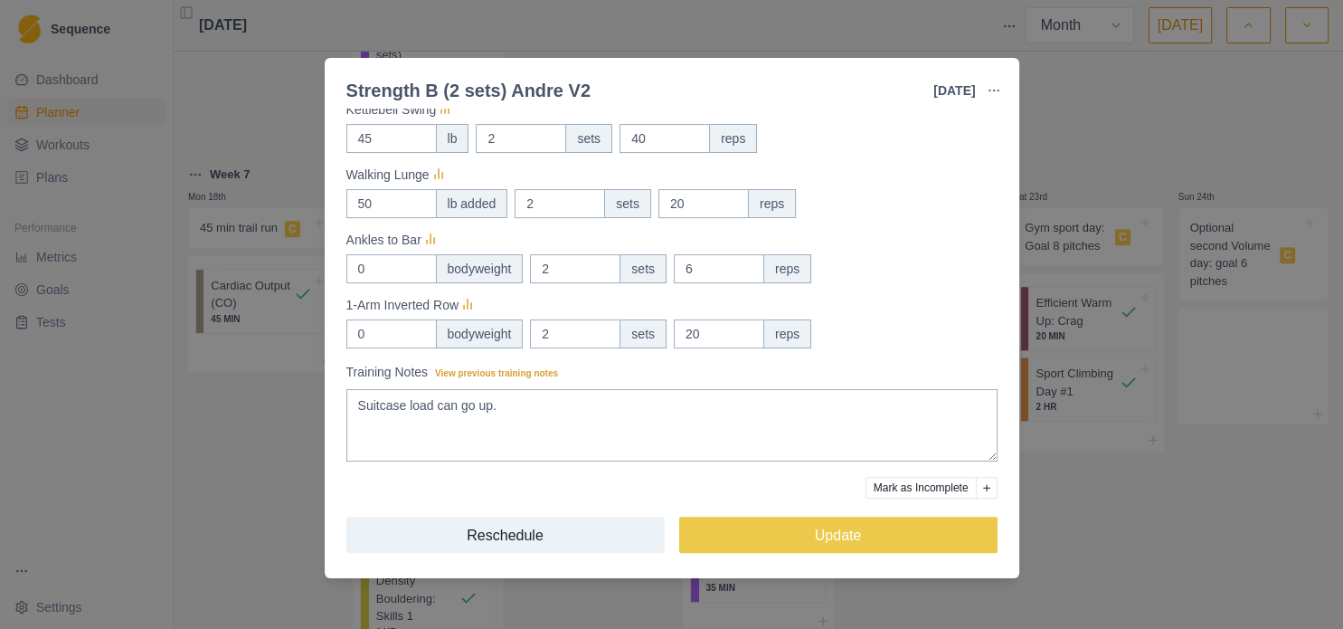
click at [1072, 489] on div "Strength B (2 sets) Andre V2 21 Aug 2025 Link To Goal View Workout Metrics Edit…" at bounding box center [671, 314] width 1343 height 629
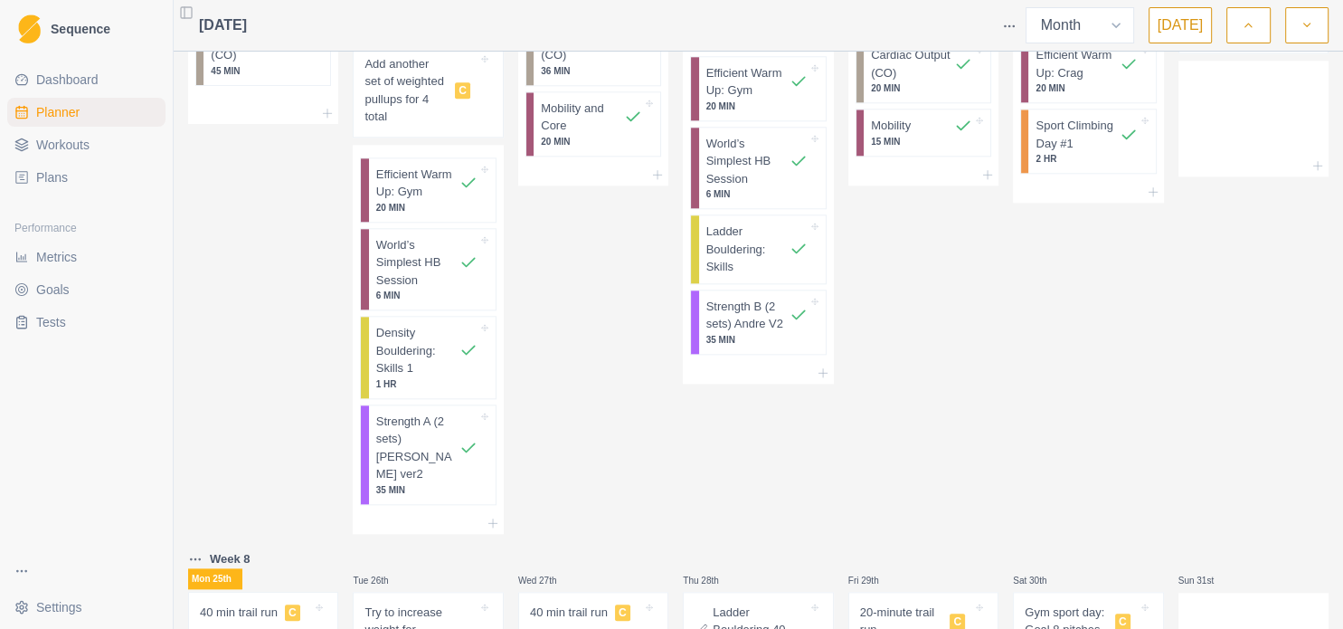
scroll to position [0, 0]
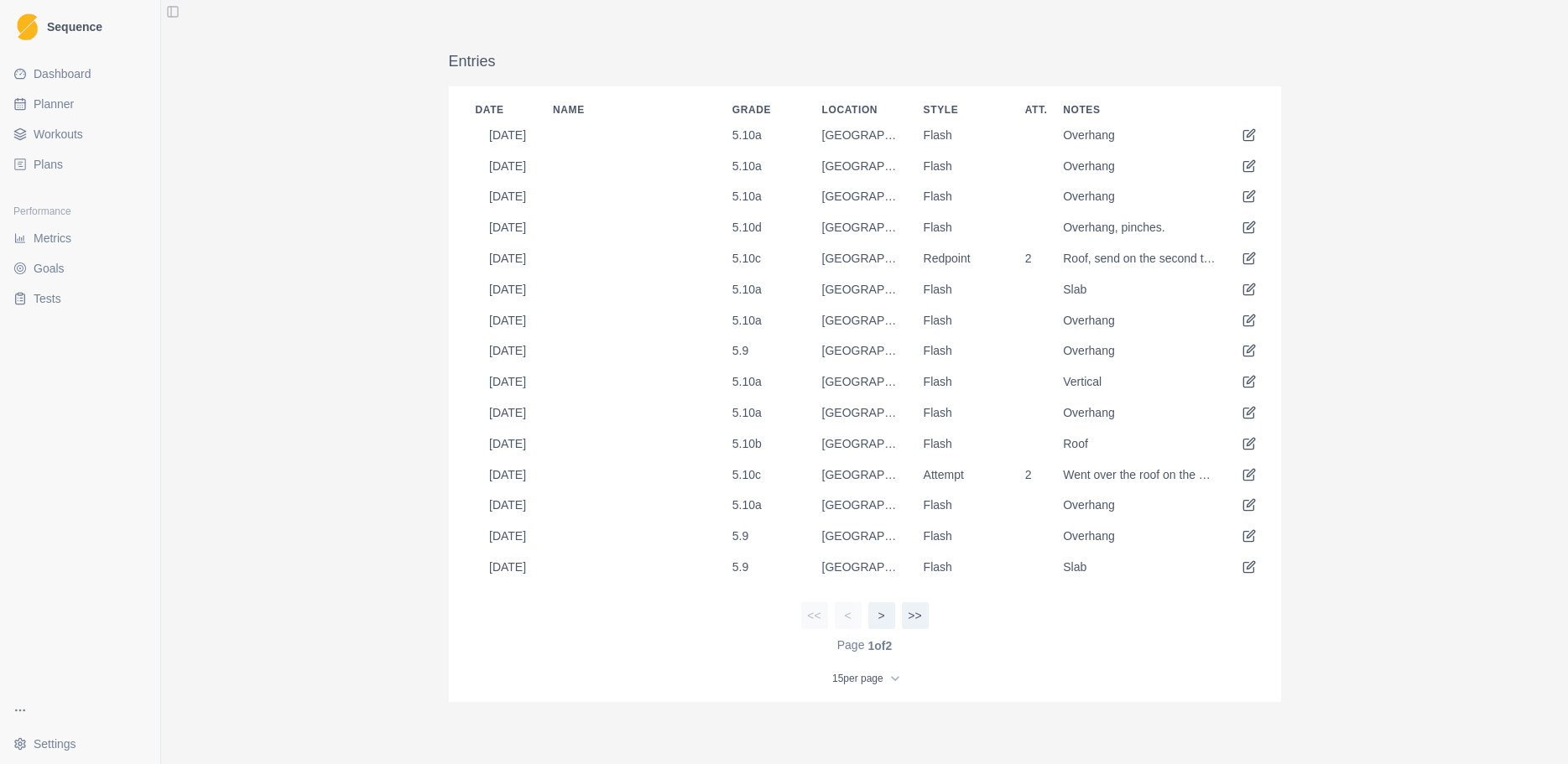
scroll to position [705, 0]
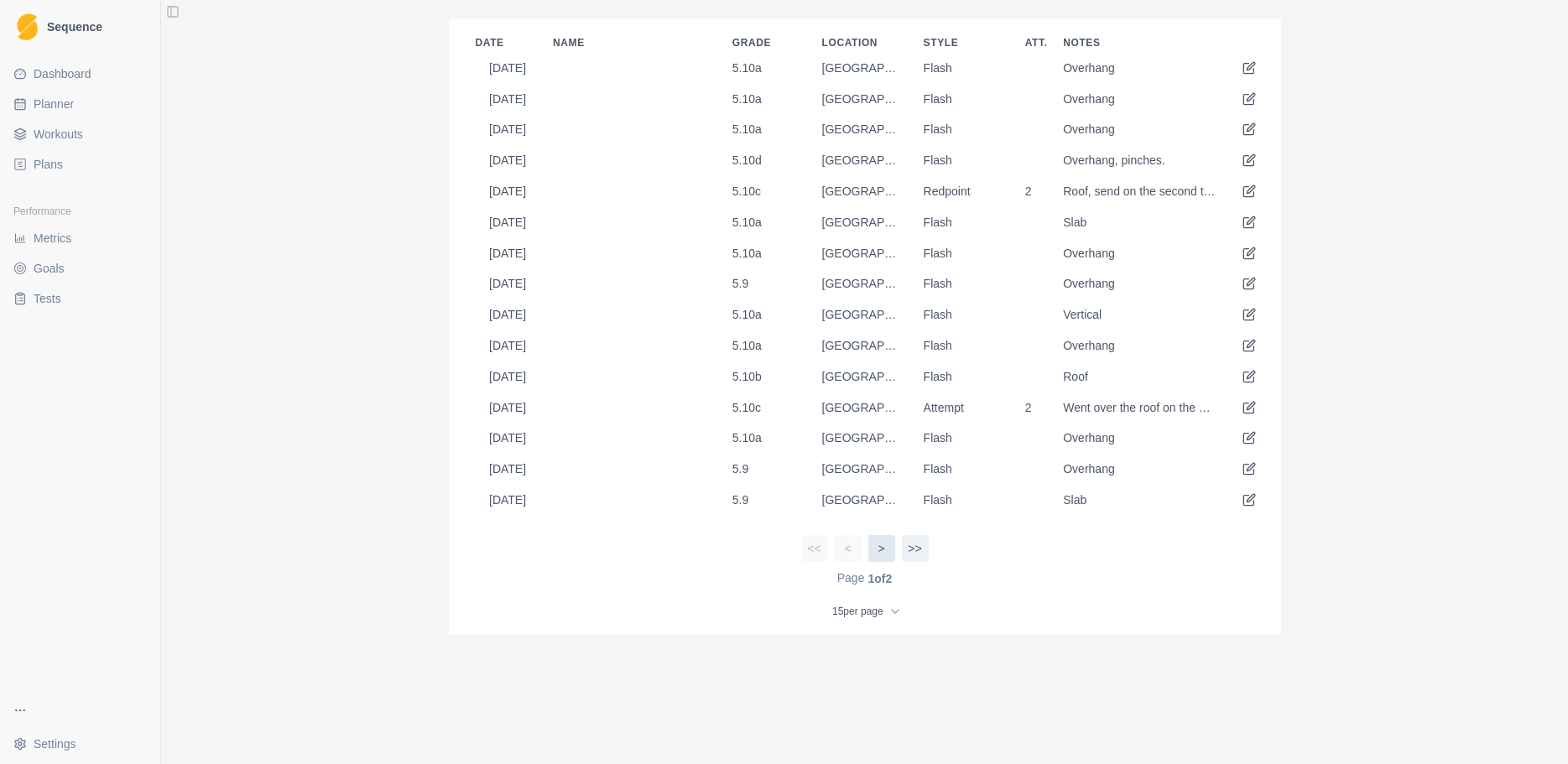
click at [880, 558] on button ">" at bounding box center [881, 548] width 27 height 27
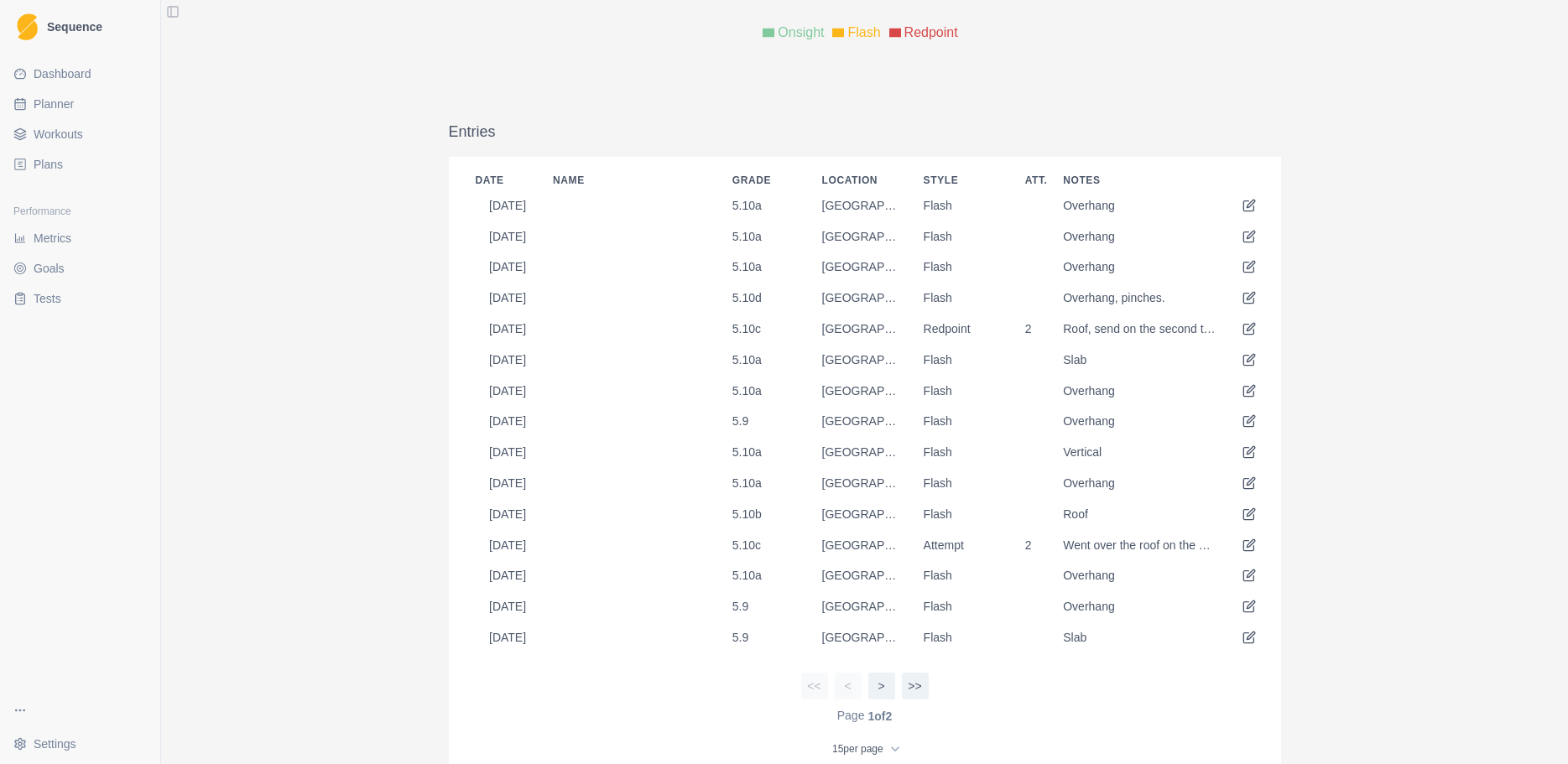
scroll to position [687, 0]
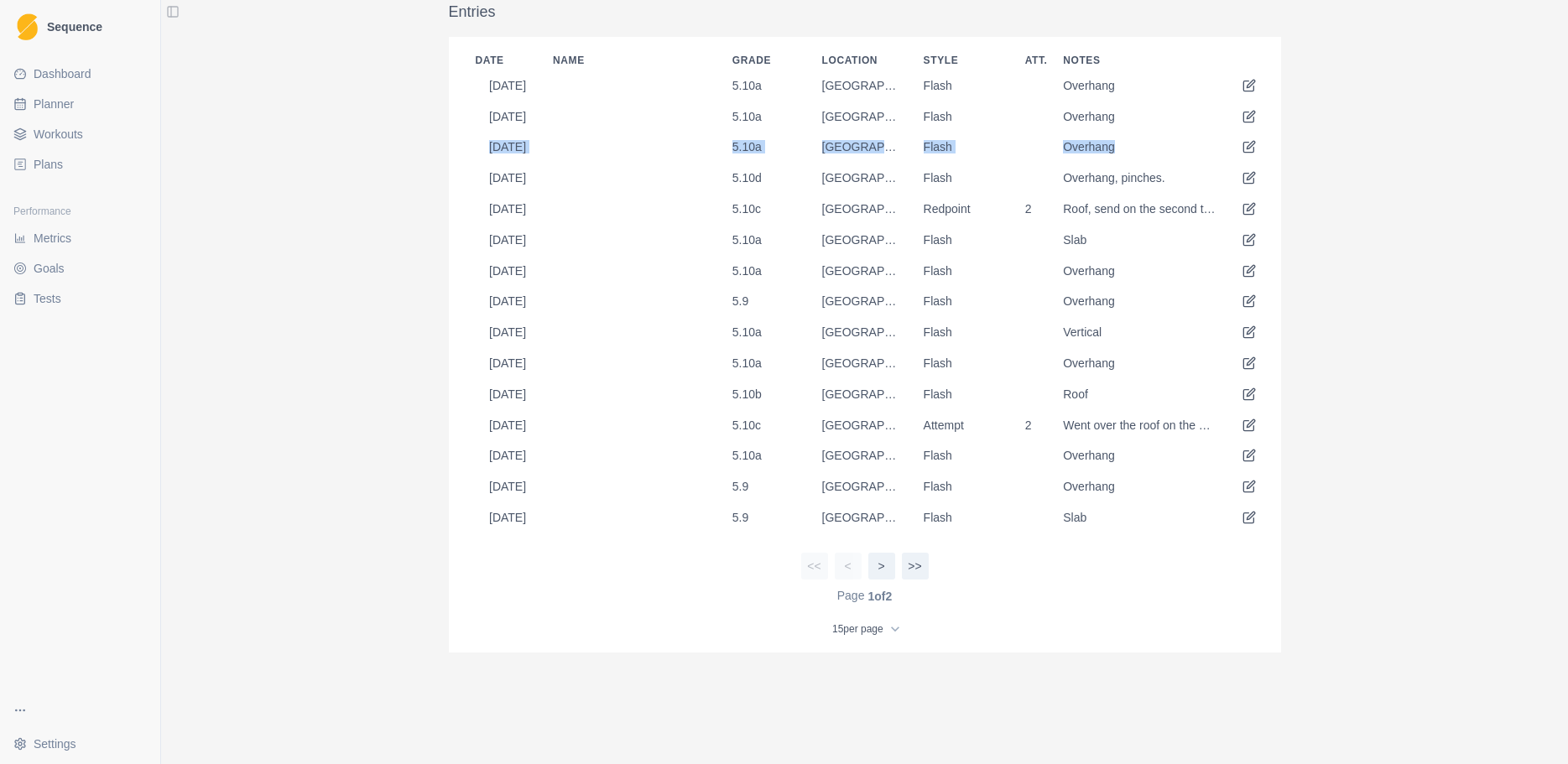
drag, startPoint x: 1269, startPoint y: 96, endPoint x: 1264, endPoint y: 133, distance: 37.3
click at [1264, 133] on div "Date Name Grade Location Style Att. Notes [DATE] 5.10a Crystal City Flash Overh…" at bounding box center [864, 292] width 832 height 510
drag, startPoint x: 414, startPoint y: 77, endPoint x: 454, endPoint y: 533, distance: 457.8
click at [454, 533] on div "Route Boulder Route (Indoor) [GEOGRAPHIC_DATA] (Indoor) Last 90 Days Logbook ha…" at bounding box center [864, 103] width 1407 height 1465
click at [875, 567] on button ">" at bounding box center [881, 566] width 27 height 27
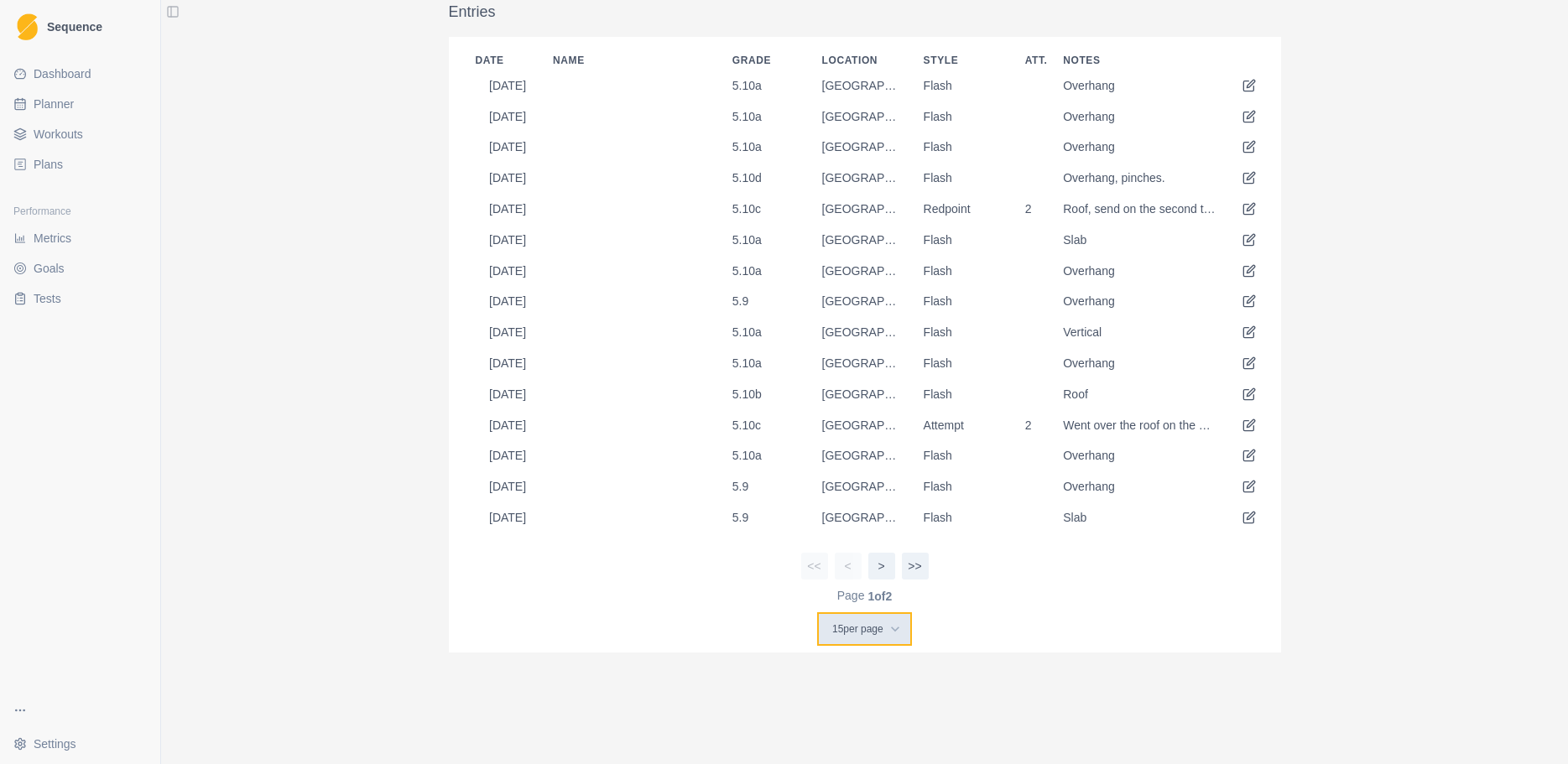
scroll to position [511, 0]
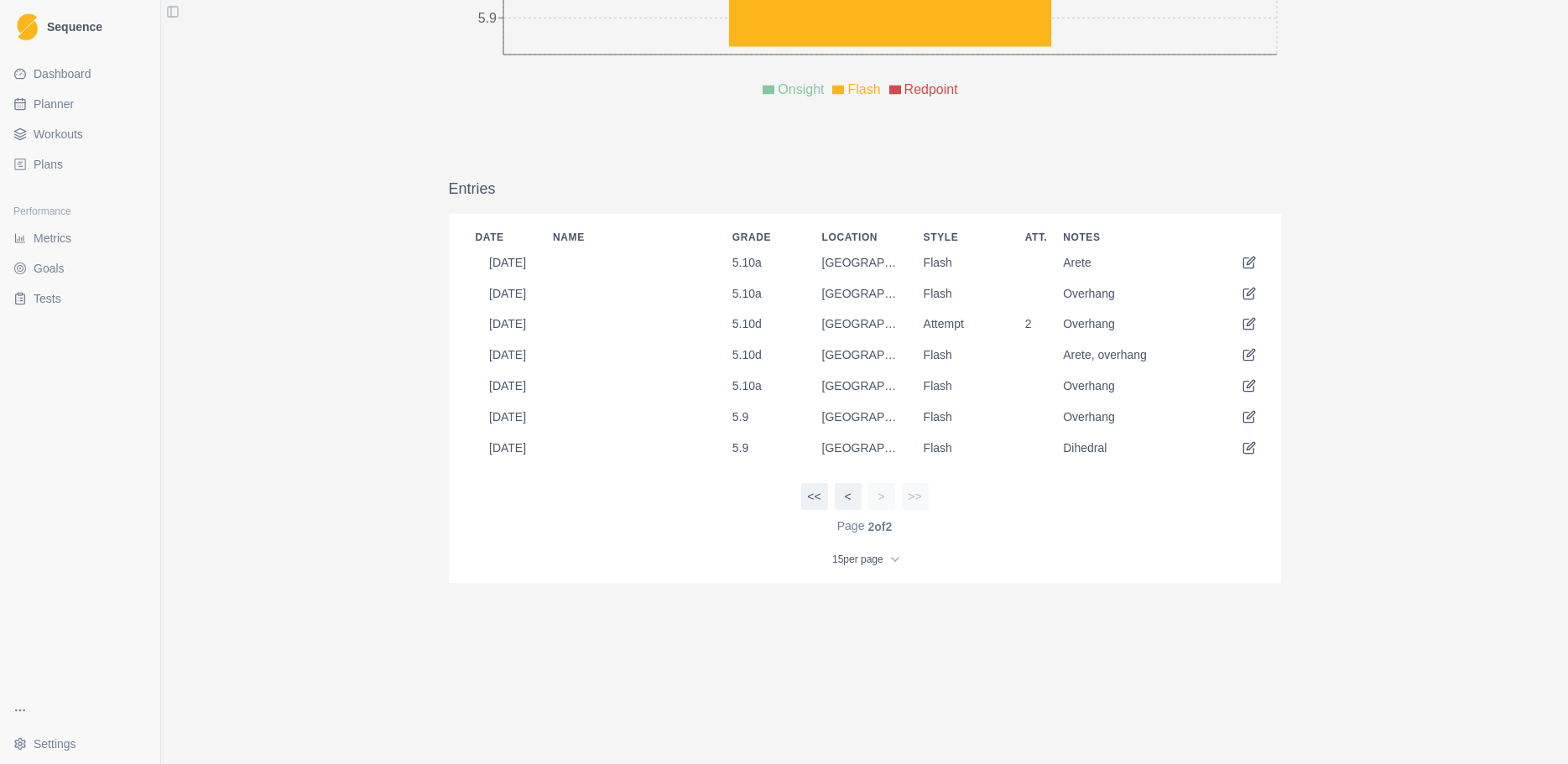
click at [396, 258] on div "Route Boulder Route (Indoor) [GEOGRAPHIC_DATA] (Indoor) Last 90 Days Logbook ha…" at bounding box center [864, 156] width 1407 height 1218
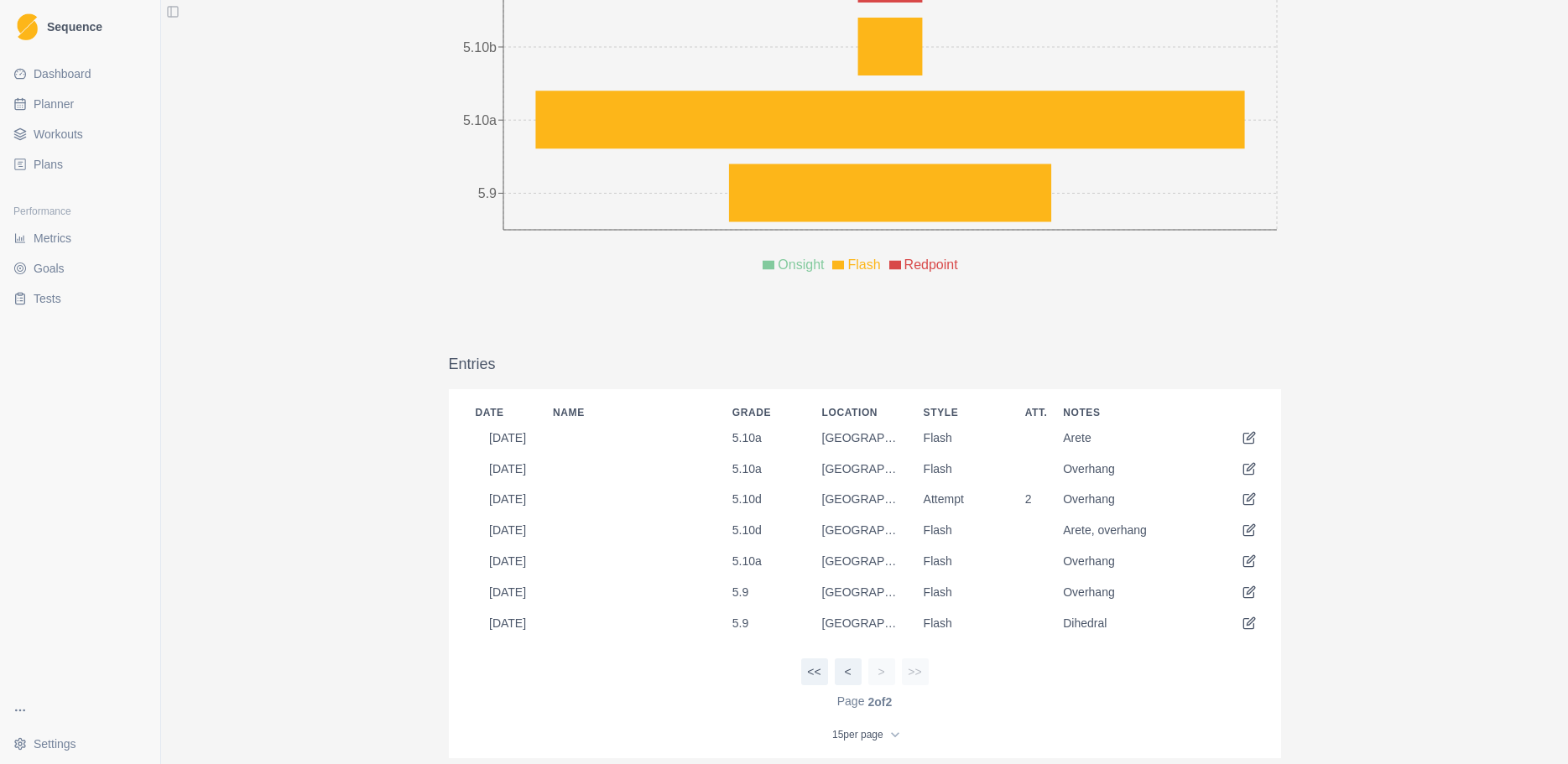
scroll to position [0, 0]
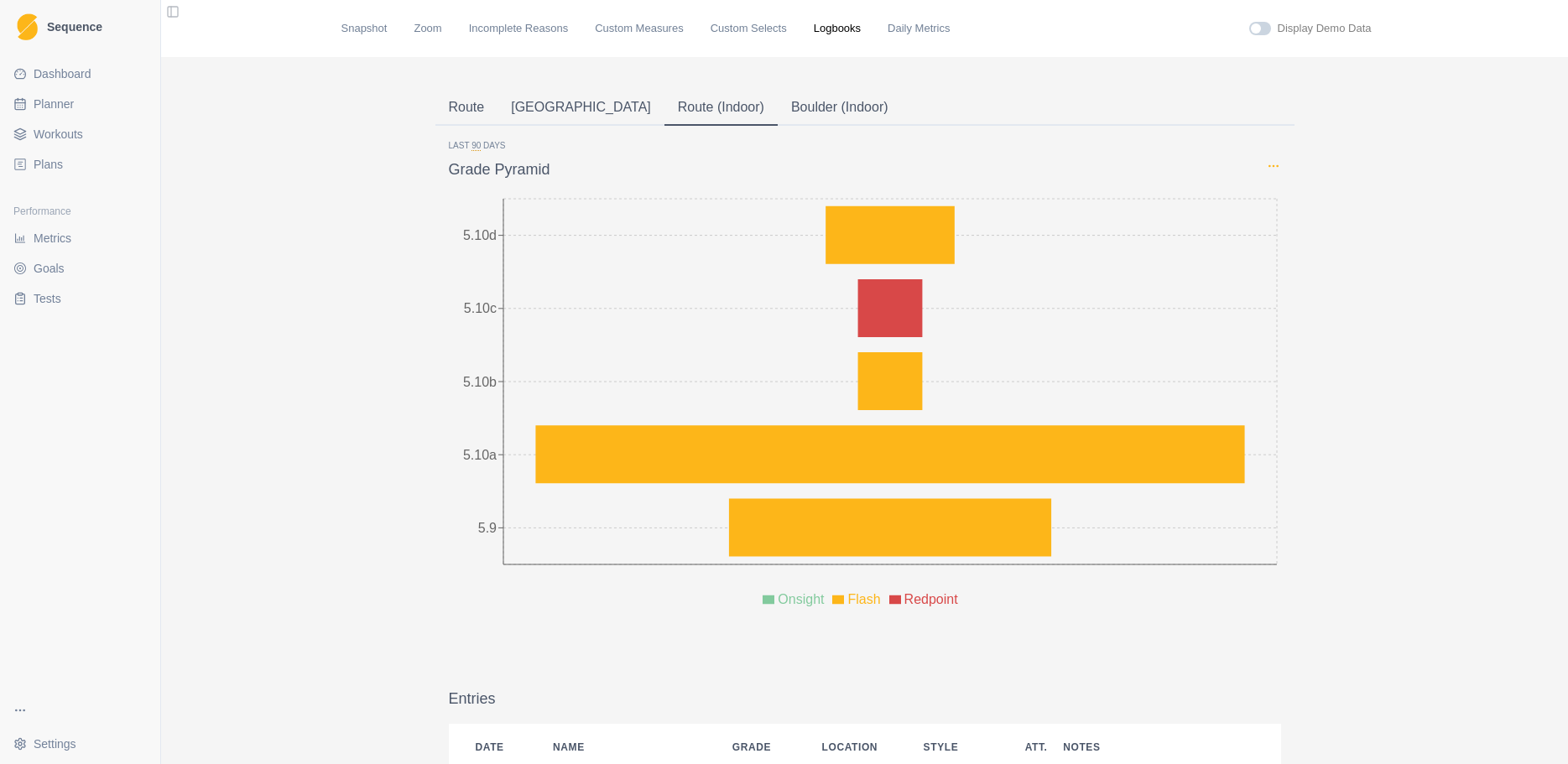
click at [1267, 172] on icon "Options" at bounding box center [1273, 166] width 13 height 13
click at [1272, 231] on span "button" at bounding box center [1279, 234] width 13 height 13
click at [1272, 234] on input "Show attempts" at bounding box center [1272, 234] width 1 height 1
checkbox input "true"
